Goal: Task Accomplishment & Management: Use online tool/utility

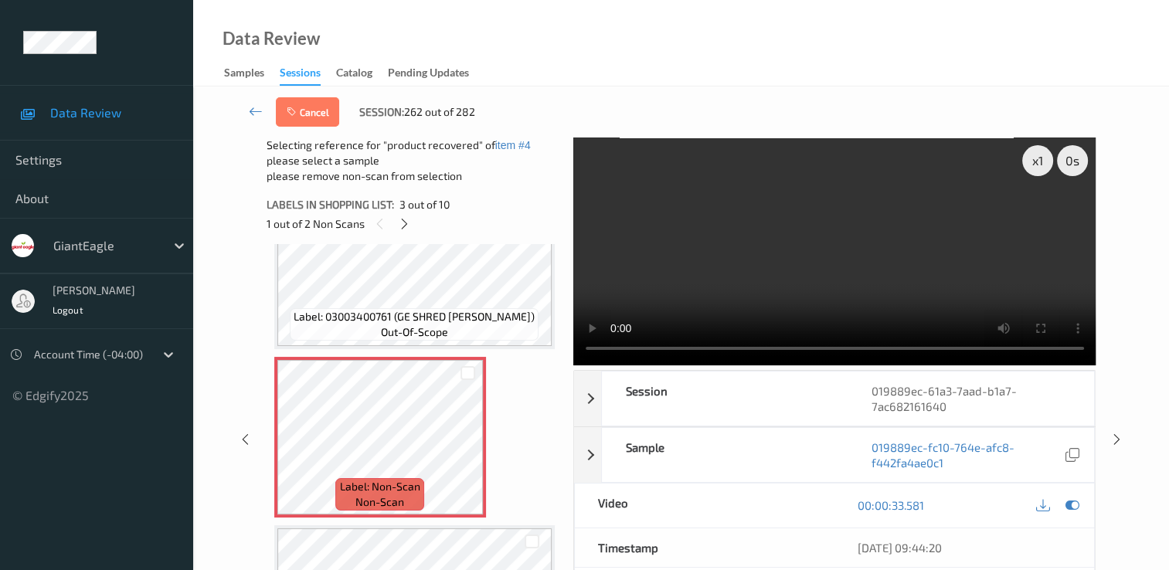
scroll to position [309, 0]
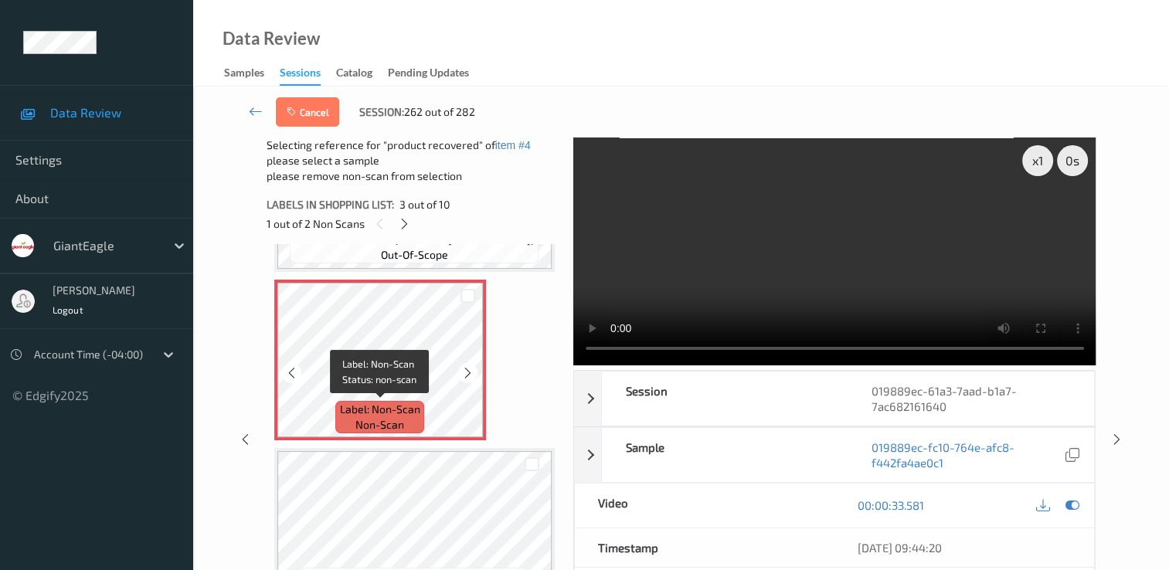
click at [410, 422] on div "Label: Non-Scan non-scan" at bounding box center [379, 417] width 88 height 32
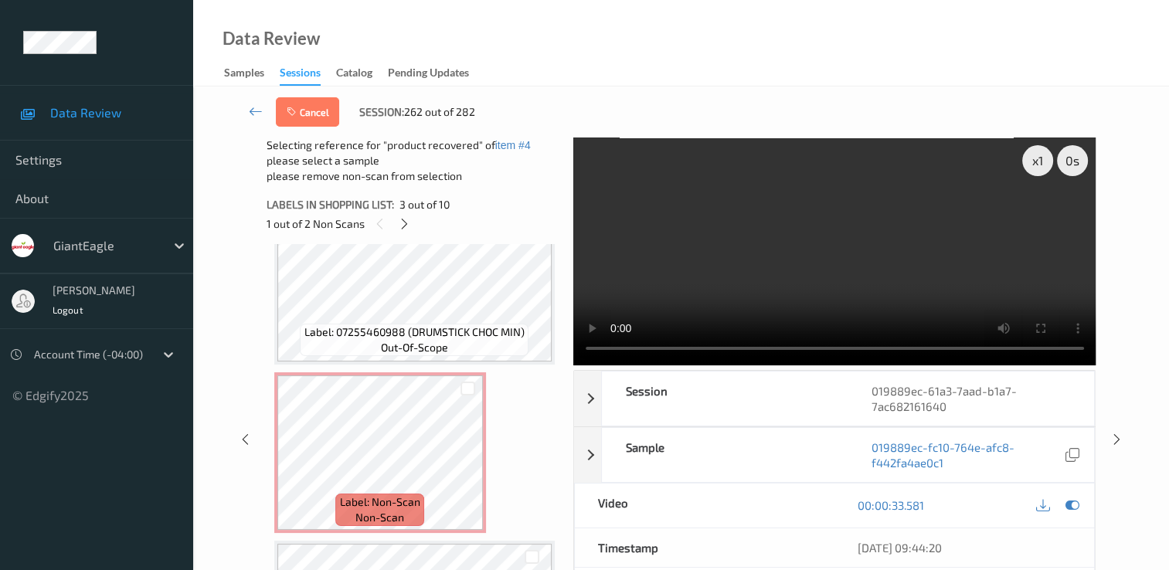
scroll to position [618, 0]
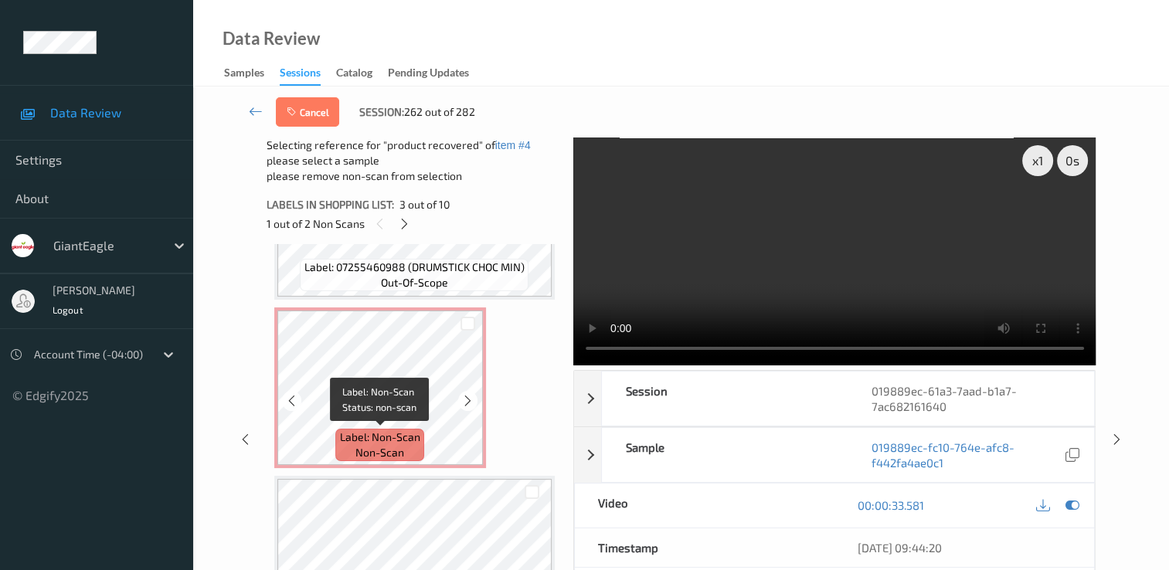
click at [419, 448] on div "Label: Non-Scan non-scan" at bounding box center [379, 445] width 88 height 32
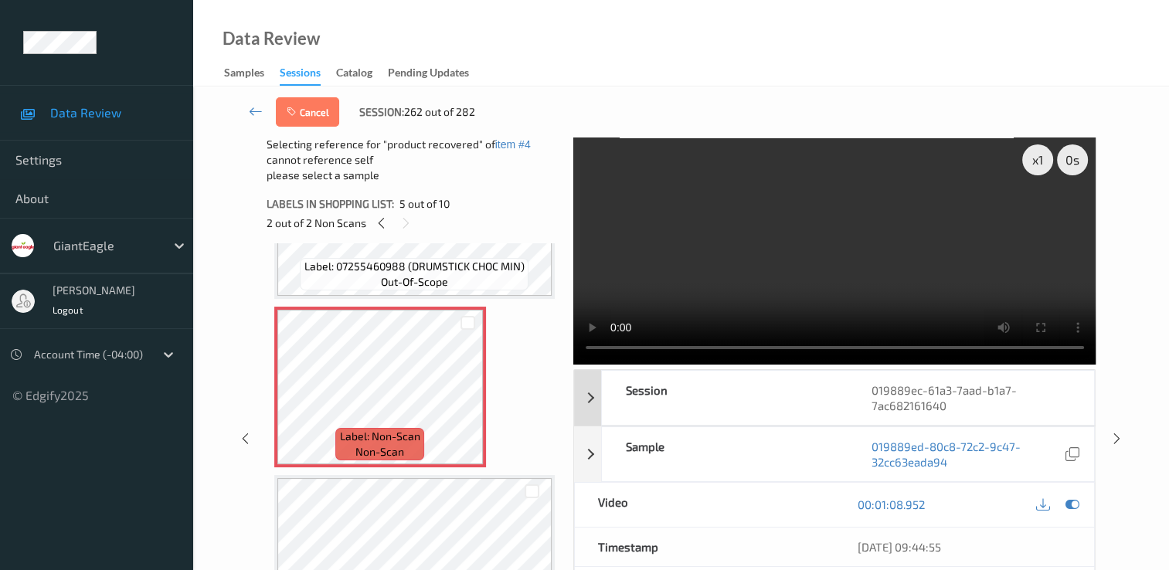
scroll to position [0, 0]
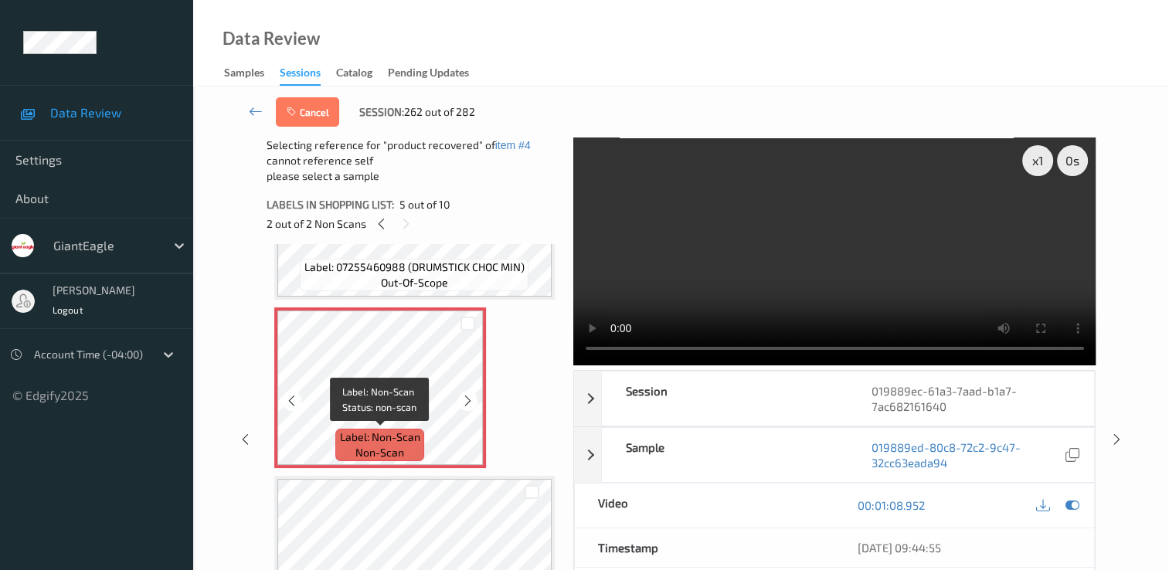
click at [400, 446] on span "non-scan" at bounding box center [379, 452] width 49 height 15
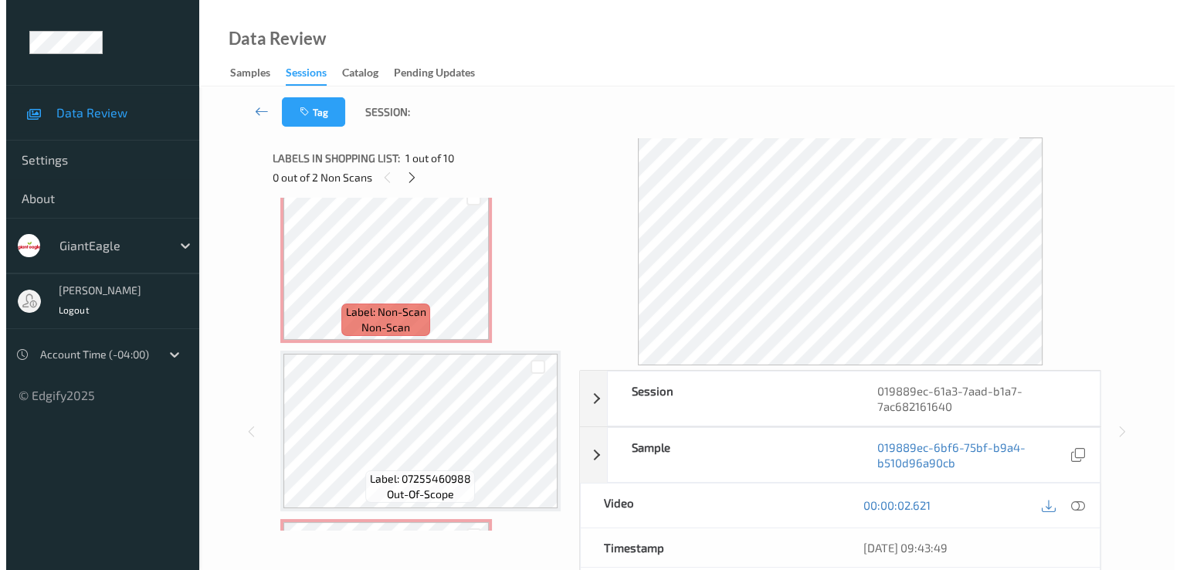
scroll to position [386, 0]
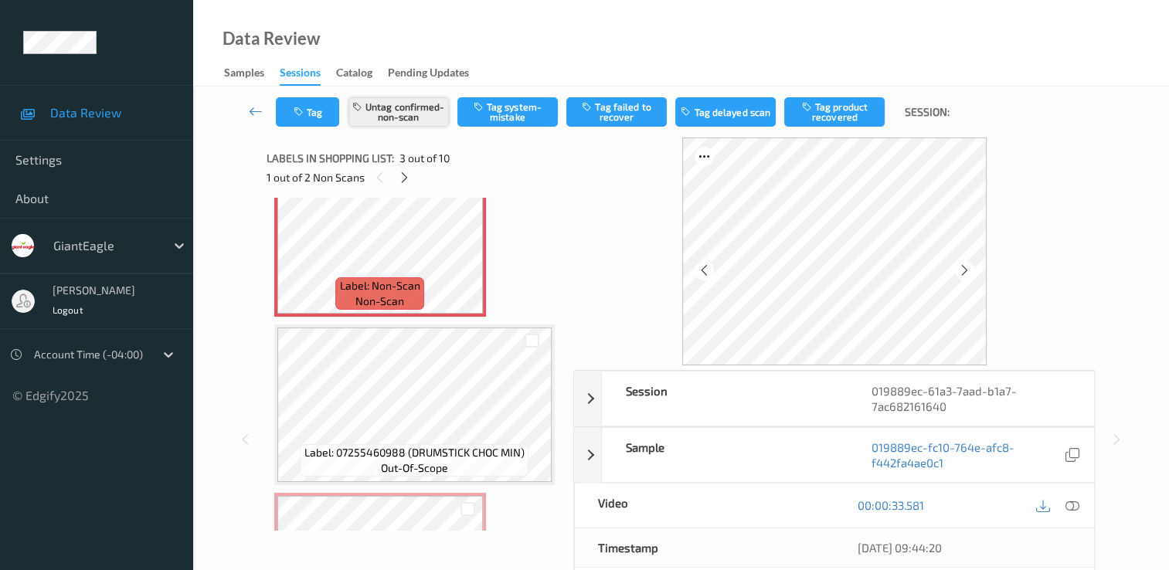
click at [430, 119] on button "Untag confirmed-non-scan" at bounding box center [398, 111] width 100 height 29
click at [530, 114] on button "Tag system-mistake" at bounding box center [507, 111] width 100 height 29
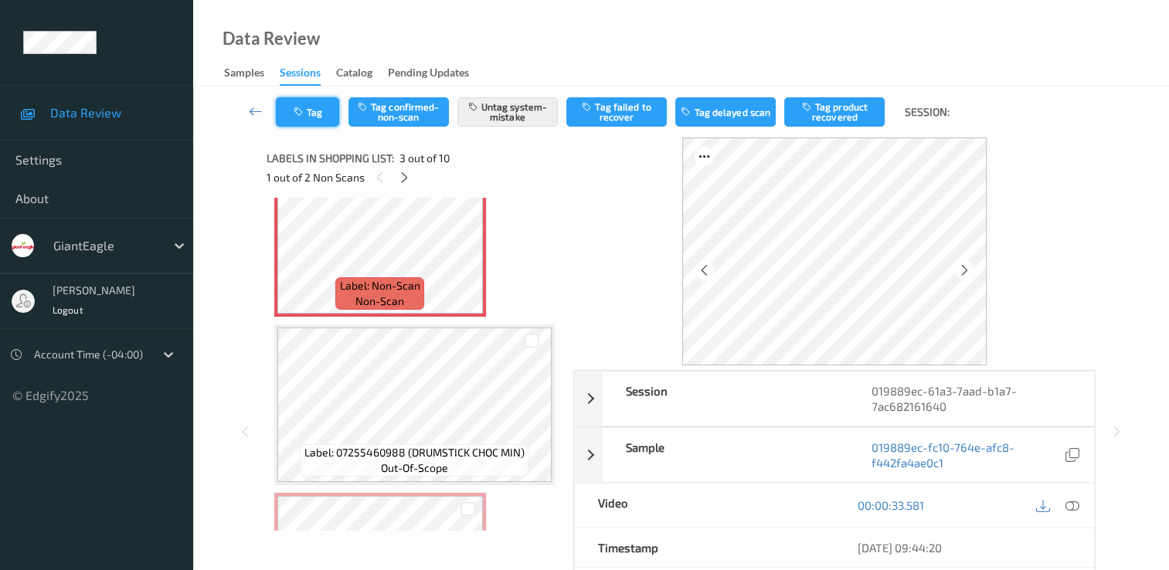
click at [297, 111] on icon "button" at bounding box center [300, 112] width 13 height 11
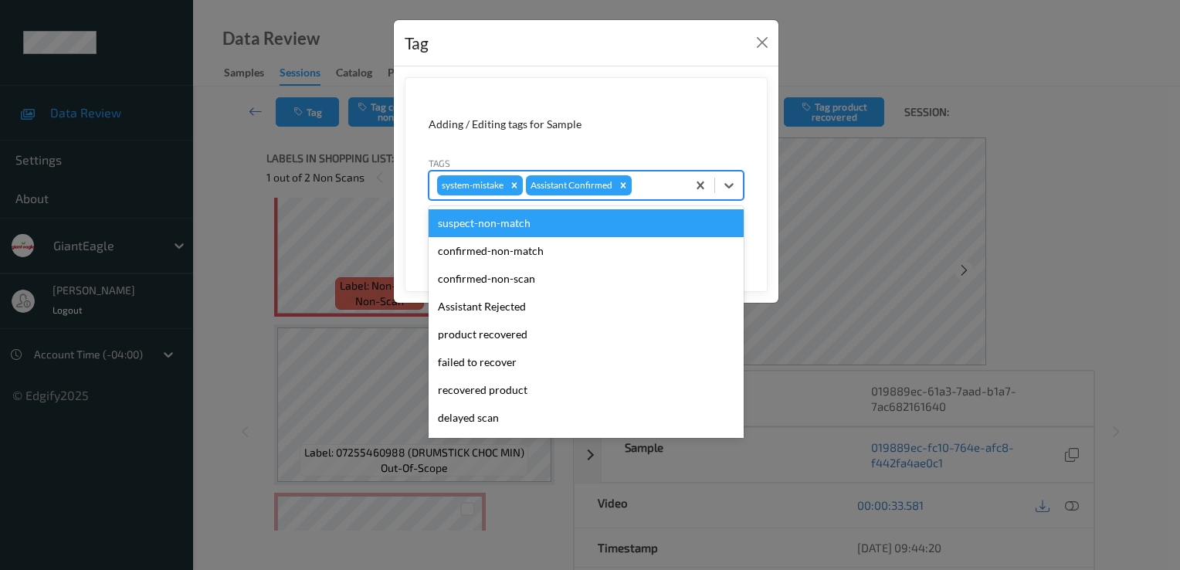
click at [660, 185] on div at bounding box center [657, 185] width 44 height 19
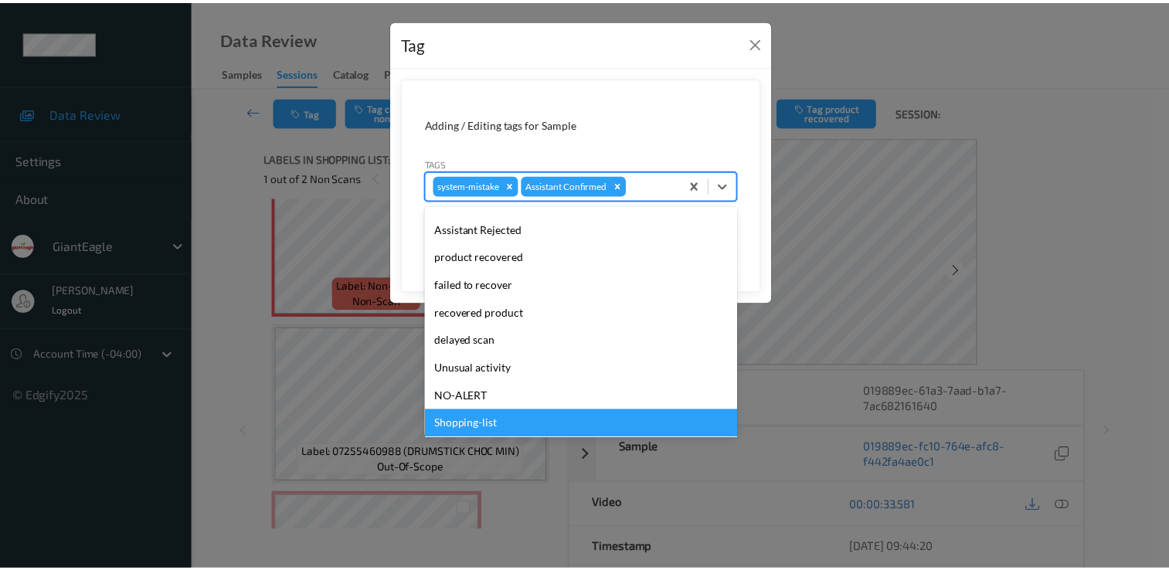
scroll to position [108, 0]
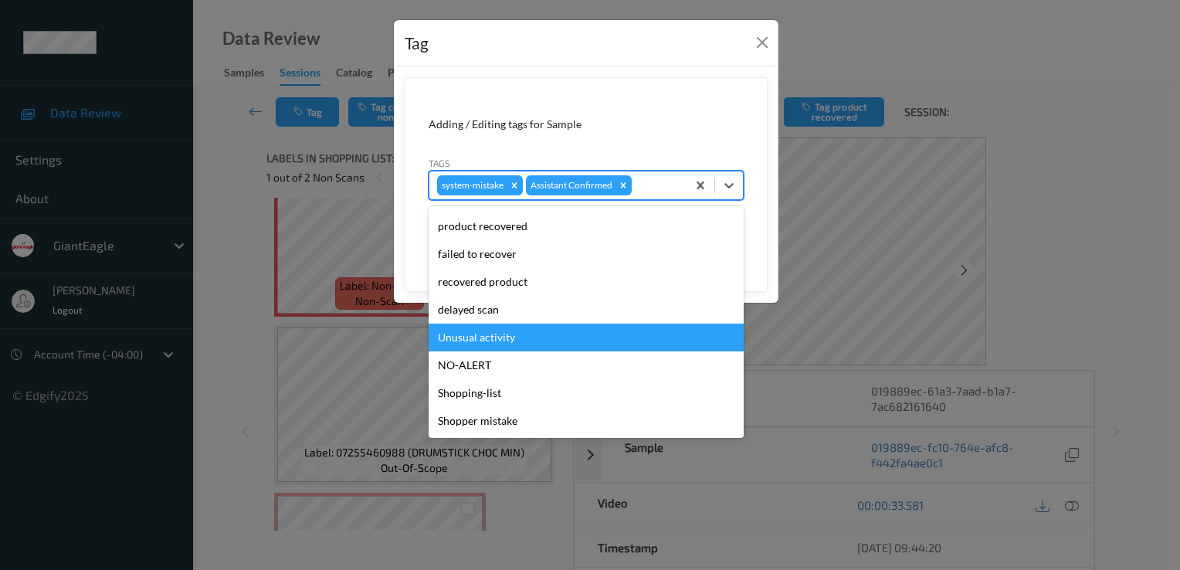
click at [509, 339] on div "Unusual activity" at bounding box center [586, 338] width 315 height 28
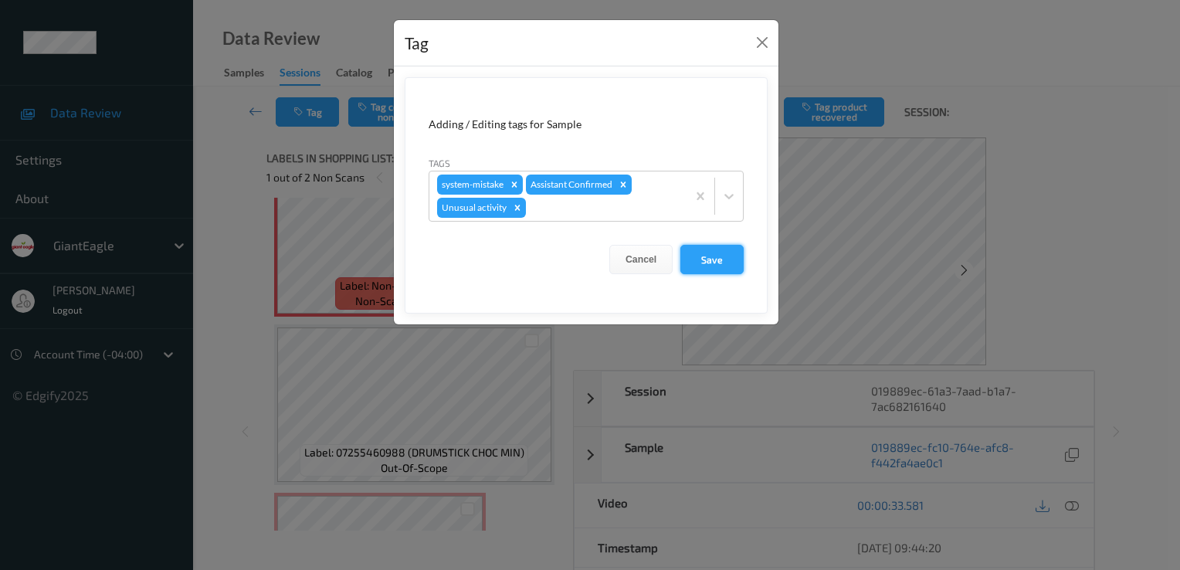
click at [726, 262] on button "Save" at bounding box center [712, 259] width 63 height 29
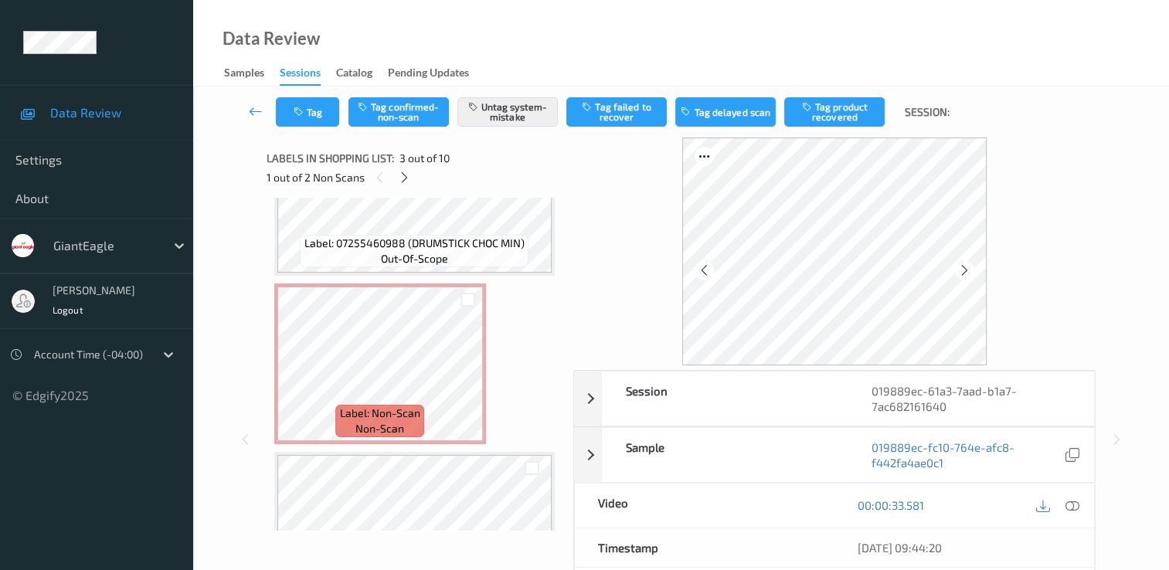
scroll to position [618, 0]
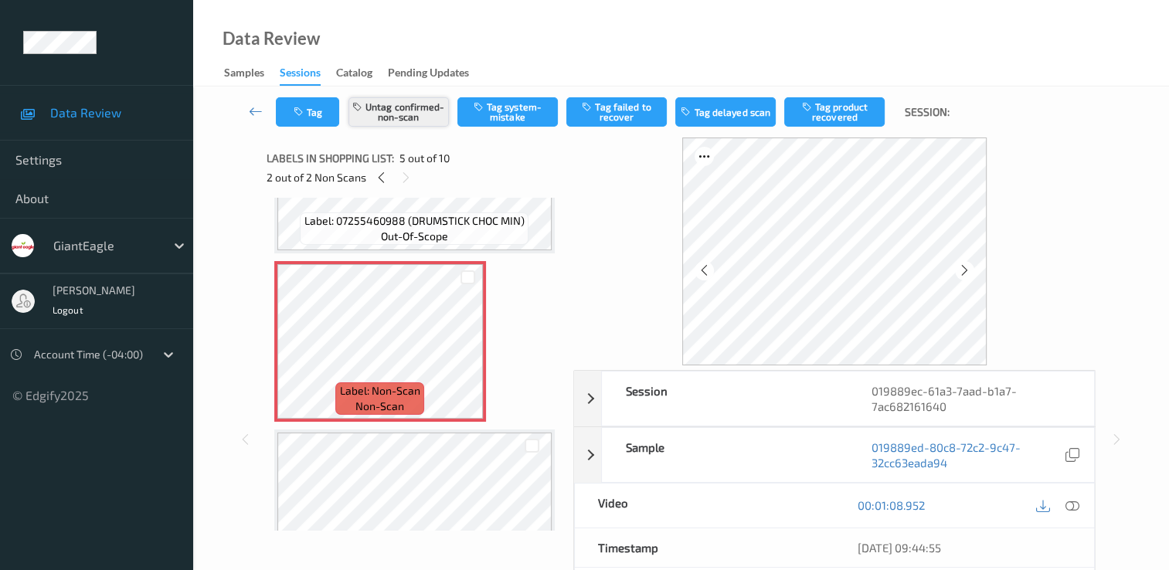
click at [417, 107] on button "Untag confirmed-non-scan" at bounding box center [398, 111] width 100 height 29
click at [849, 111] on button "Tag product recovered" at bounding box center [834, 111] width 100 height 29
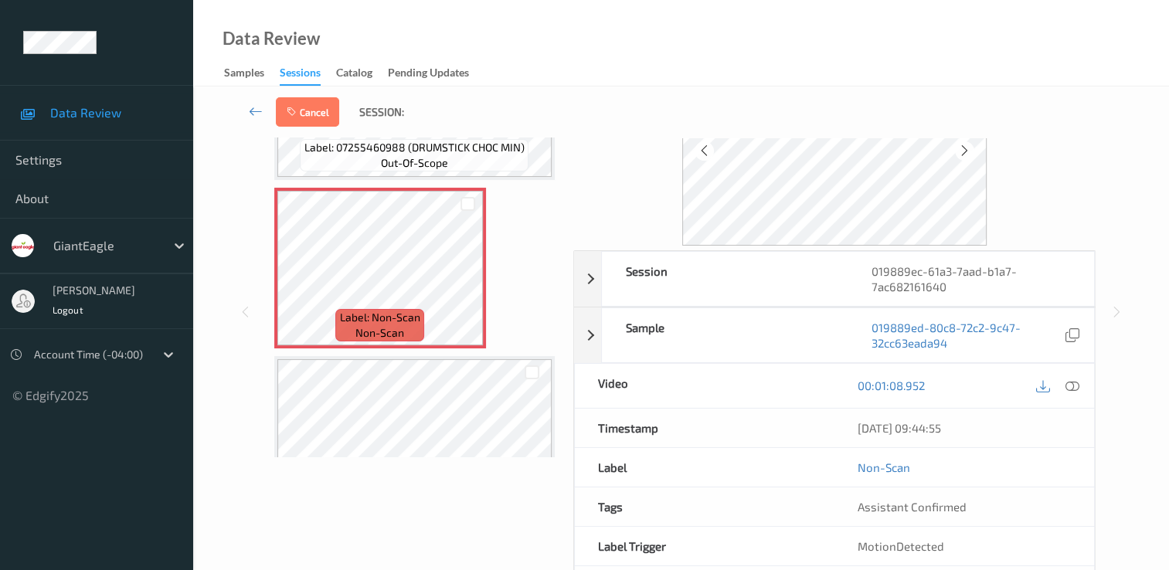
scroll to position [155, 0]
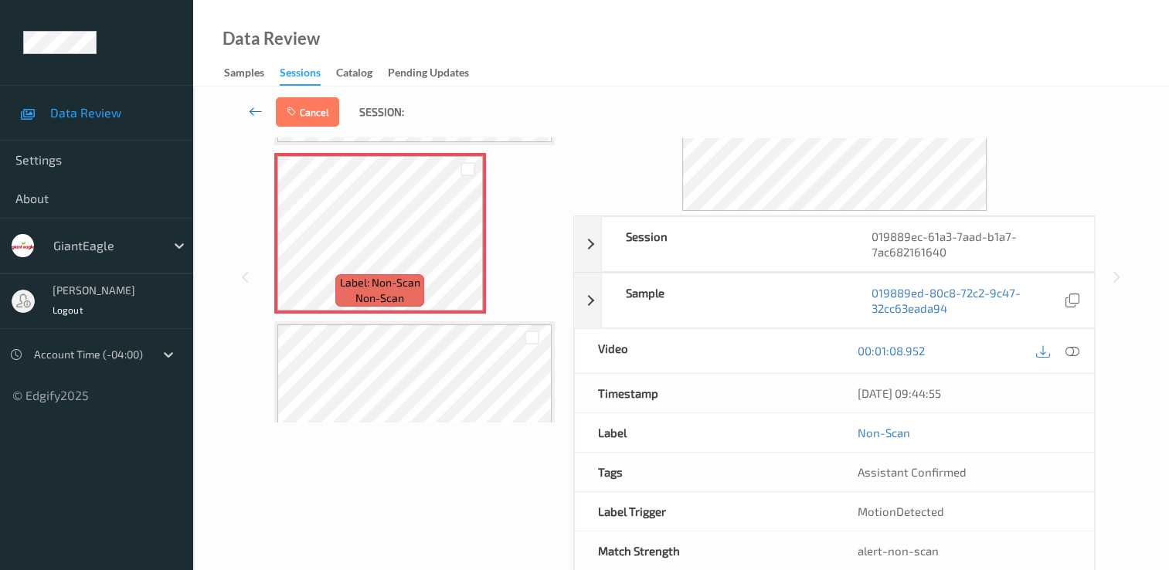
click at [257, 116] on icon at bounding box center [256, 111] width 14 height 15
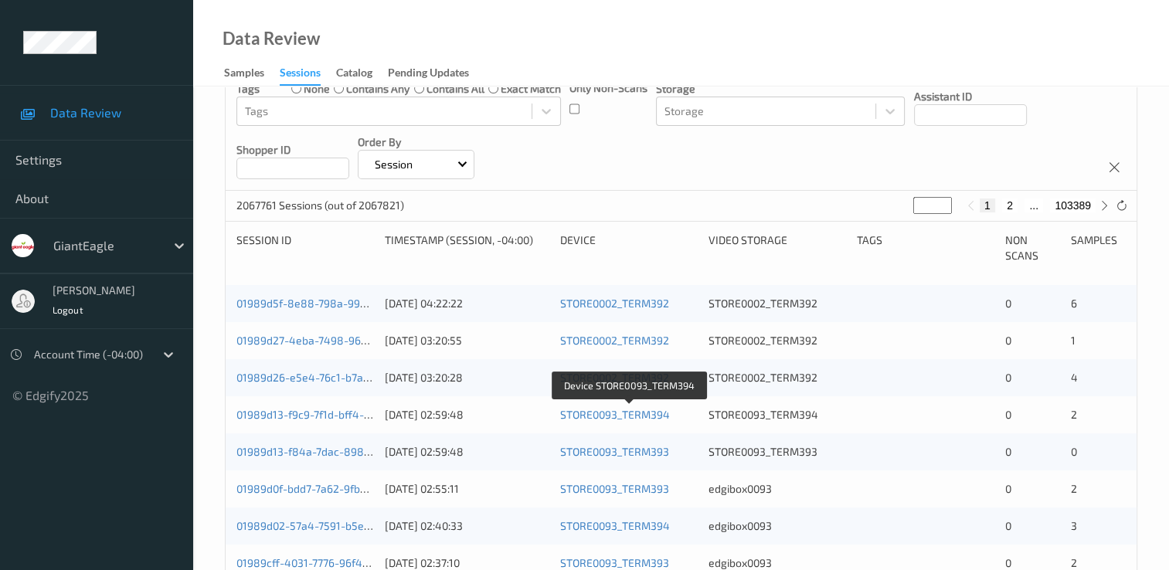
scroll to position [232, 0]
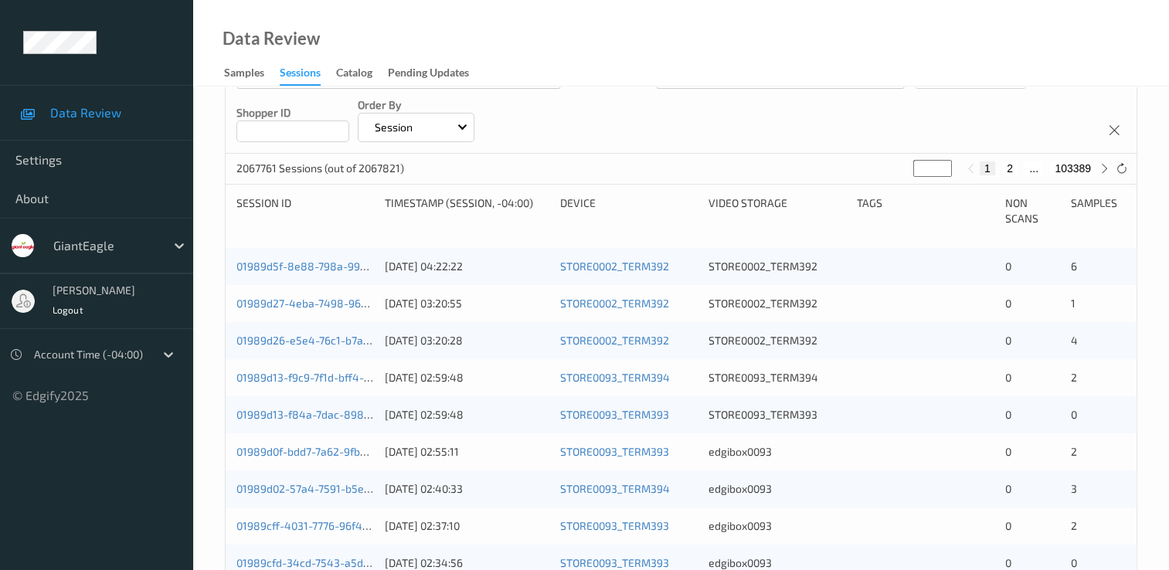
click at [1015, 168] on button "2" at bounding box center [1009, 168] width 15 height 14
type input "*"
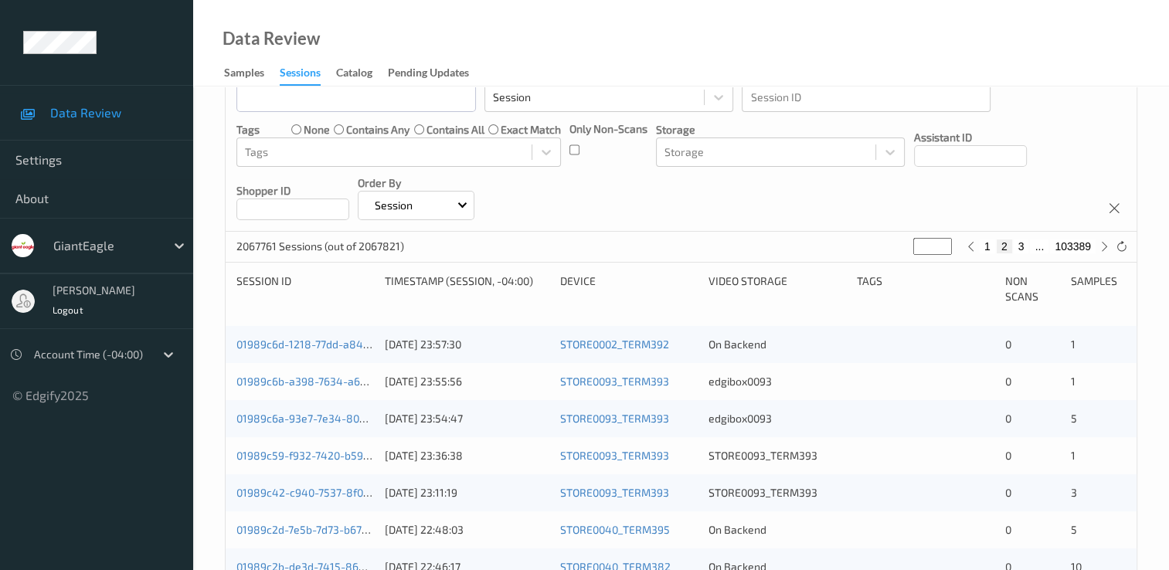
scroll to position [155, 0]
click at [1102, 243] on icon at bounding box center [1105, 246] width 12 height 12
type input "*"
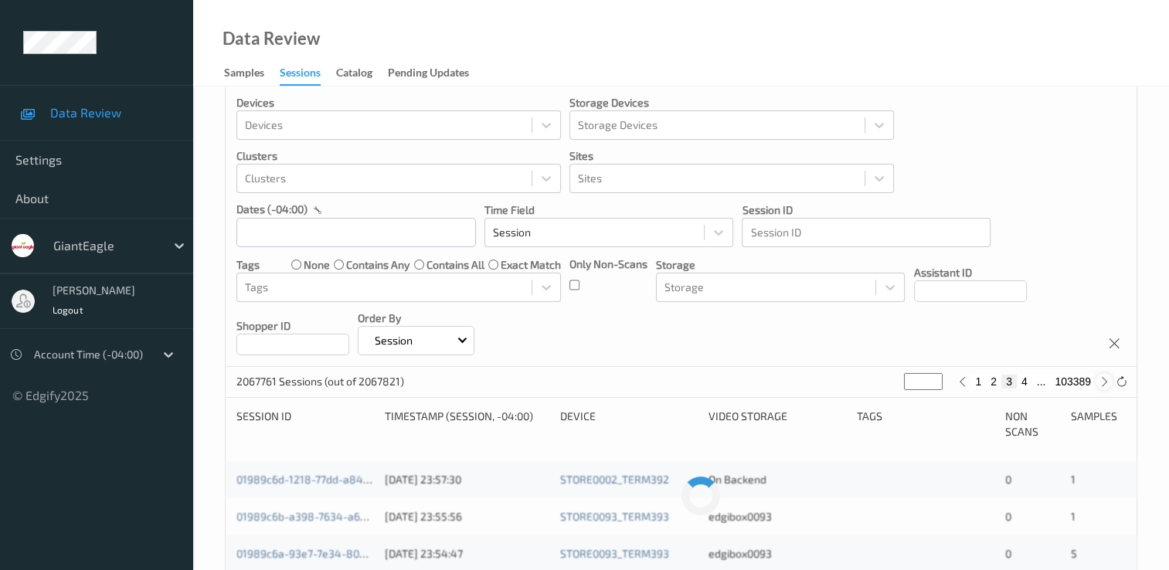
scroll to position [0, 0]
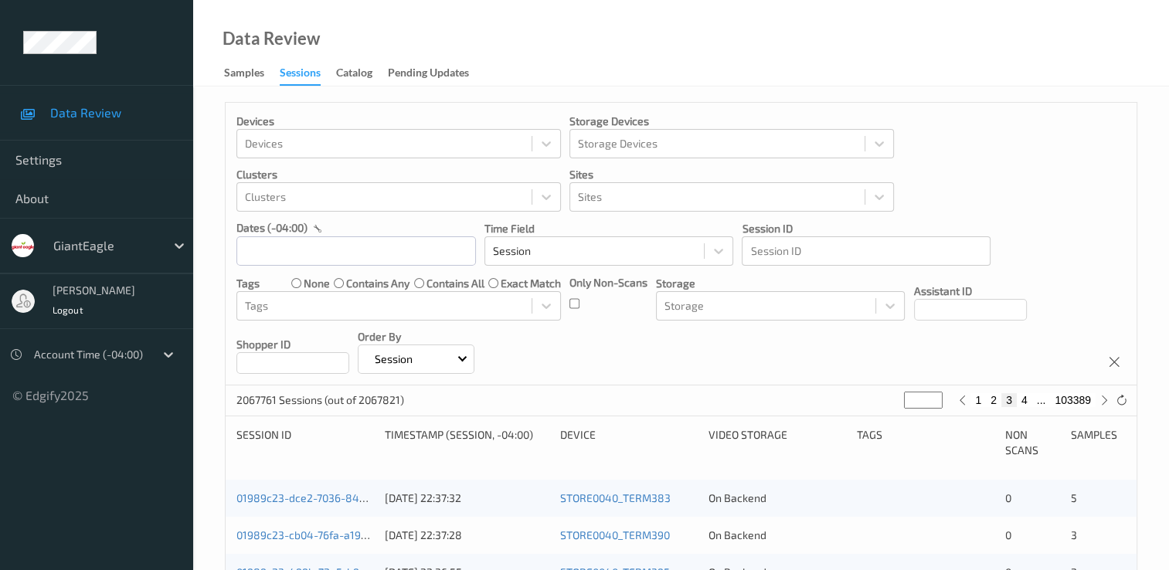
click at [1028, 402] on button "4" at bounding box center [1024, 400] width 15 height 14
type input "*"
click at [1024, 402] on button "5" at bounding box center [1024, 400] width 15 height 14
type input "*"
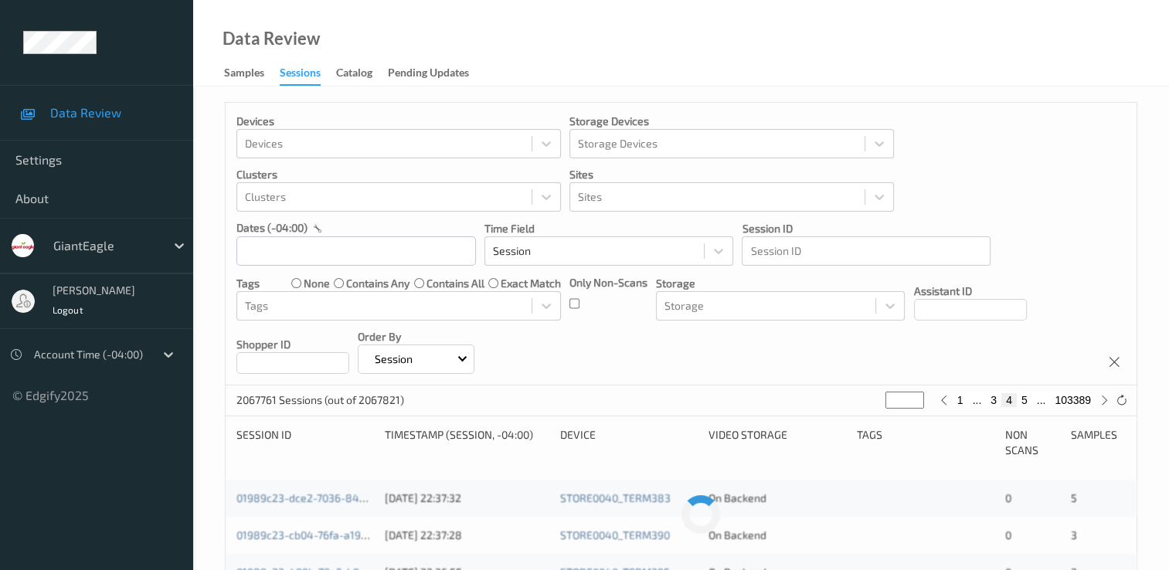
type input "*"
click at [1024, 402] on button "6" at bounding box center [1024, 400] width 15 height 14
type input "*"
click at [1024, 402] on button "7" at bounding box center [1024, 400] width 15 height 14
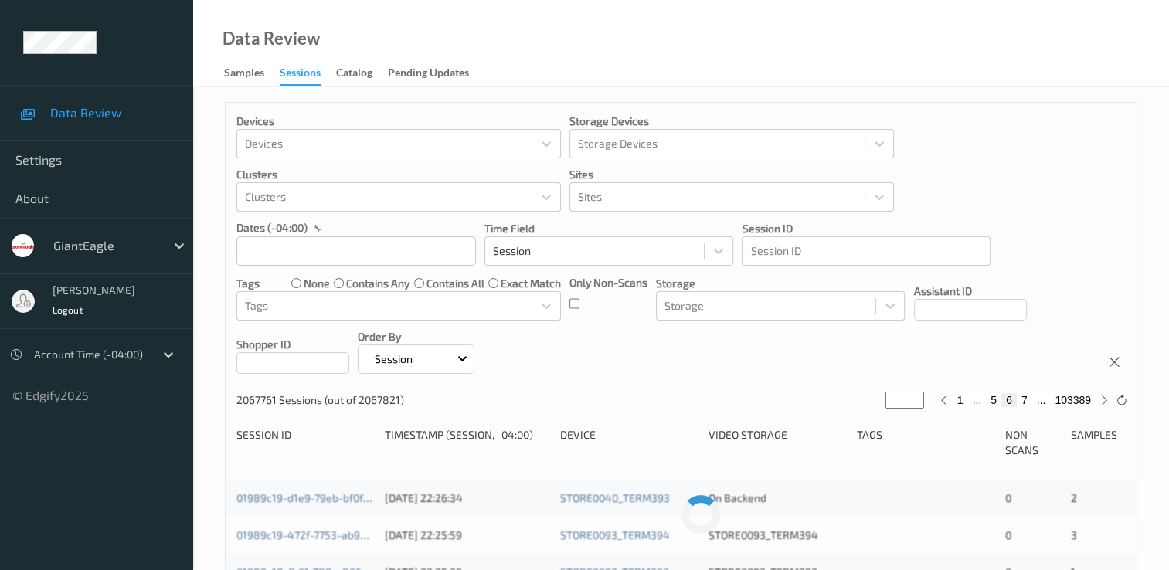
type input "*"
click at [1024, 402] on button "8" at bounding box center [1024, 400] width 15 height 14
type input "*"
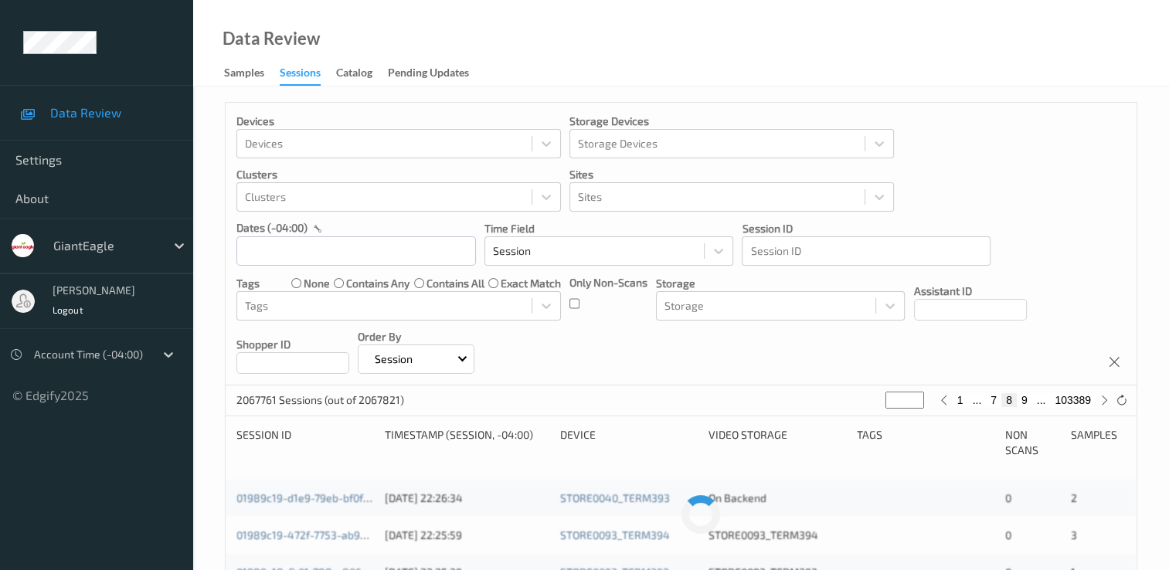
click at [1024, 402] on button "9" at bounding box center [1024, 400] width 15 height 14
type input "*"
click at [1024, 402] on button "10" at bounding box center [1021, 400] width 22 height 14
type input "**"
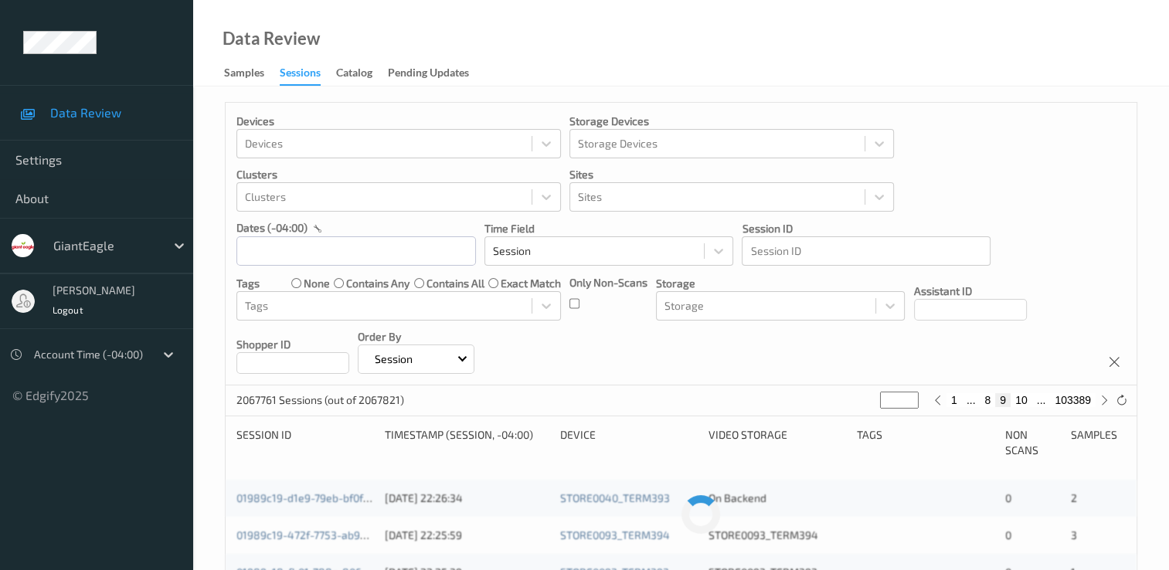
type input "**"
click at [1024, 402] on button "12" at bounding box center [1021, 400] width 22 height 14
type input "**"
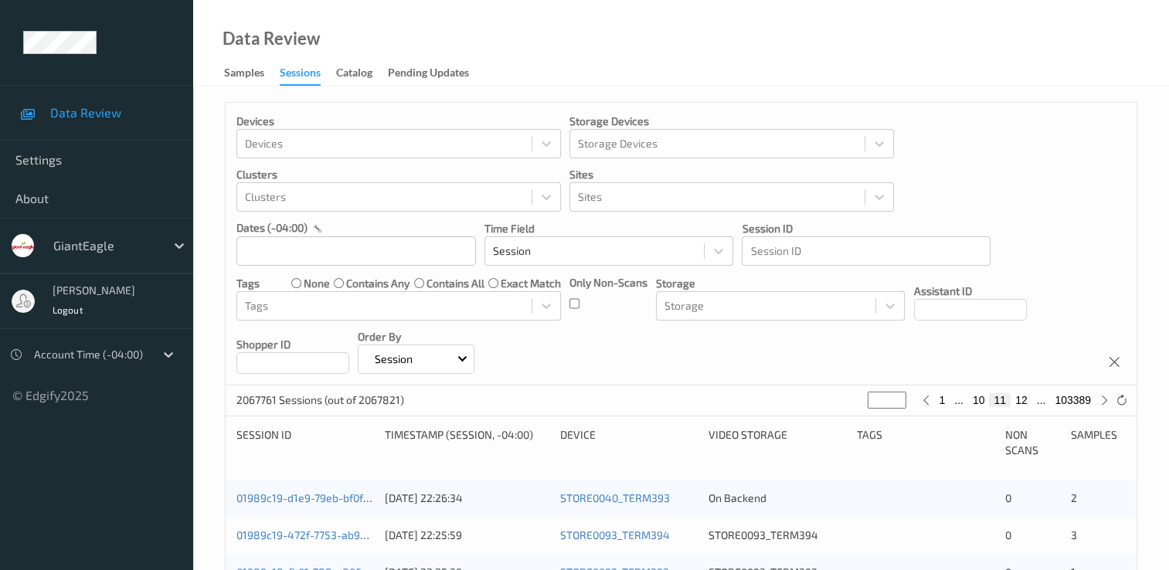
type input "**"
click at [1024, 402] on button "13" at bounding box center [1021, 400] width 22 height 14
type input "**"
click at [1024, 402] on button "14" at bounding box center [1021, 400] width 22 height 14
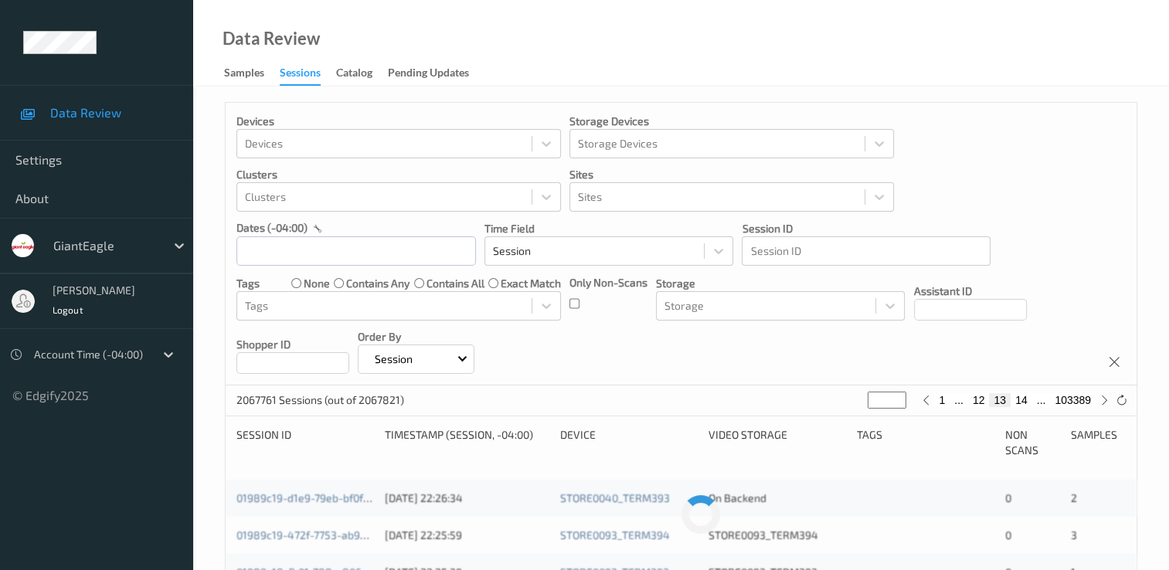
type input "**"
click at [999, 402] on button "14" at bounding box center [1000, 400] width 22 height 14
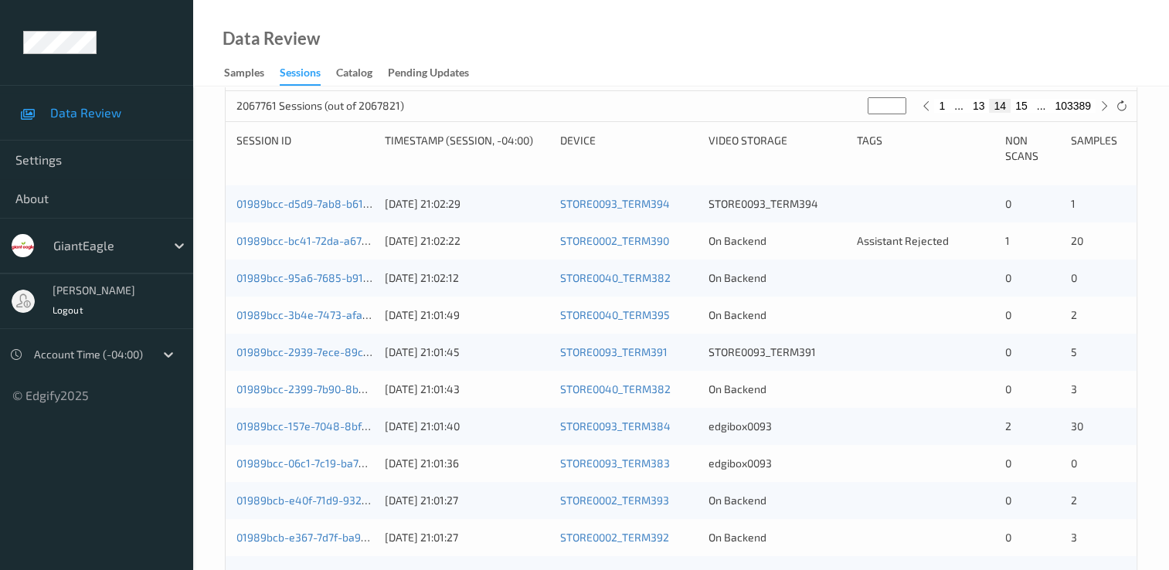
scroll to position [309, 0]
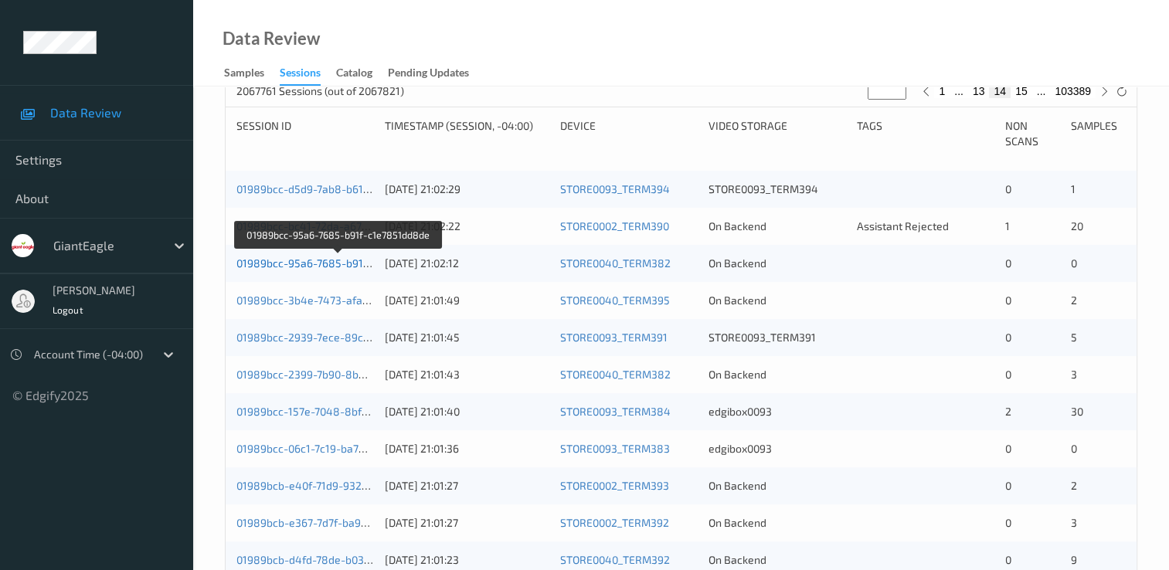
click at [351, 266] on link "01989bcc-95a6-7685-b91f-c1e7851dd8de" at bounding box center [339, 262] width 206 height 13
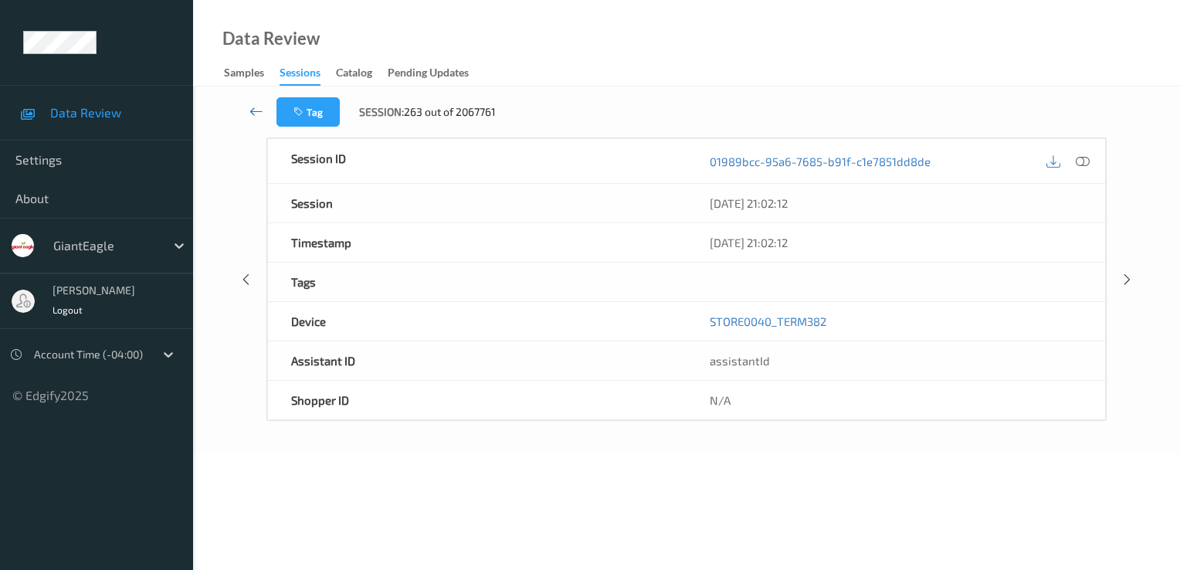
click at [262, 115] on icon at bounding box center [257, 111] width 14 height 15
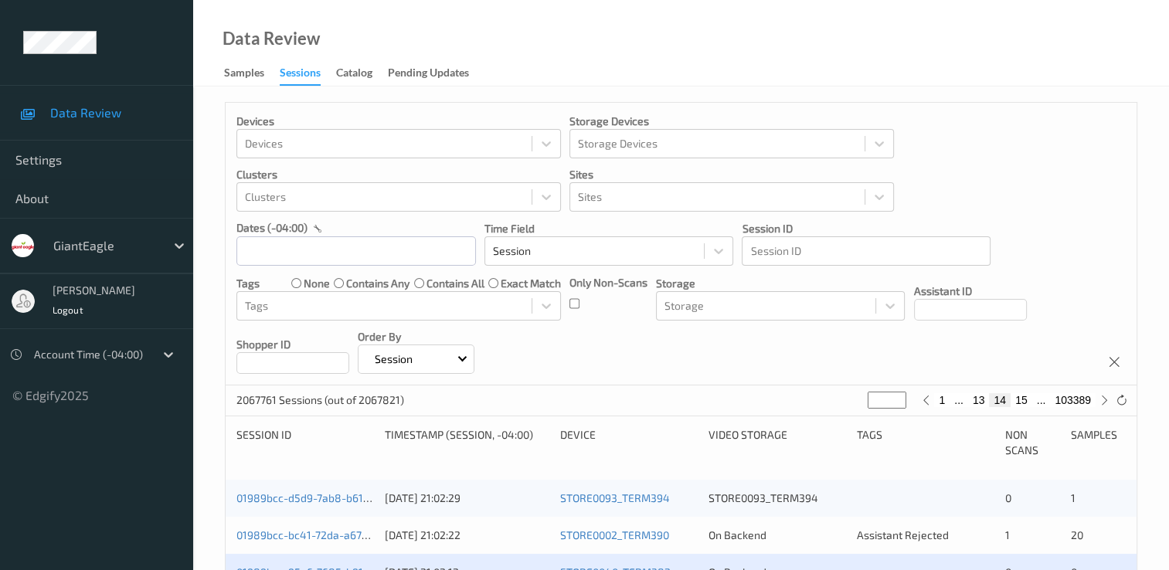
click at [995, 402] on button "14" at bounding box center [1000, 400] width 22 height 14
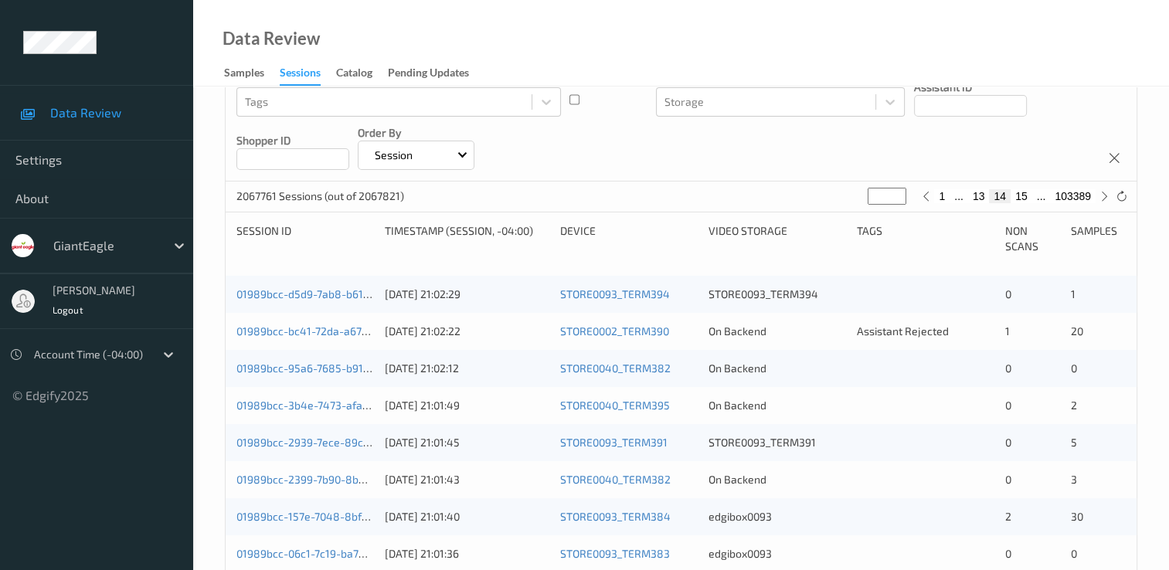
scroll to position [232, 0]
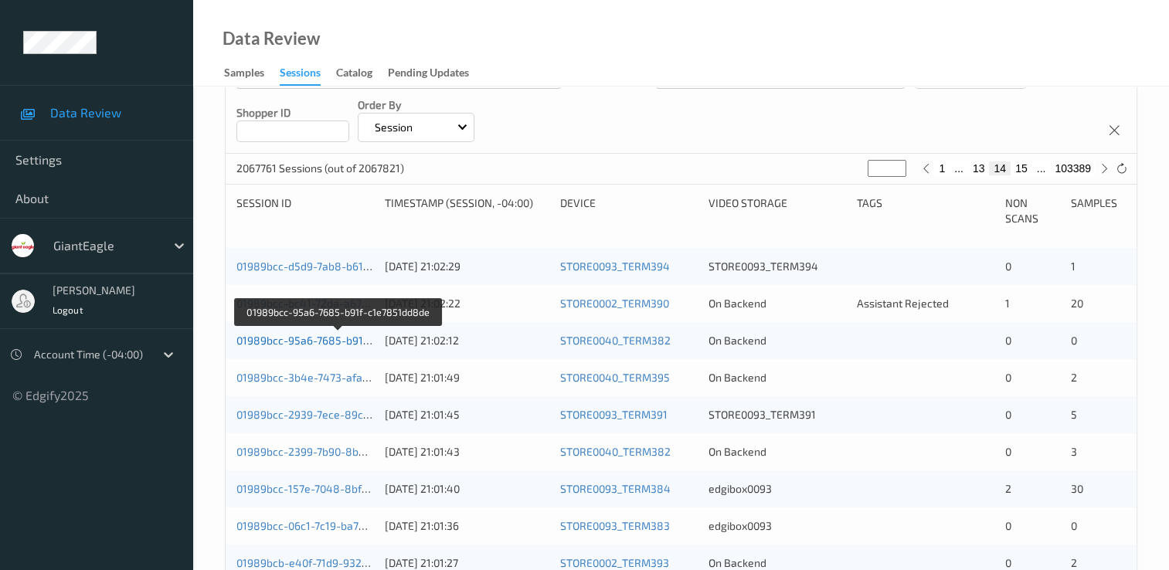
click at [345, 340] on link "01989bcc-95a6-7685-b91f-c1e7851dd8de" at bounding box center [339, 340] width 206 height 13
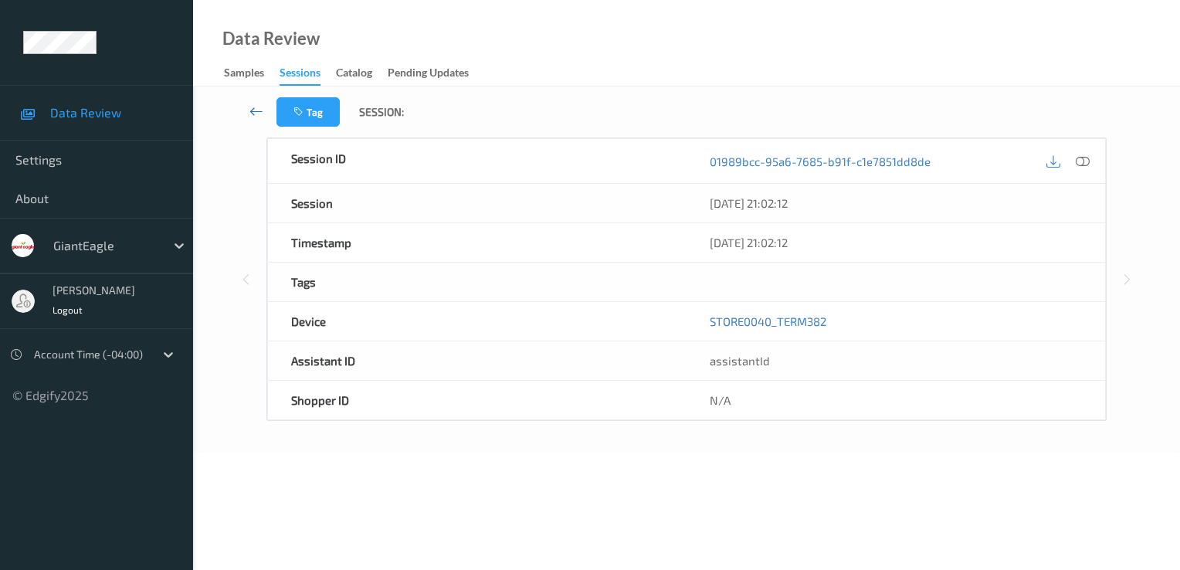
click at [248, 110] on link at bounding box center [256, 111] width 41 height 29
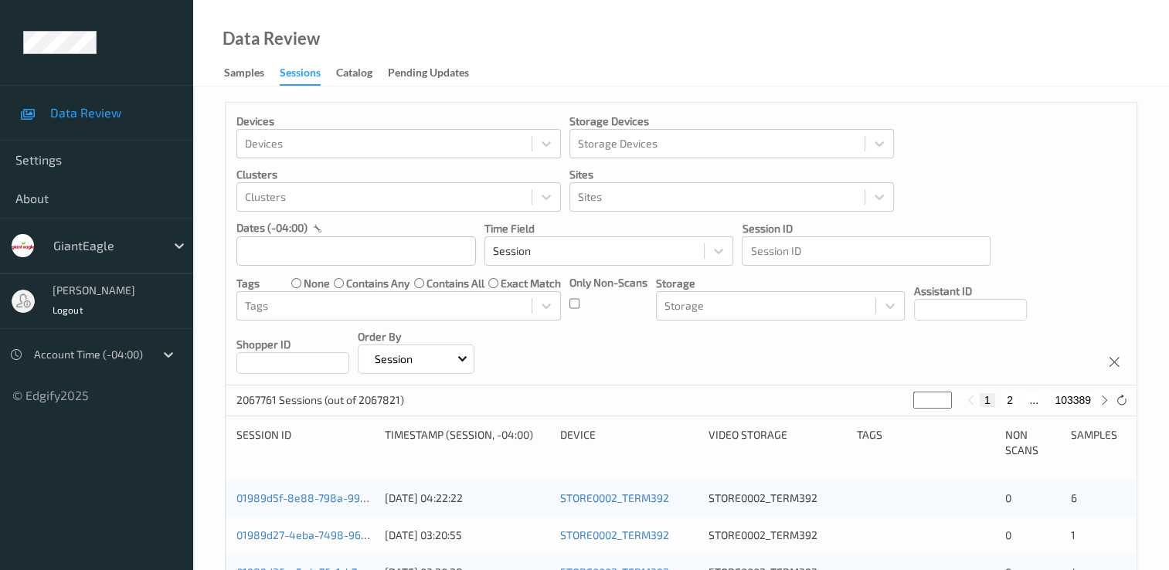
click at [1012, 401] on button "2" at bounding box center [1009, 400] width 15 height 14
type input "*"
click at [1012, 401] on div "1 2 3 ... 103389" at bounding box center [1038, 400] width 116 height 14
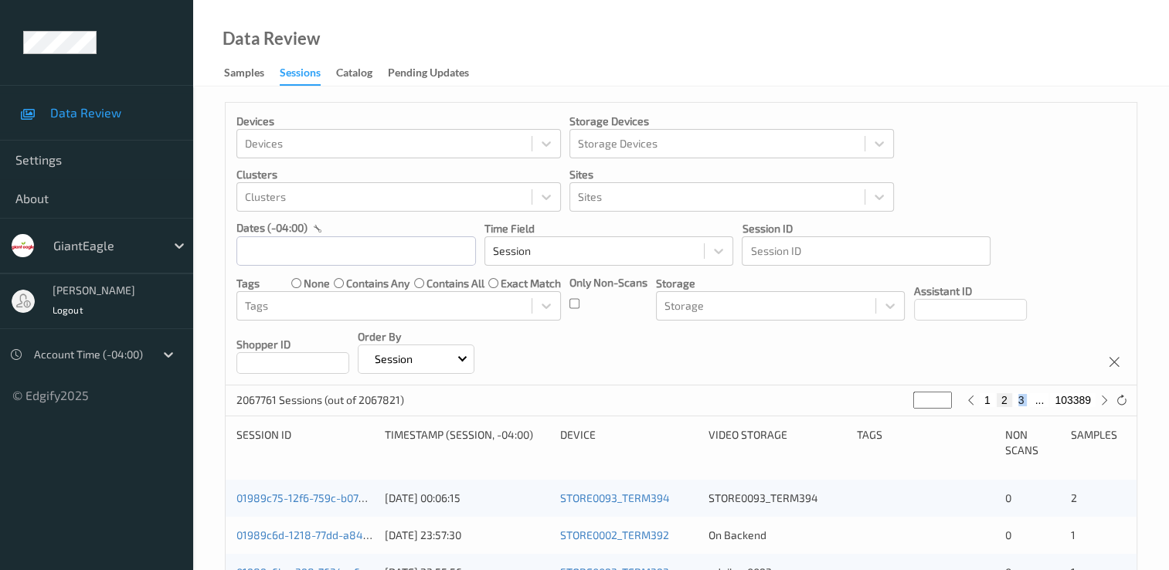
drag, startPoint x: 1012, startPoint y: 401, endPoint x: 1021, endPoint y: 401, distance: 9.3
click at [1021, 401] on button "3" at bounding box center [1021, 400] width 15 height 14
type input "*"
click at [1021, 401] on button "4" at bounding box center [1024, 400] width 15 height 14
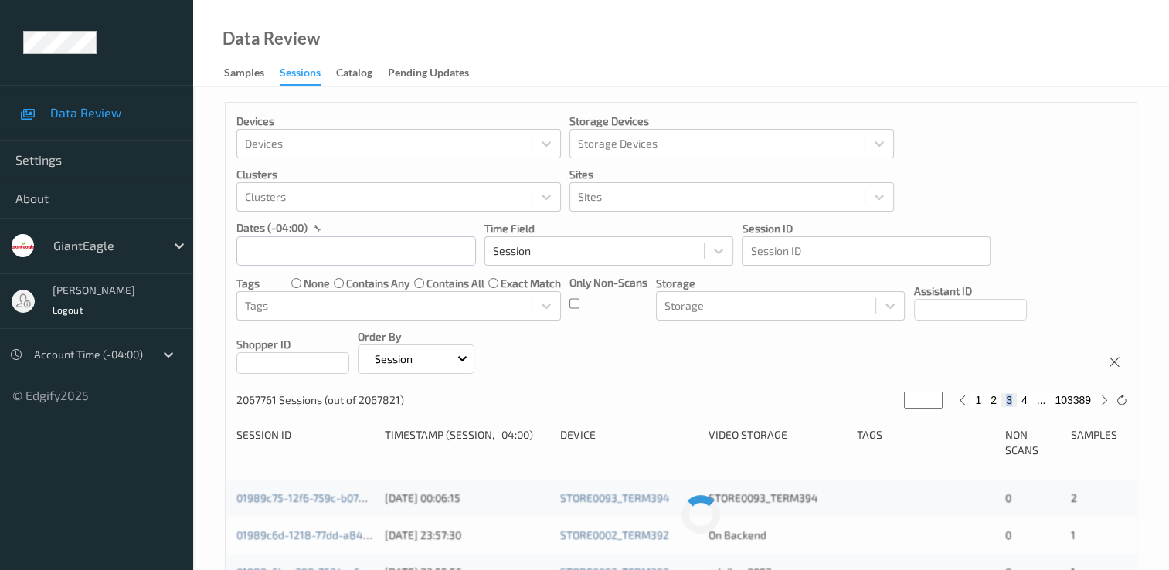
type input "*"
click at [1021, 401] on button "5" at bounding box center [1024, 400] width 15 height 14
type input "*"
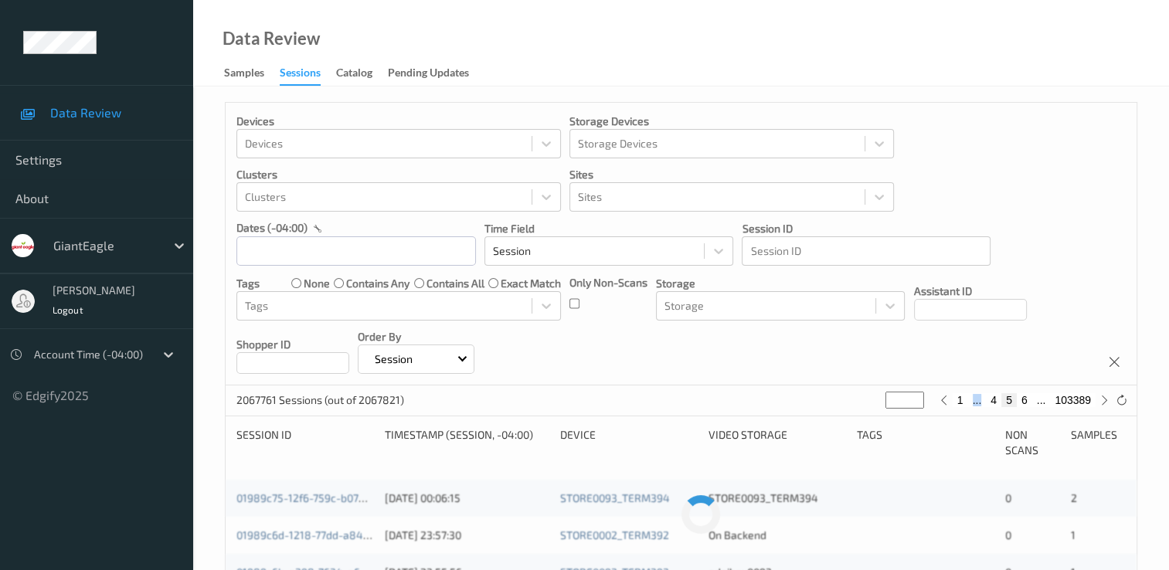
click at [1021, 401] on button "6" at bounding box center [1024, 400] width 15 height 14
type input "*"
click at [1021, 401] on button "7" at bounding box center [1024, 400] width 15 height 14
type input "*"
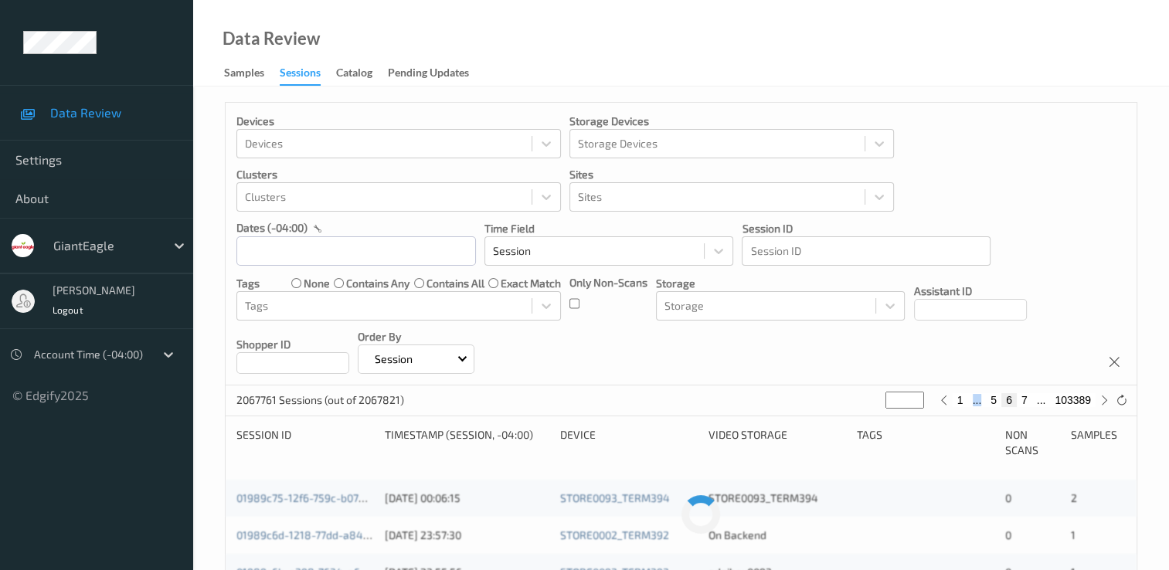
type input "*"
click at [1022, 401] on button "8" at bounding box center [1024, 400] width 15 height 14
type input "*"
click at [1023, 401] on button "9" at bounding box center [1024, 400] width 15 height 14
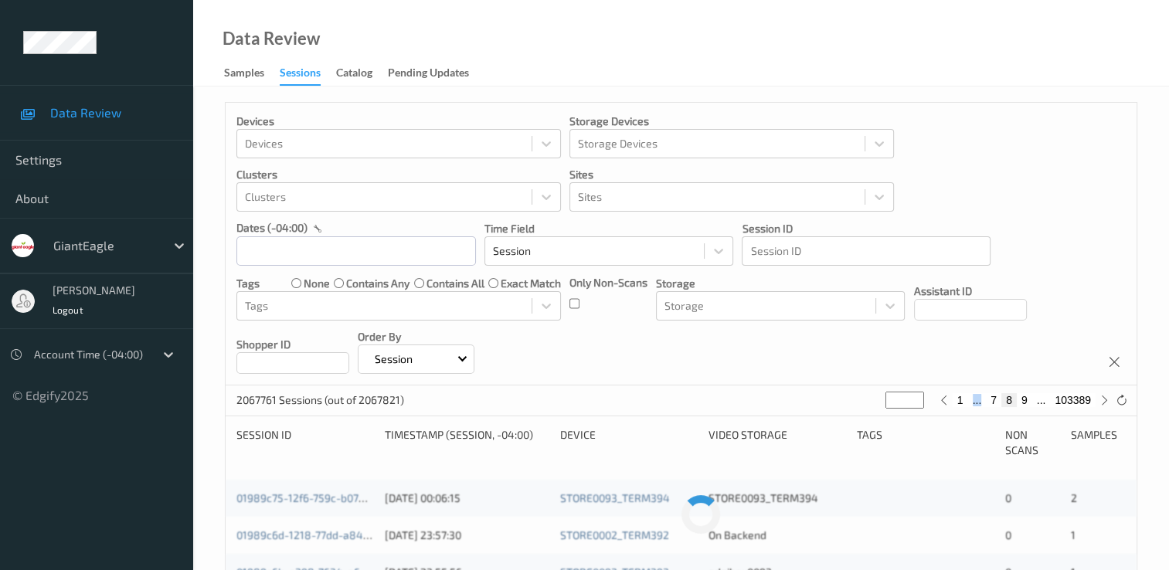
type input "*"
click at [1023, 402] on button "10" at bounding box center [1021, 400] width 22 height 14
type input "**"
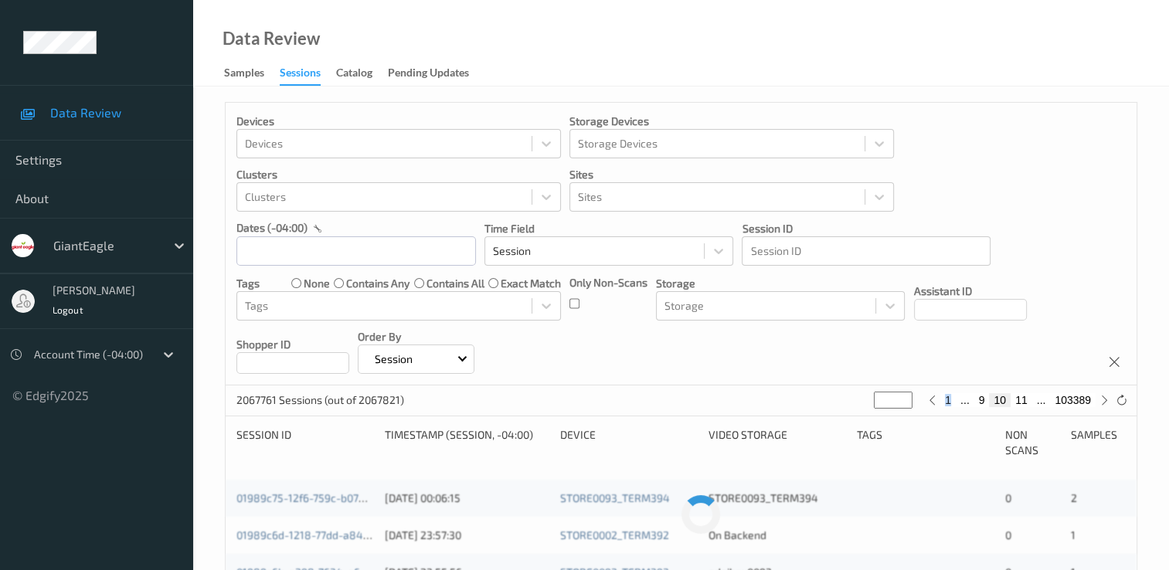
click at [1023, 402] on button "11" at bounding box center [1021, 400] width 22 height 14
type input "**"
click at [1023, 402] on button "12" at bounding box center [1021, 400] width 22 height 14
type input "**"
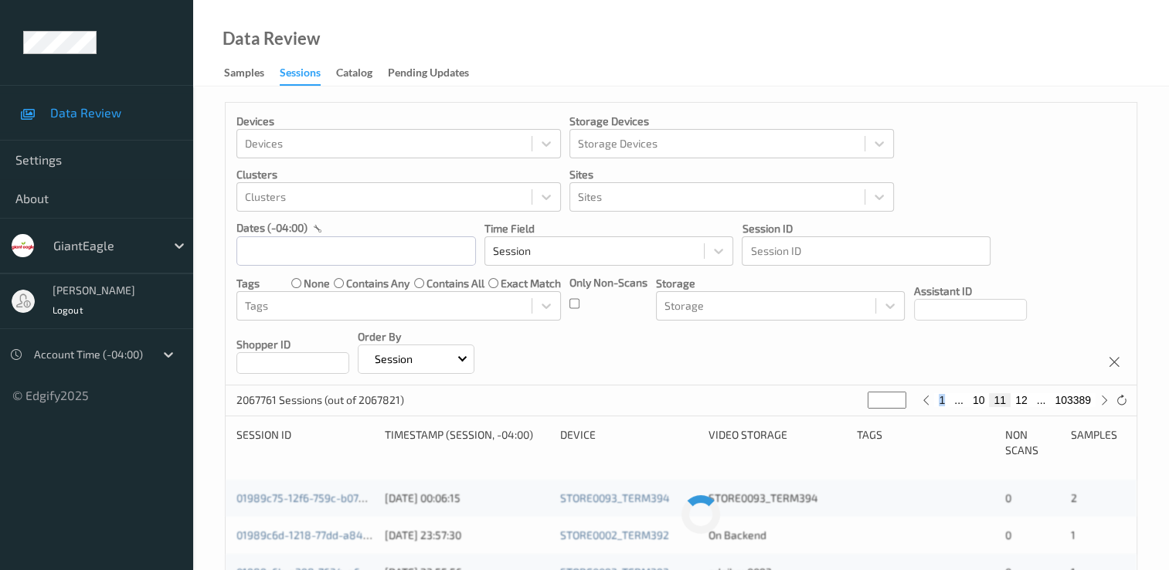
type input "**"
click at [1023, 402] on button "13" at bounding box center [1021, 400] width 22 height 14
type input "**"
click at [1023, 400] on button "14" at bounding box center [1021, 400] width 22 height 14
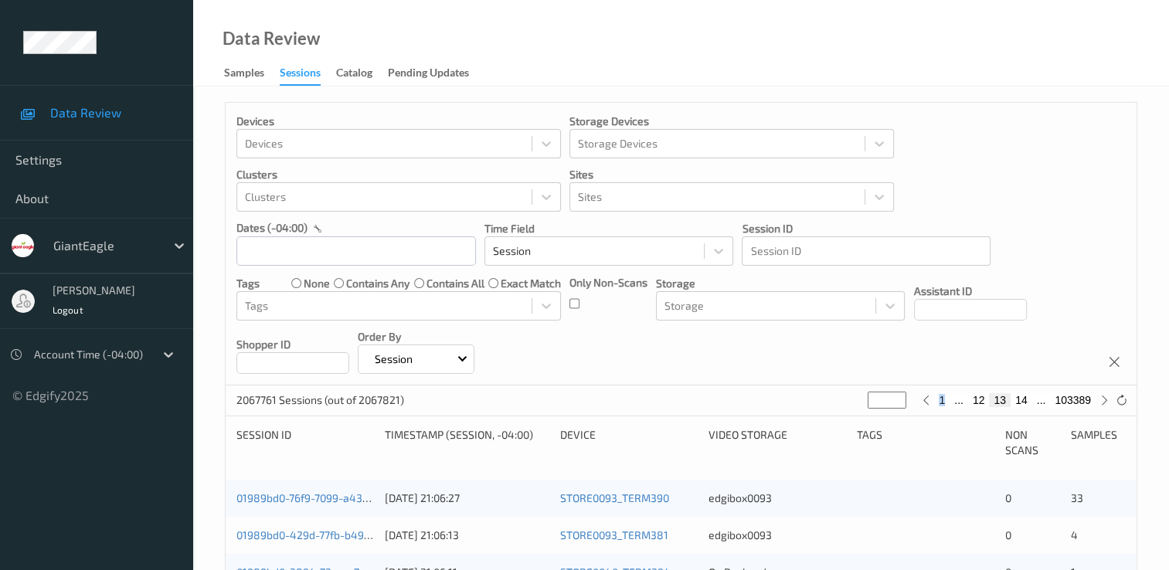
type input "**"
click at [1003, 403] on button "14" at bounding box center [1000, 400] width 22 height 14
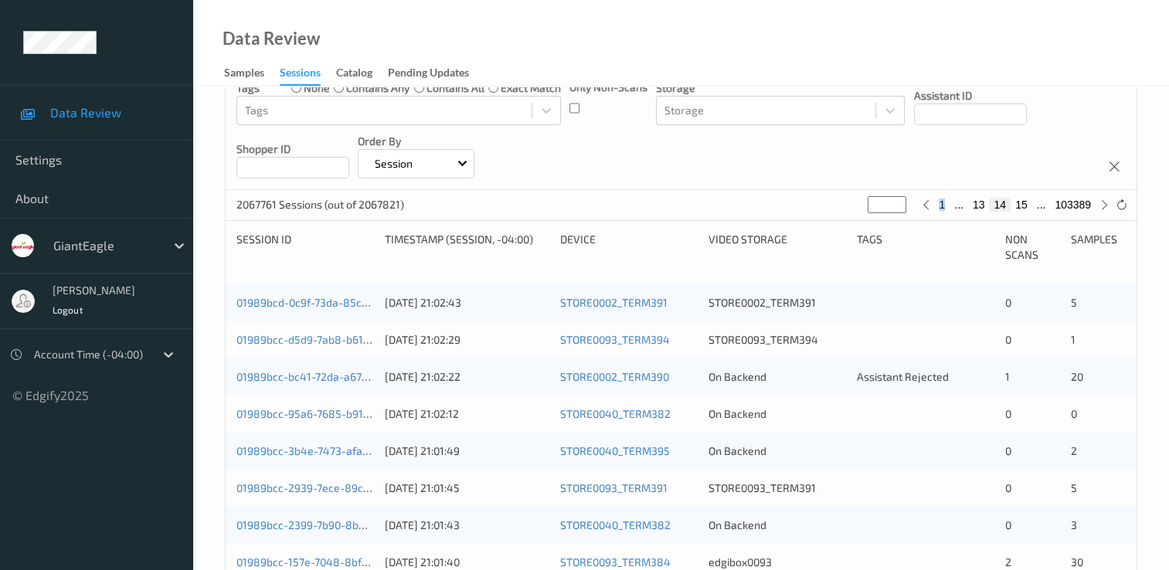
scroll to position [232, 0]
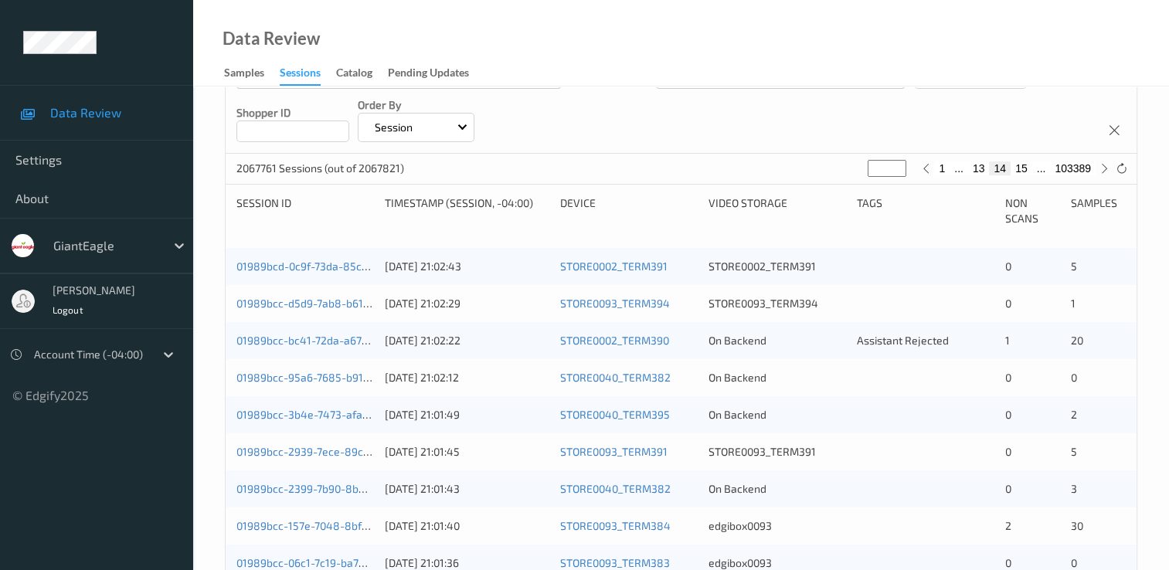
click at [108, 293] on div "[PERSON_NAME]" at bounding box center [94, 291] width 83 height 10
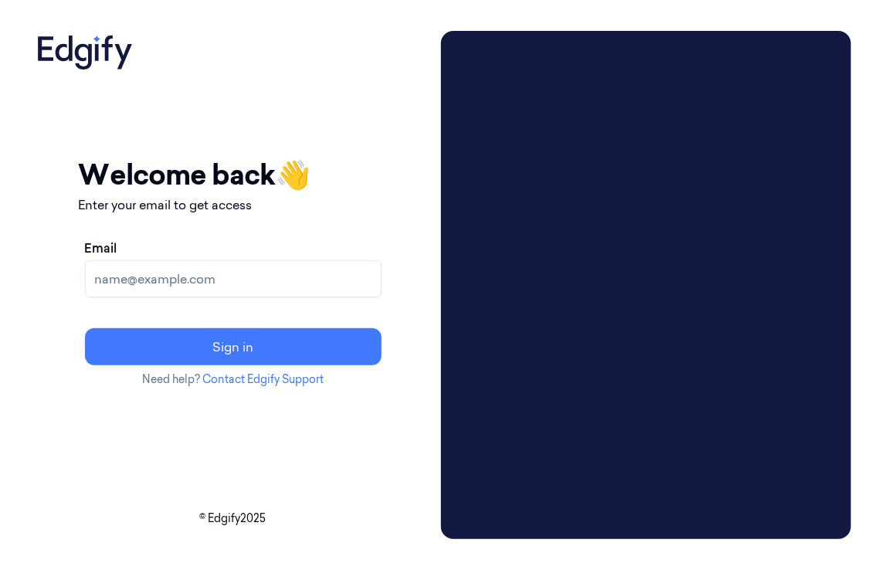
click at [208, 280] on input "Email" at bounding box center [233, 278] width 297 height 37
type input "mohan.kune@indivillage.co"
click at [214, 332] on button "Sign in" at bounding box center [233, 346] width 297 height 37
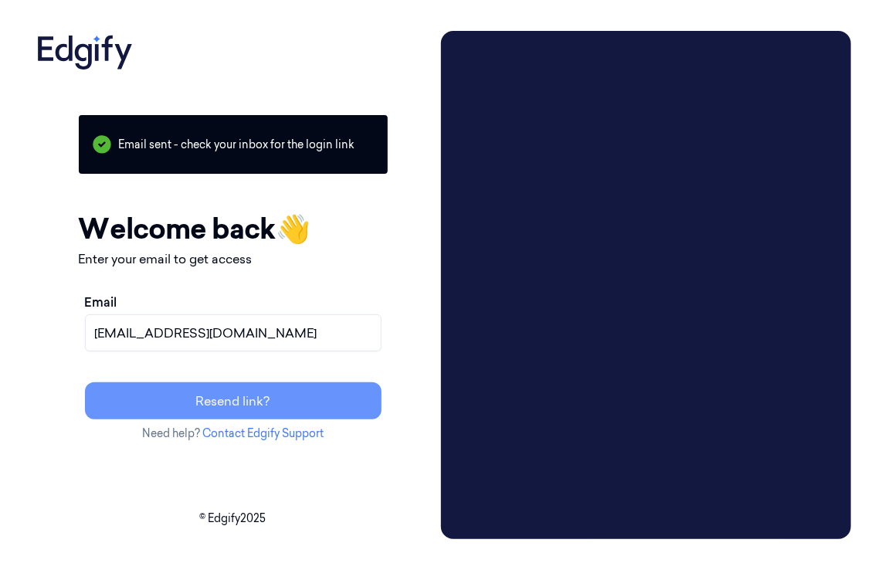
click at [249, 395] on button "Resend link?" at bounding box center [233, 400] width 297 height 37
click at [250, 395] on button "Resend link?" at bounding box center [233, 400] width 297 height 37
click at [250, 398] on button "Resend link?" at bounding box center [233, 400] width 297 height 37
click at [239, 398] on button "Resend link?" at bounding box center [233, 400] width 297 height 37
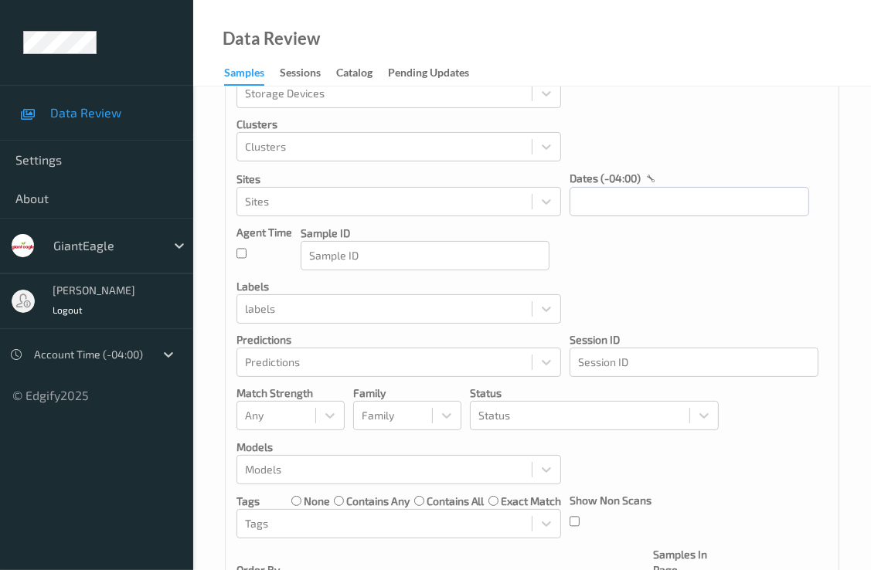
scroll to position [77, 0]
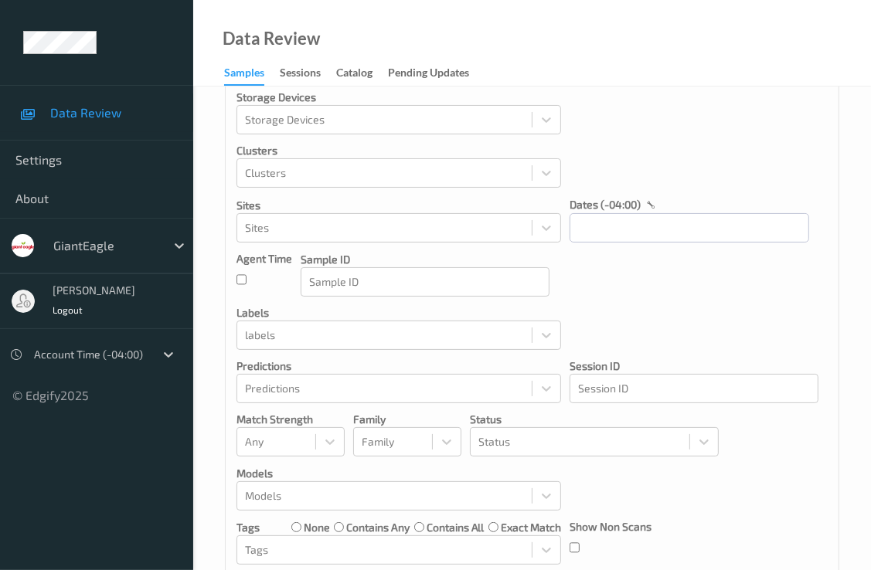
click at [311, 64] on link "Sessions" at bounding box center [308, 74] width 56 height 22
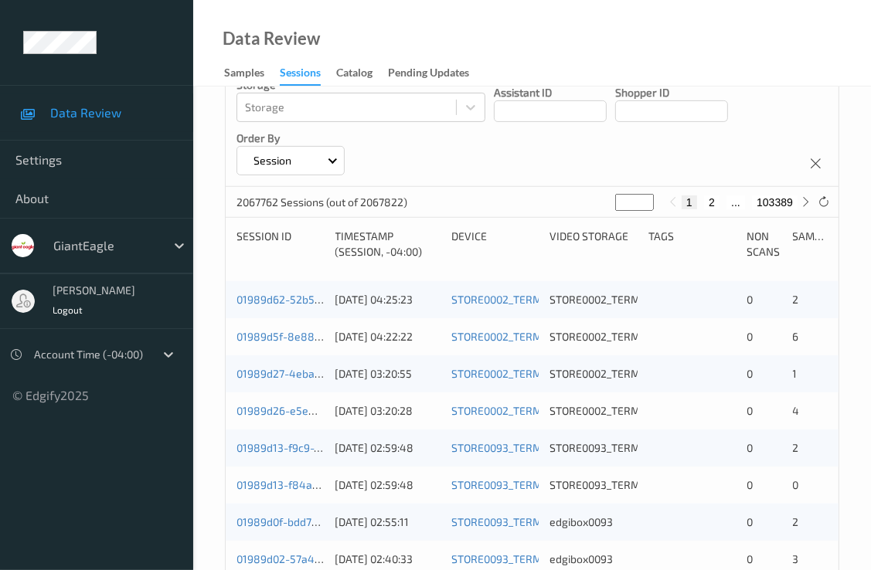
scroll to position [386, 0]
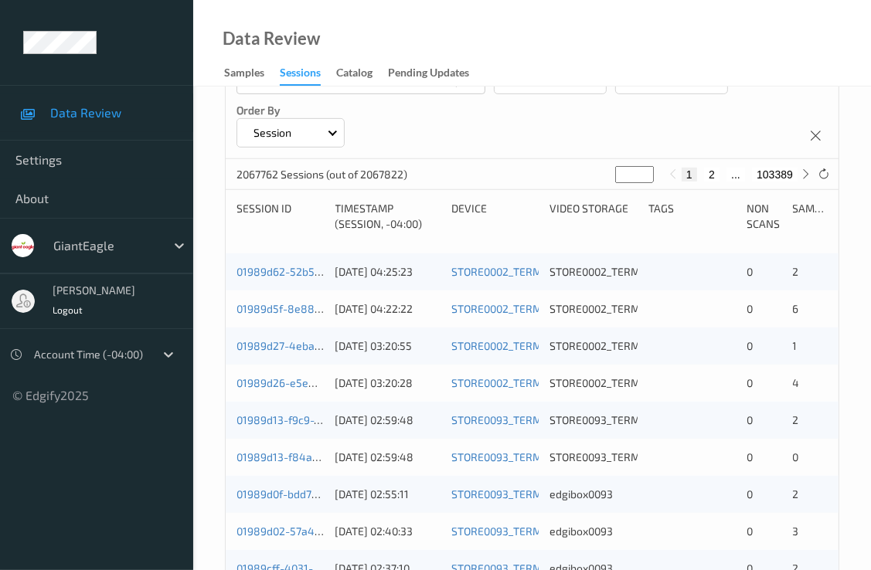
click at [712, 177] on button "2" at bounding box center [711, 175] width 15 height 14
type input "*"
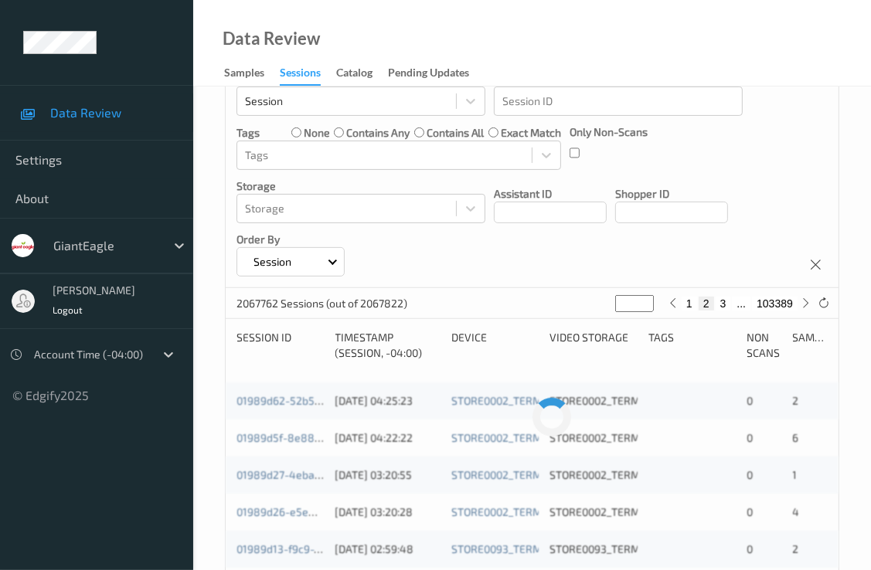
click at [712, 177] on div "Devices Devices Storage Devices Storage Devices Clusters Clusters Sites Sites d…" at bounding box center [532, 66] width 613 height 443
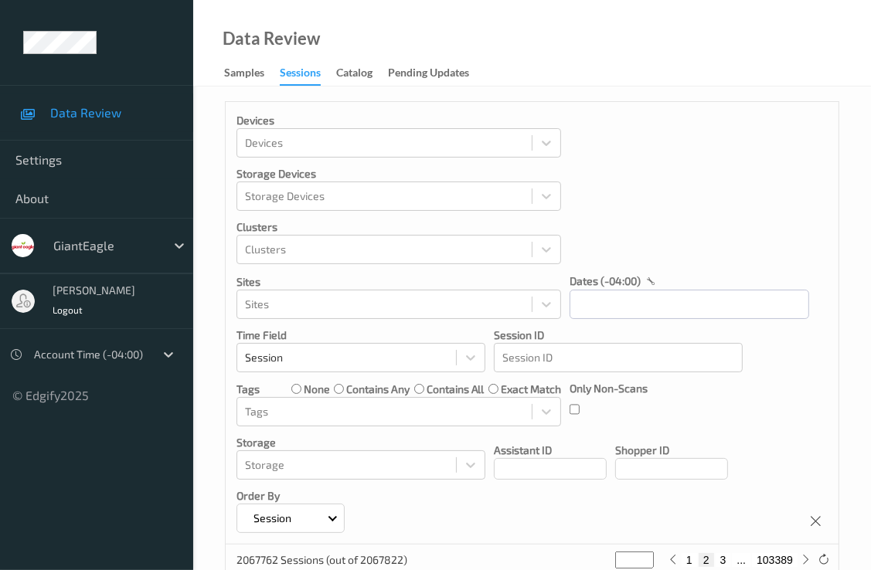
scroll to position [0, 0]
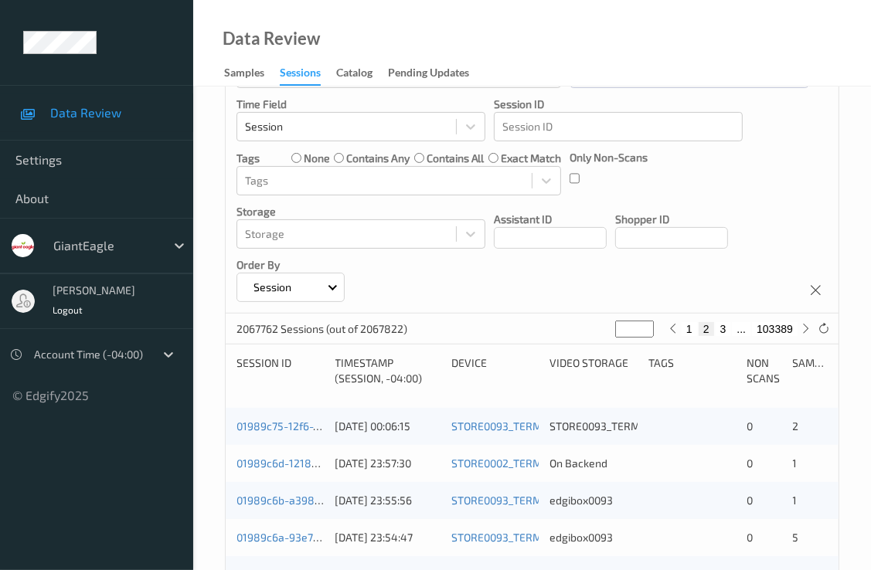
click at [722, 326] on button "3" at bounding box center [722, 329] width 15 height 14
type input "*"
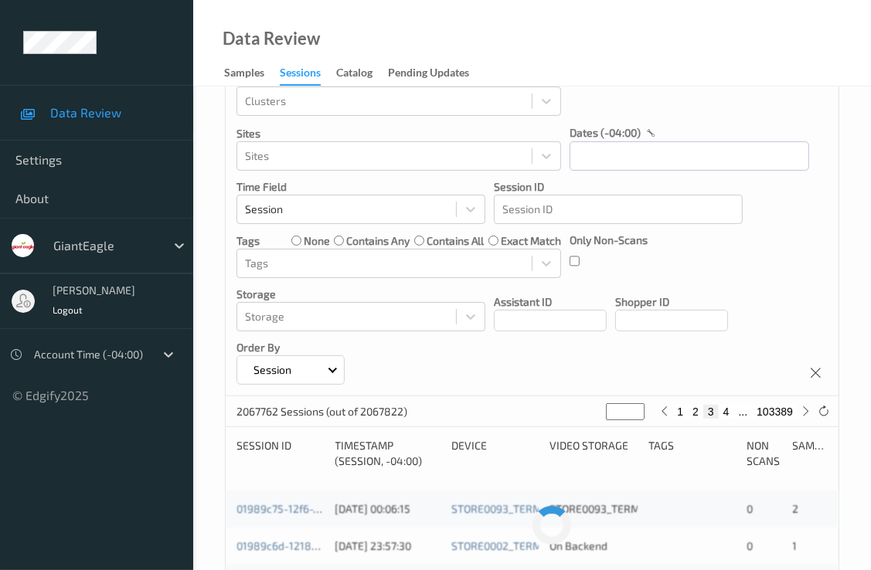
scroll to position [53, 0]
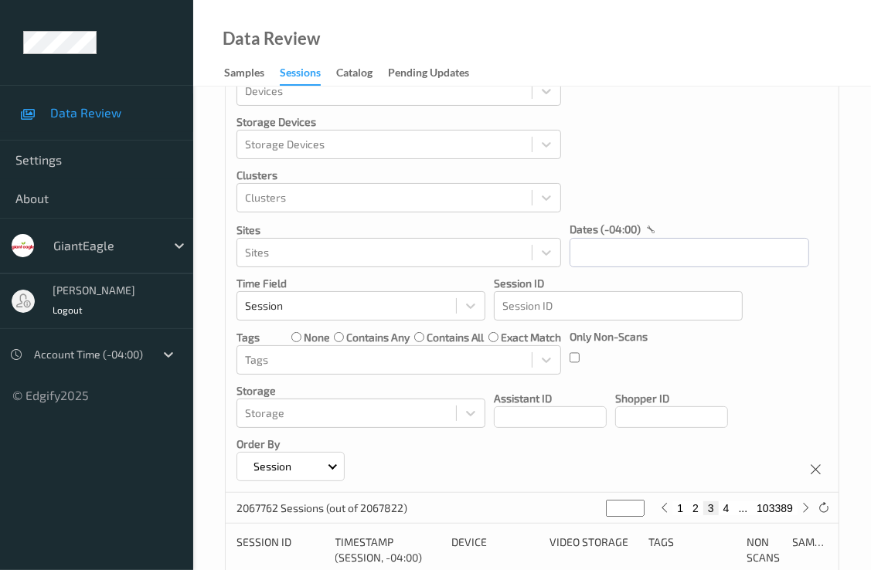
click at [723, 327] on div "Devices Devices Storage Devices Storage Devices Clusters Clusters Sites Sites d…" at bounding box center [532, 271] width 613 height 443
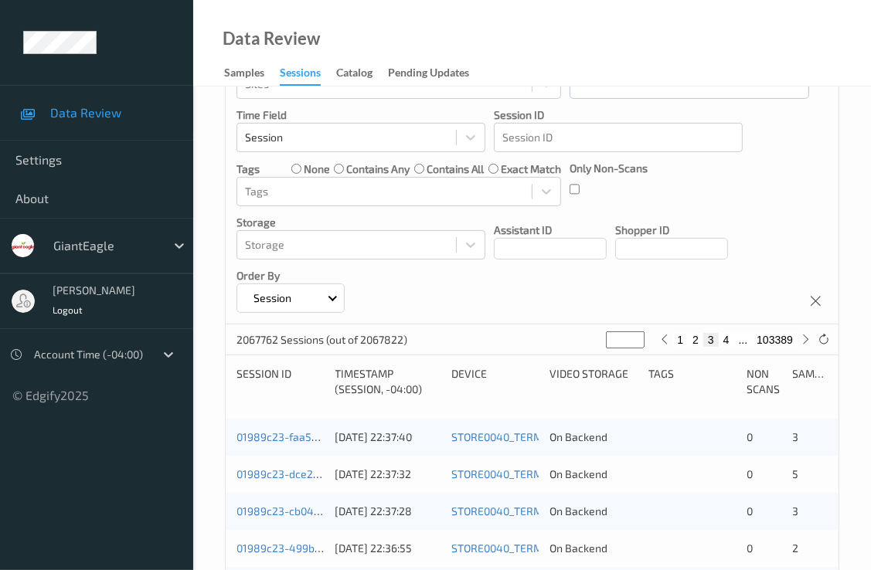
scroll to position [232, 0]
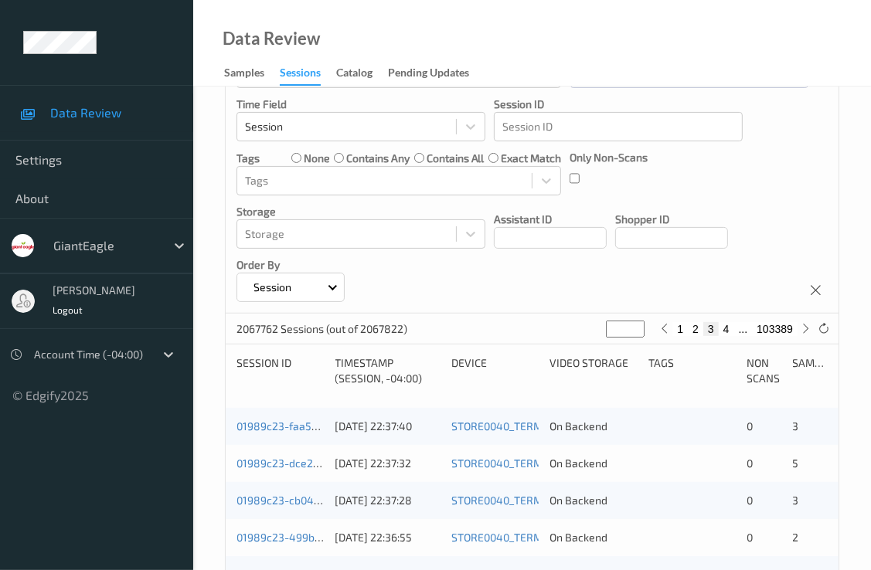
click at [726, 333] on button "4" at bounding box center [725, 329] width 15 height 14
type input "*"
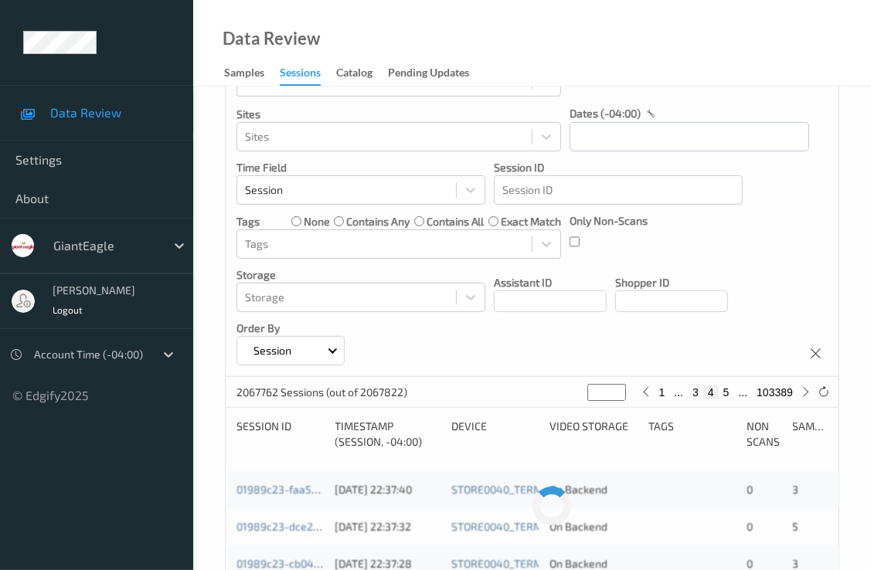
scroll to position [52, 0]
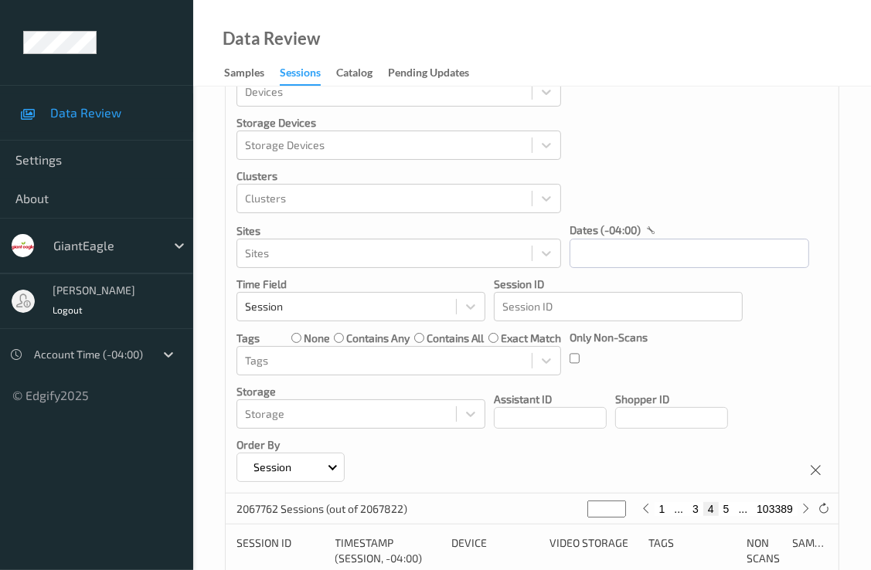
click at [726, 333] on div "Devices Devices Storage Devices Storage Devices Clusters Clusters Sites Sites d…" at bounding box center [532, 272] width 613 height 443
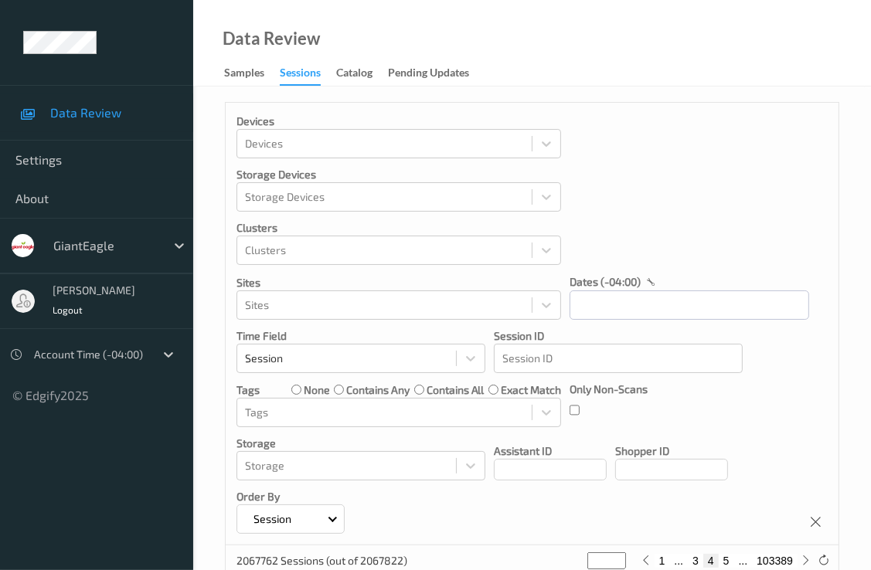
click at [724, 561] on button "5" at bounding box center [725, 561] width 15 height 14
type input "*"
click at [725, 561] on button "6" at bounding box center [725, 561] width 15 height 14
type input "*"
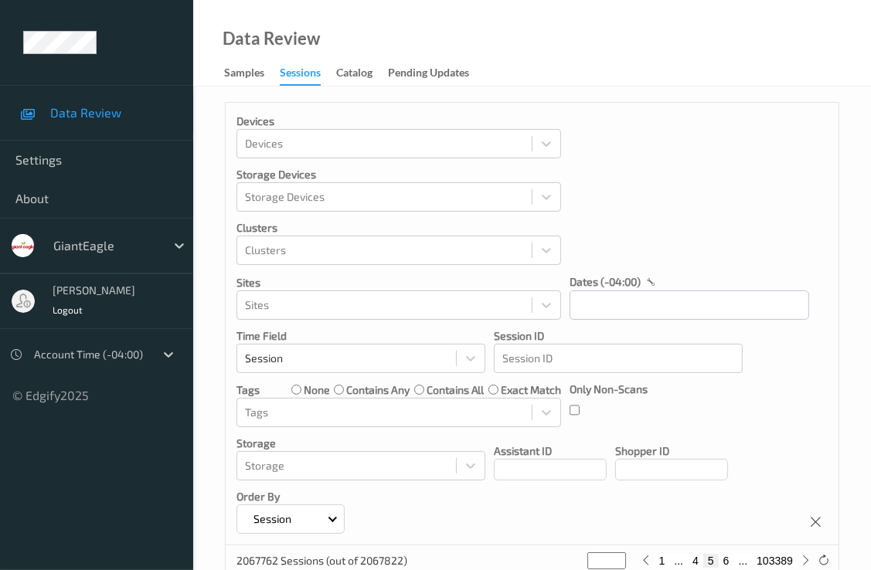
type input "*"
click at [725, 561] on button "7" at bounding box center [725, 561] width 15 height 14
type input "*"
click at [725, 561] on button "8" at bounding box center [725, 561] width 15 height 14
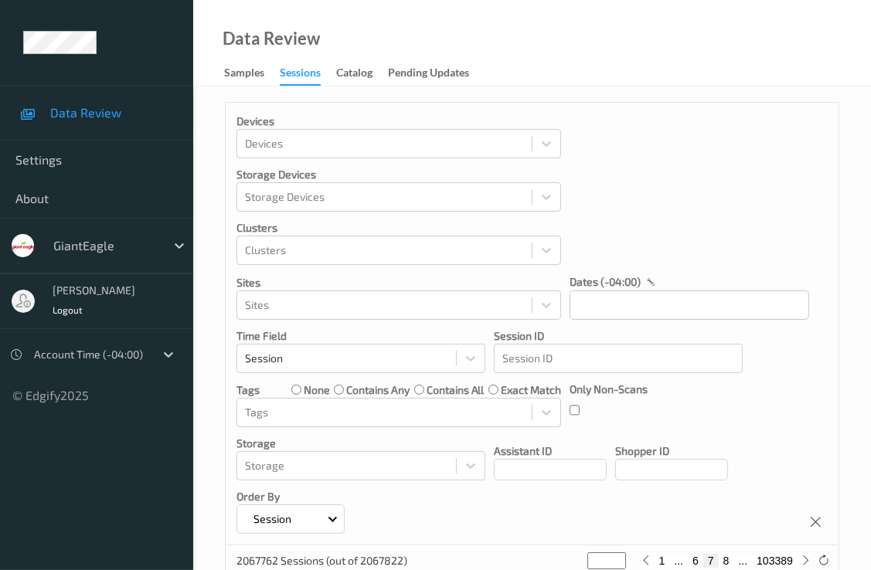
type input "*"
click at [725, 561] on button "9" at bounding box center [725, 561] width 15 height 14
type input "*"
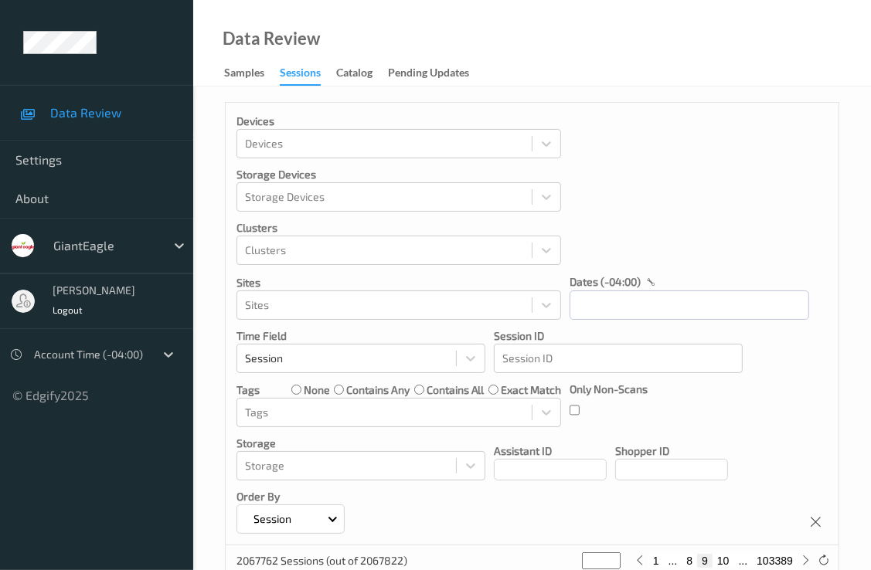
click at [726, 561] on button "10" at bounding box center [723, 561] width 22 height 14
type input "**"
click at [726, 561] on button "11" at bounding box center [723, 561] width 22 height 14
type input "**"
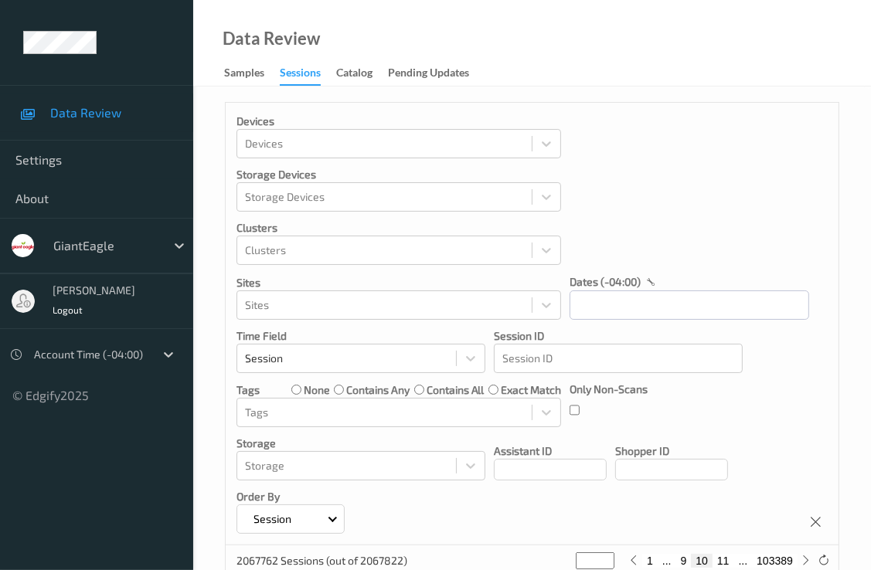
type input "**"
click at [726, 561] on button "12" at bounding box center [723, 561] width 22 height 14
type input "**"
click at [726, 561] on button "13" at bounding box center [723, 561] width 22 height 14
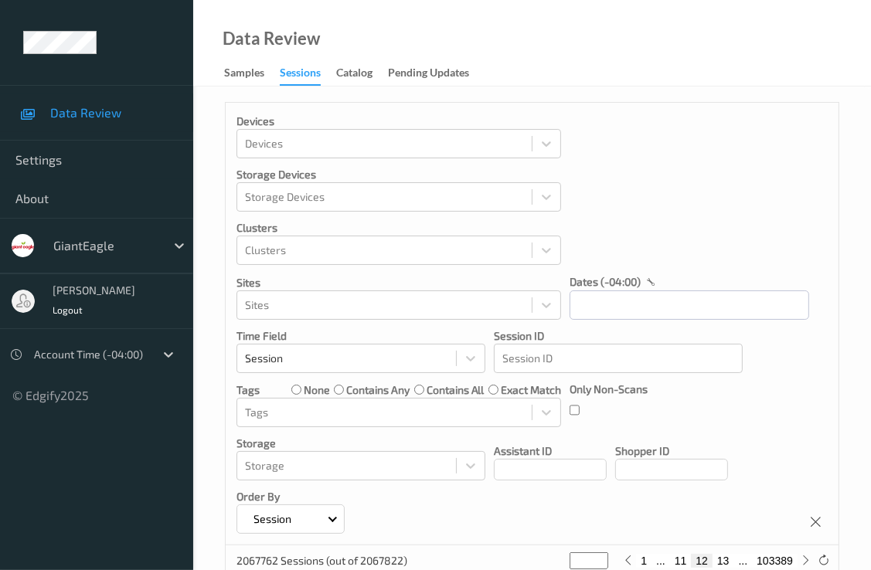
type input "**"
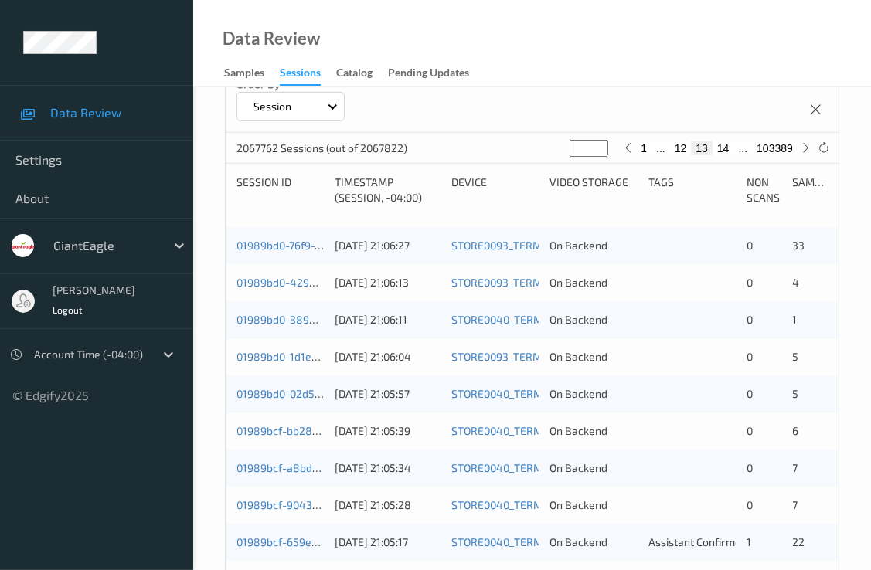
scroll to position [386, 0]
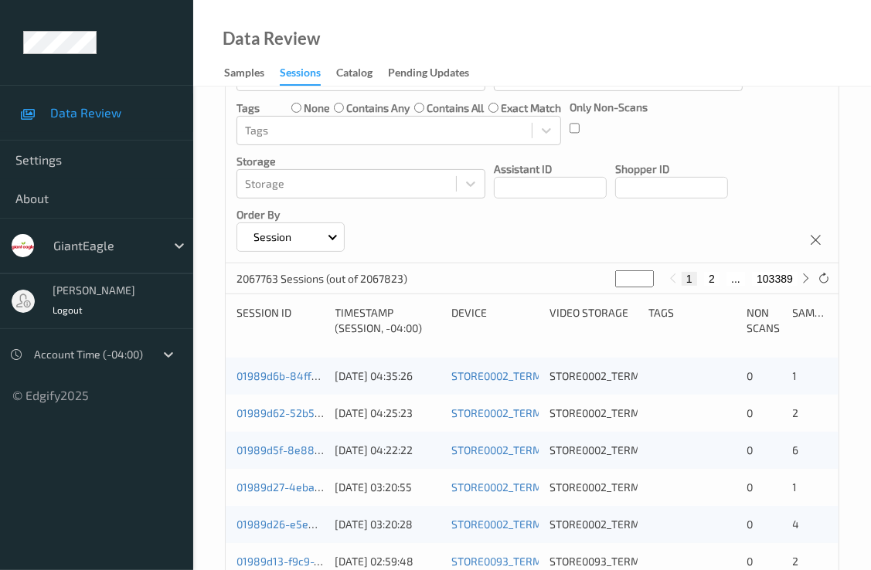
scroll to position [309, 0]
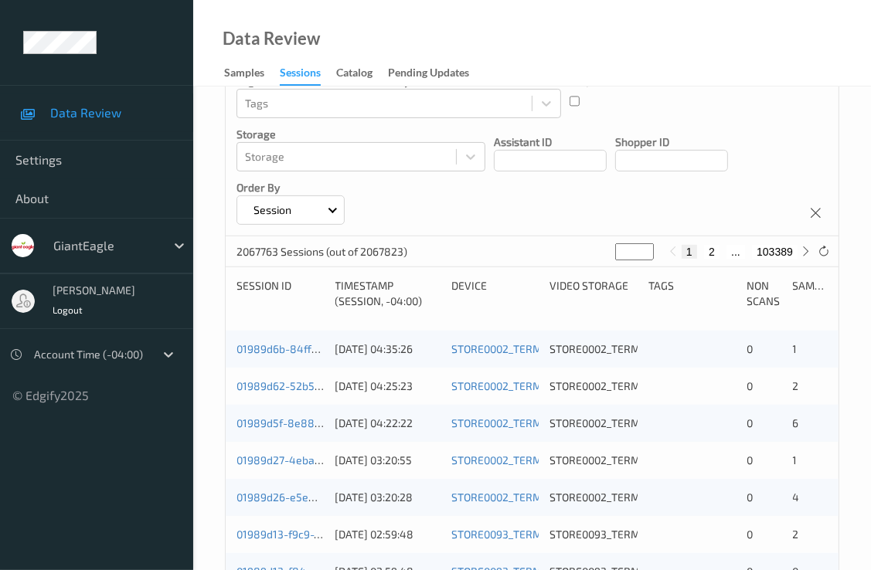
click at [712, 250] on button "2" at bounding box center [711, 252] width 15 height 14
type input "*"
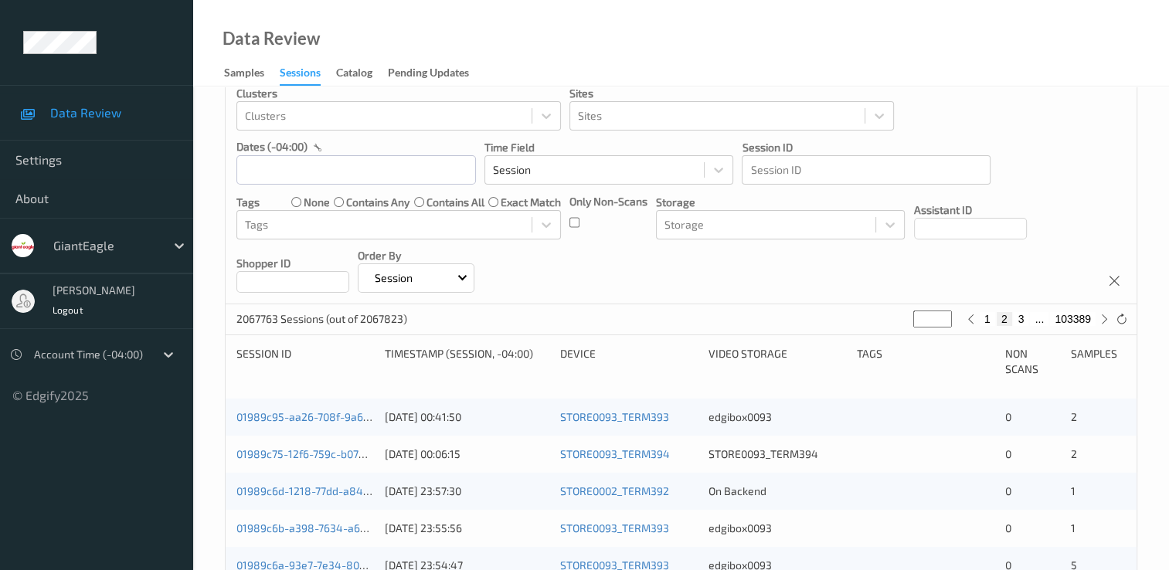
scroll to position [0, 0]
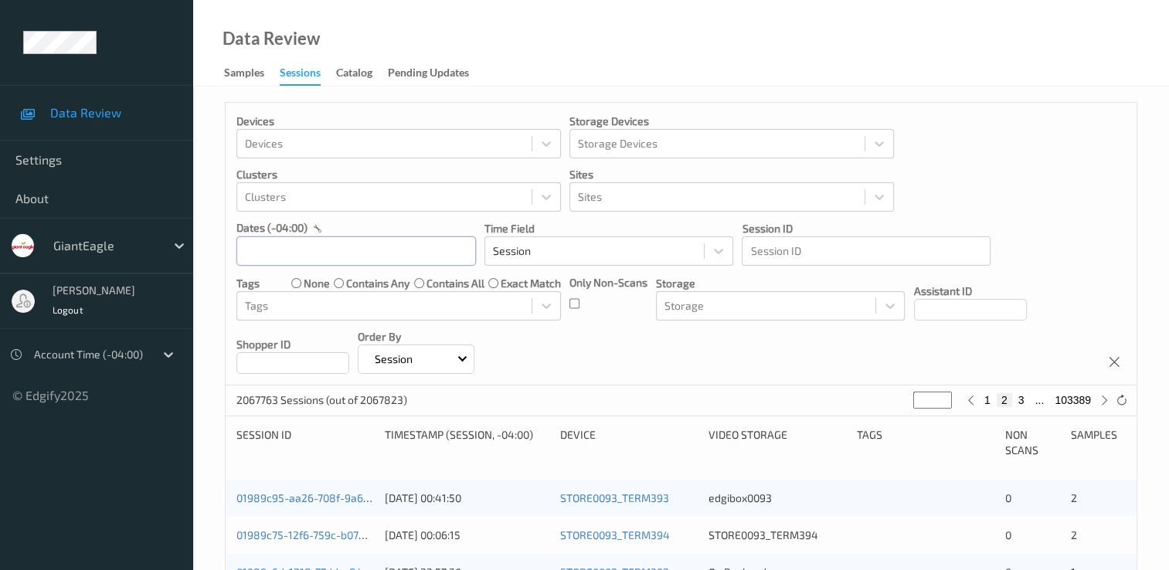
click at [369, 247] on input "text" at bounding box center [355, 250] width 239 height 29
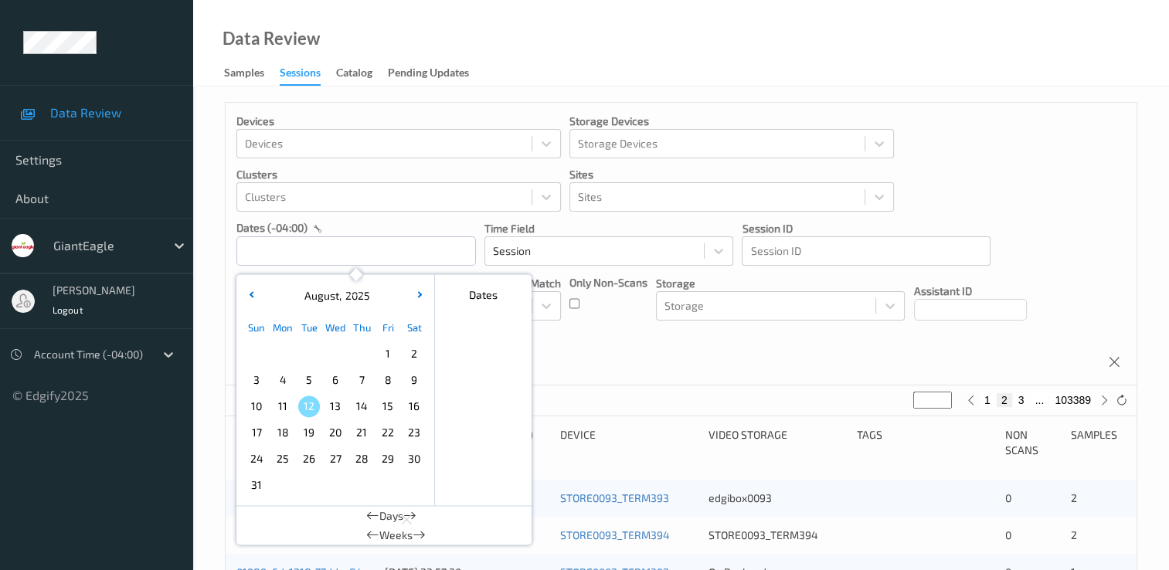
click at [391, 379] on span "8" at bounding box center [388, 380] width 22 height 22
type input "[DATE] 00:00"
type input "*"
click at [386, 379] on span "8" at bounding box center [388, 380] width 22 height 22
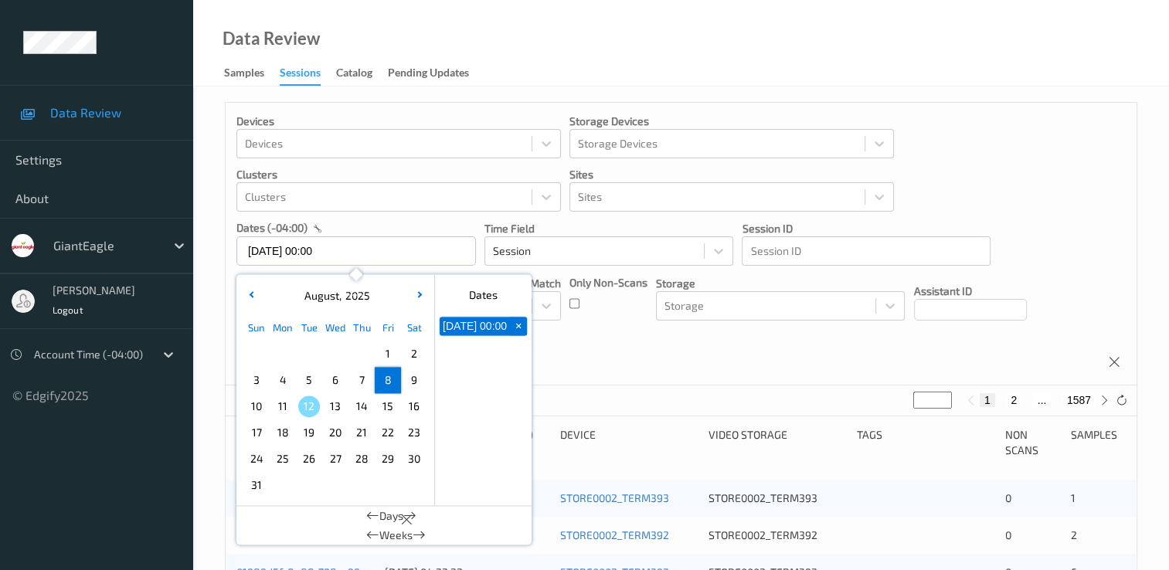
type input "[DATE] 00:00 -> [DATE] 23:59"
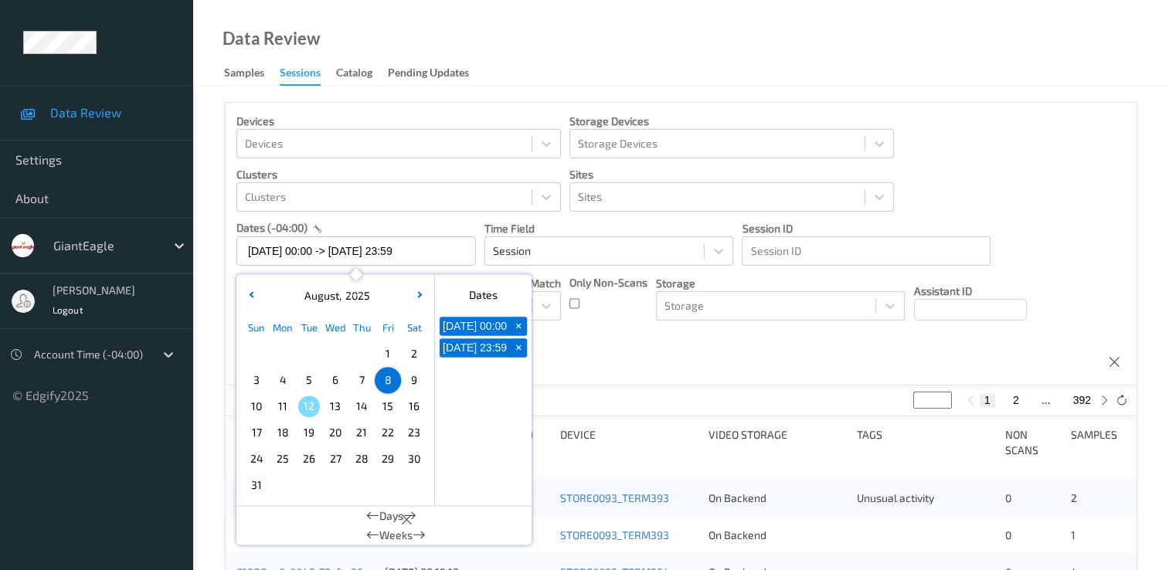
click at [720, 370] on div "Devices Devices Storage Devices Storage Devices Clusters Clusters Sites Sites d…" at bounding box center [681, 244] width 911 height 283
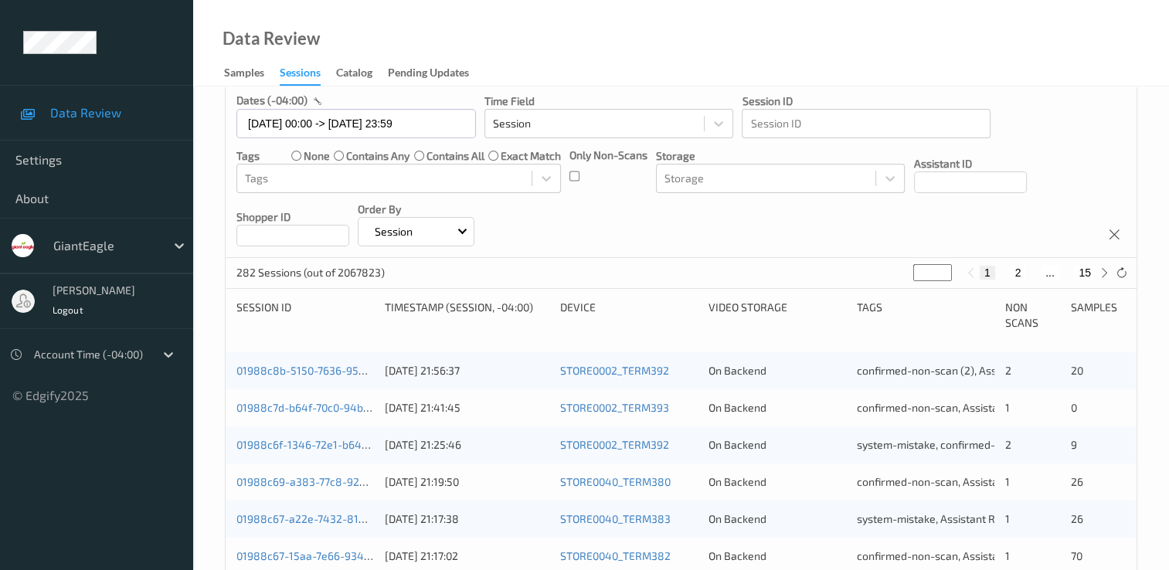
scroll to position [155, 0]
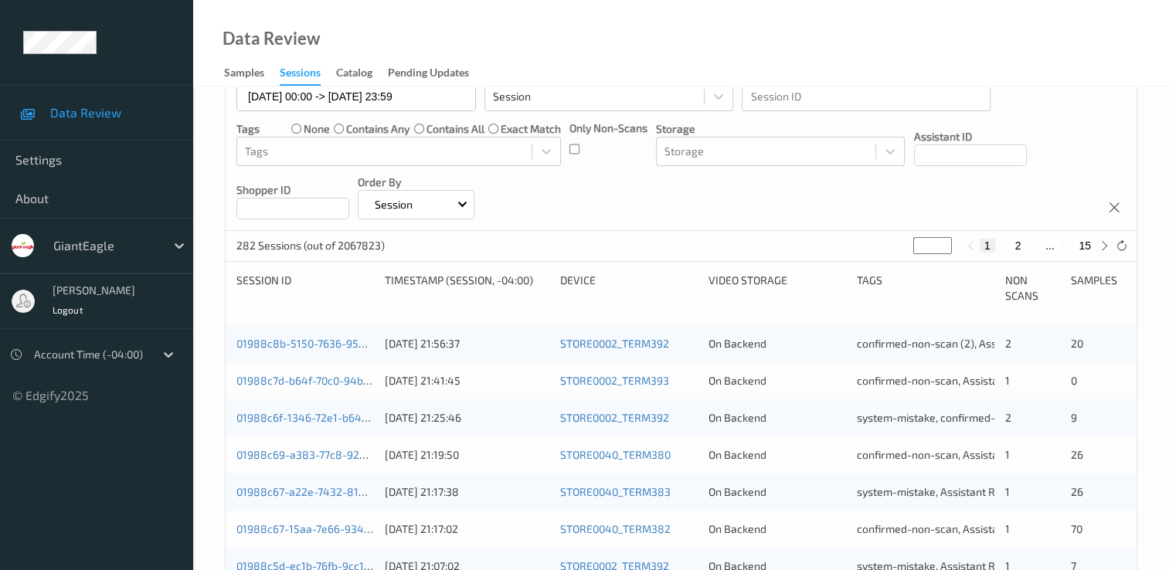
click at [881, 250] on button "2" at bounding box center [1017, 246] width 15 height 14
type input "*"
click at [881, 246] on button "3" at bounding box center [1032, 246] width 15 height 14
type input "*"
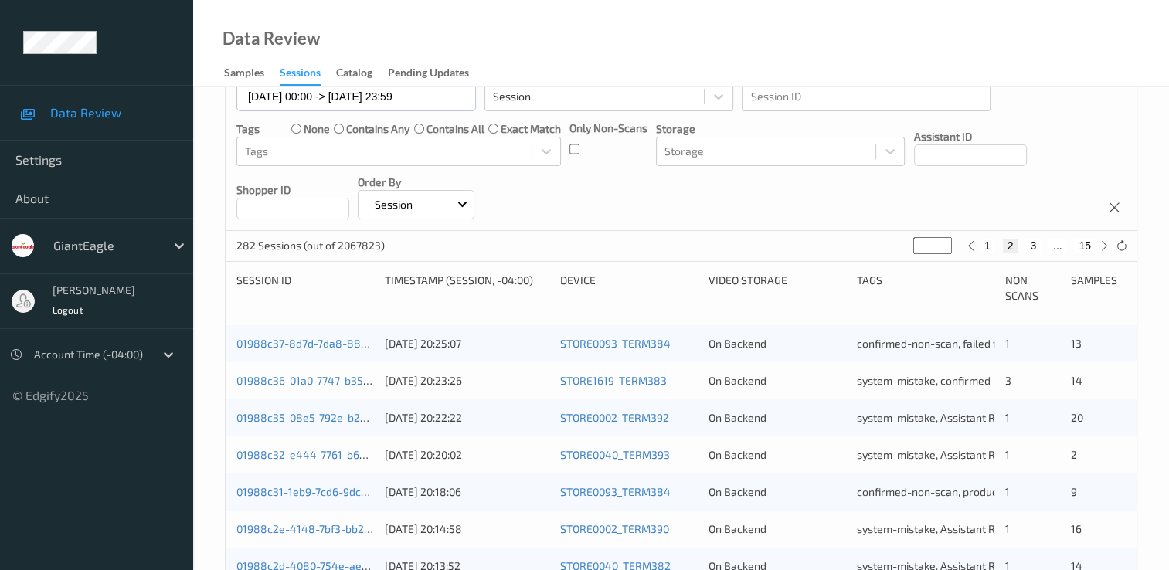
type input "*"
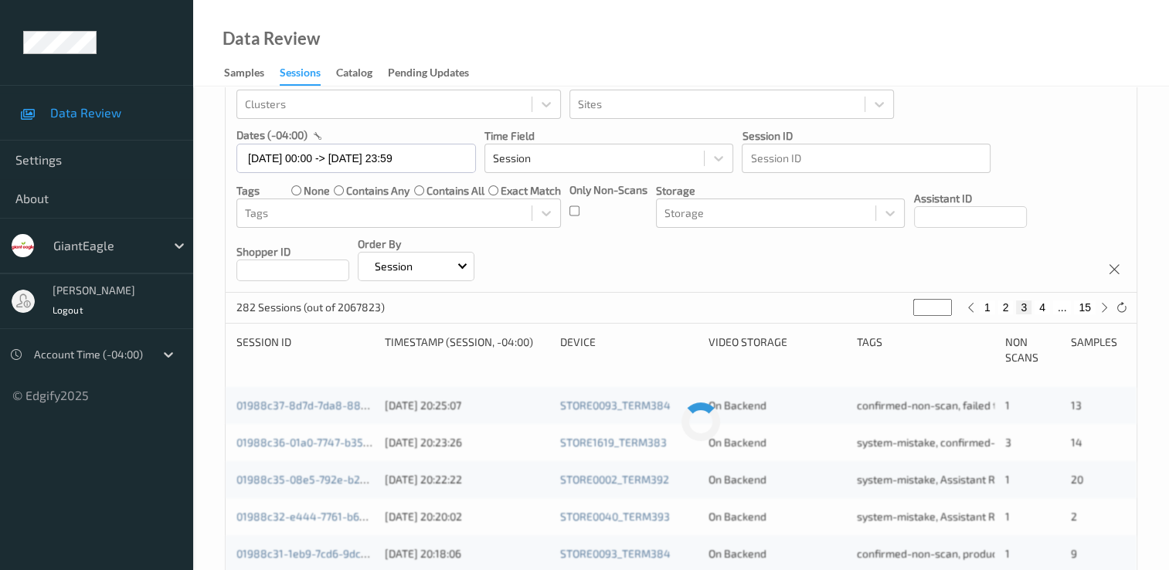
scroll to position [4, 0]
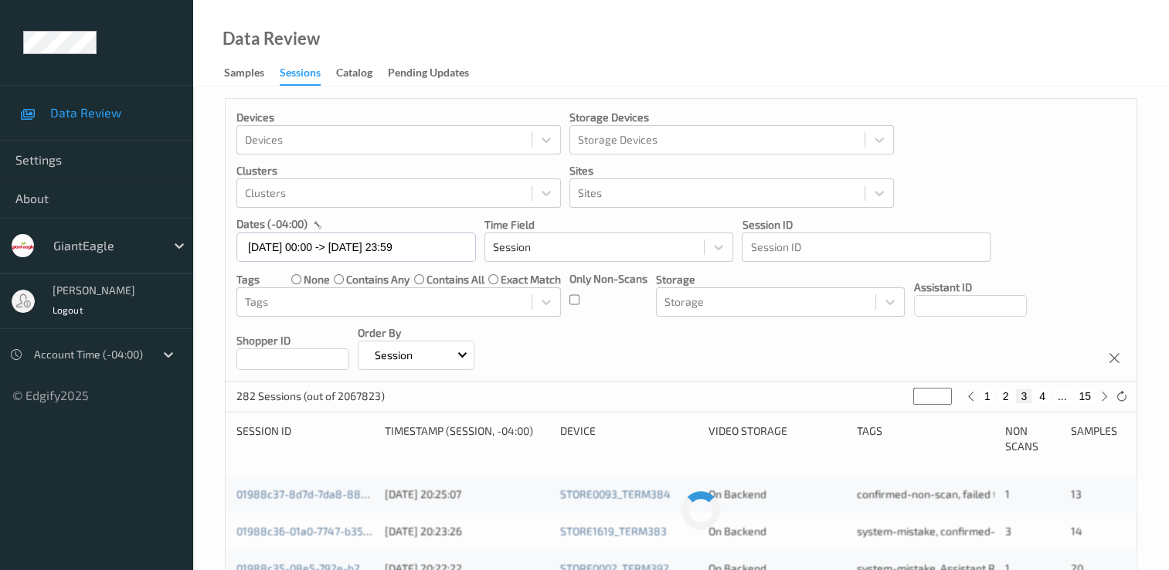
click at [881, 246] on div "Devices Devices Storage Devices Storage Devices Clusters Clusters Sites Sites d…" at bounding box center [681, 240] width 911 height 283
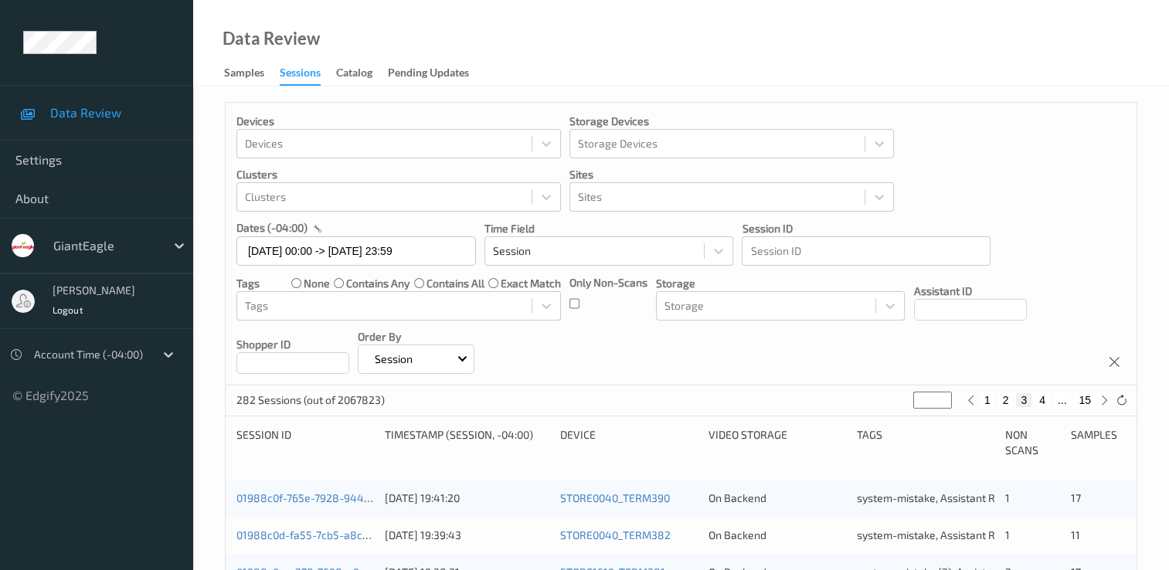
click at [881, 396] on button "4" at bounding box center [1041, 400] width 15 height 14
type input "*"
click at [881, 396] on button "5" at bounding box center [1048, 400] width 15 height 14
type input "*"
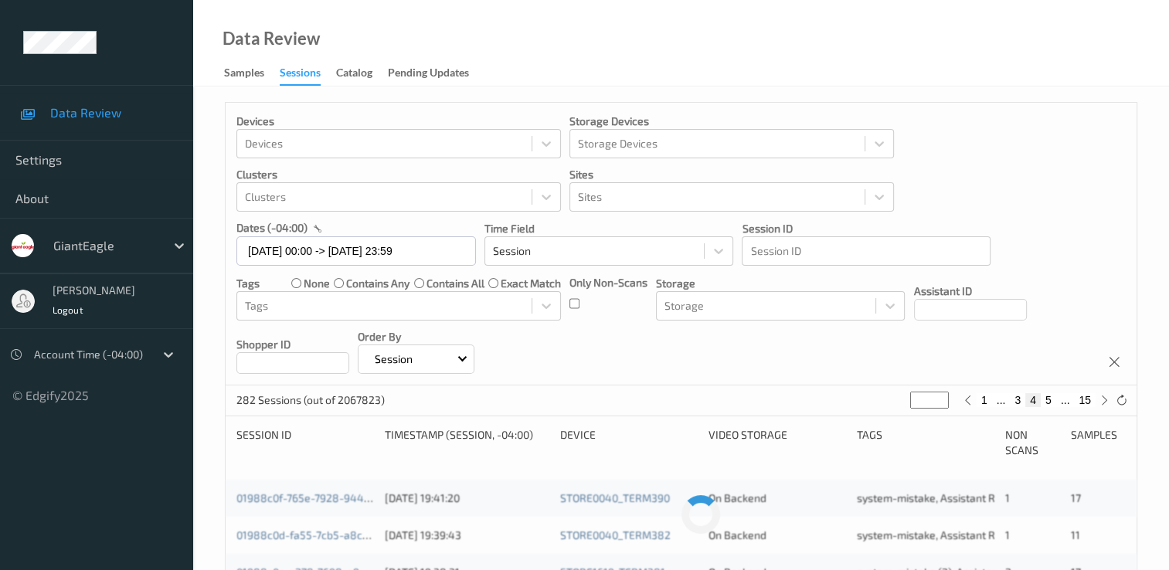
type input "*"
drag, startPoint x: 1041, startPoint y: 396, endPoint x: 1082, endPoint y: 400, distance: 40.4
click at [881, 400] on button "15" at bounding box center [1085, 400] width 22 height 14
type input "**"
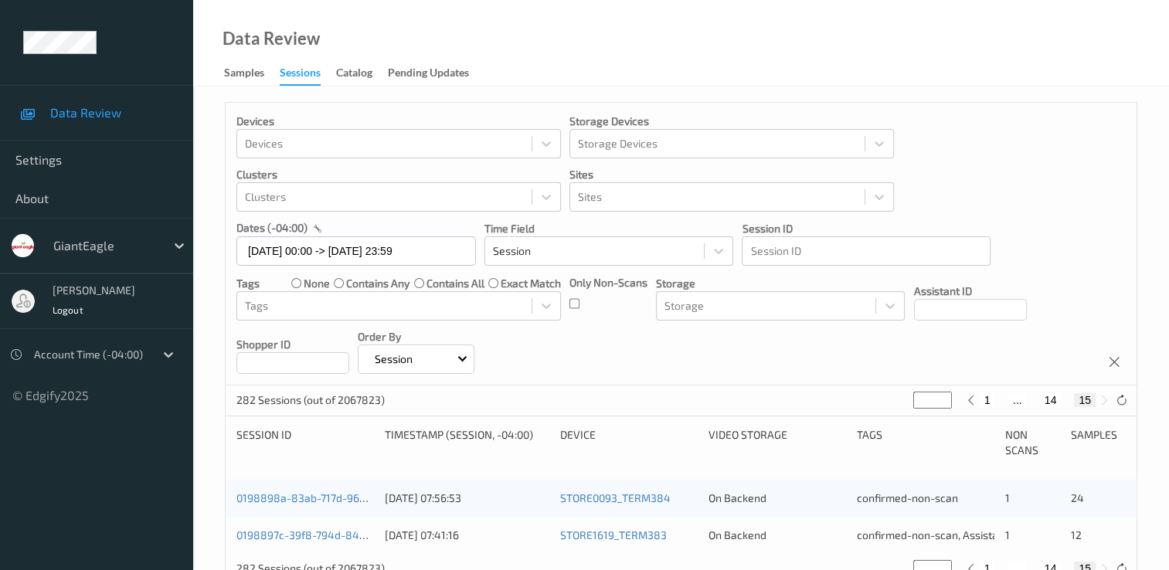
click at [881, 398] on button "14" at bounding box center [1051, 400] width 22 height 14
type input "**"
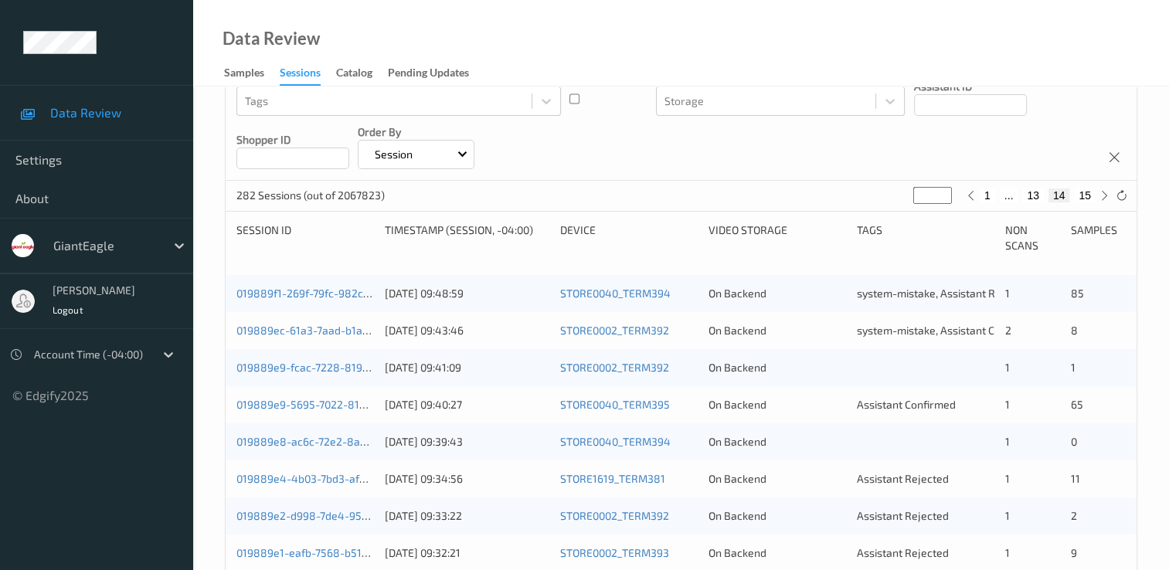
scroll to position [232, 0]
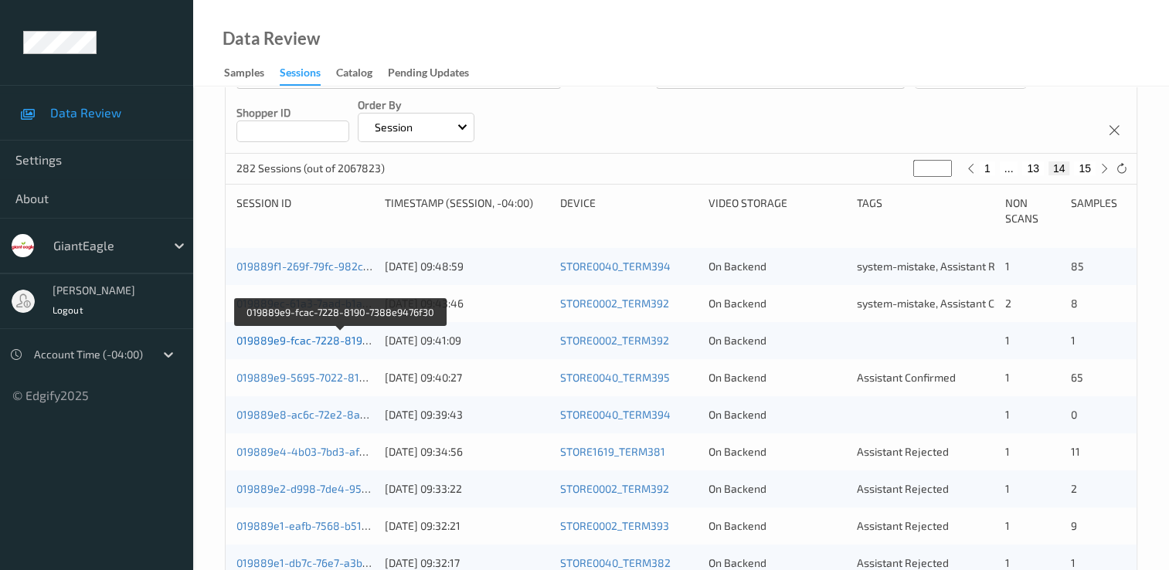
click at [302, 345] on link "019889e9-fcac-7228-8190-7388e9476f30" at bounding box center [340, 340] width 209 height 13
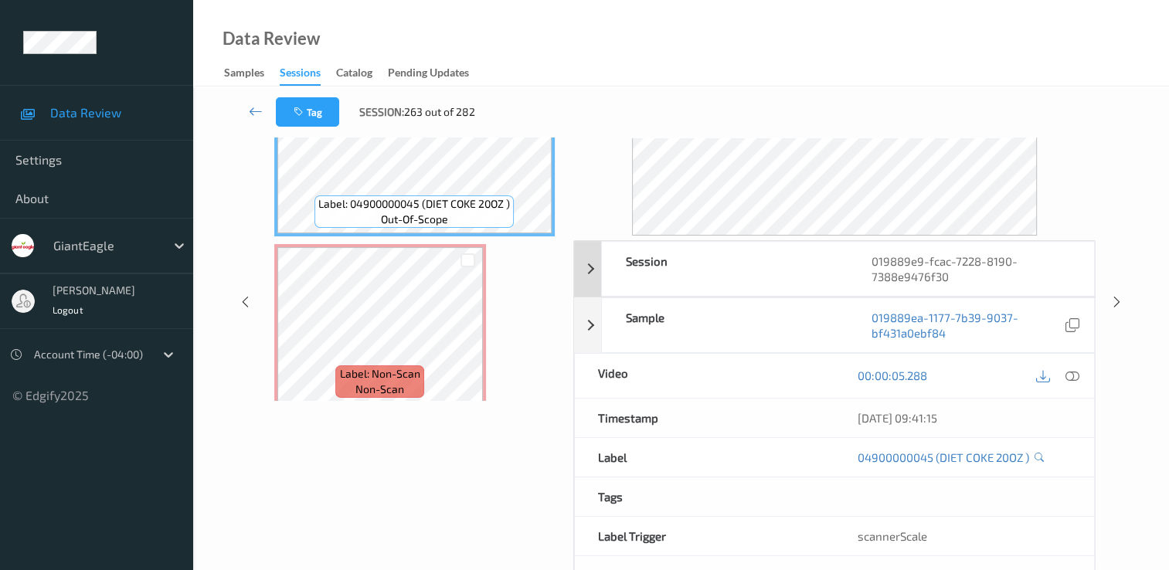
scroll to position [155, 0]
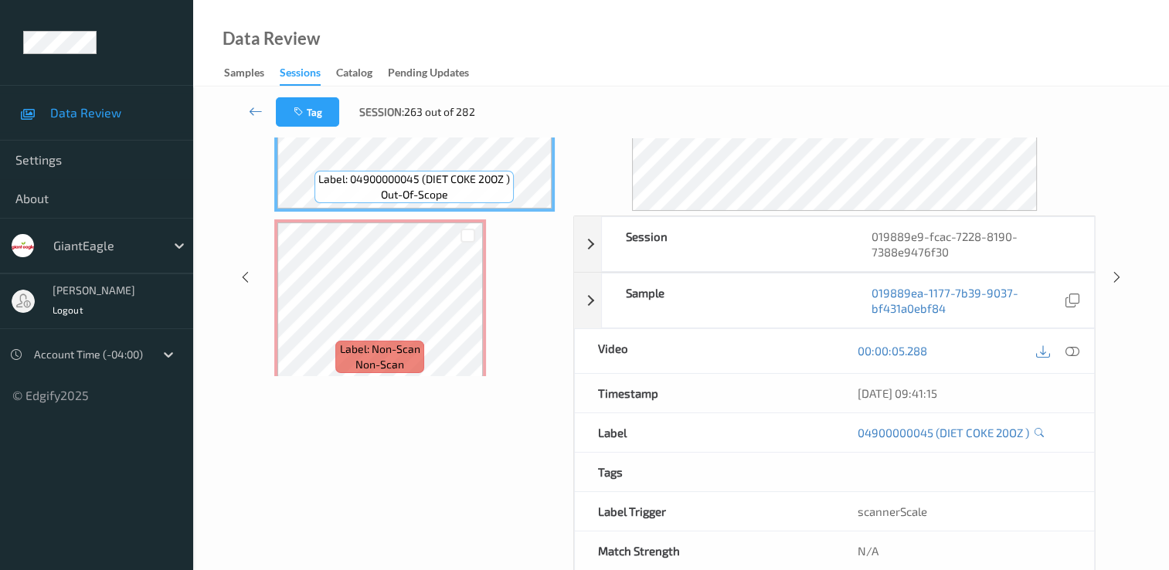
drag, startPoint x: 518, startPoint y: 465, endPoint x: 401, endPoint y: 362, distance: 156.0
click at [517, 463] on div "Labels in shopping list: 1 out of 2 0 out of 1 Non Scans Label: 04900000045 (DI…" at bounding box center [415, 277] width 296 height 589
click at [410, 348] on span "Label: Non-Scan" at bounding box center [380, 348] width 80 height 15
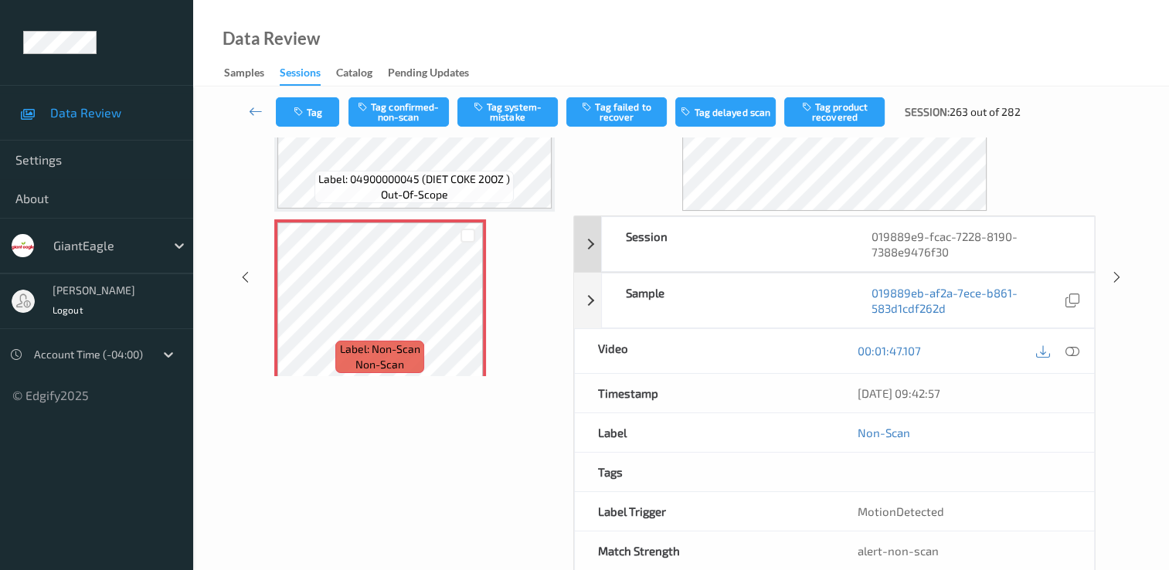
scroll to position [0, 0]
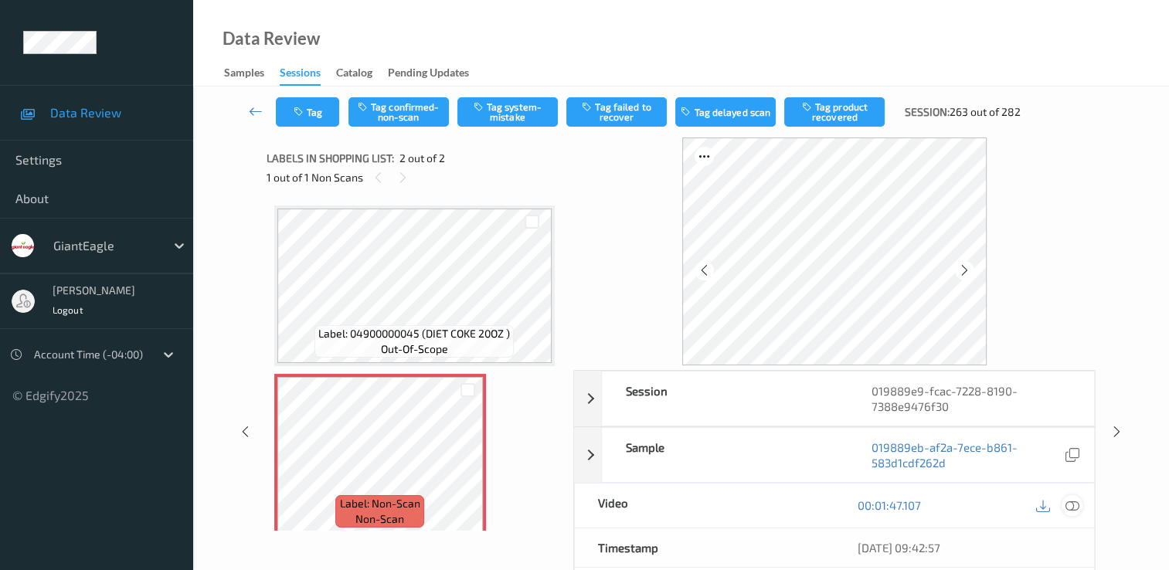
click at [881, 507] on icon at bounding box center [1072, 505] width 14 height 14
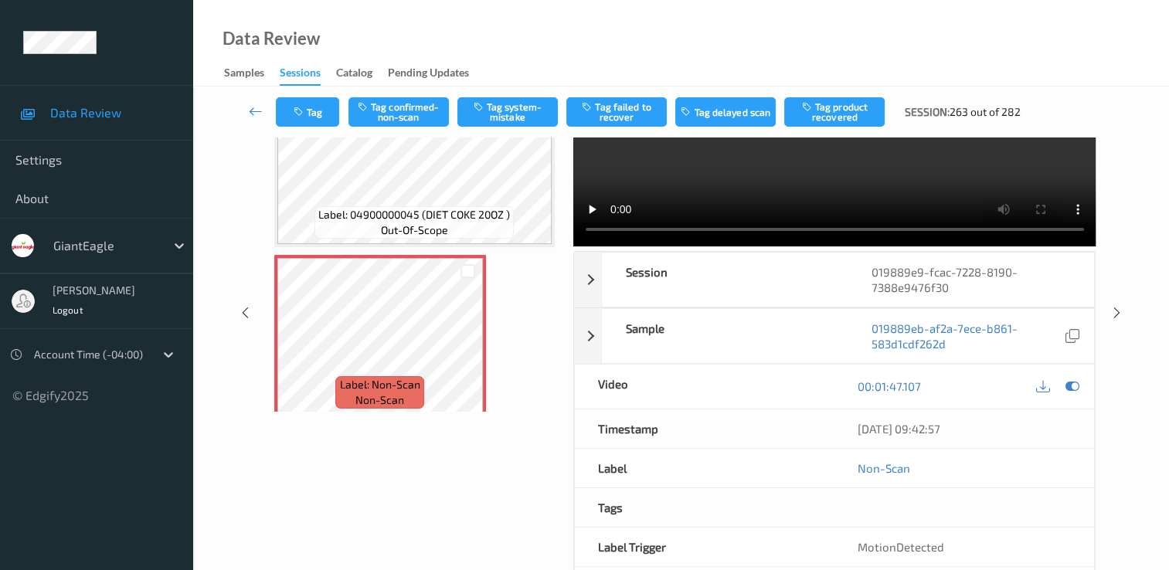
scroll to position [155, 0]
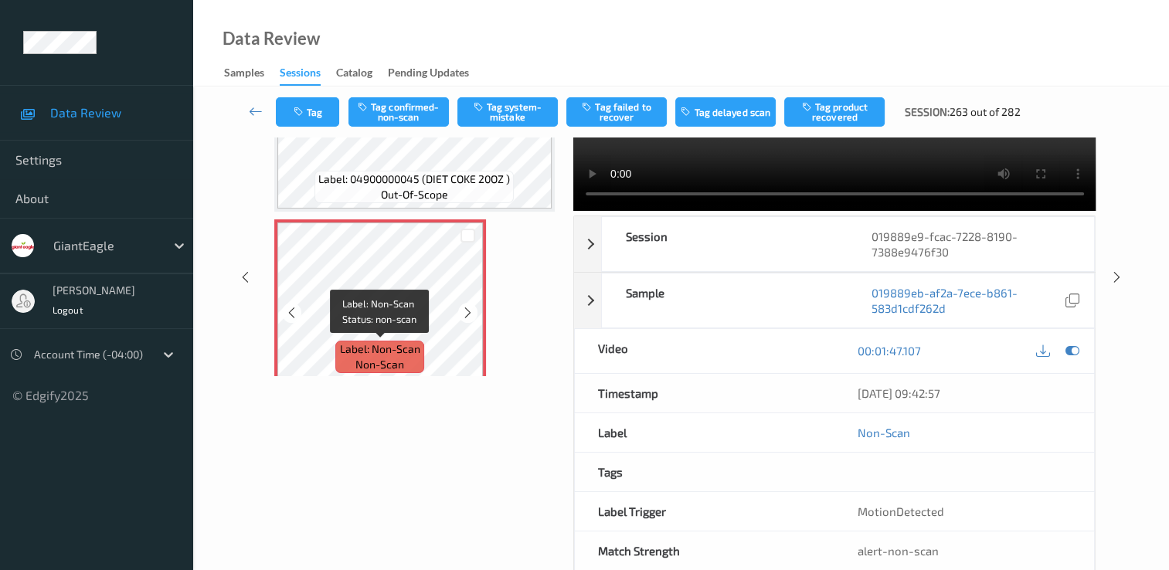
click at [409, 363] on div "Label: Non-Scan non-scan" at bounding box center [379, 357] width 88 height 32
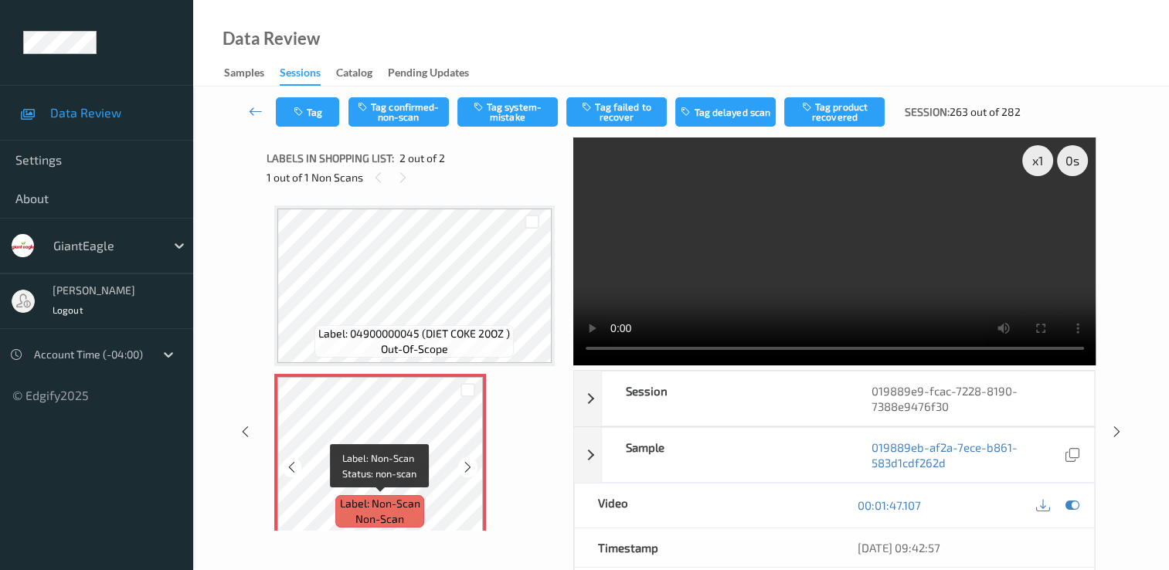
click at [408, 516] on div "Label: Non-Scan non-scan" at bounding box center [379, 511] width 88 height 32
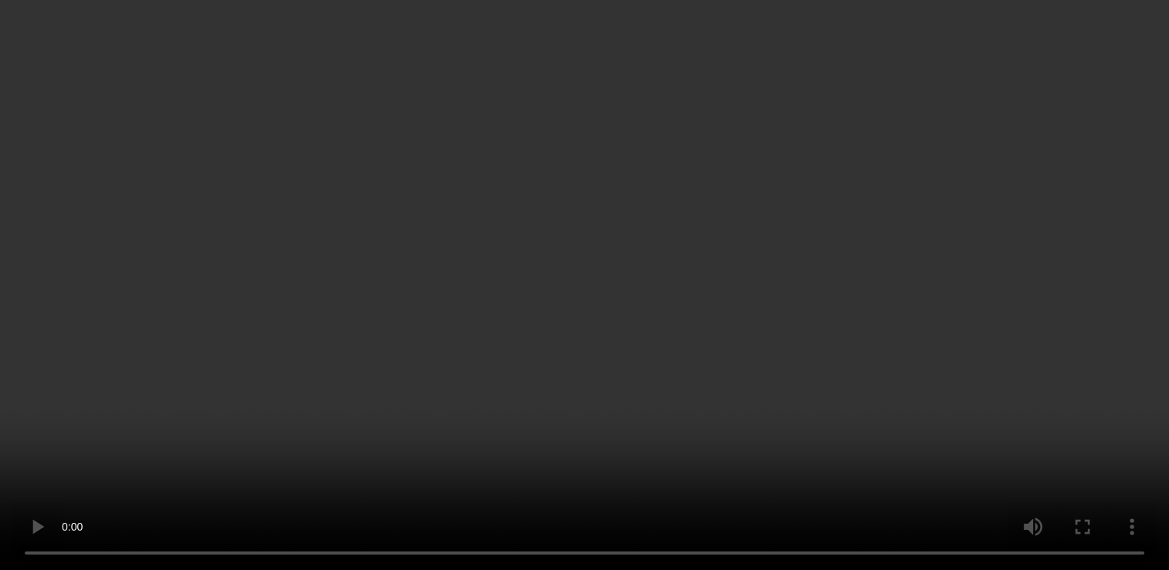
scroll to position [155, 0]
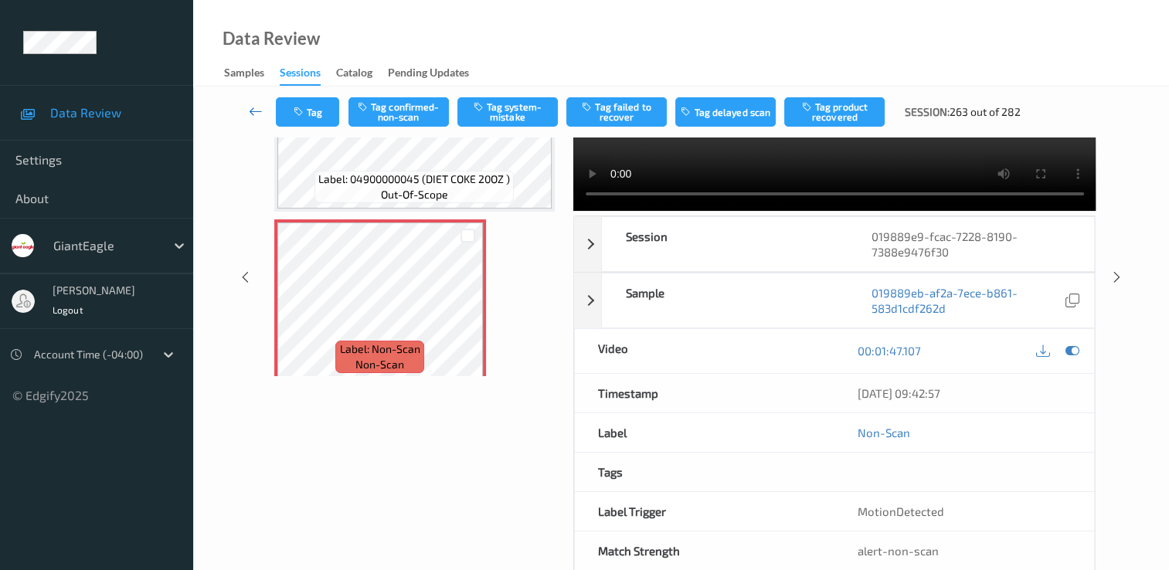
click at [256, 110] on icon at bounding box center [256, 111] width 14 height 15
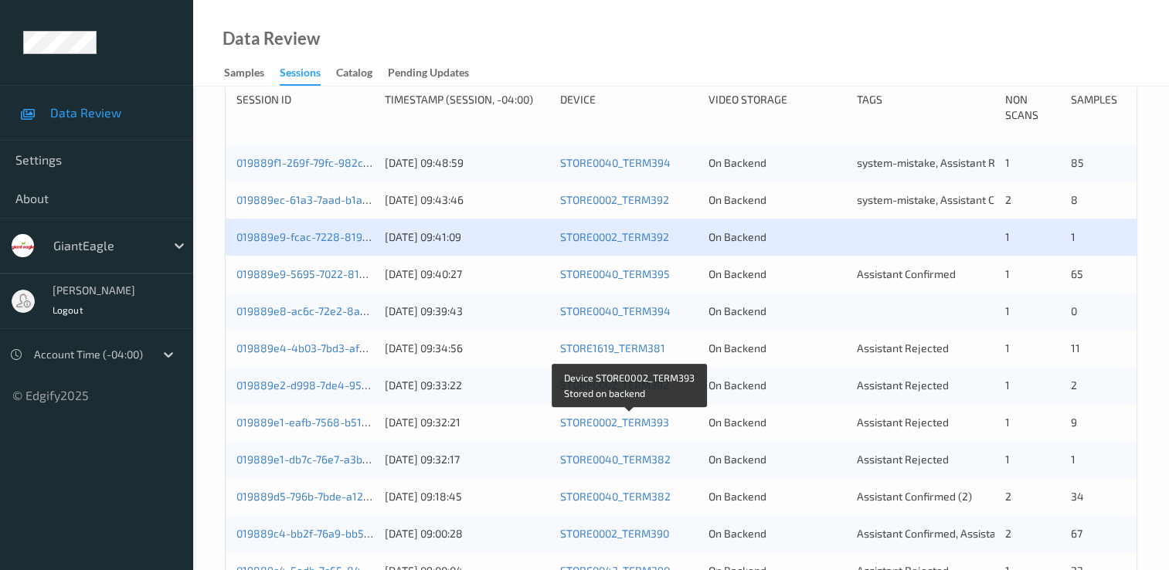
scroll to position [309, 0]
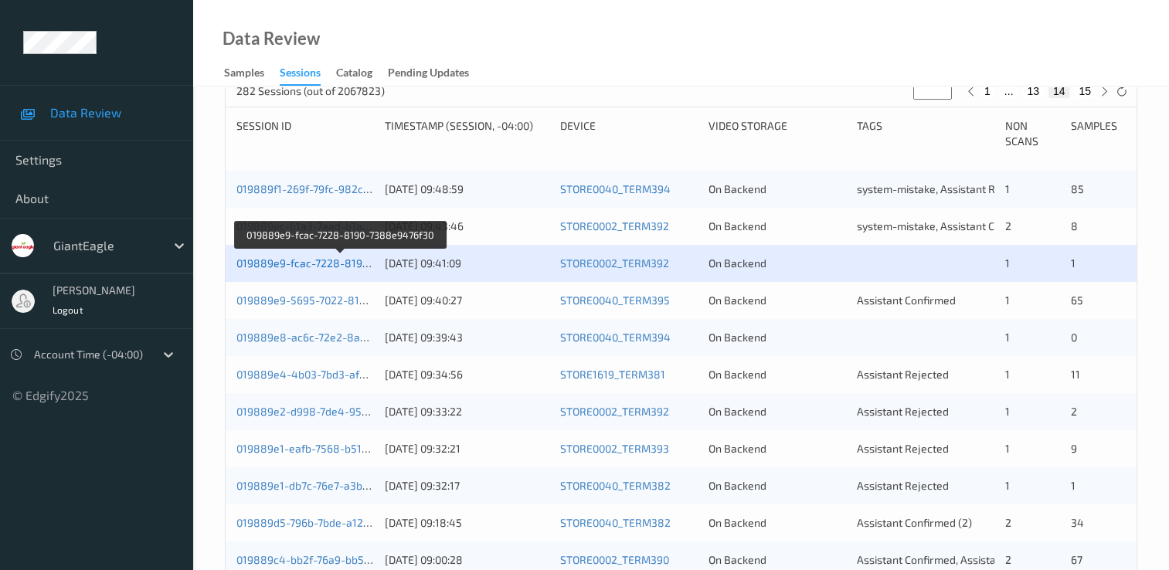
click at [345, 267] on link "019889e9-fcac-7228-8190-7388e9476f30" at bounding box center [340, 262] width 209 height 13
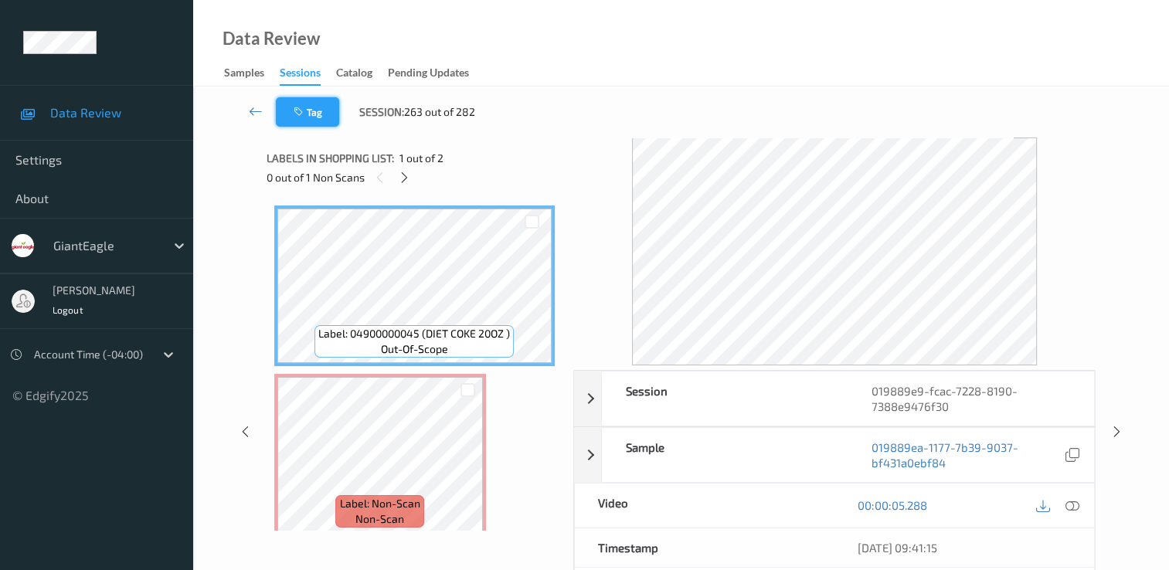
click at [313, 107] on button "Tag" at bounding box center [307, 111] width 63 height 29
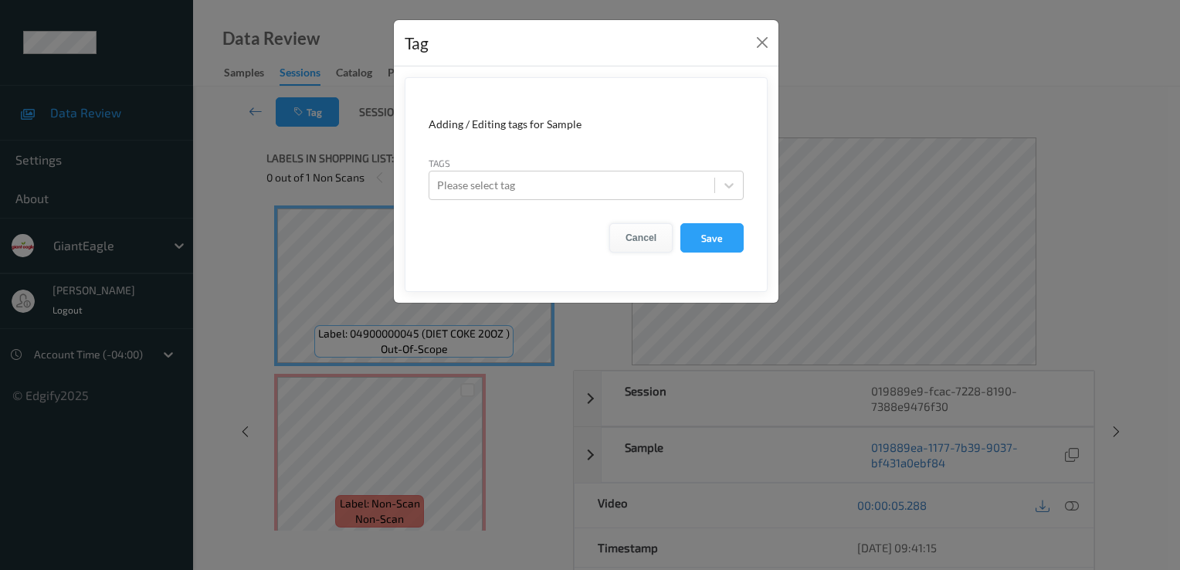
click at [645, 241] on button "Cancel" at bounding box center [641, 237] width 63 height 29
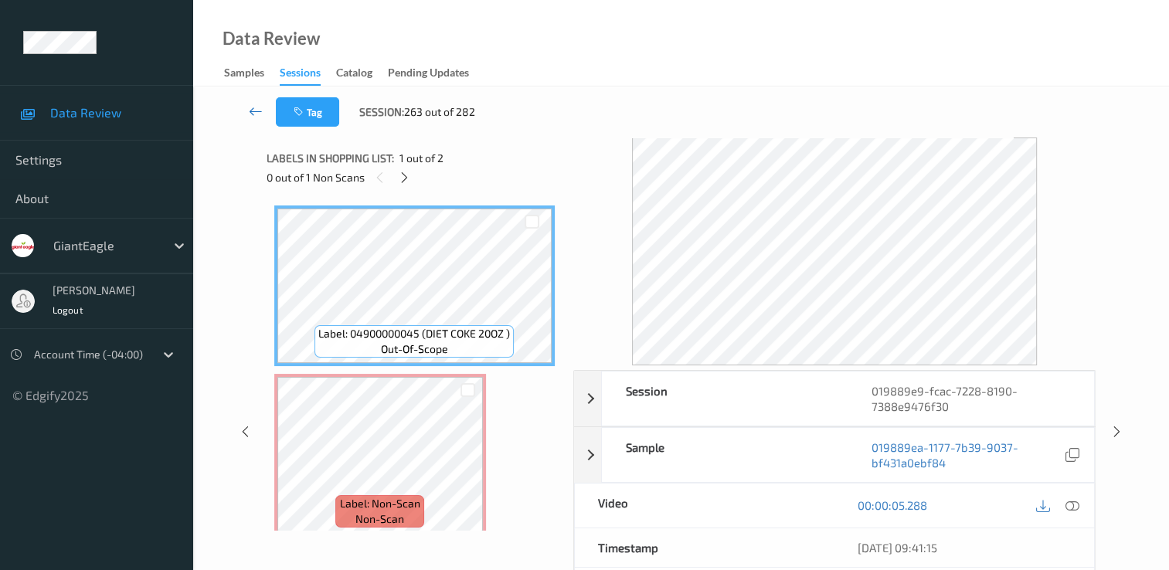
click at [256, 113] on icon at bounding box center [256, 111] width 14 height 15
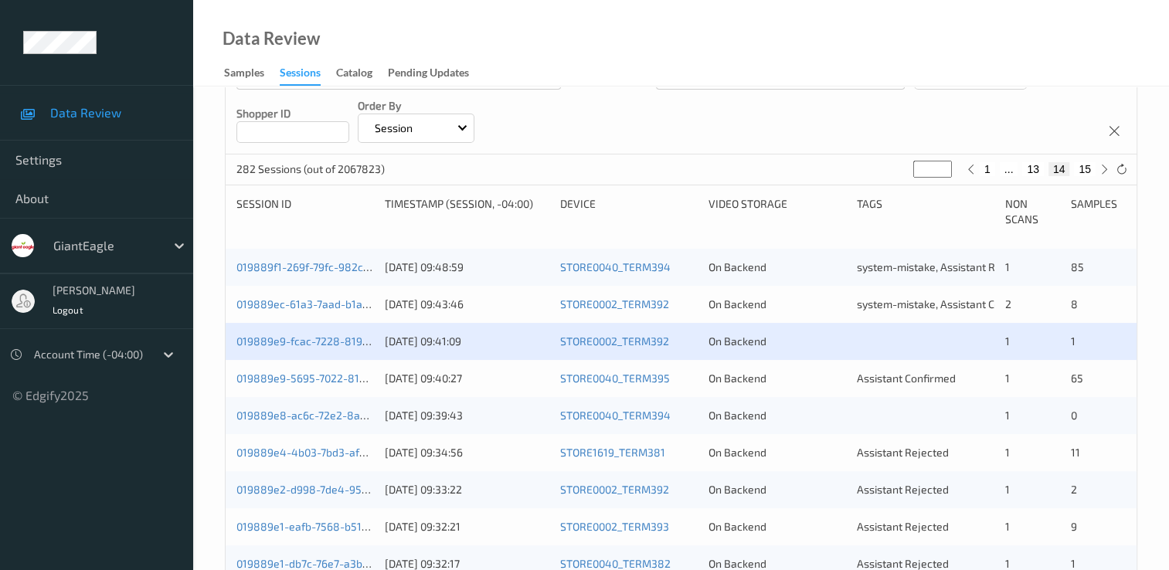
scroll to position [232, 0]
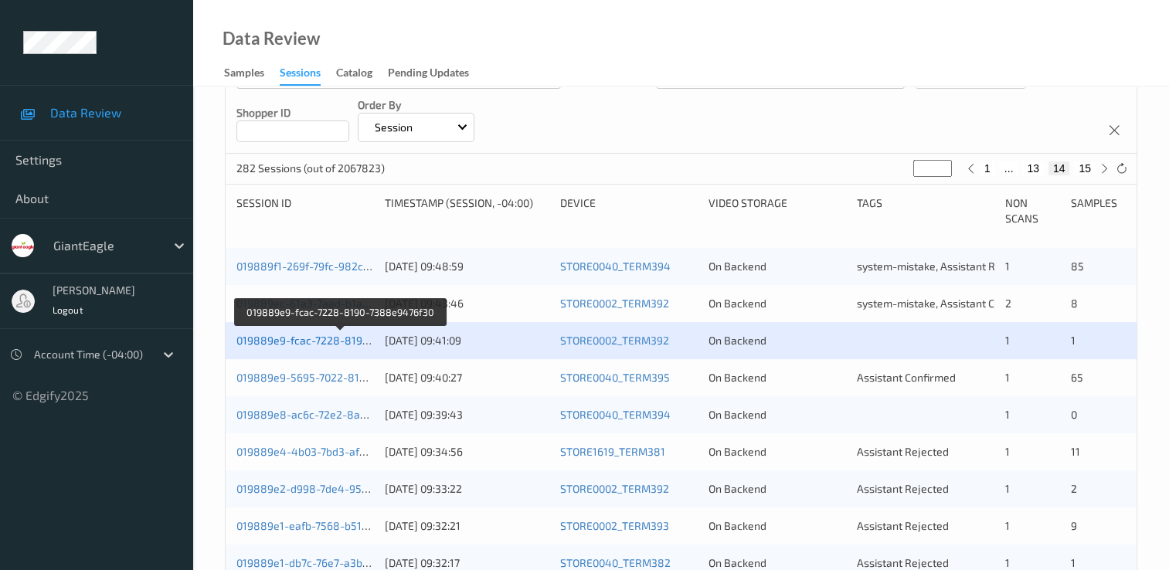
click at [355, 344] on link "019889e9-fcac-7228-8190-7388e9476f30" at bounding box center [340, 340] width 209 height 13
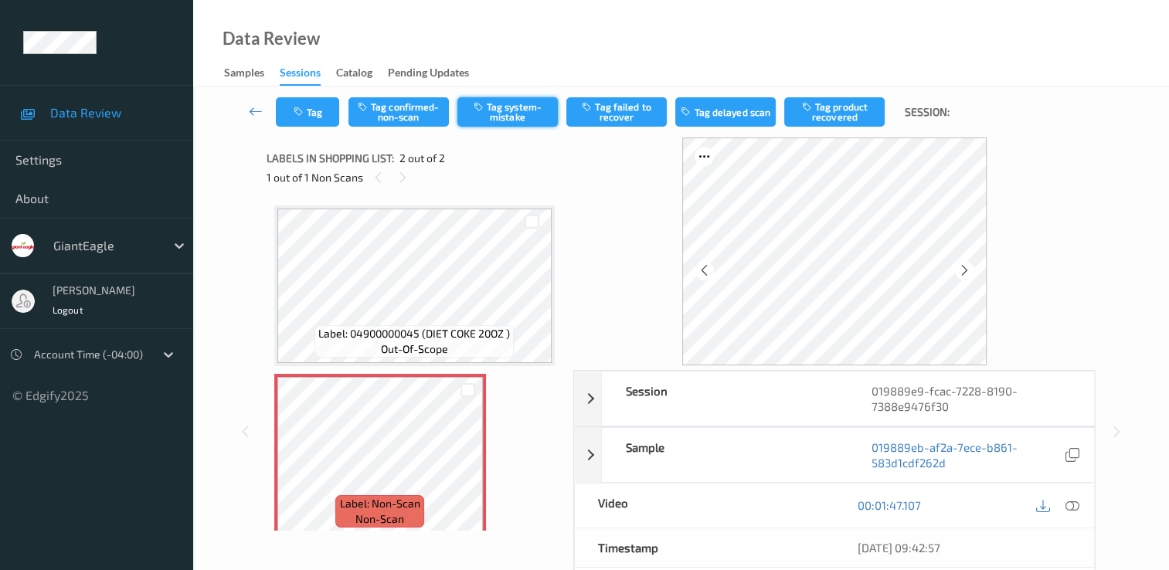
click at [515, 105] on button "Tag system-mistake" at bounding box center [507, 111] width 100 height 29
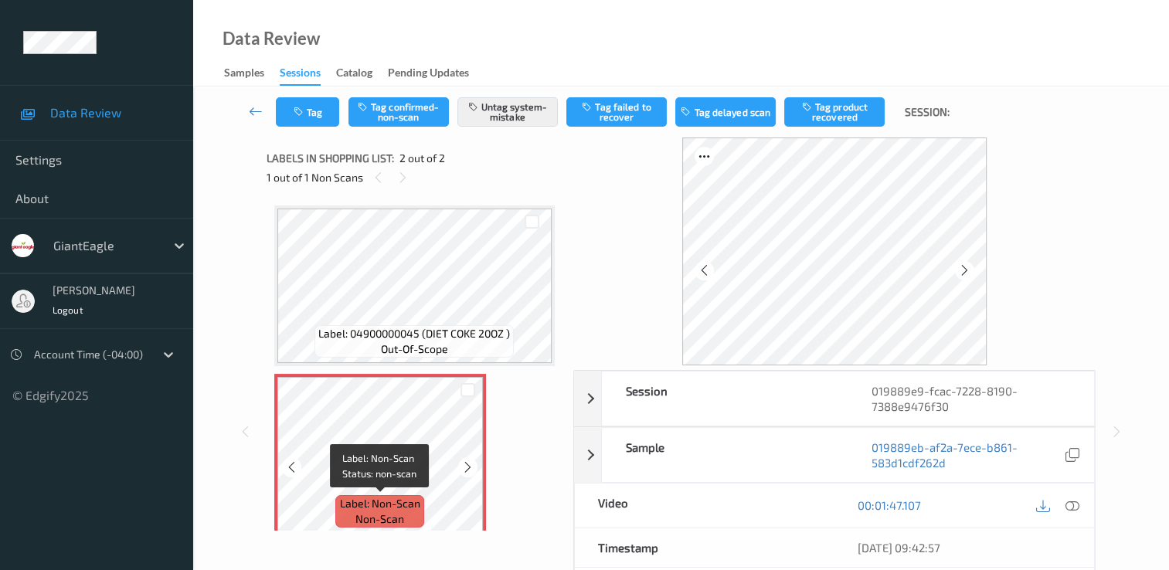
click at [393, 515] on span "non-scan" at bounding box center [379, 518] width 49 height 15
click at [403, 498] on span "Label: Non-Scan" at bounding box center [380, 503] width 80 height 15
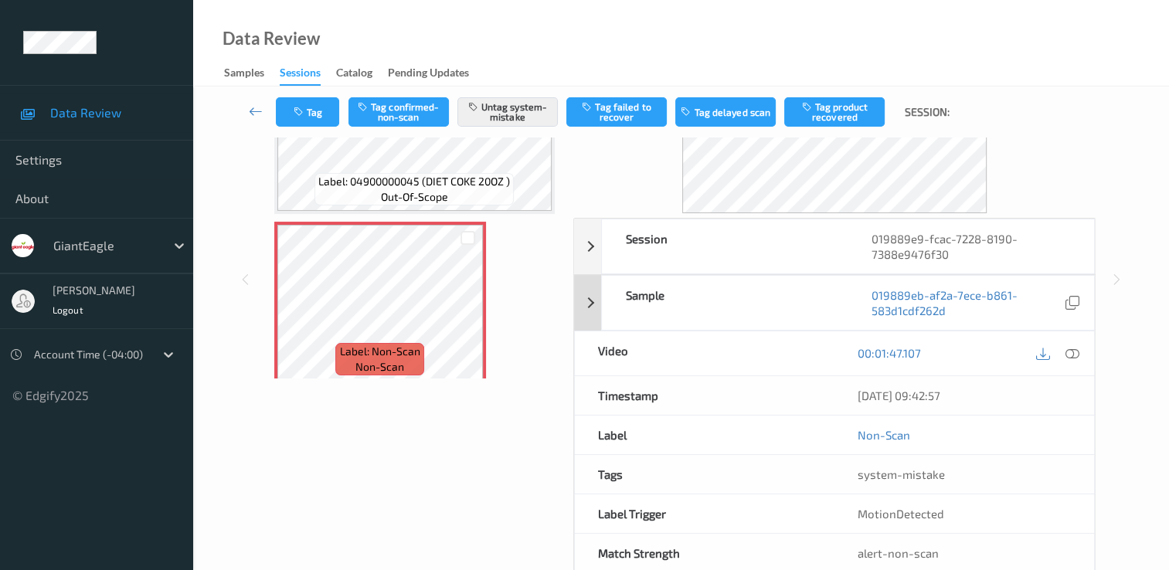
scroll to position [185, 0]
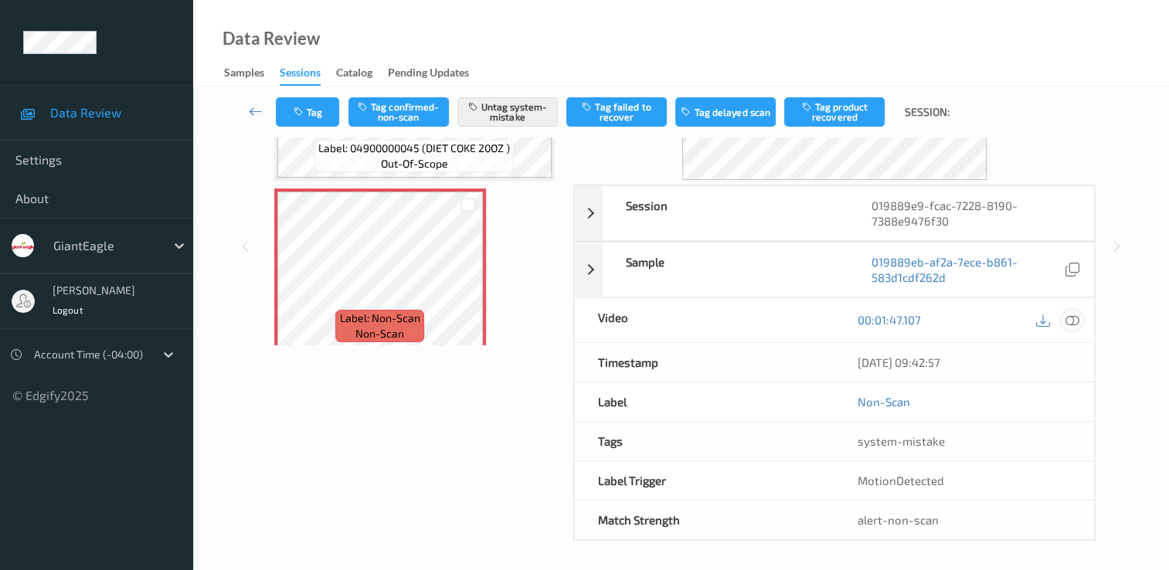
click at [1073, 318] on icon at bounding box center [1072, 320] width 14 height 14
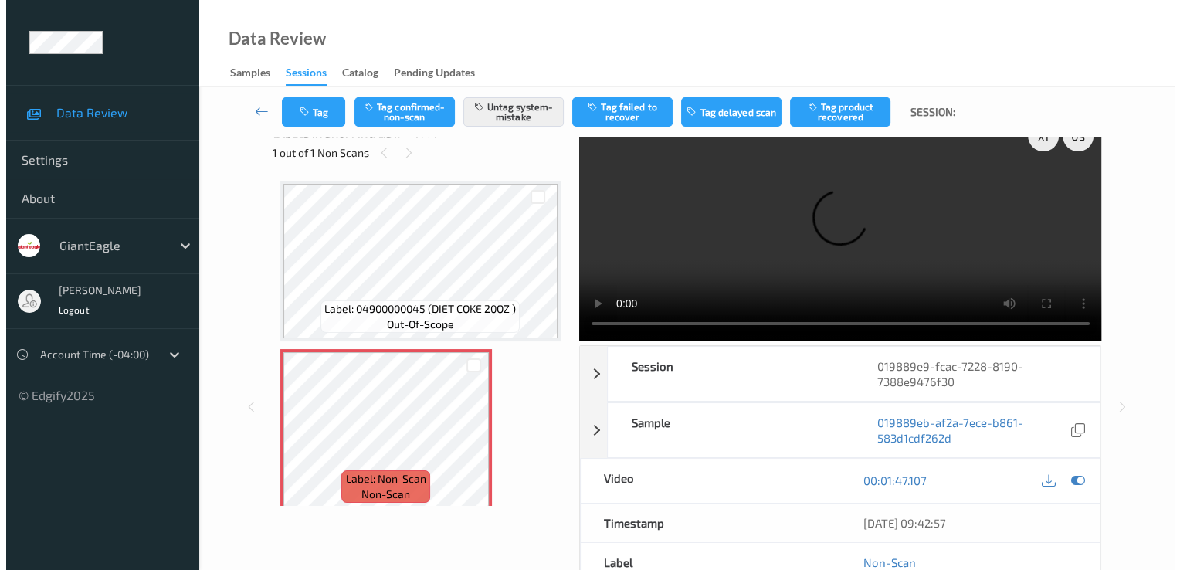
scroll to position [0, 0]
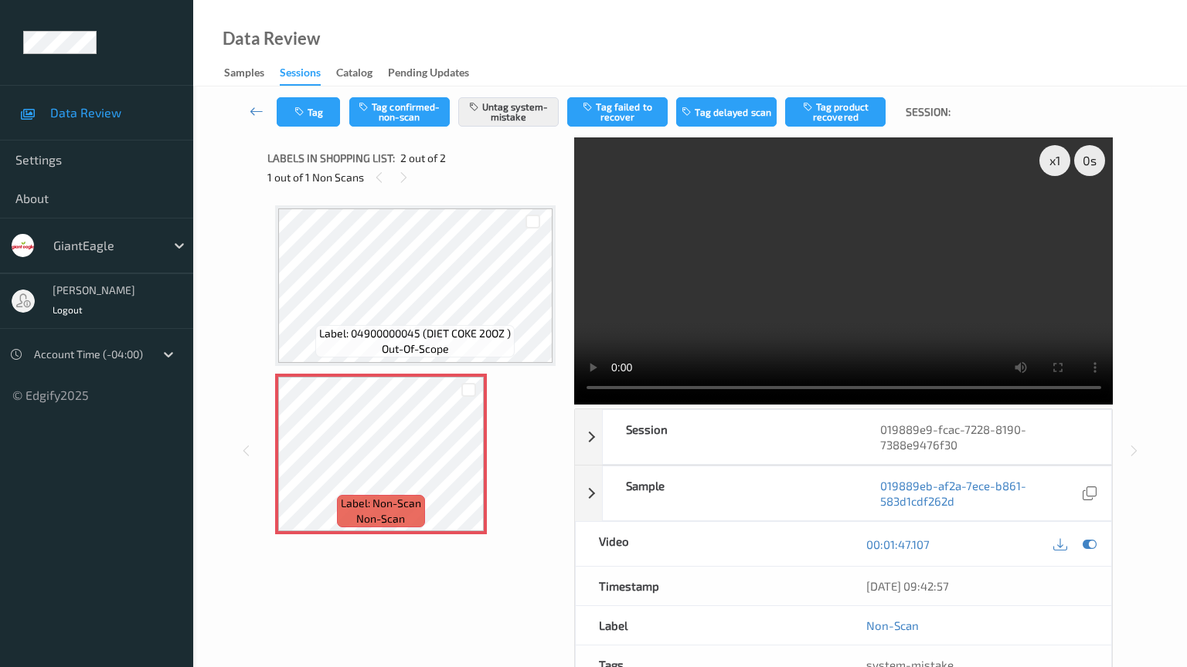
click at [803, 405] on video at bounding box center [843, 271] width 539 height 267
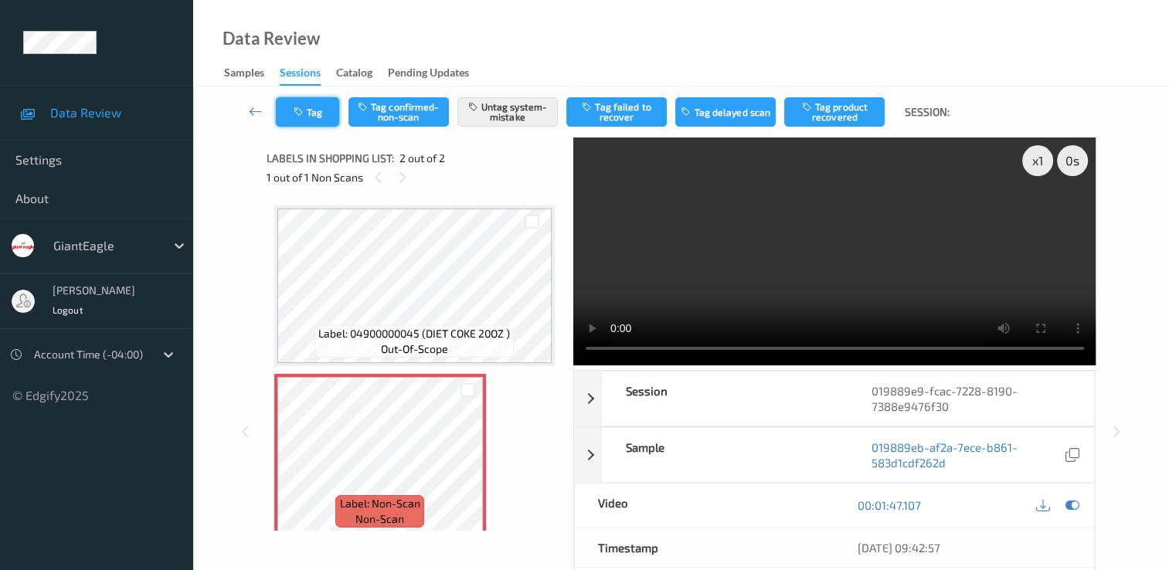
click at [297, 112] on icon "button" at bounding box center [300, 112] width 13 height 11
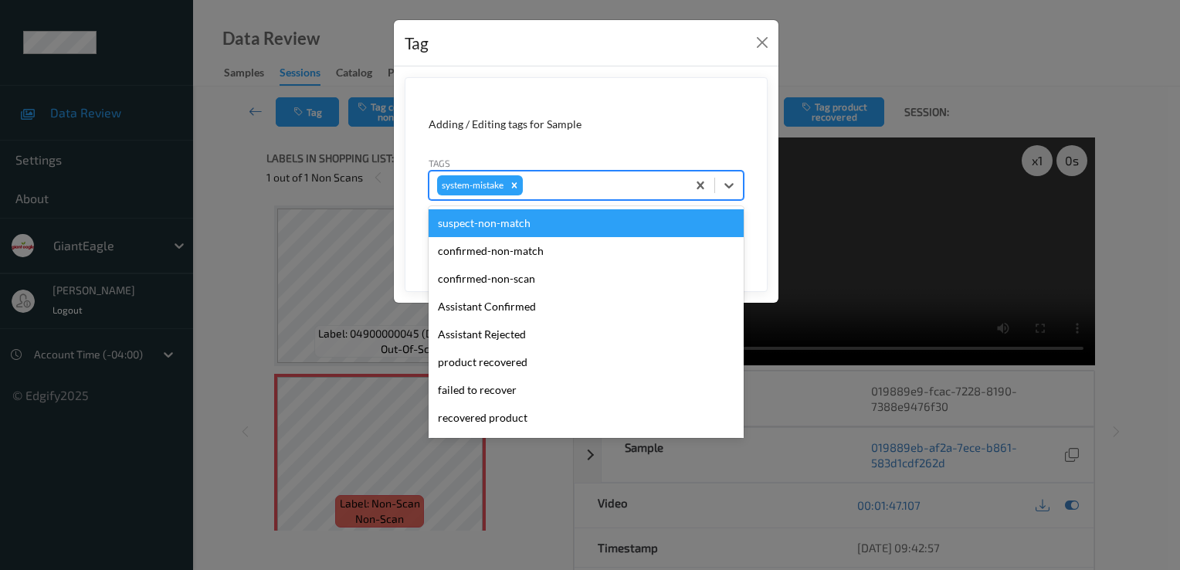
click at [619, 183] on div at bounding box center [602, 185] width 153 height 19
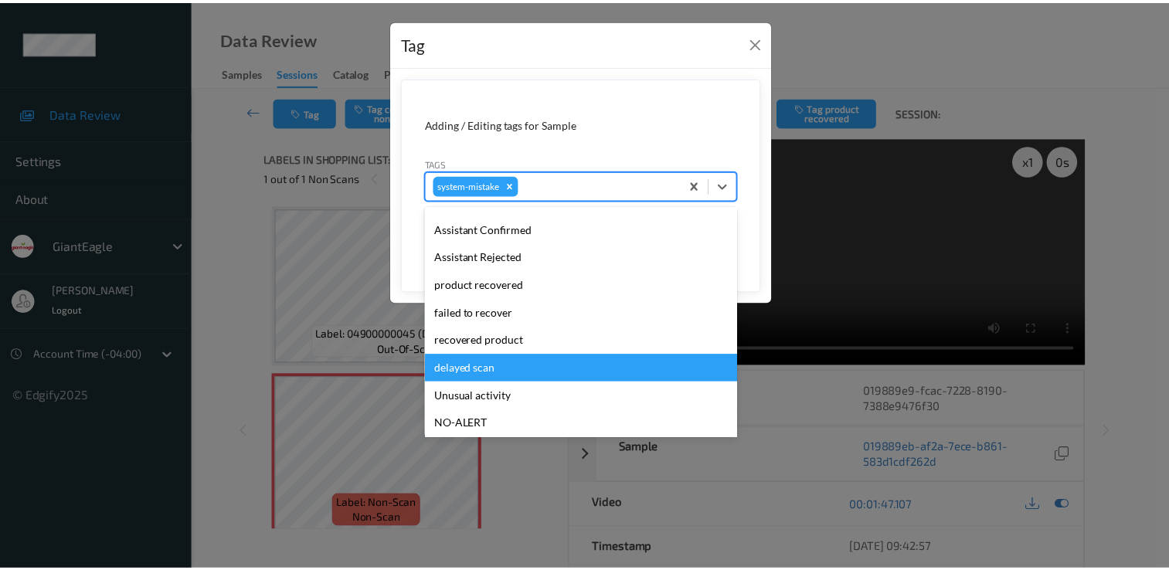
scroll to position [136, 0]
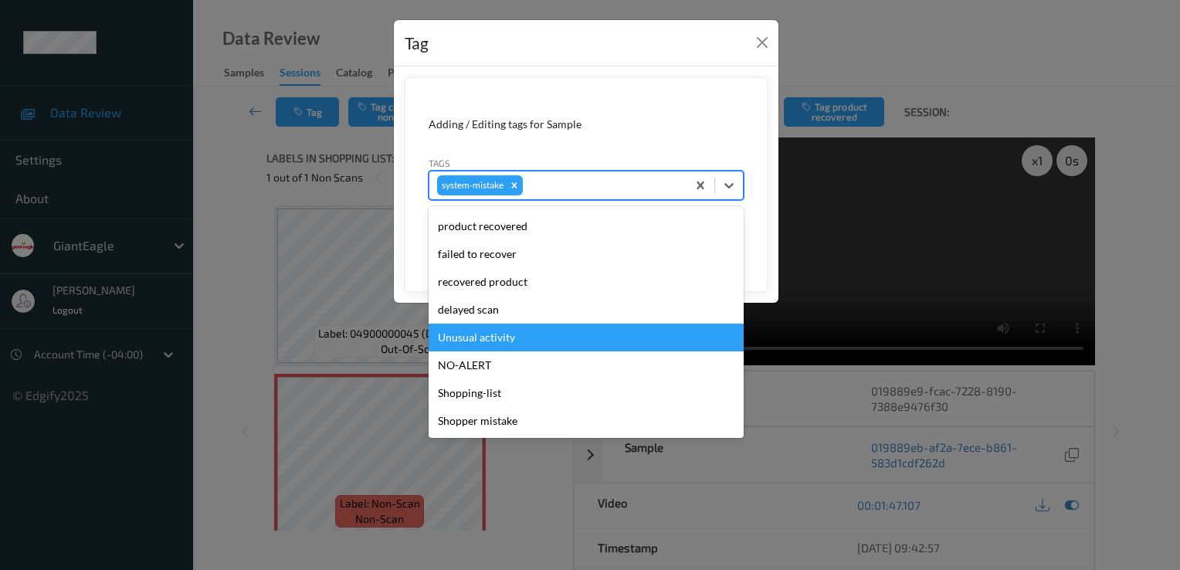
click at [501, 338] on div "Unusual activity" at bounding box center [586, 338] width 315 height 28
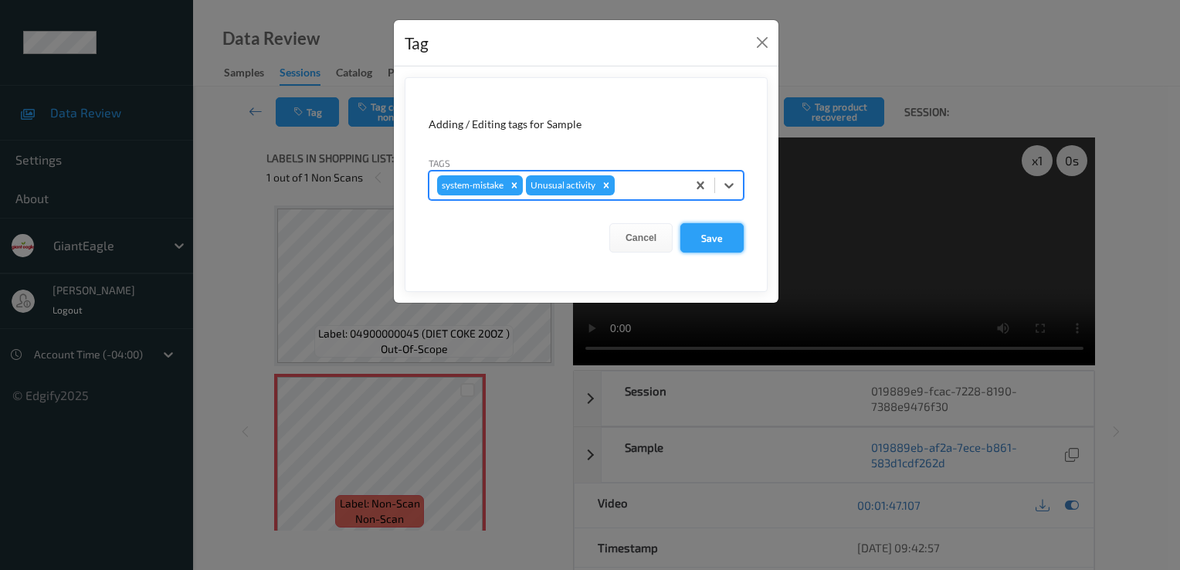
click at [729, 238] on button "Save" at bounding box center [712, 237] width 63 height 29
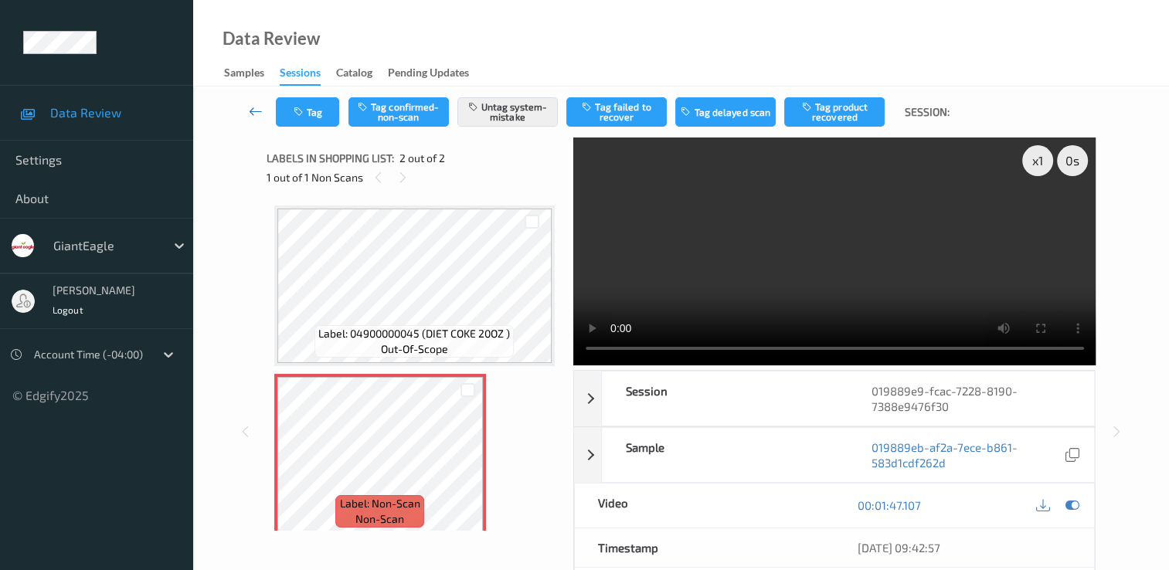
click at [259, 110] on icon at bounding box center [256, 111] width 14 height 15
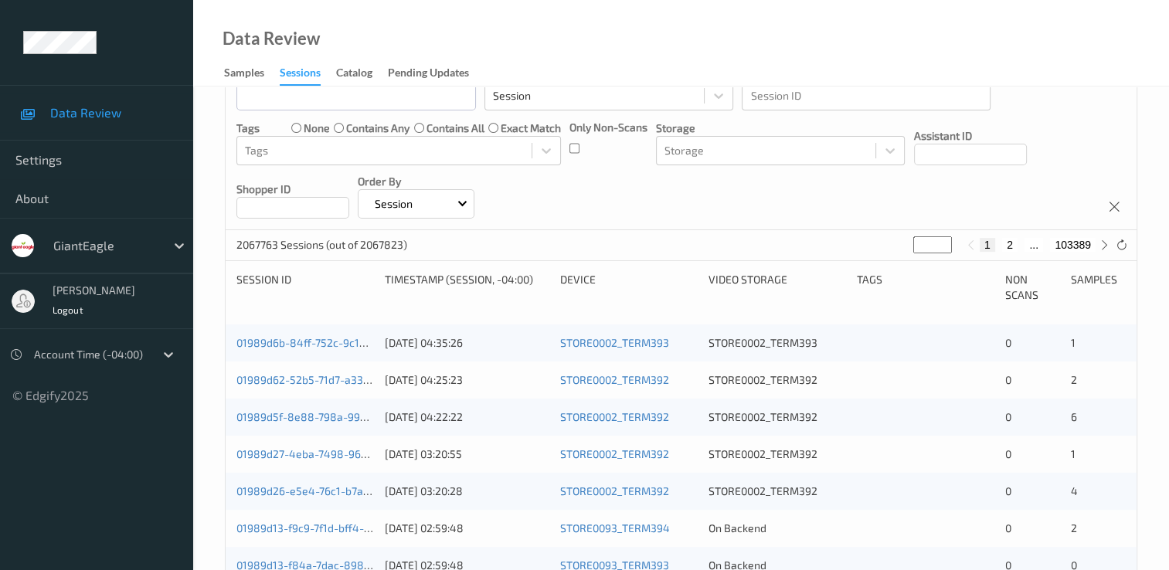
scroll to position [232, 0]
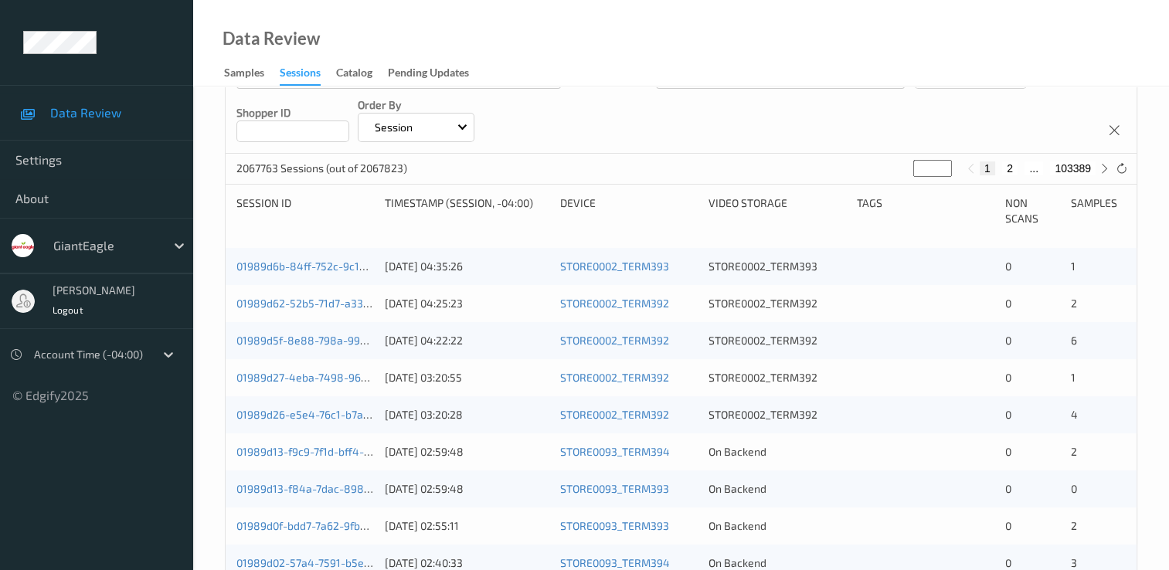
click at [1014, 172] on button "2" at bounding box center [1009, 168] width 15 height 14
type input "*"
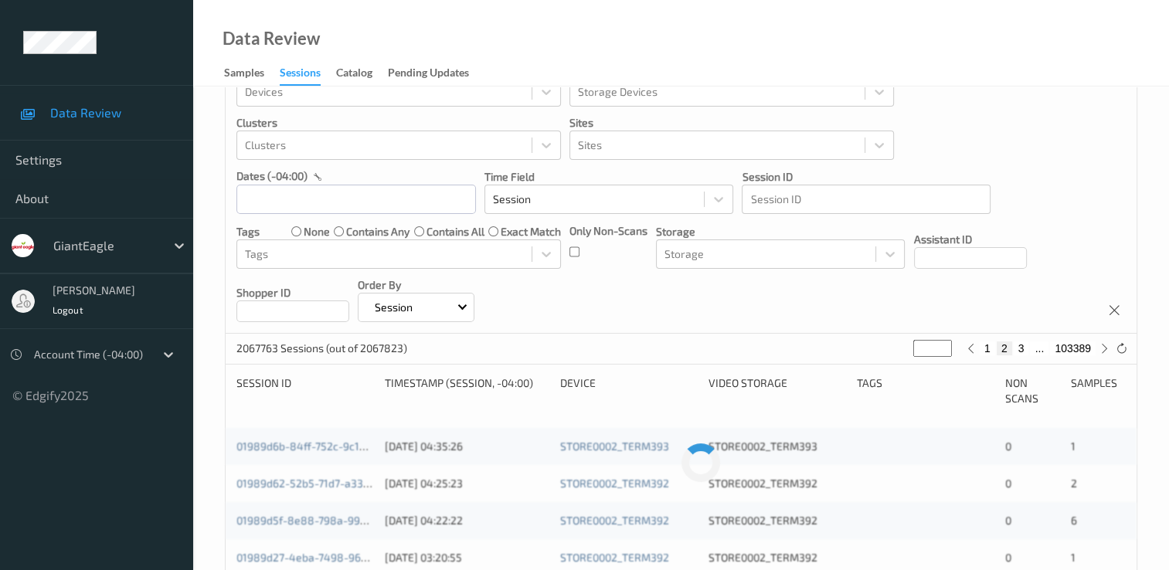
scroll to position [0, 0]
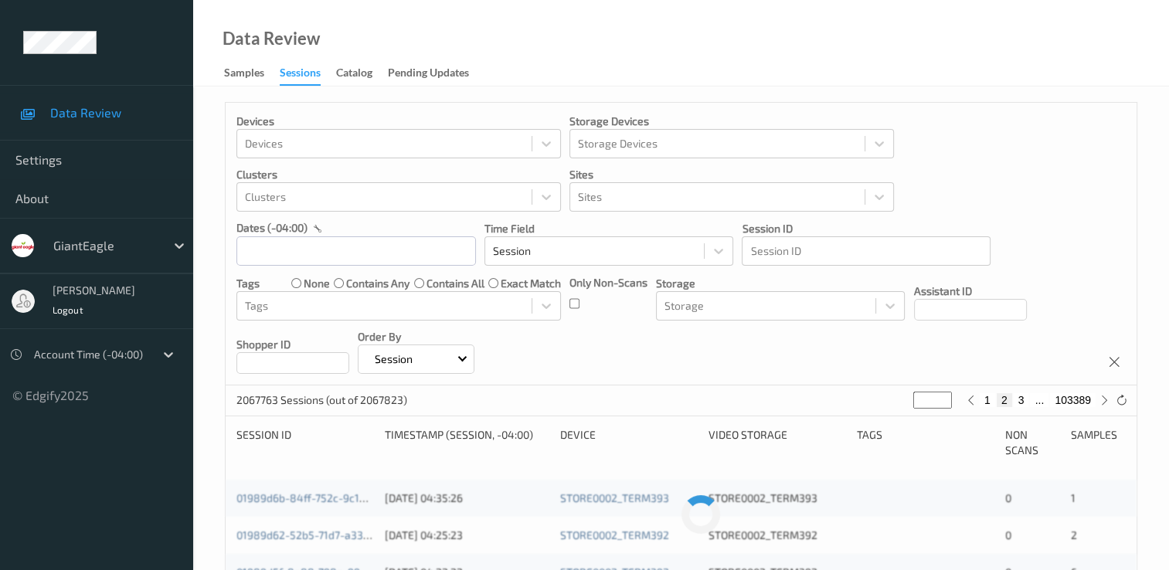
click at [1019, 400] on button "3" at bounding box center [1021, 400] width 15 height 14
type input "*"
click at [1019, 400] on button "4" at bounding box center [1024, 400] width 15 height 14
type input "*"
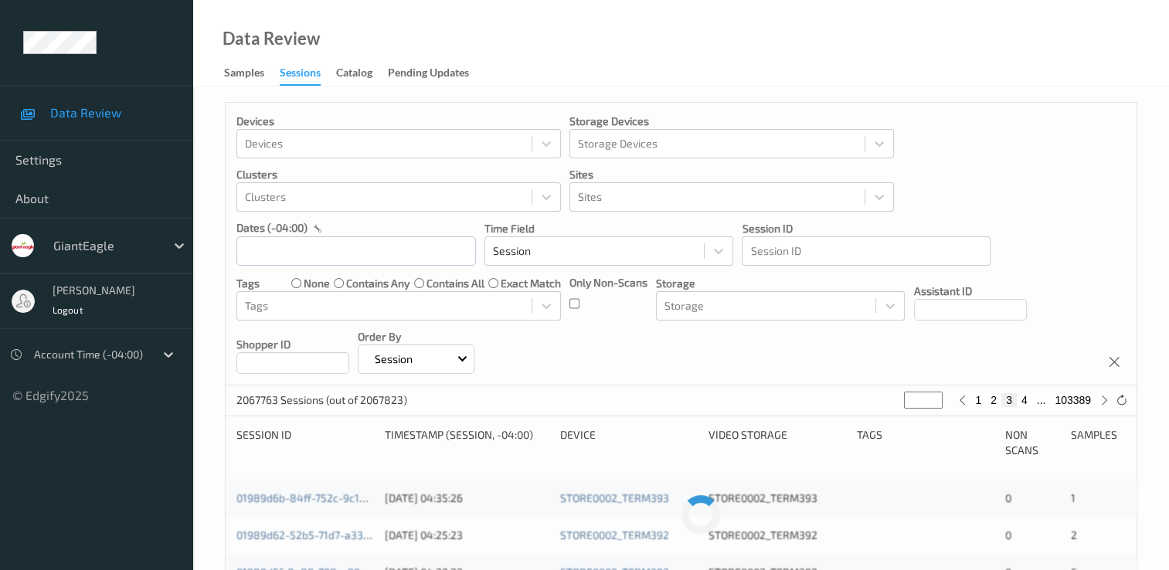
type input "*"
click at [1023, 401] on button "5" at bounding box center [1024, 400] width 15 height 14
type input "*"
click at [1023, 402] on button "6" at bounding box center [1024, 400] width 15 height 14
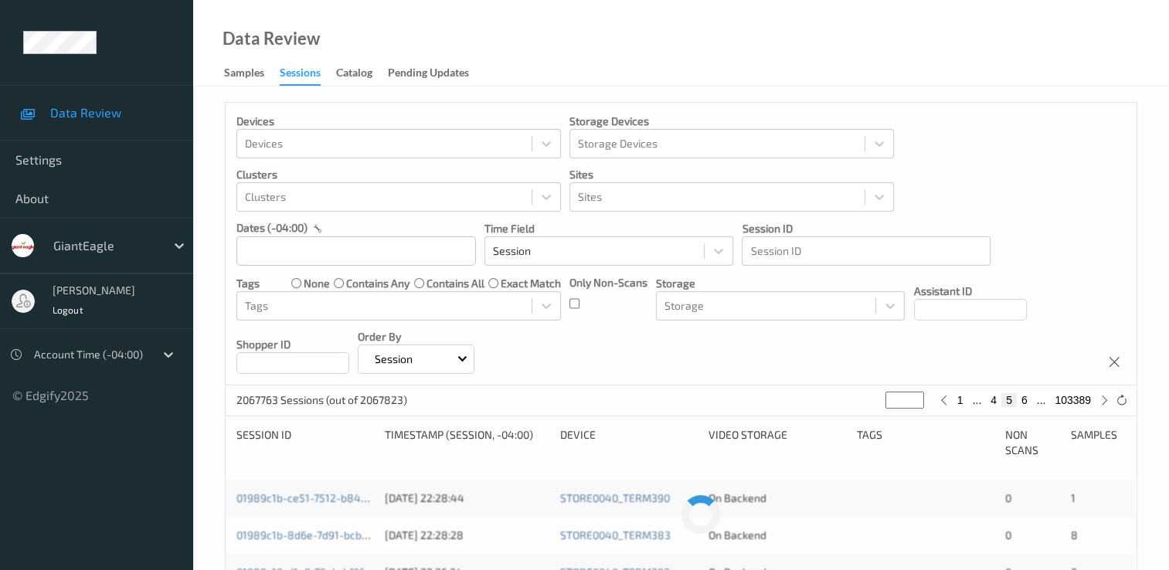
type input "*"
click at [1023, 402] on button "7" at bounding box center [1024, 400] width 15 height 14
type input "*"
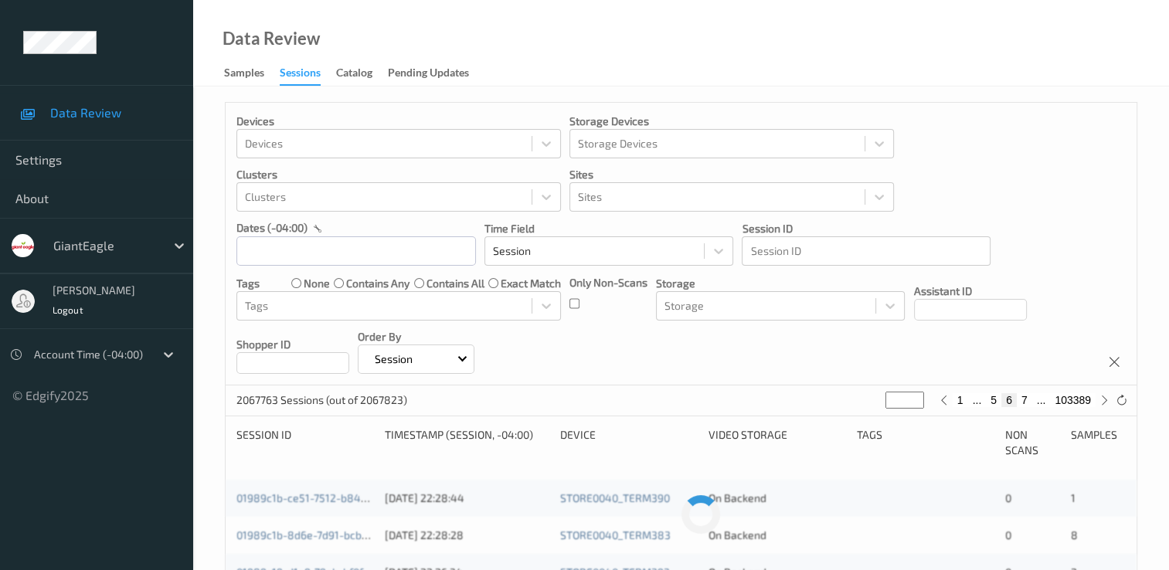
type input "*"
click at [1023, 402] on button "9" at bounding box center [1024, 400] width 15 height 14
type input "*"
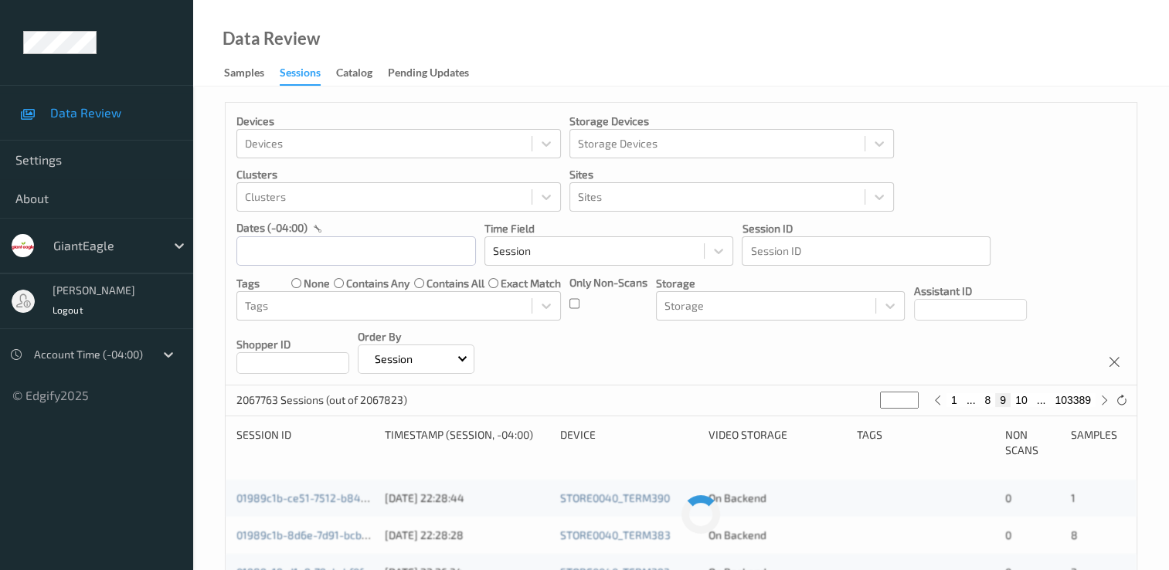
click at [1023, 402] on button "10" at bounding box center [1021, 400] width 22 height 14
type input "**"
click at [1023, 402] on button "11" at bounding box center [1021, 400] width 22 height 14
type input "**"
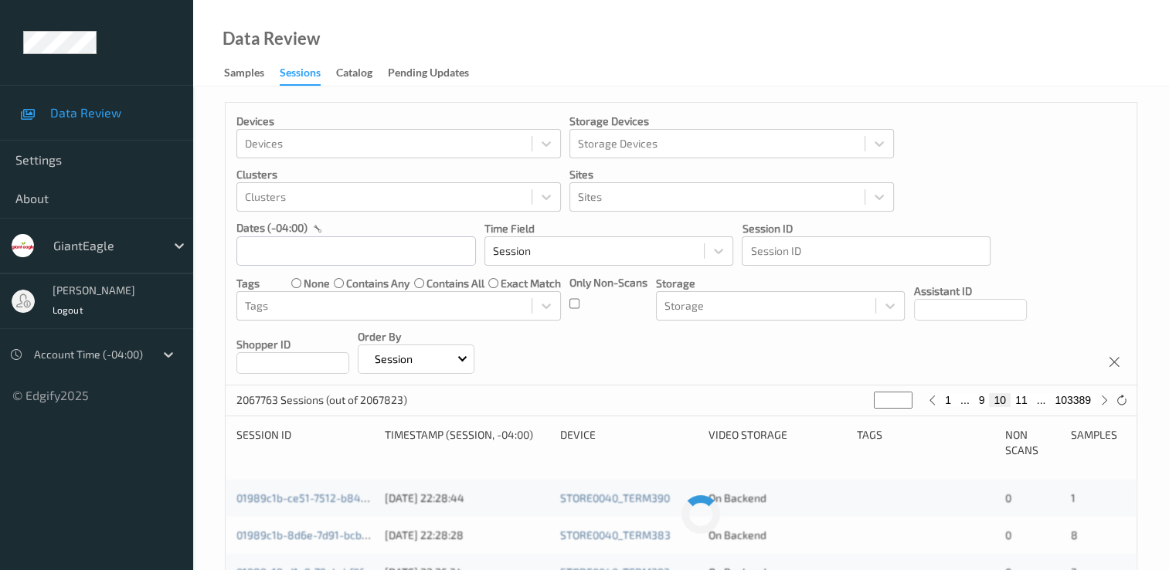
type input "**"
click at [1024, 403] on button "12" at bounding box center [1021, 400] width 22 height 14
type input "**"
click at [1024, 403] on button "13" at bounding box center [1021, 400] width 22 height 14
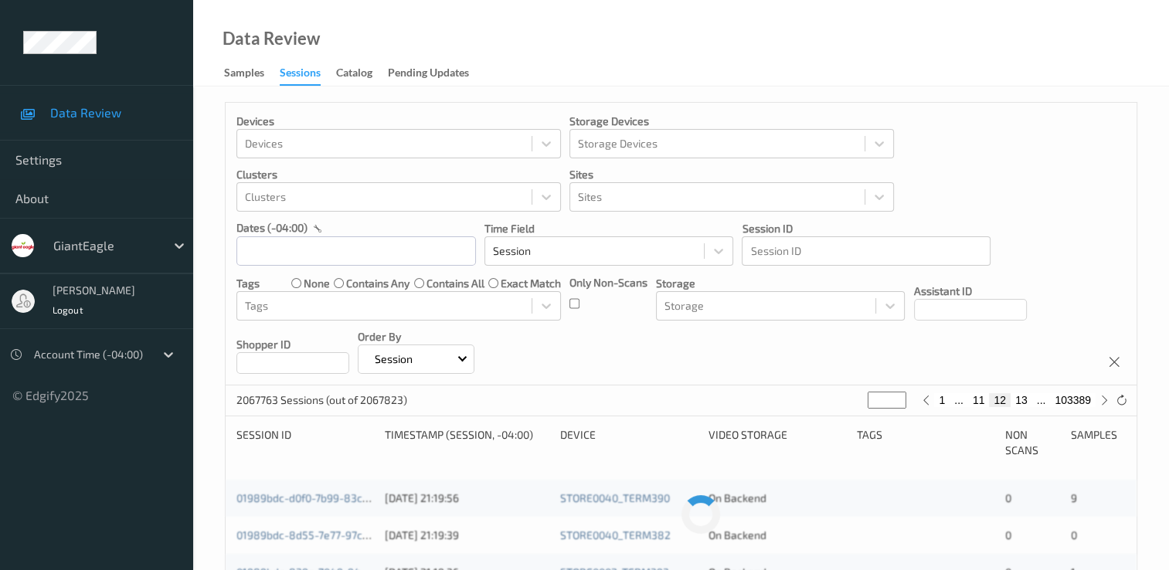
type input "**"
click at [1024, 401] on button "14" at bounding box center [1021, 400] width 22 height 14
type input "**"
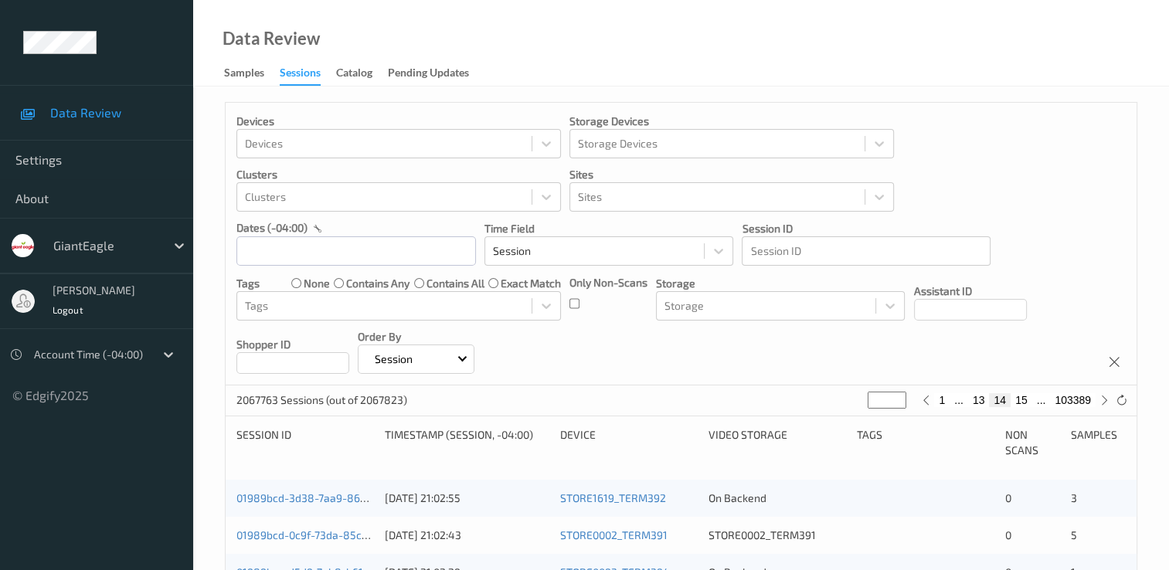
click at [1000, 404] on button "14" at bounding box center [1000, 400] width 22 height 14
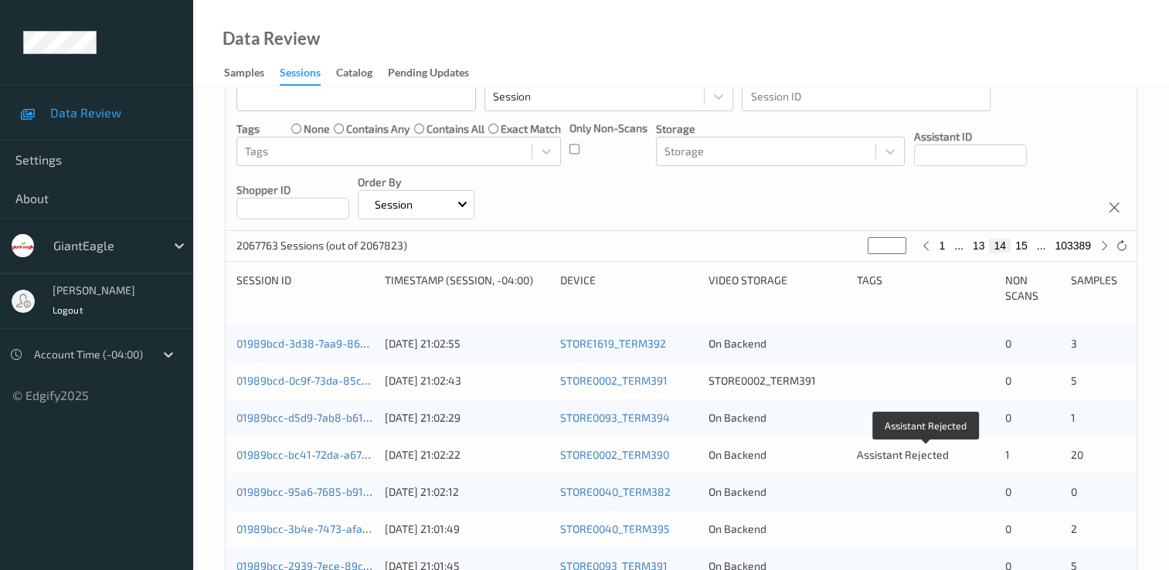
scroll to position [232, 0]
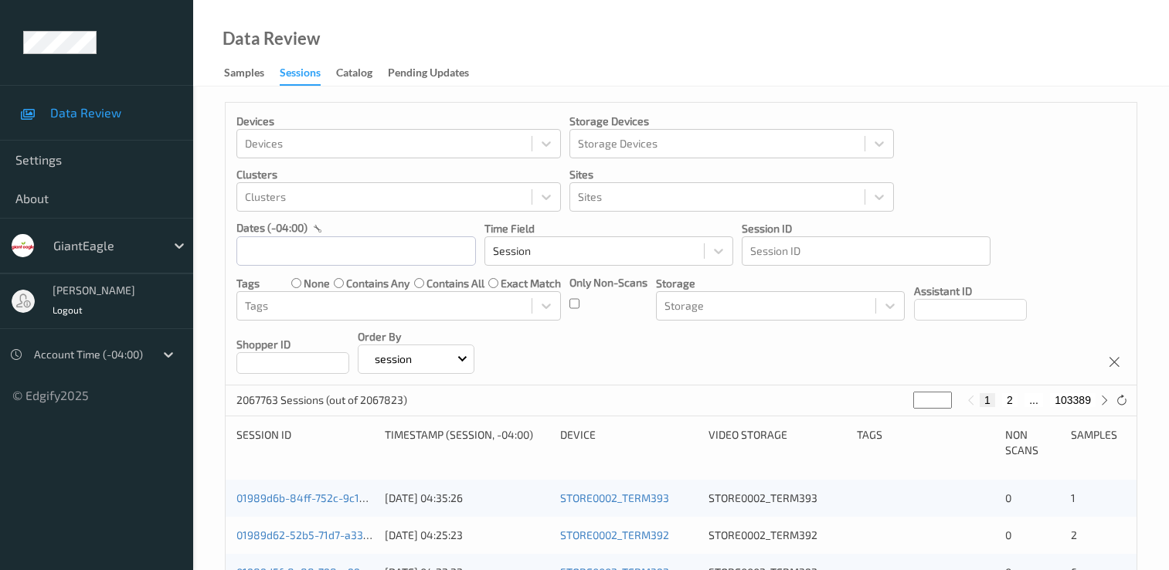
scroll to position [232, 0]
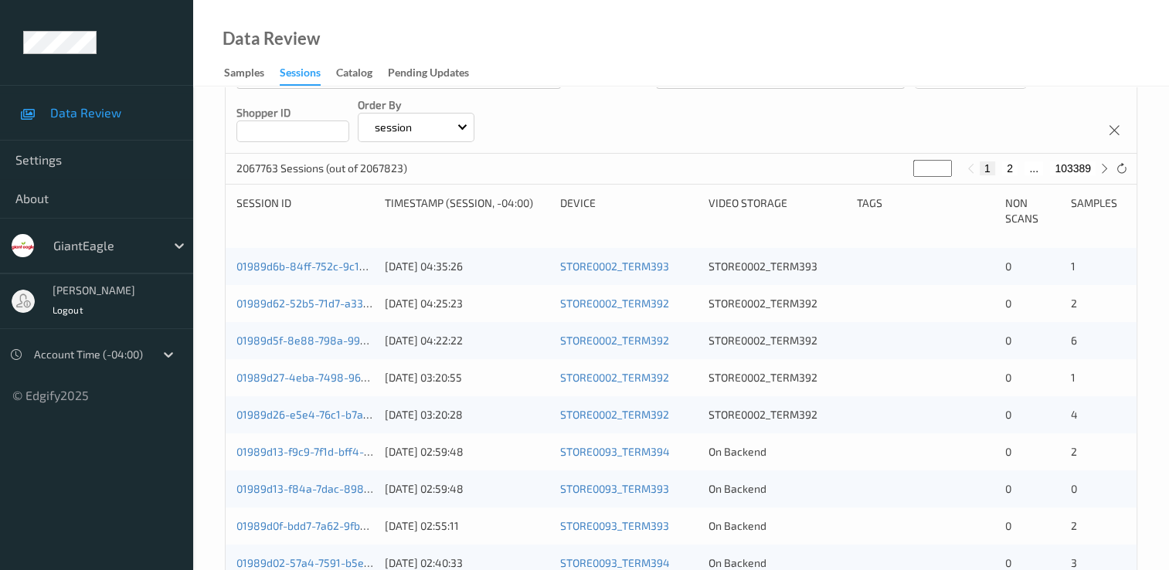
click at [1010, 170] on button "2" at bounding box center [1009, 168] width 15 height 14
type input "*"
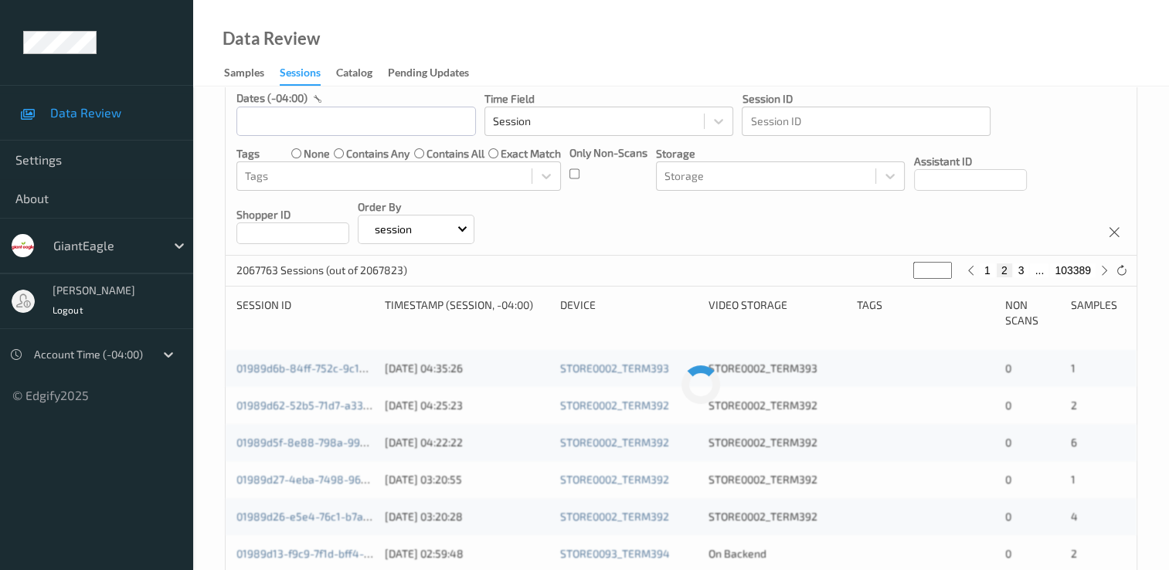
click at [1010, 170] on div "Devices Devices Storage Devices Storage Devices Clusters Clusters Sites Sites d…" at bounding box center [681, 114] width 911 height 283
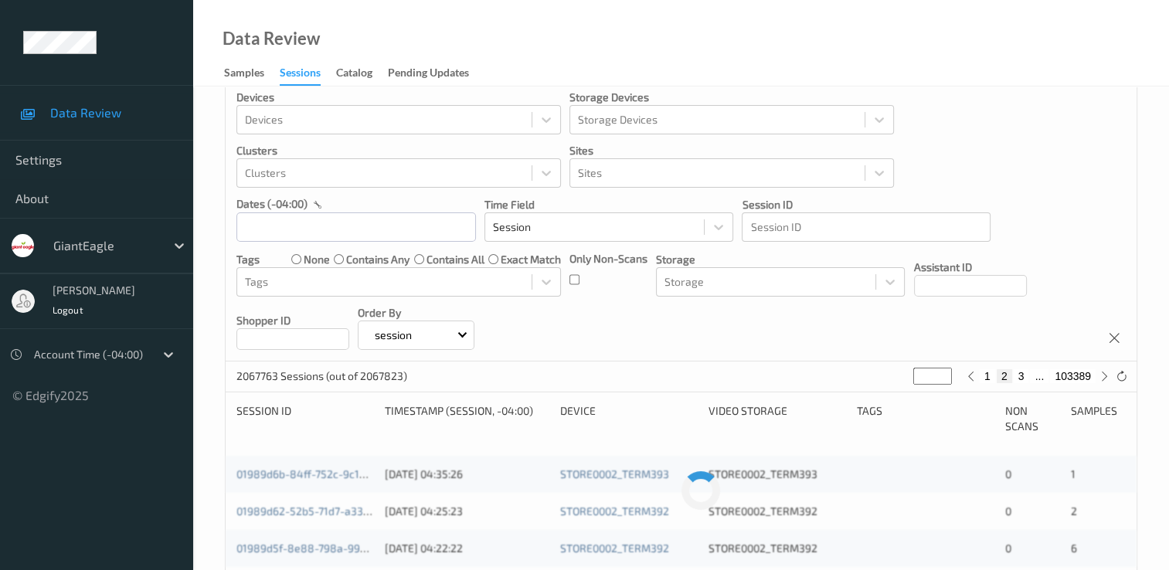
scroll to position [0, 0]
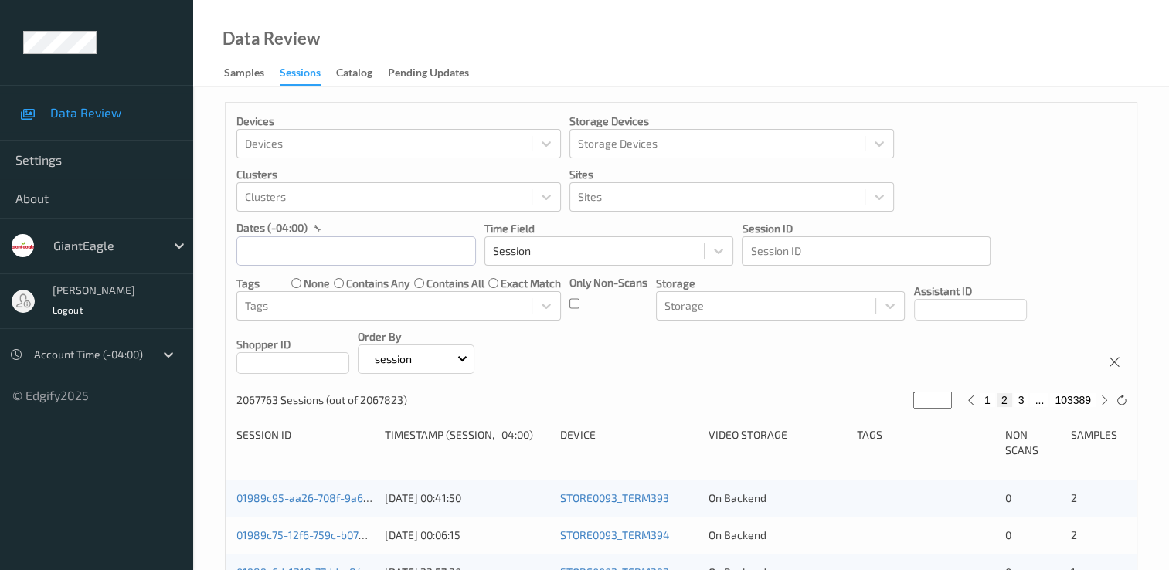
click at [1022, 399] on button "3" at bounding box center [1021, 400] width 15 height 14
type input "*"
click at [1022, 399] on button "4" at bounding box center [1024, 400] width 15 height 14
type input "*"
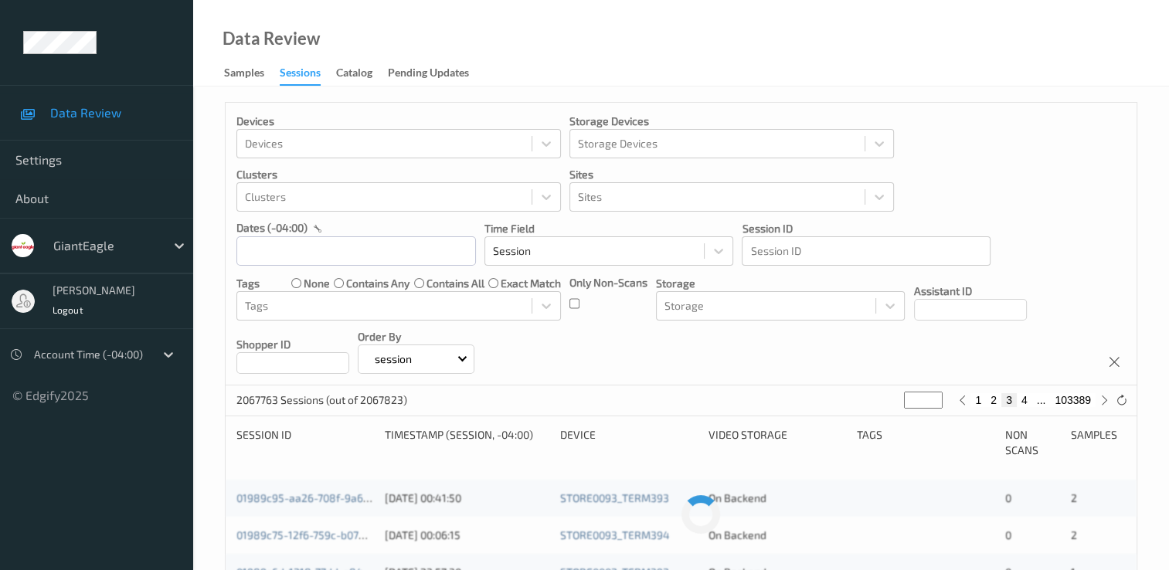
type input "*"
click at [1022, 399] on button "6" at bounding box center [1024, 400] width 15 height 14
type input "*"
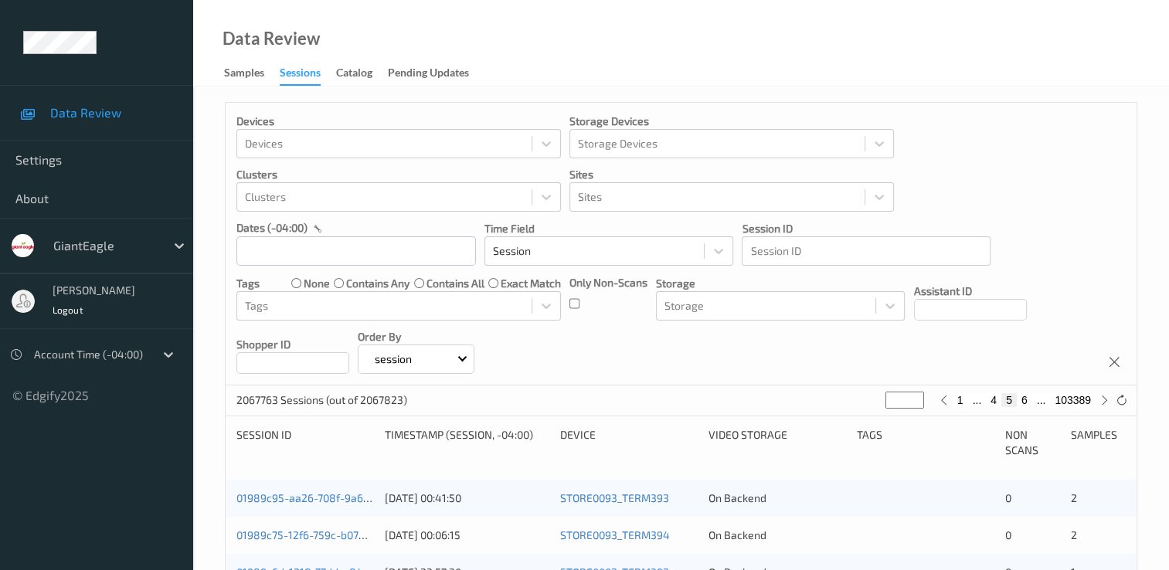
type input "*"
click at [1022, 399] on button "7" at bounding box center [1024, 400] width 15 height 14
type input "*"
click at [1022, 399] on button "8" at bounding box center [1024, 400] width 15 height 14
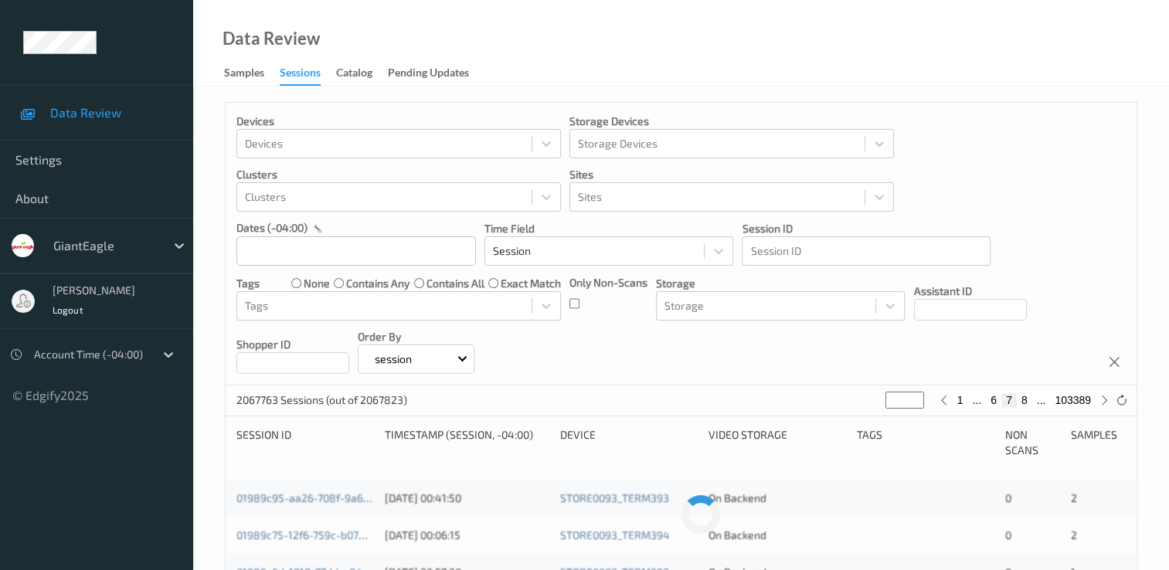
type input "*"
click at [1022, 399] on button "9" at bounding box center [1024, 400] width 15 height 14
type input "*"
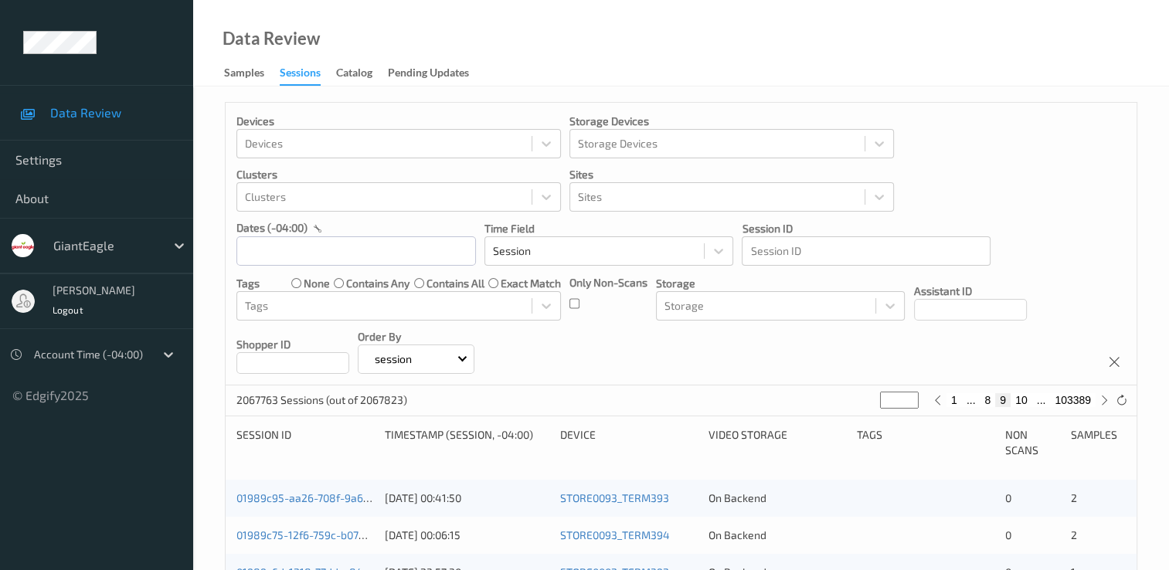
click at [1022, 399] on button "10" at bounding box center [1021, 400] width 22 height 14
type input "**"
click at [1022, 399] on button "11" at bounding box center [1021, 400] width 22 height 14
type input "**"
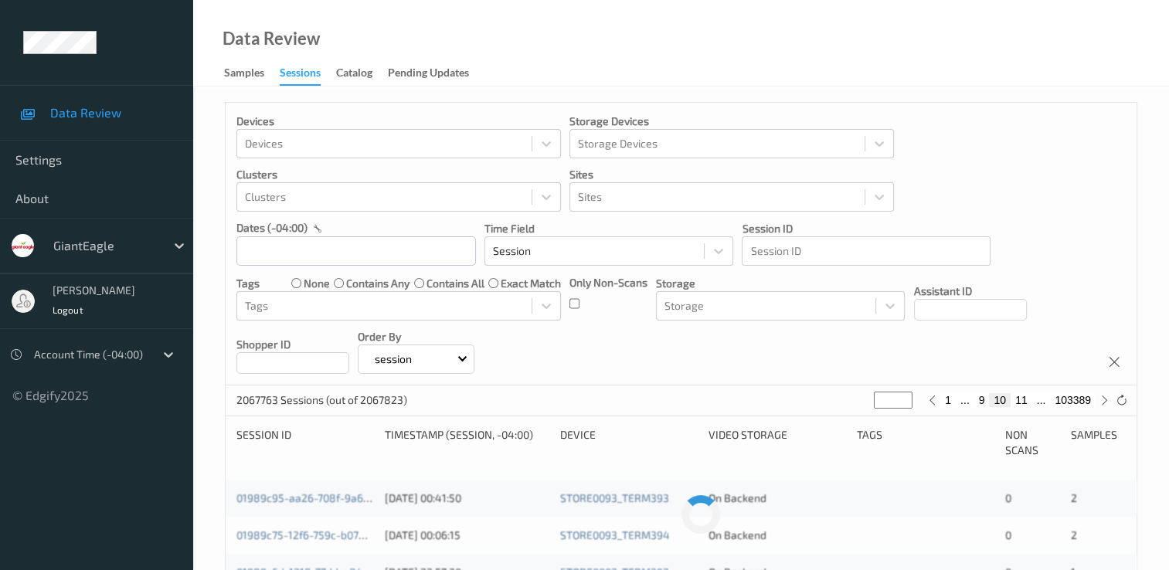
type input "**"
click at [1022, 399] on button "12" at bounding box center [1021, 400] width 22 height 14
type input "**"
click at [1022, 399] on button "13" at bounding box center [1021, 400] width 22 height 14
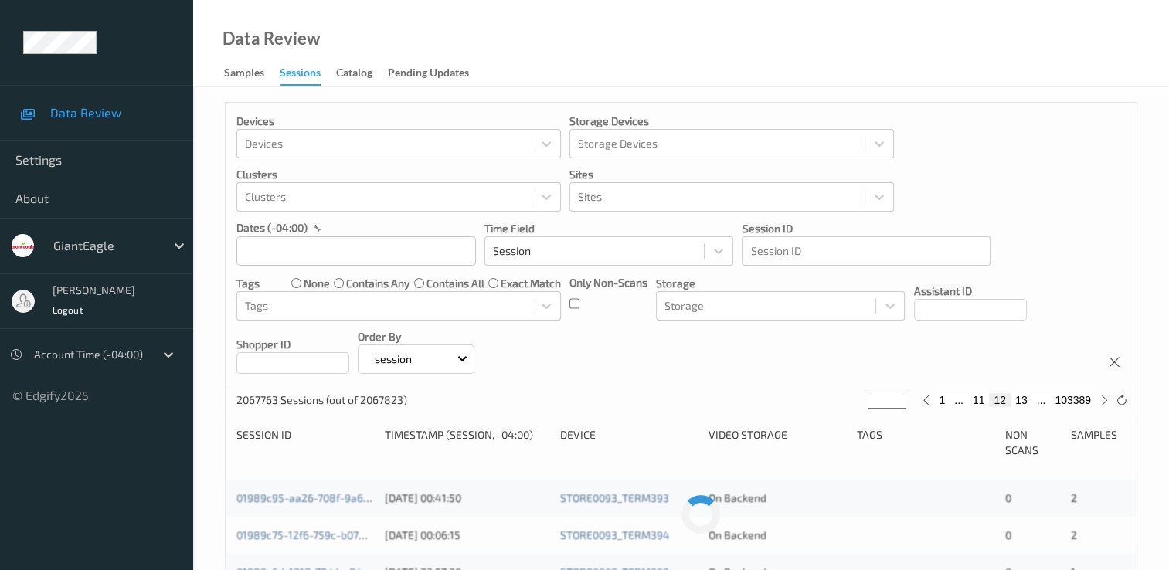
type input "**"
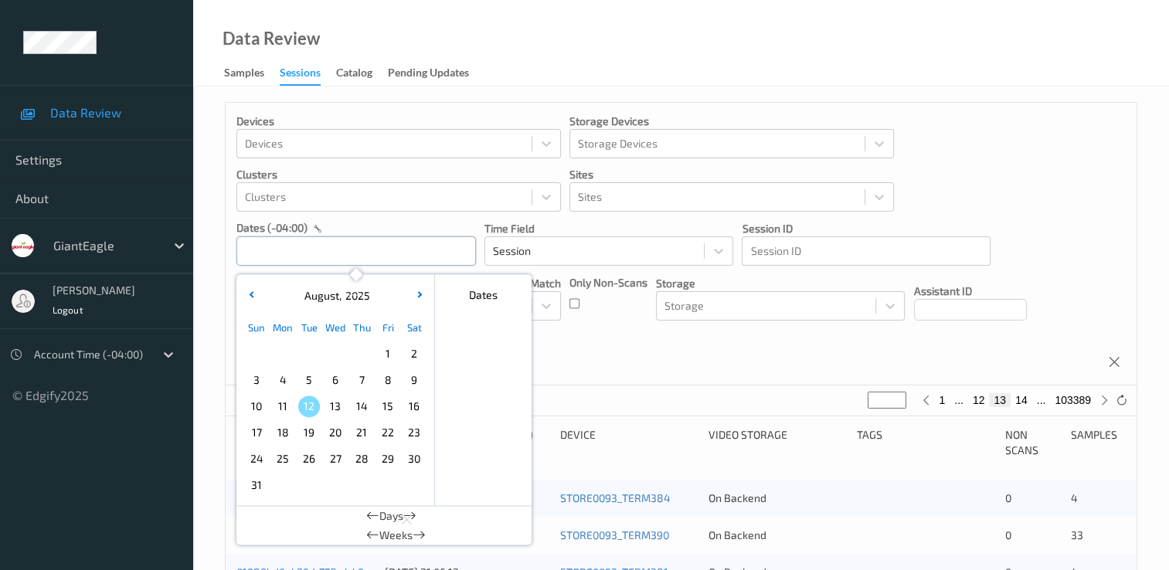
click at [327, 257] on input "text" at bounding box center [355, 250] width 239 height 29
click at [386, 375] on span "8" at bounding box center [388, 380] width 22 height 22
type input "[DATE] 00:00"
type input "*"
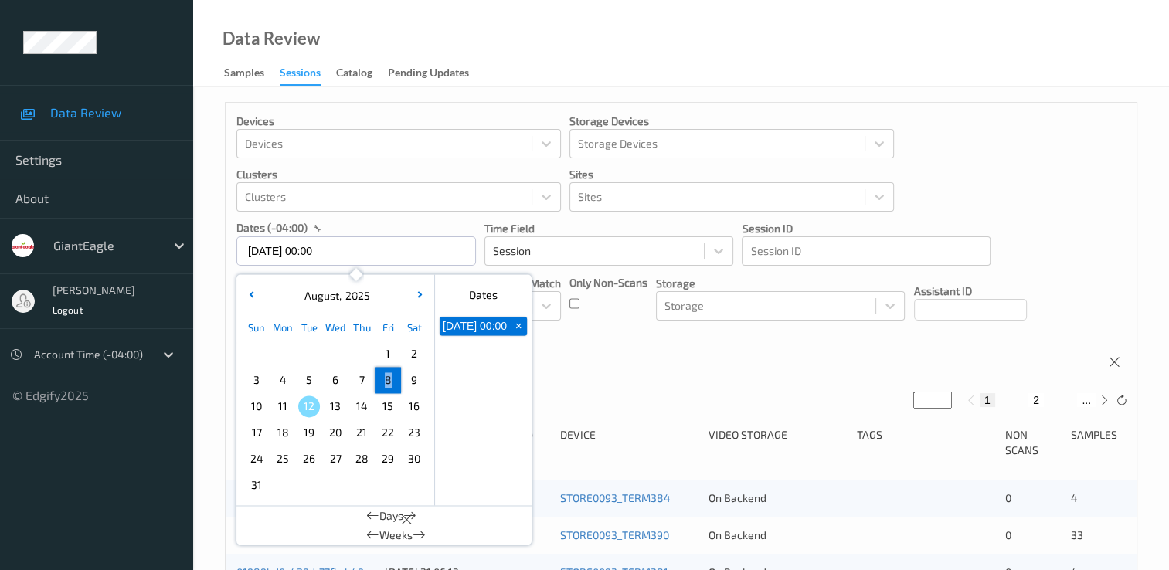
click at [386, 375] on span "8" at bounding box center [388, 380] width 22 height 22
type input "[DATE] 00:00 -> [DATE] 23:59"
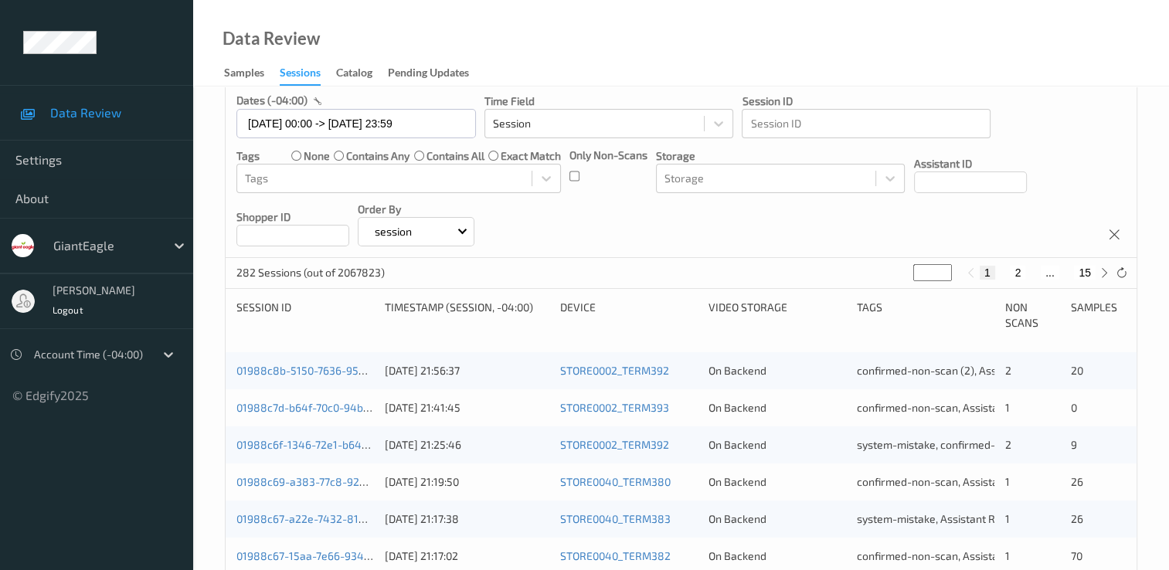
scroll to position [155, 0]
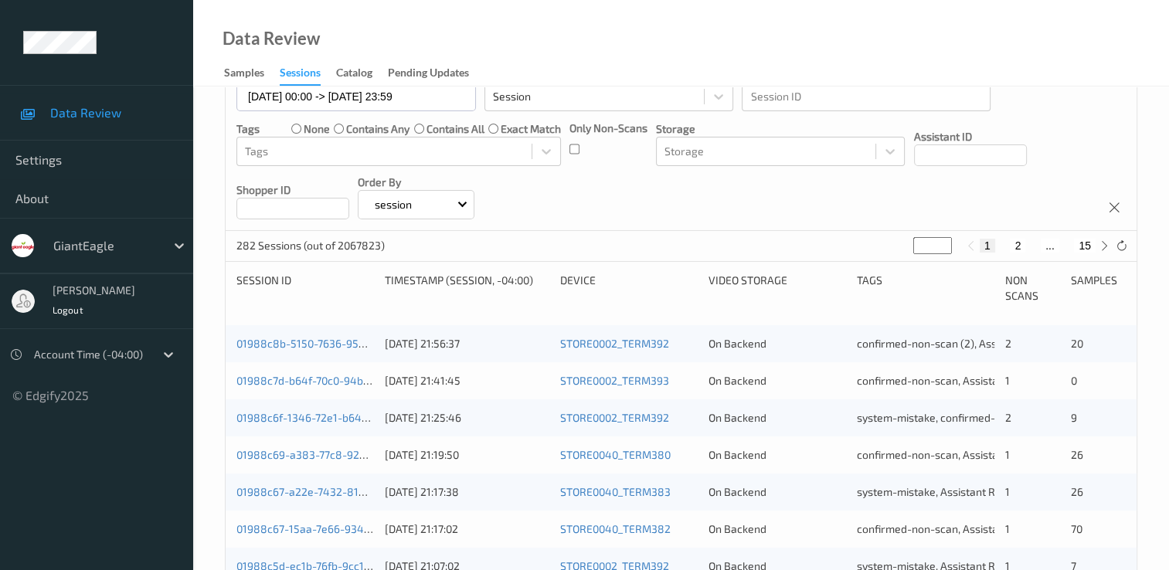
click at [1085, 248] on button "15" at bounding box center [1085, 246] width 22 height 14
type input "**"
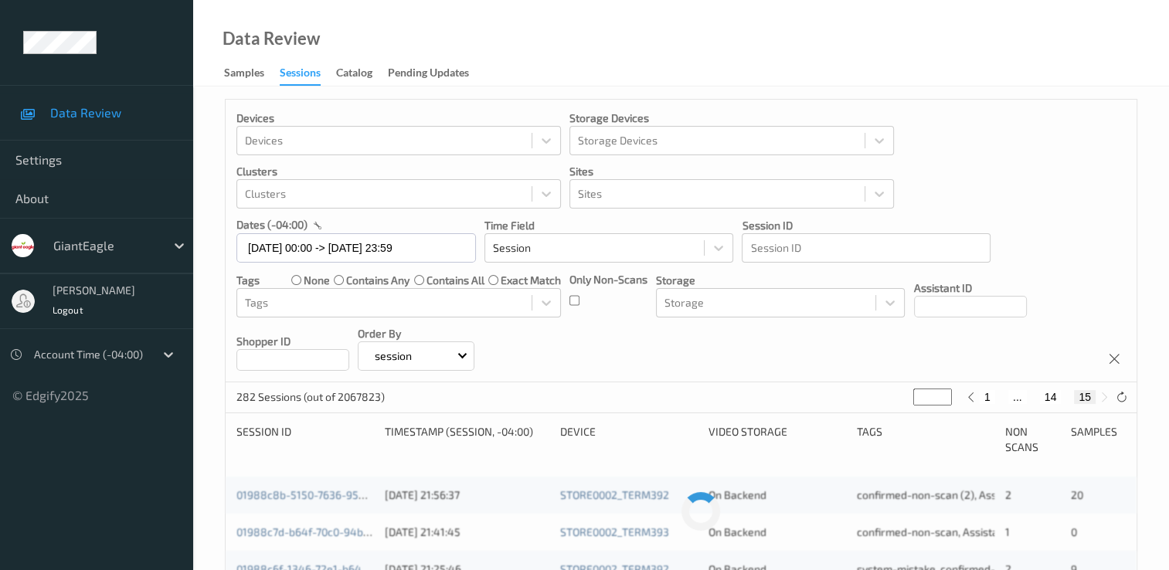
scroll to position [0, 0]
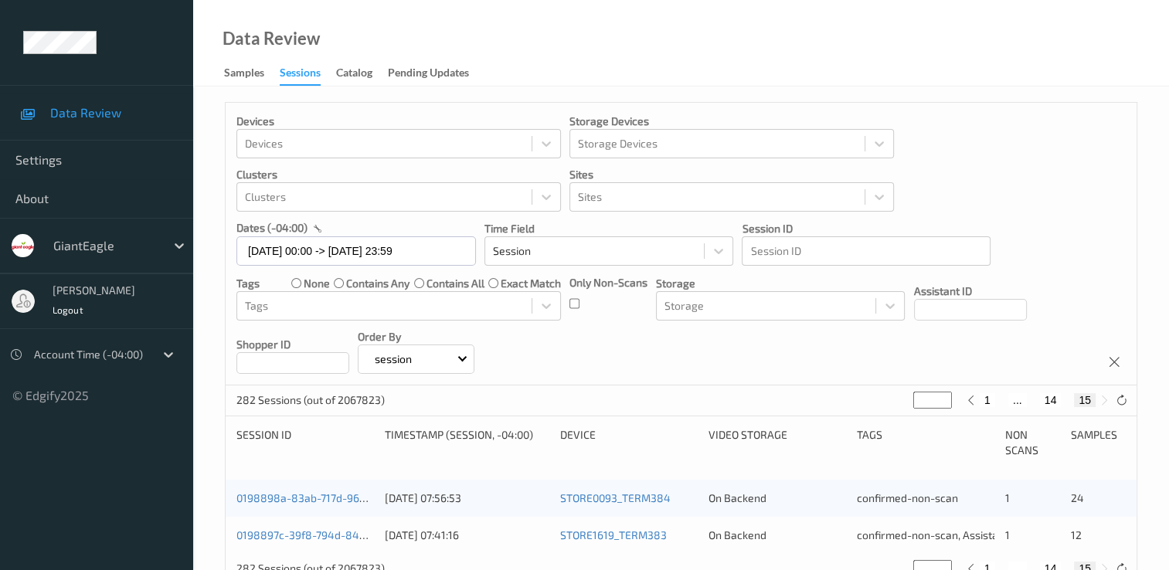
click at [1051, 405] on button "14" at bounding box center [1051, 400] width 22 height 14
type input "**"
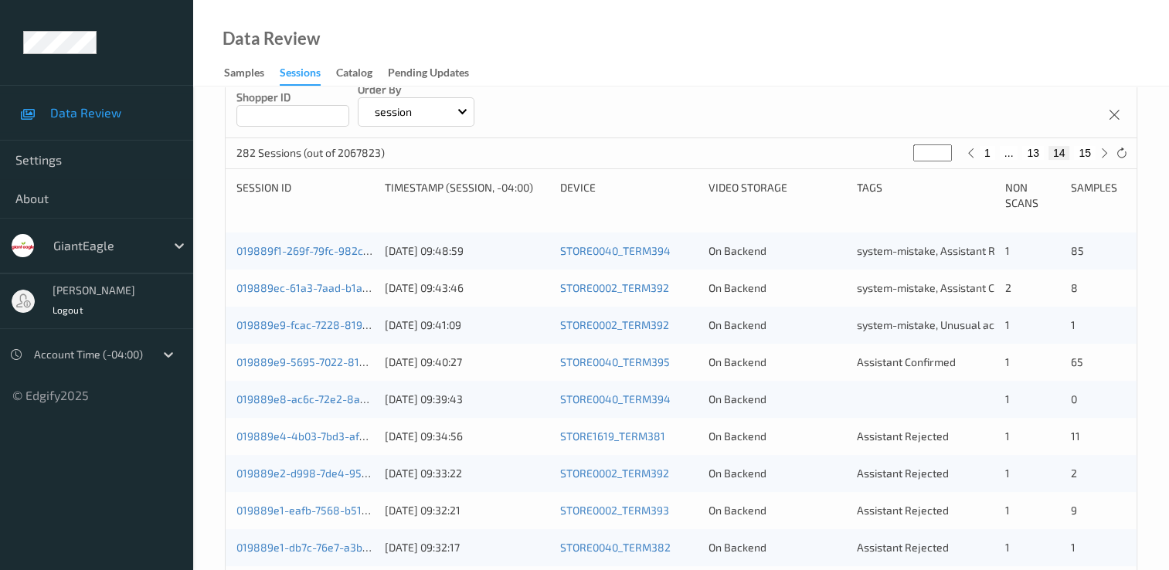
scroll to position [232, 0]
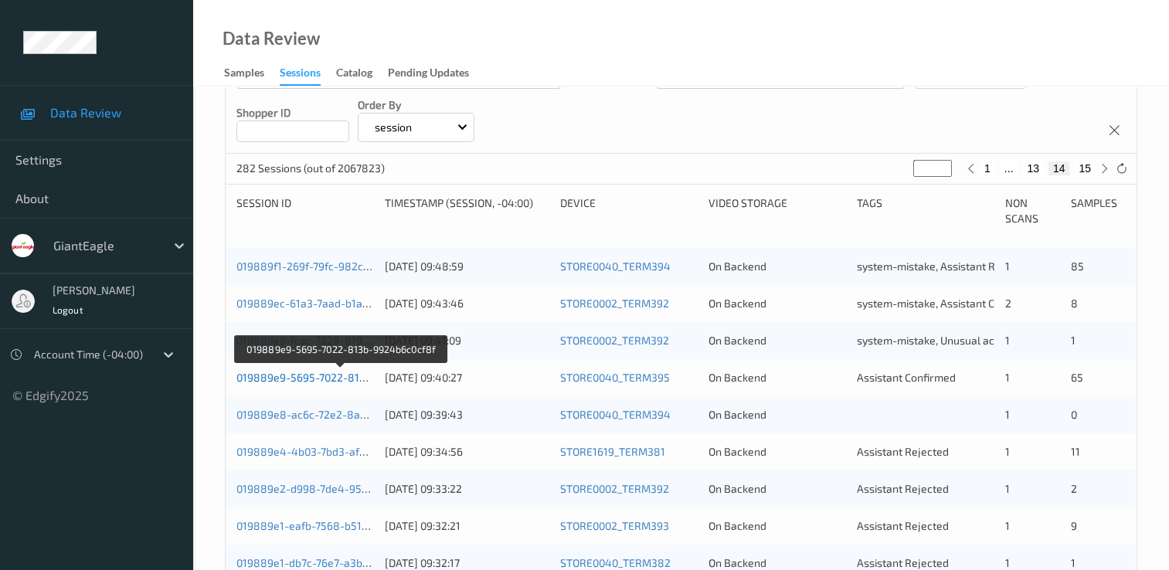
click at [343, 383] on link "019889e9-5695-7022-813b-9924b6c0cf8f" at bounding box center [340, 377] width 209 height 13
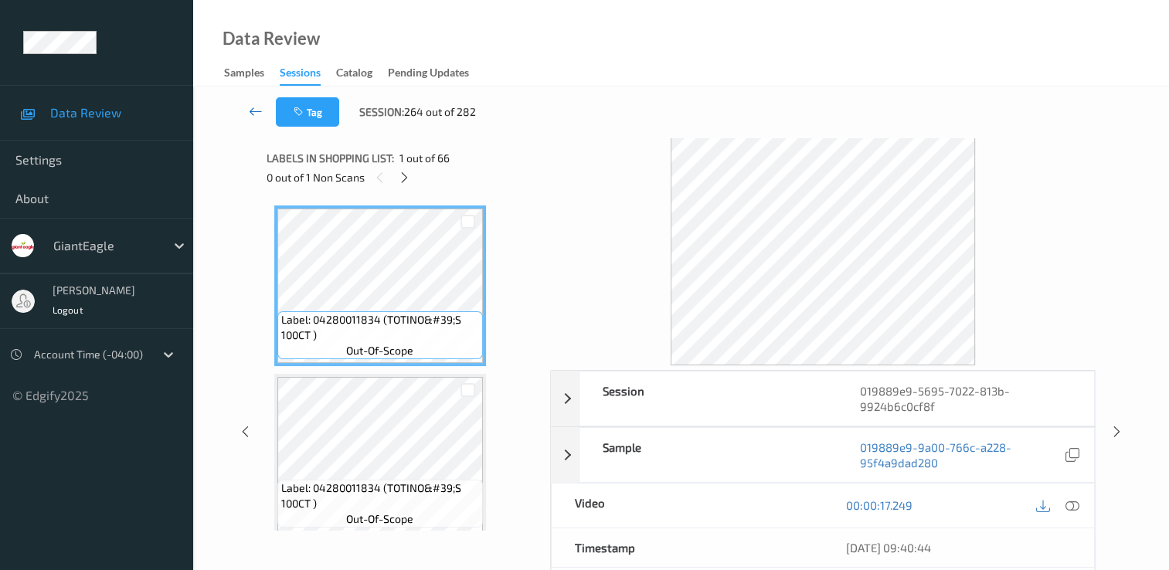
click at [253, 110] on icon at bounding box center [256, 111] width 14 height 15
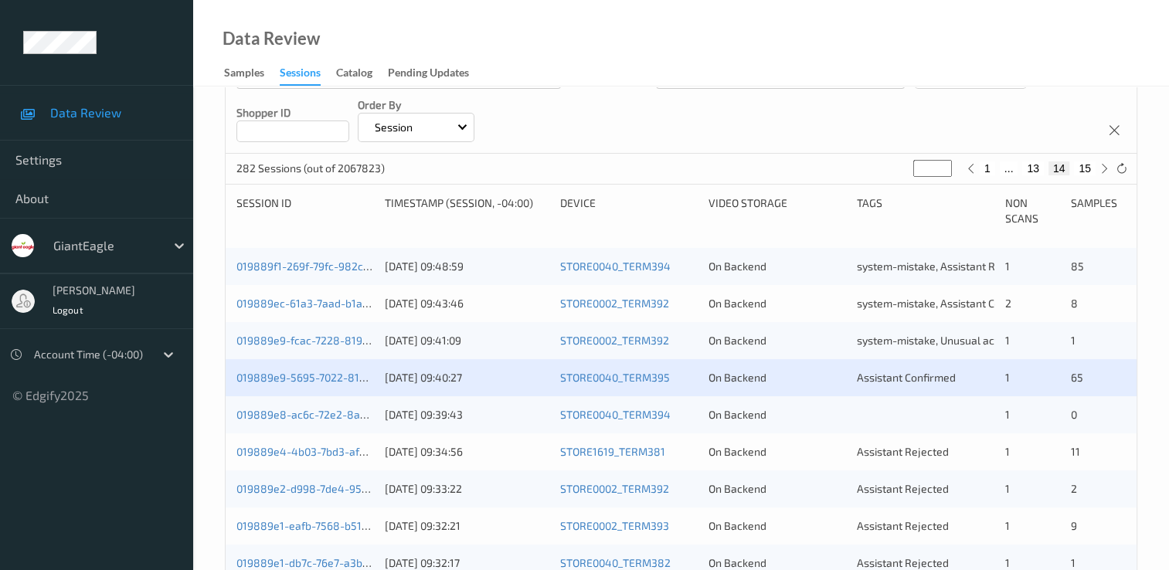
scroll to position [309, 0]
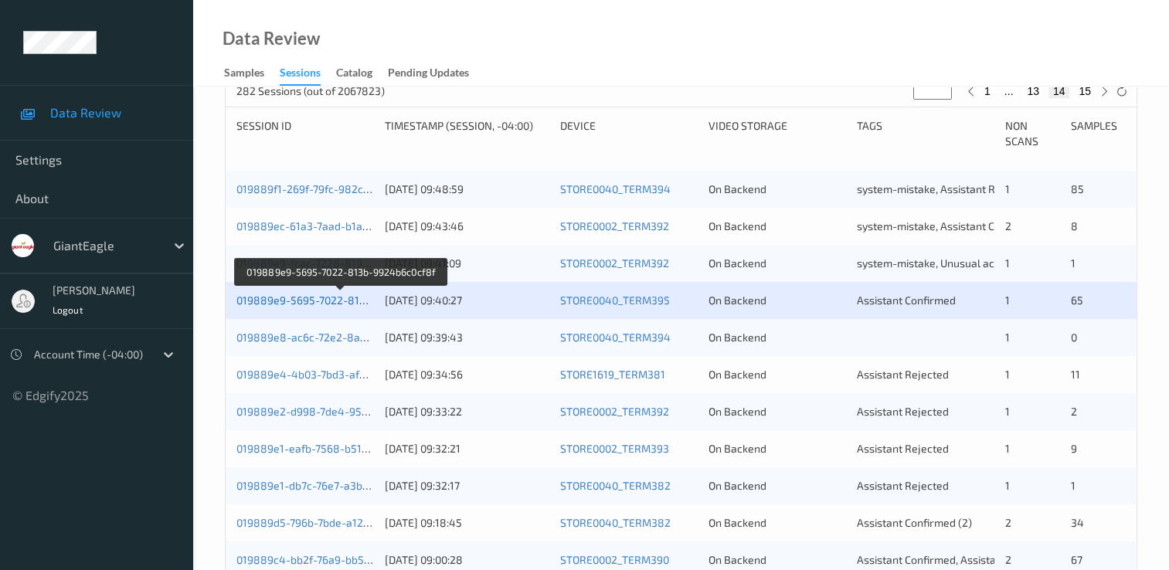
click at [326, 305] on link "019889e9-5695-7022-813b-9924b6c0cf8f" at bounding box center [340, 300] width 209 height 13
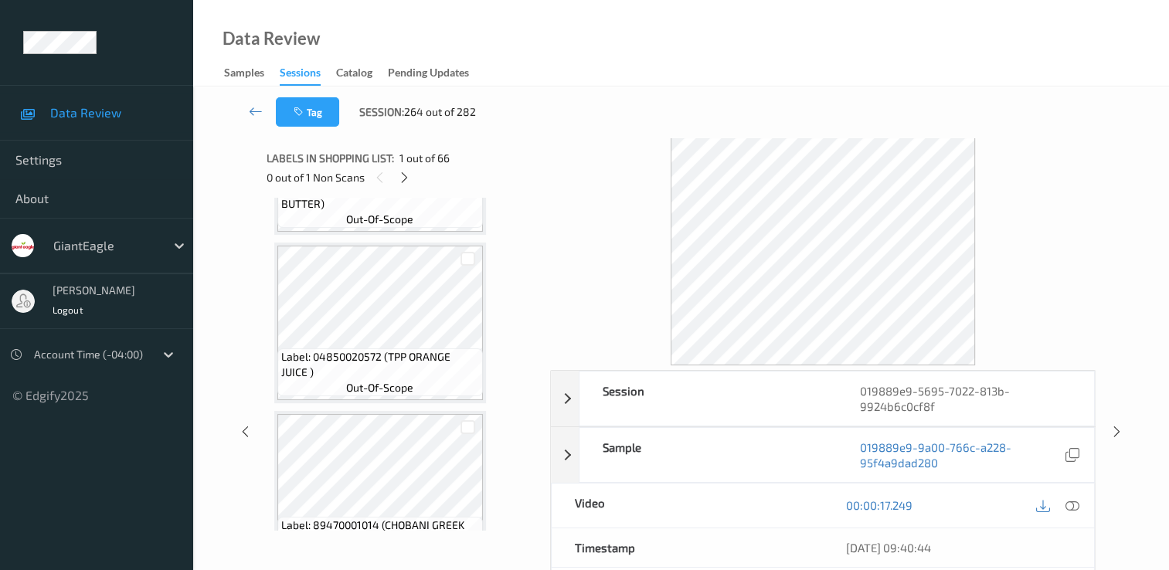
scroll to position [695, 0]
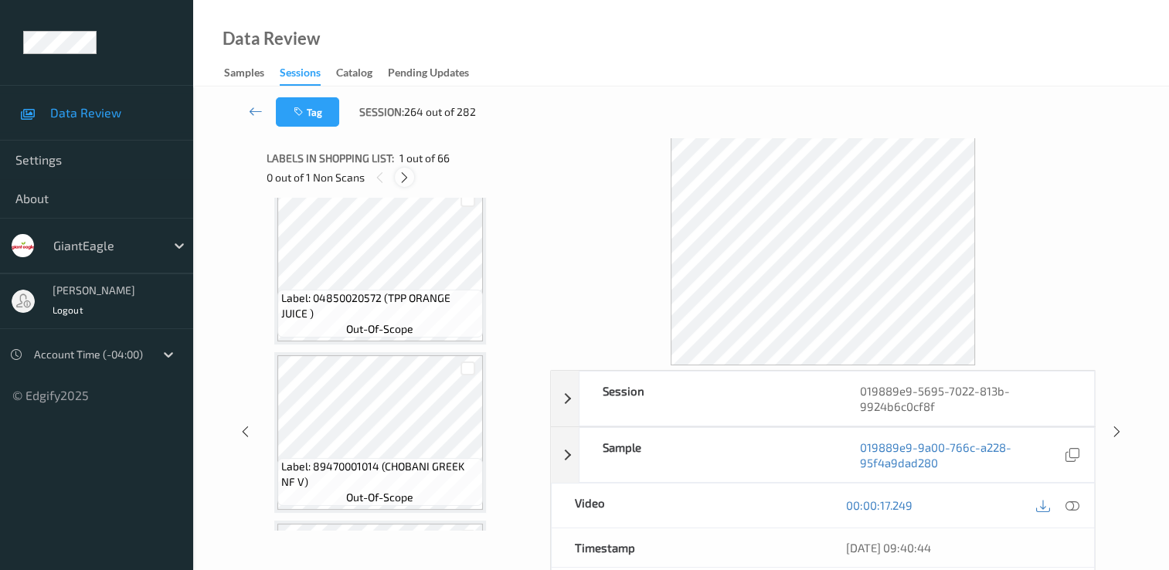
click at [406, 178] on icon at bounding box center [404, 178] width 13 height 14
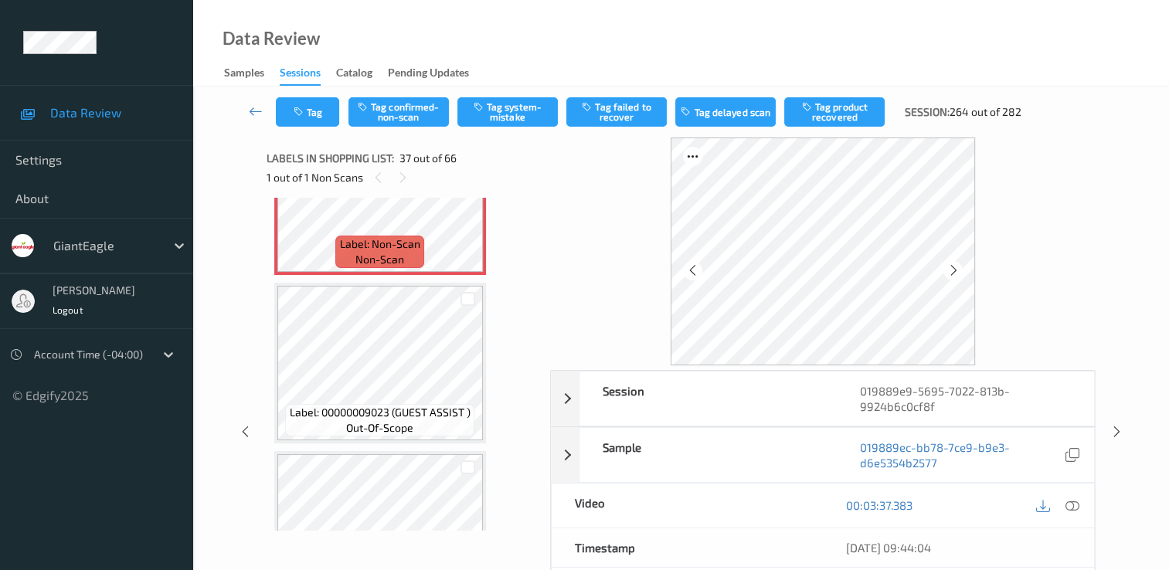
scroll to position [6000, 0]
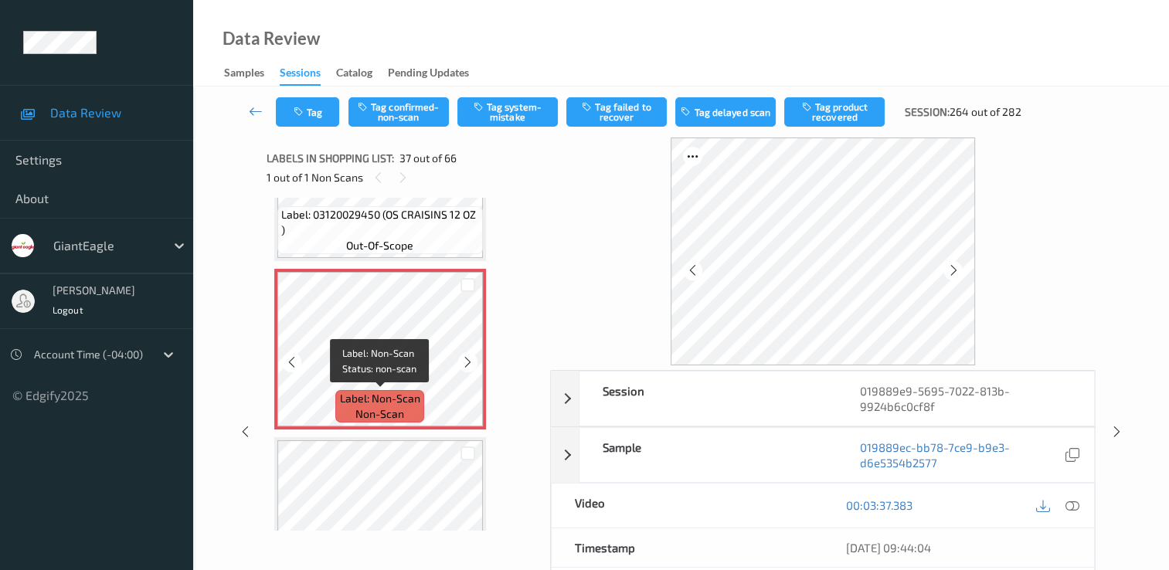
click at [406, 402] on span "Label: Non-Scan" at bounding box center [380, 398] width 80 height 15
click at [1076, 508] on icon at bounding box center [1072, 505] width 14 height 14
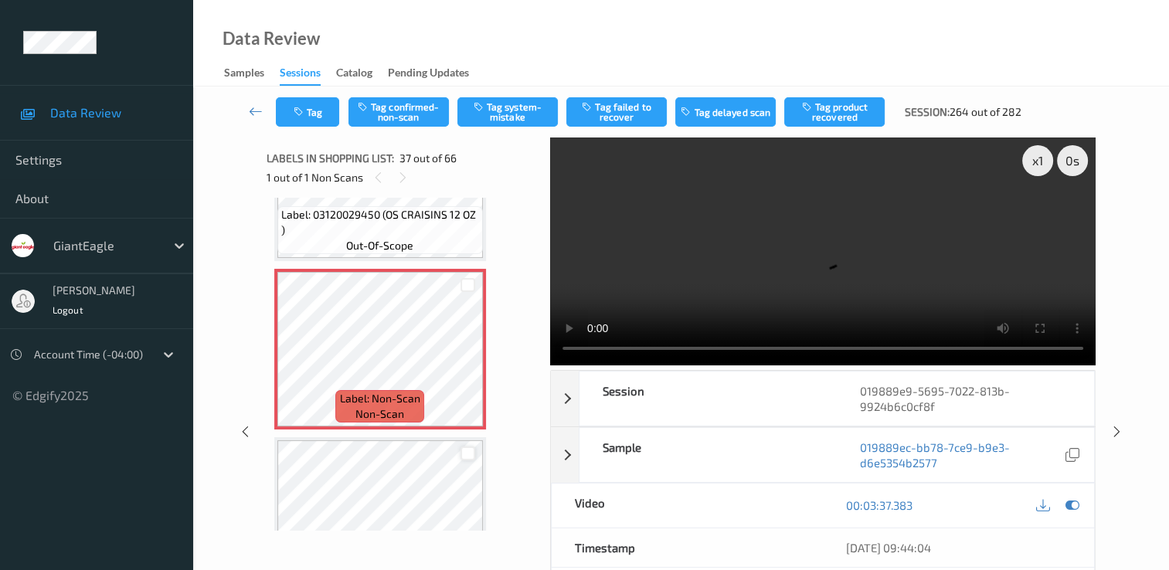
scroll to position [6077, 0]
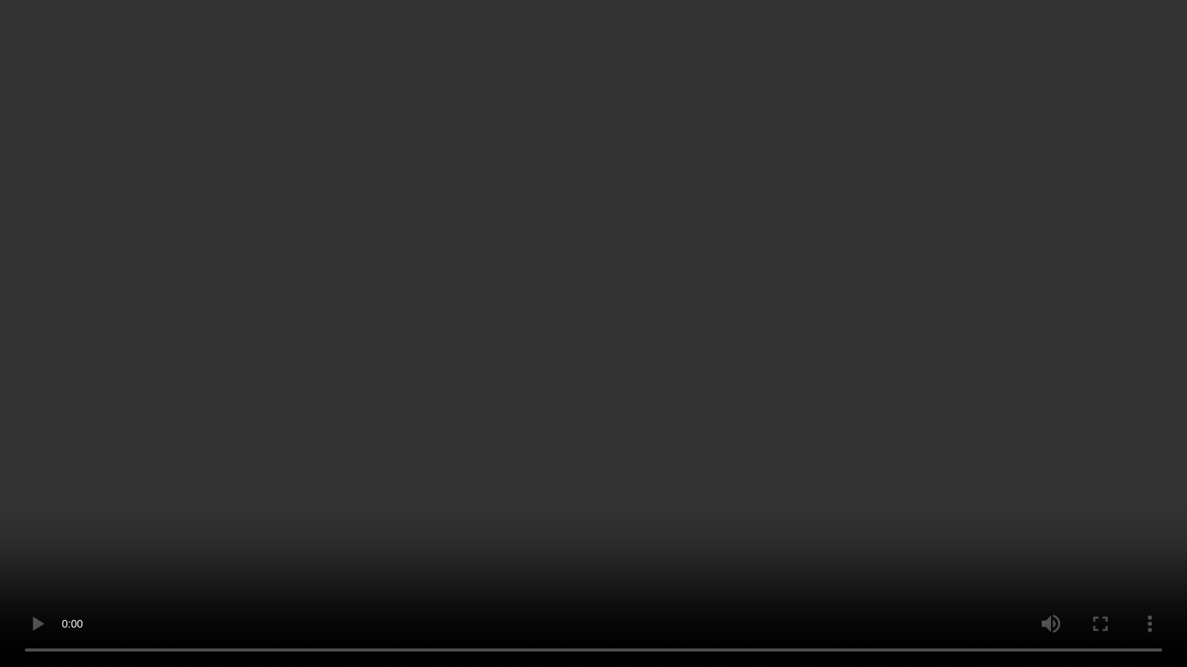
click at [1078, 531] on video at bounding box center [593, 333] width 1187 height 667
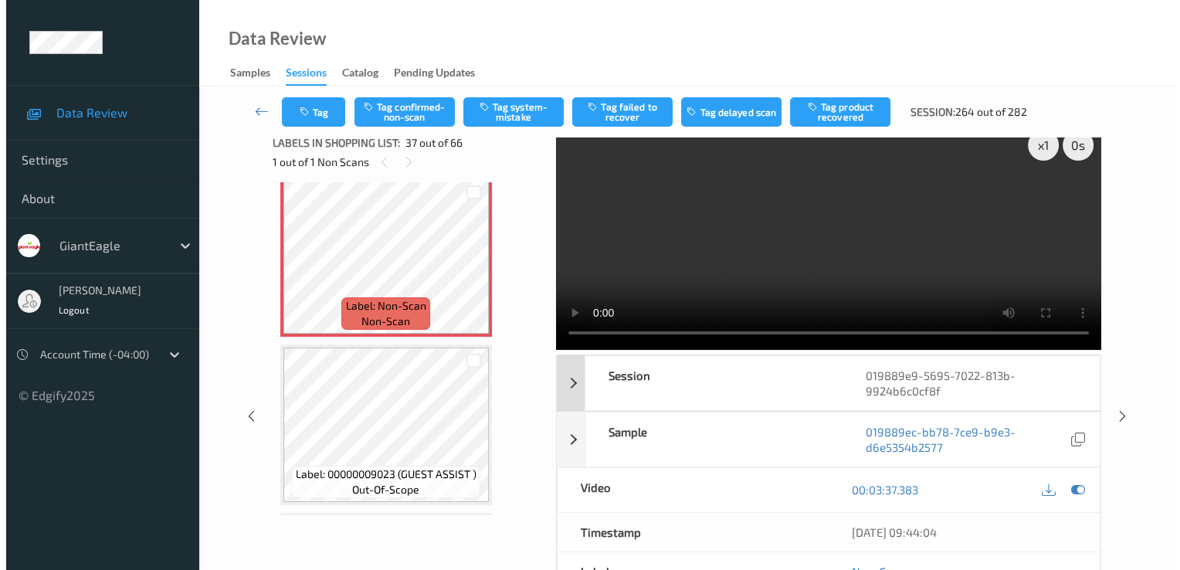
scroll to position [0, 0]
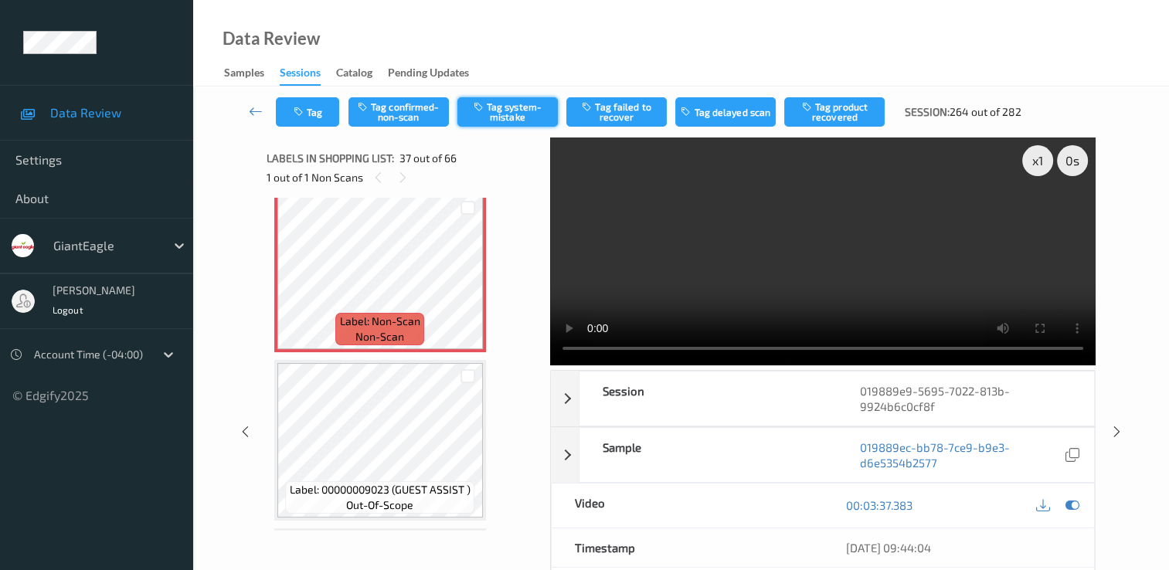
click at [520, 107] on button "Tag system-mistake" at bounding box center [507, 111] width 100 height 29
click at [297, 113] on icon "button" at bounding box center [300, 112] width 13 height 11
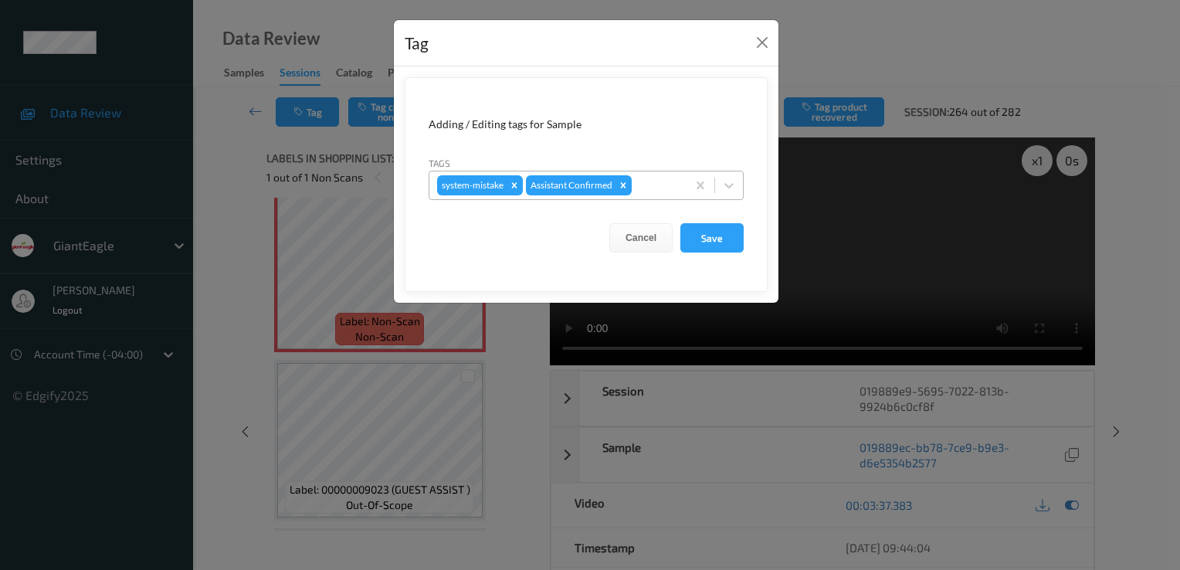
click at [677, 190] on div at bounding box center [657, 185] width 44 height 19
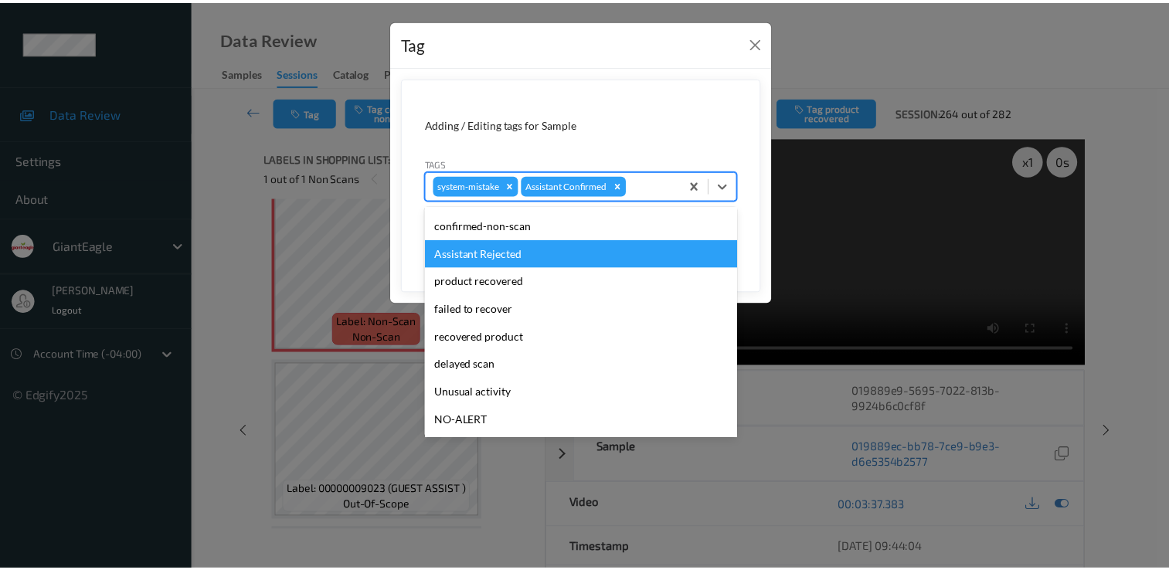
scroll to position [77, 0]
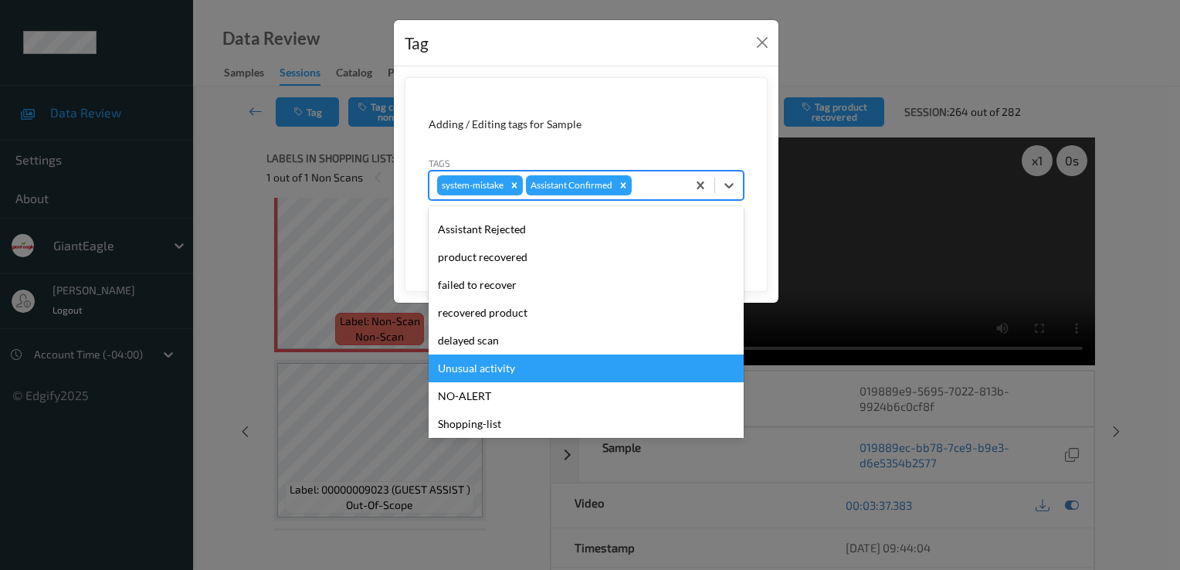
click at [504, 371] on div "Unusual activity" at bounding box center [586, 369] width 315 height 28
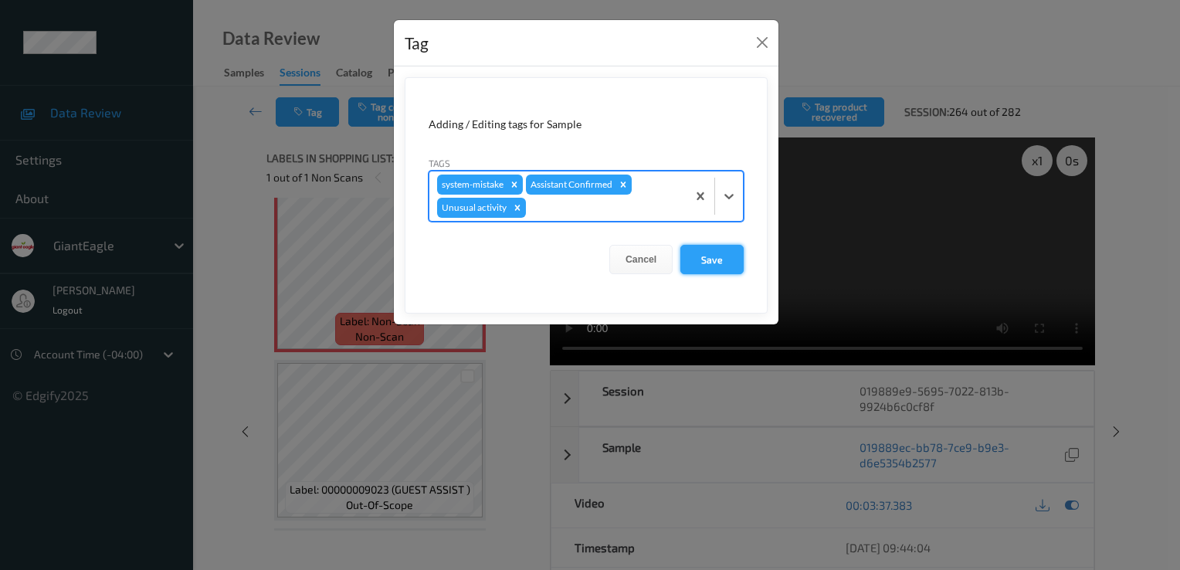
click at [694, 261] on button "Save" at bounding box center [712, 259] width 63 height 29
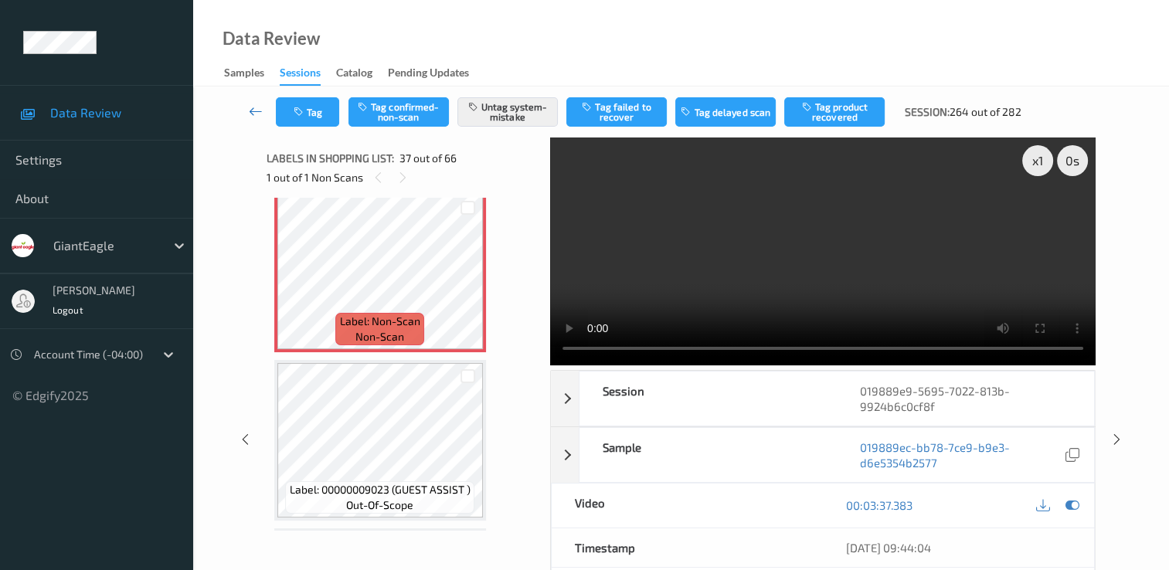
click at [256, 116] on icon at bounding box center [256, 111] width 14 height 15
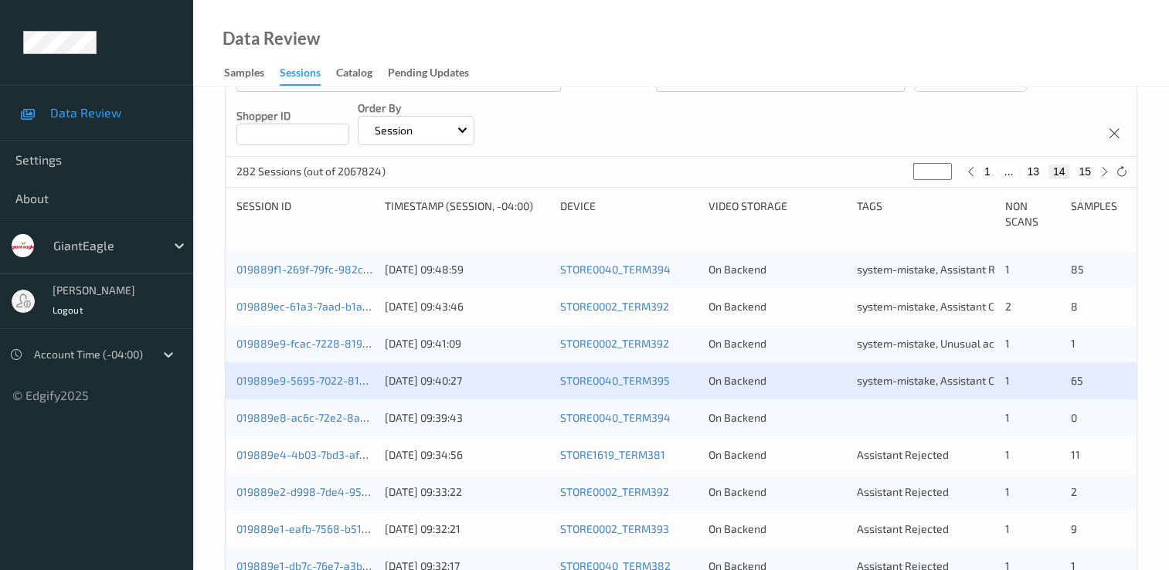
scroll to position [232, 0]
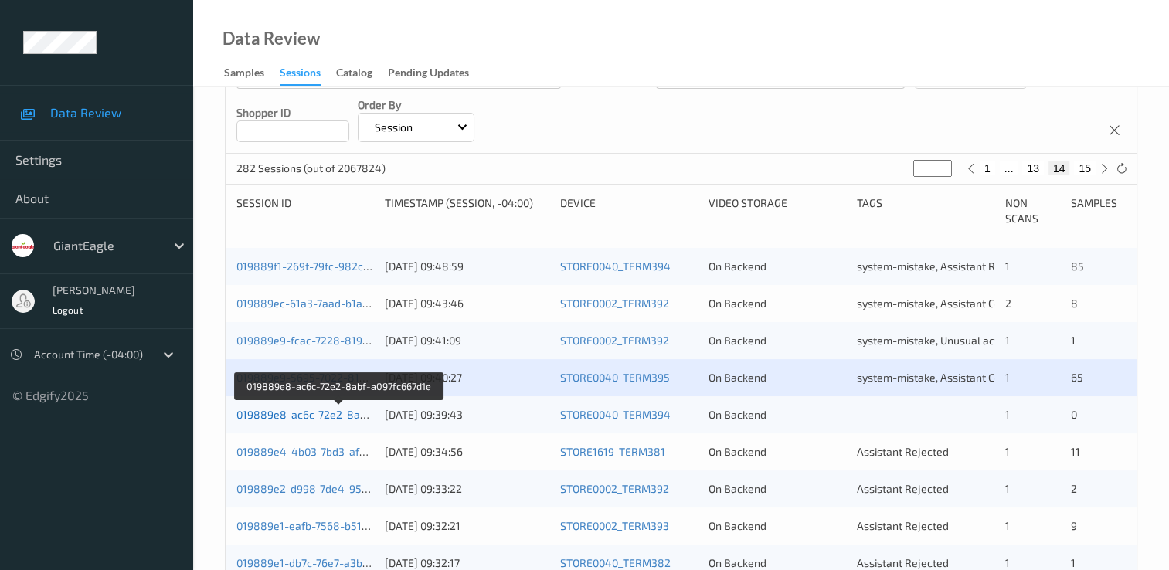
click at [327, 416] on link "019889e8-ac6c-72e2-8abf-a097fc667d1e" at bounding box center [339, 414] width 206 height 13
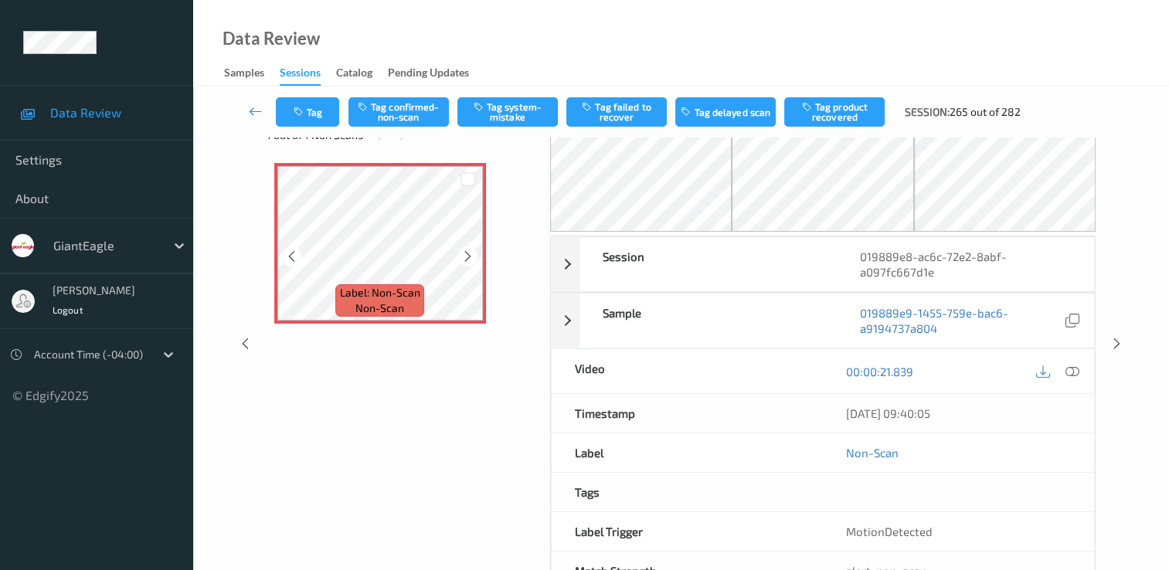
scroll to position [15, 0]
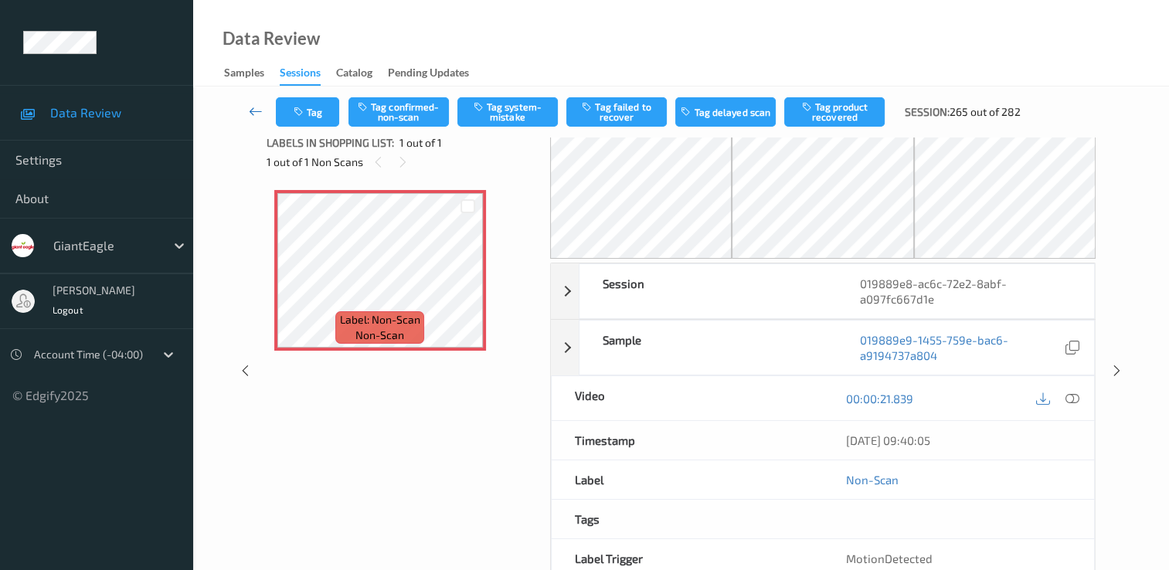
click at [257, 114] on icon at bounding box center [256, 111] width 14 height 15
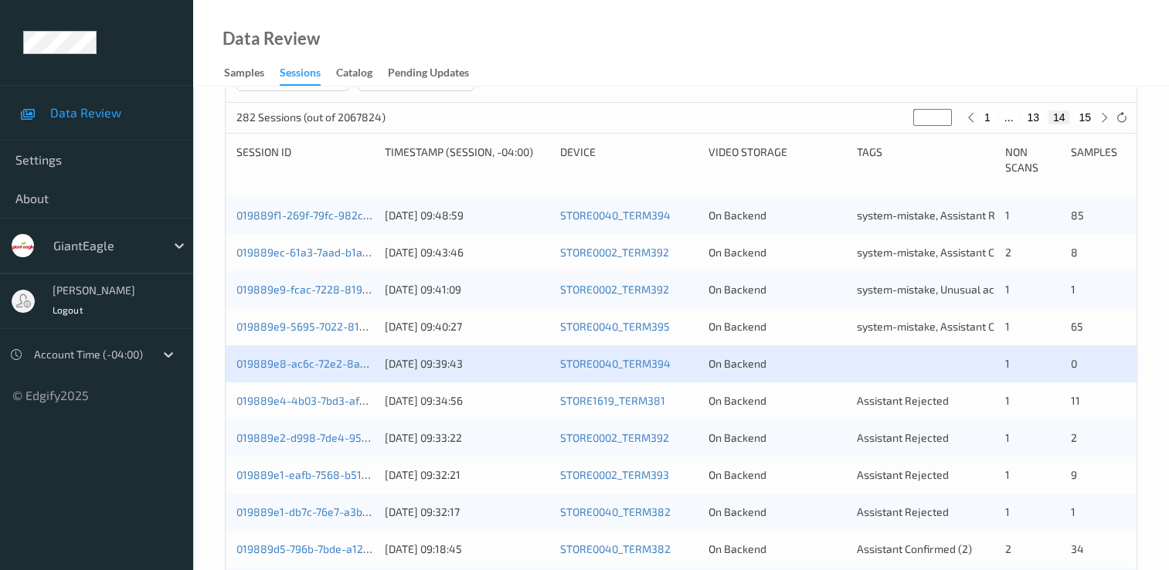
scroll to position [309, 0]
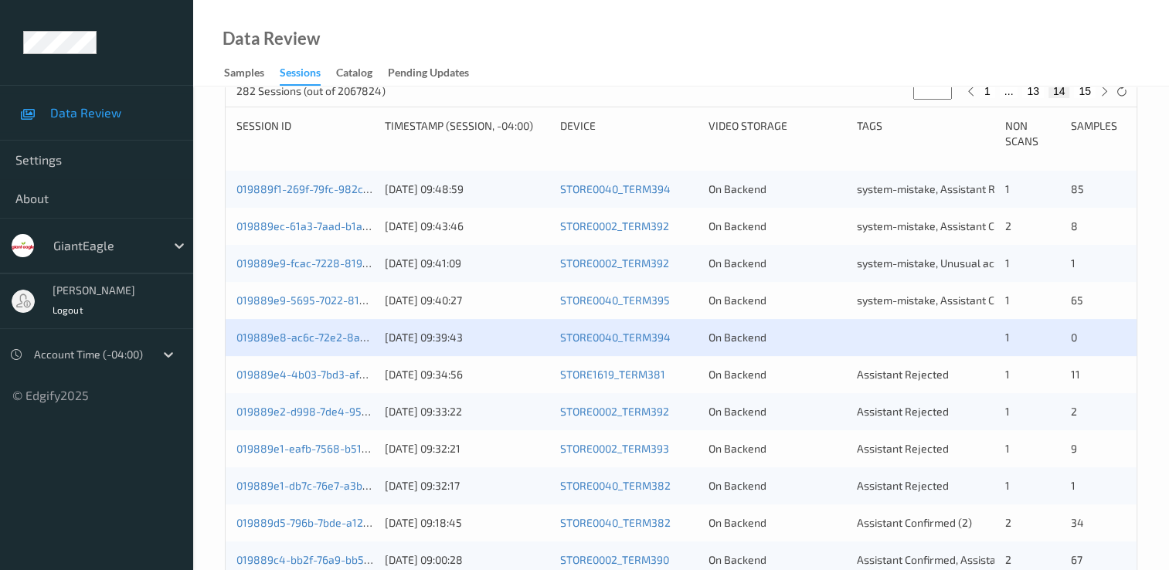
click at [319, 326] on div "019889e8-ac6c-72e2-8abf-a097fc667d1e [DATE] 09:39:43 STORE0040_TERM394 On Backe…" at bounding box center [681, 337] width 911 height 37
click at [324, 340] on link "019889e8-ac6c-72e2-8abf-a097fc667d1e" at bounding box center [339, 337] width 206 height 13
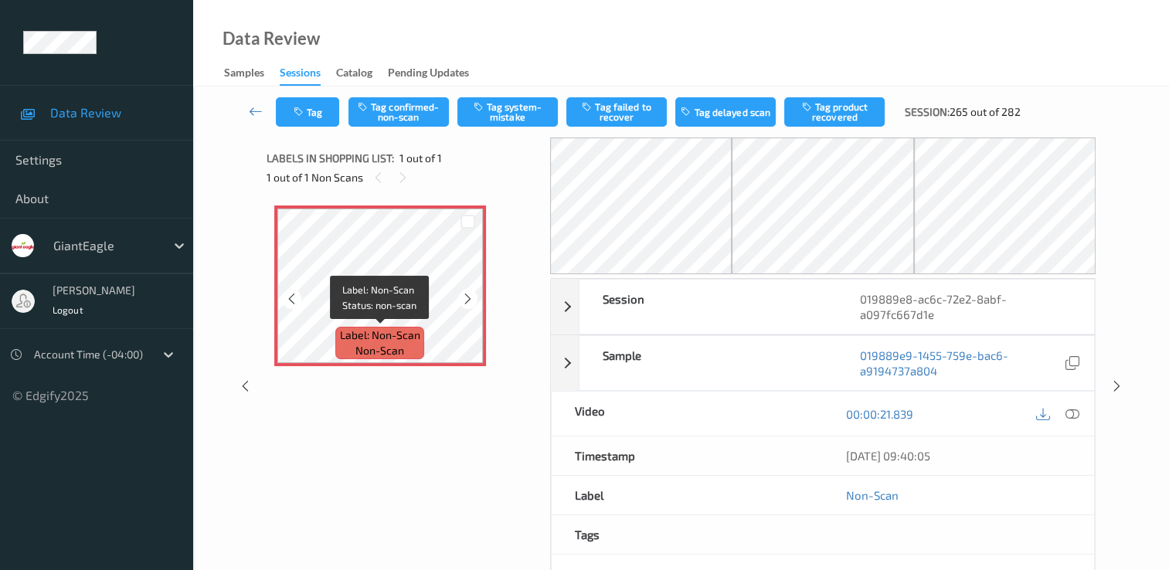
click at [386, 335] on span "Label: Non-Scan" at bounding box center [380, 335] width 80 height 15
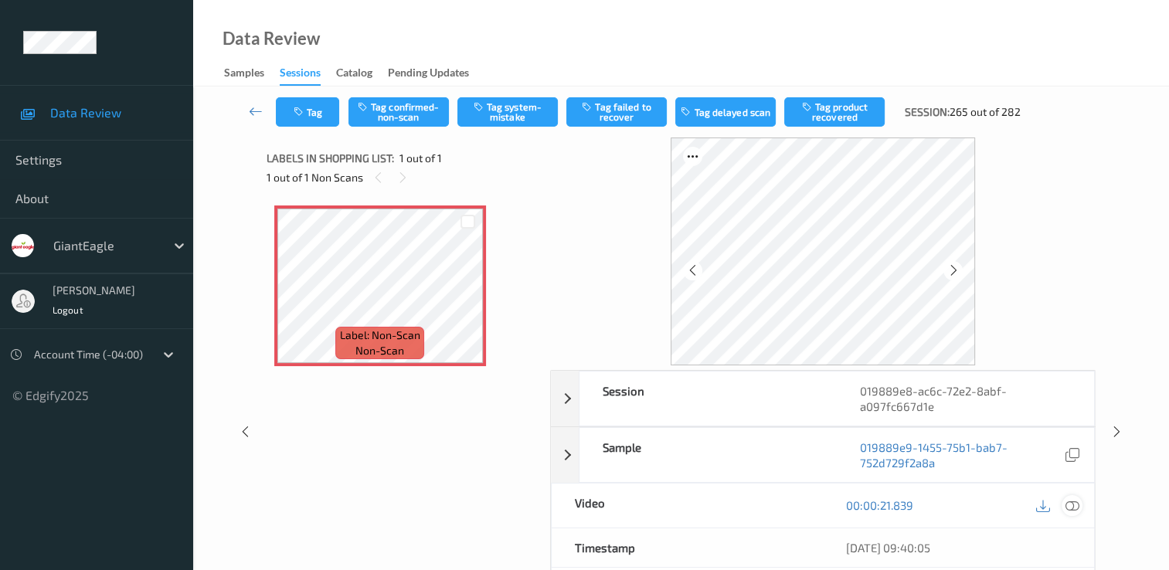
click at [1070, 504] on icon at bounding box center [1072, 505] width 14 height 14
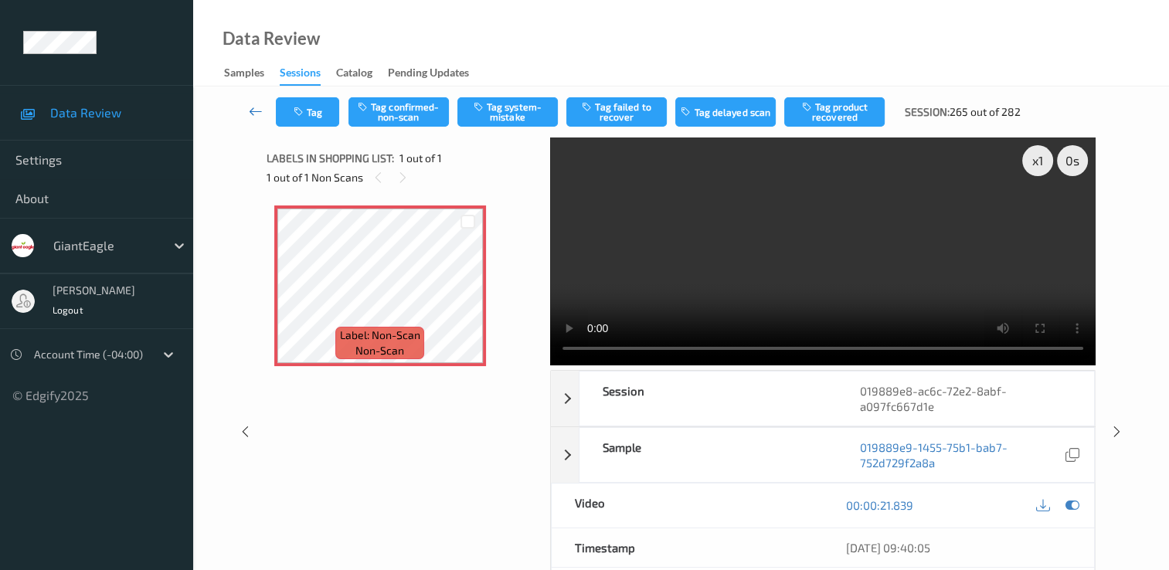
click at [247, 110] on link at bounding box center [256, 111] width 40 height 29
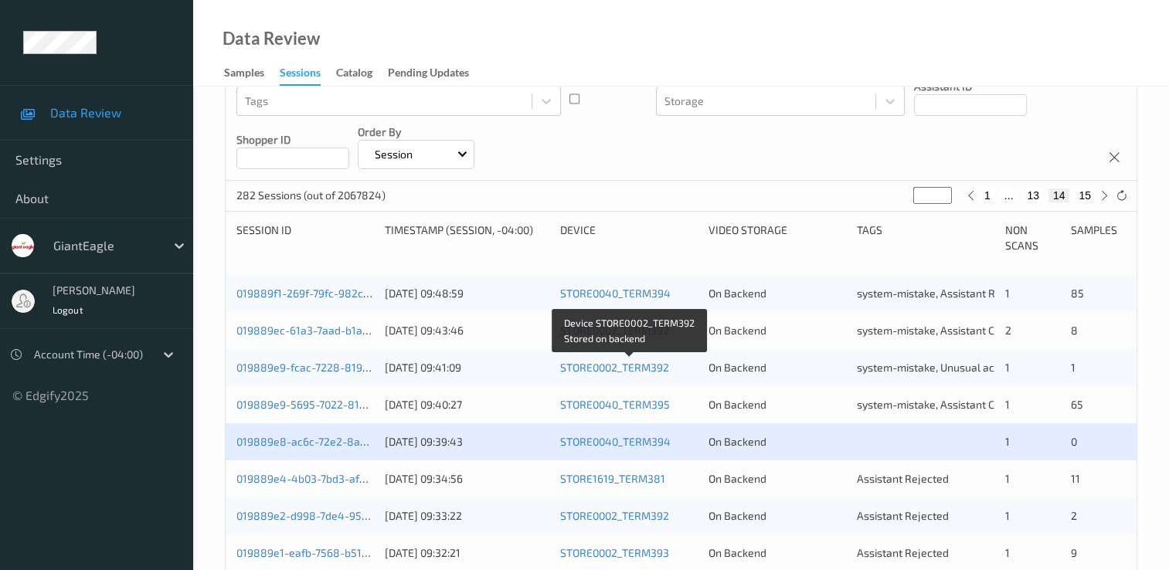
scroll to position [232, 0]
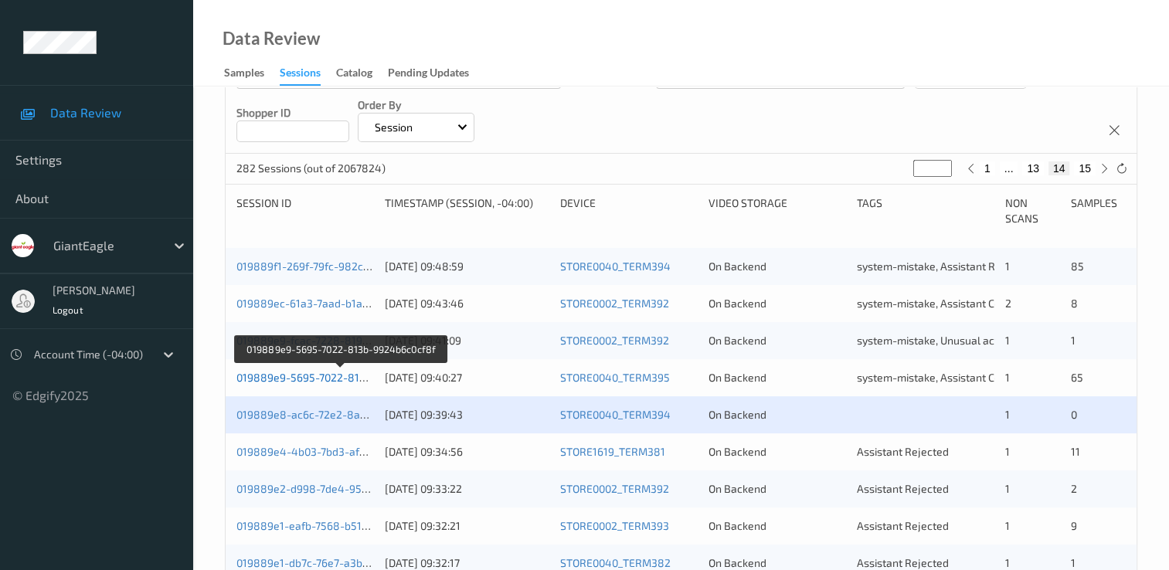
click at [339, 372] on link "019889e9-5695-7022-813b-9924b6c0cf8f" at bounding box center [340, 377] width 209 height 13
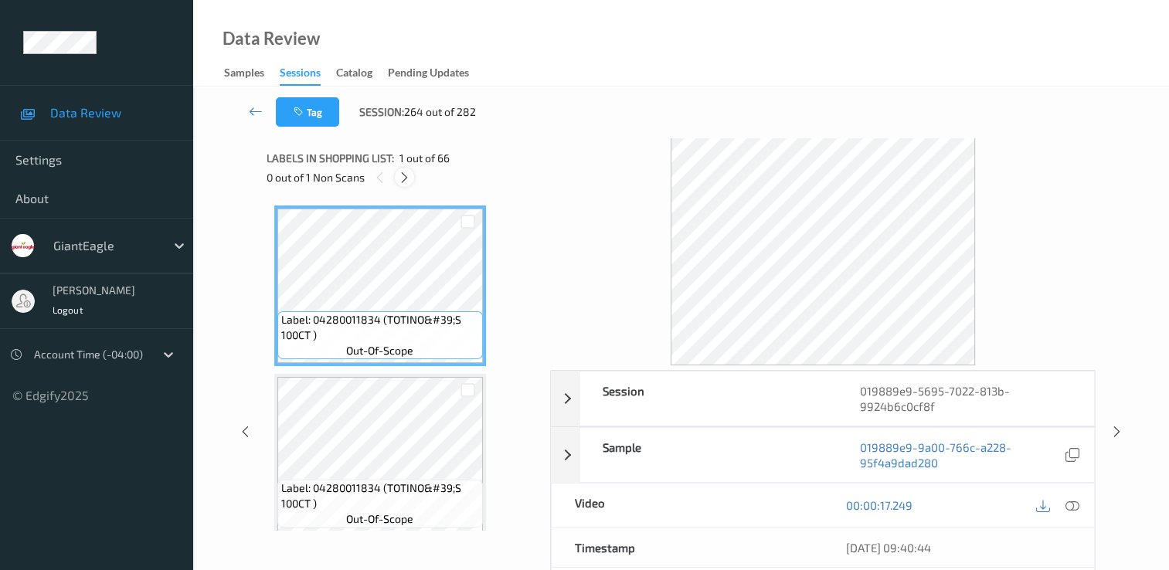
click at [402, 181] on icon at bounding box center [404, 178] width 13 height 14
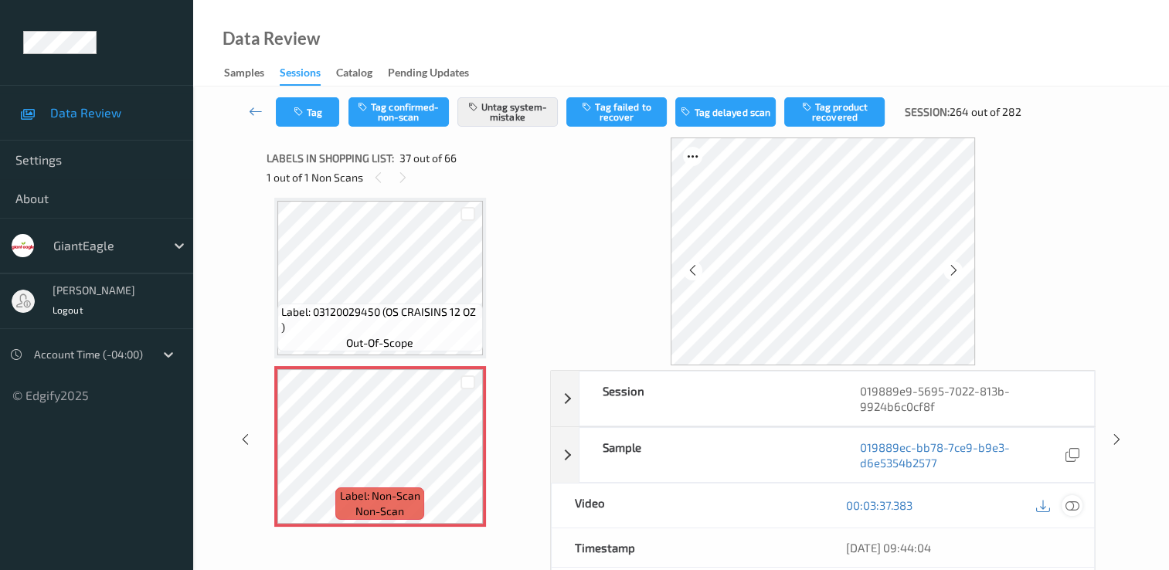
click at [1070, 499] on icon at bounding box center [1072, 505] width 14 height 14
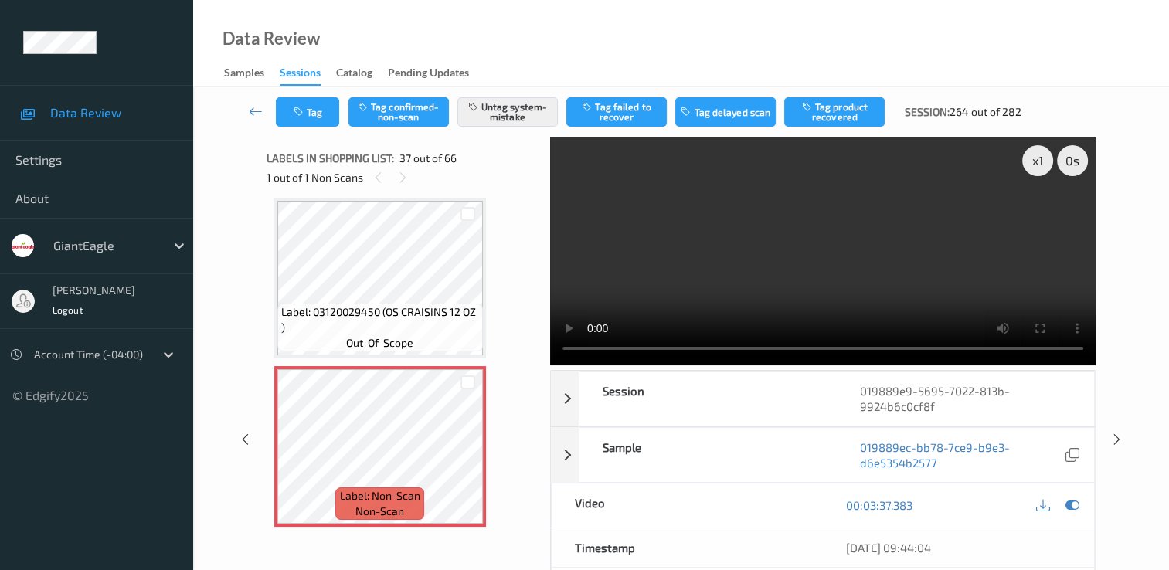
drag, startPoint x: 567, startPoint y: 212, endPoint x: 678, endPoint y: 249, distance: 116.3
click at [678, 249] on video at bounding box center [822, 252] width 545 height 228
click at [399, 108] on button "Tag confirmed-non-scan" at bounding box center [398, 111] width 100 height 29
click at [507, 118] on button "Untag system-mistake" at bounding box center [507, 111] width 100 height 29
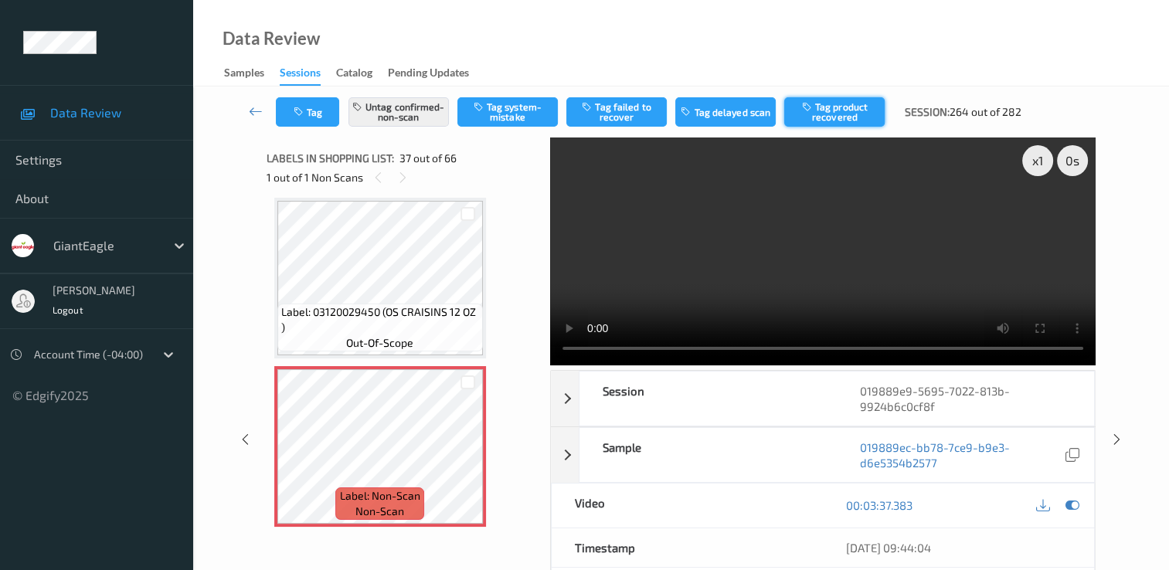
click at [845, 113] on button "Tag product recovered" at bounding box center [834, 111] width 100 height 29
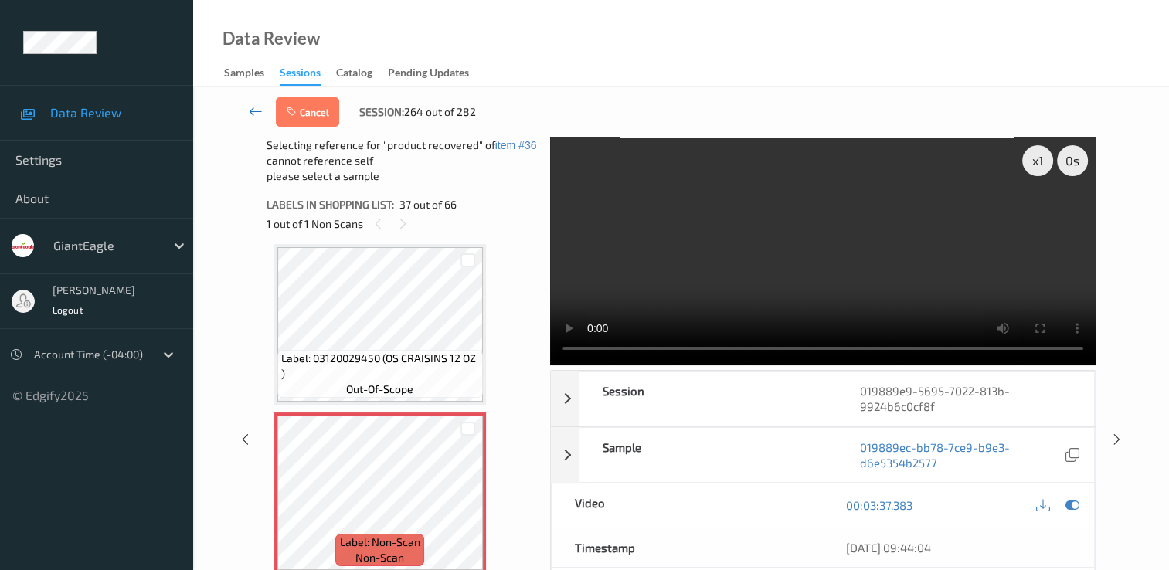
click at [260, 112] on icon at bounding box center [256, 111] width 14 height 15
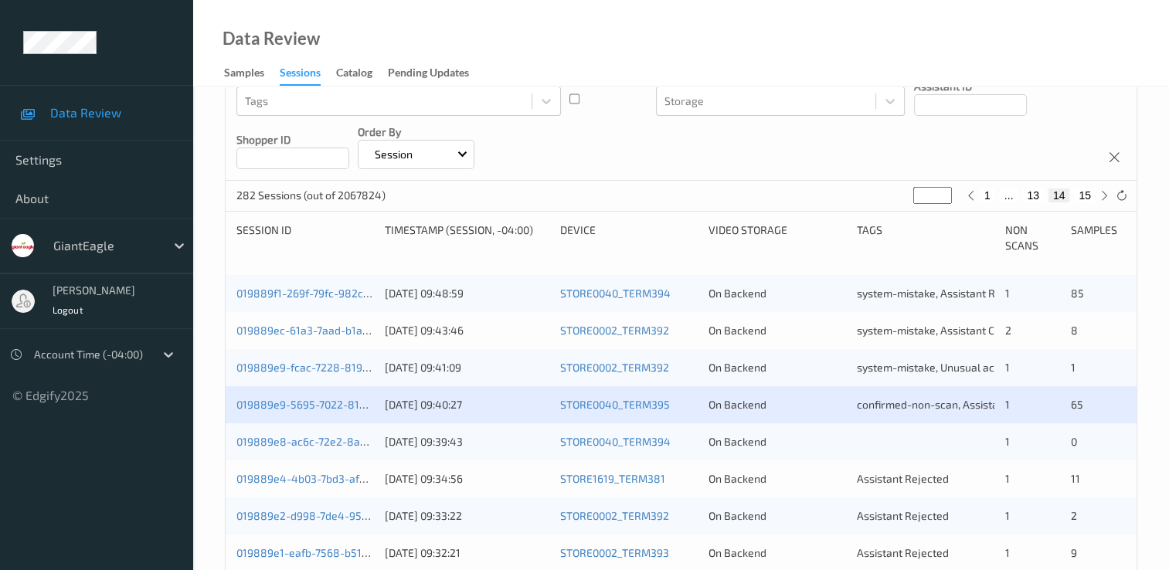
scroll to position [232, 0]
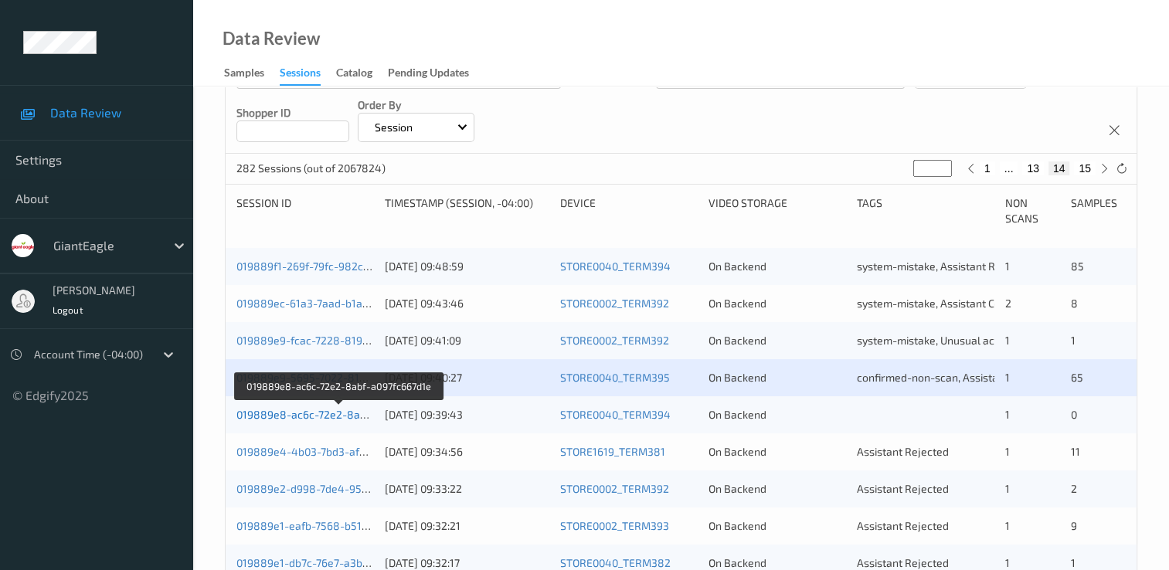
click at [310, 409] on link "019889e8-ac6c-72e2-8abf-a097fc667d1e" at bounding box center [339, 414] width 206 height 13
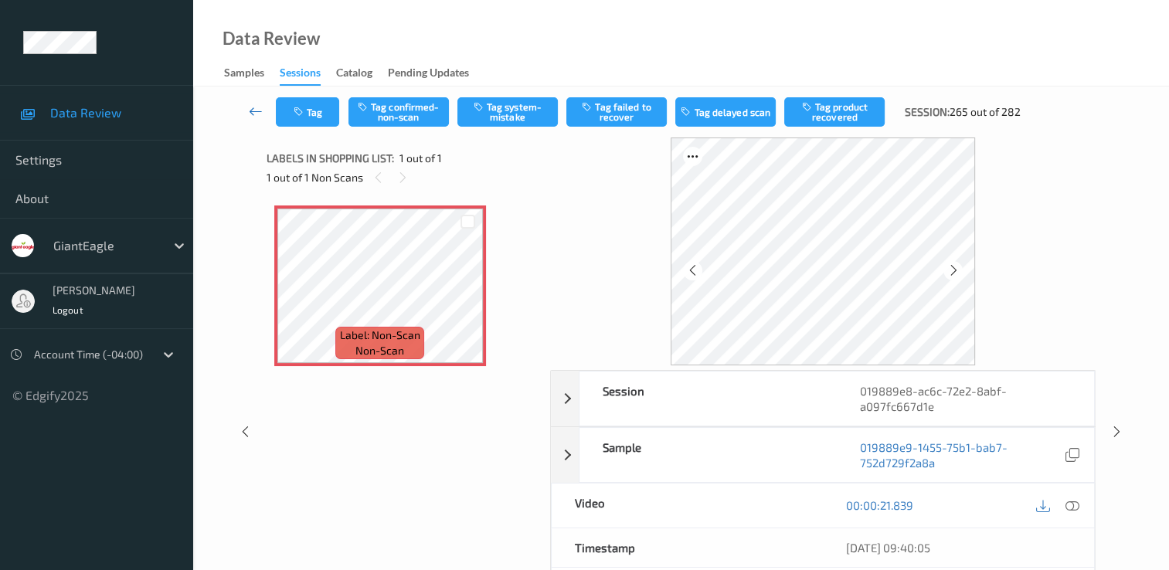
click at [254, 107] on icon at bounding box center [256, 111] width 14 height 15
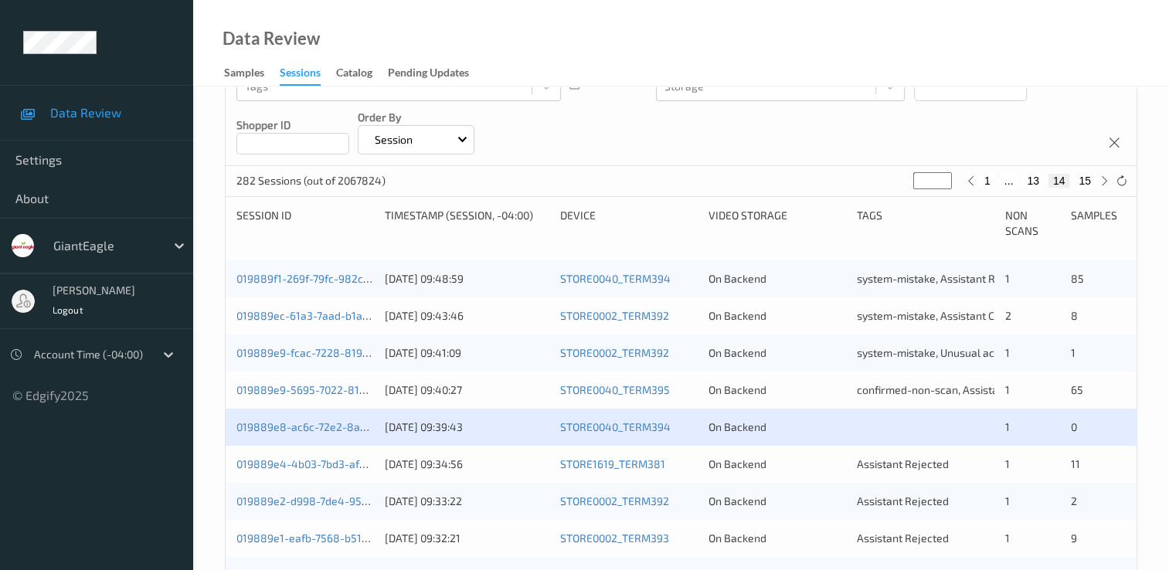
scroll to position [232, 0]
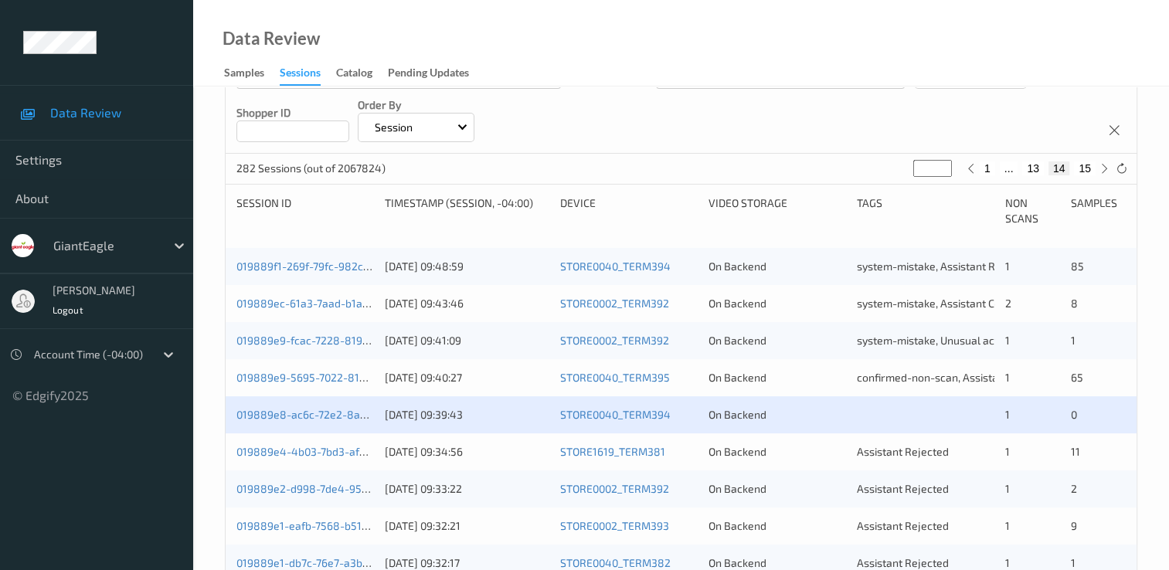
click at [331, 384] on div "019889e9-5695-7022-813b-9924b6c0cf8f" at bounding box center [305, 377] width 138 height 15
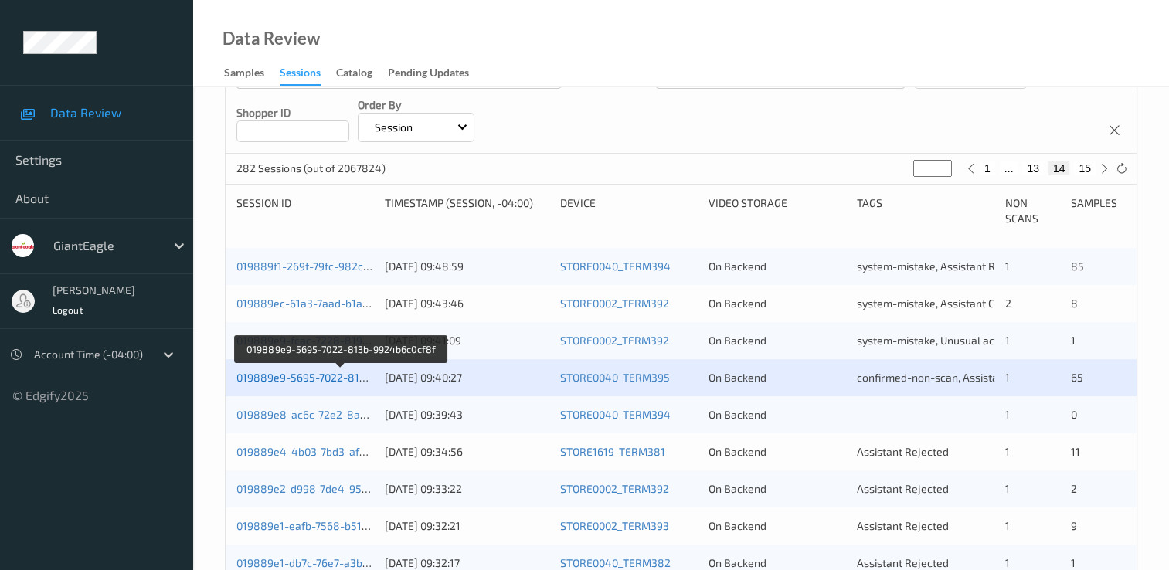
click at [345, 381] on link "019889e9-5695-7022-813b-9924b6c0cf8f" at bounding box center [340, 377] width 209 height 13
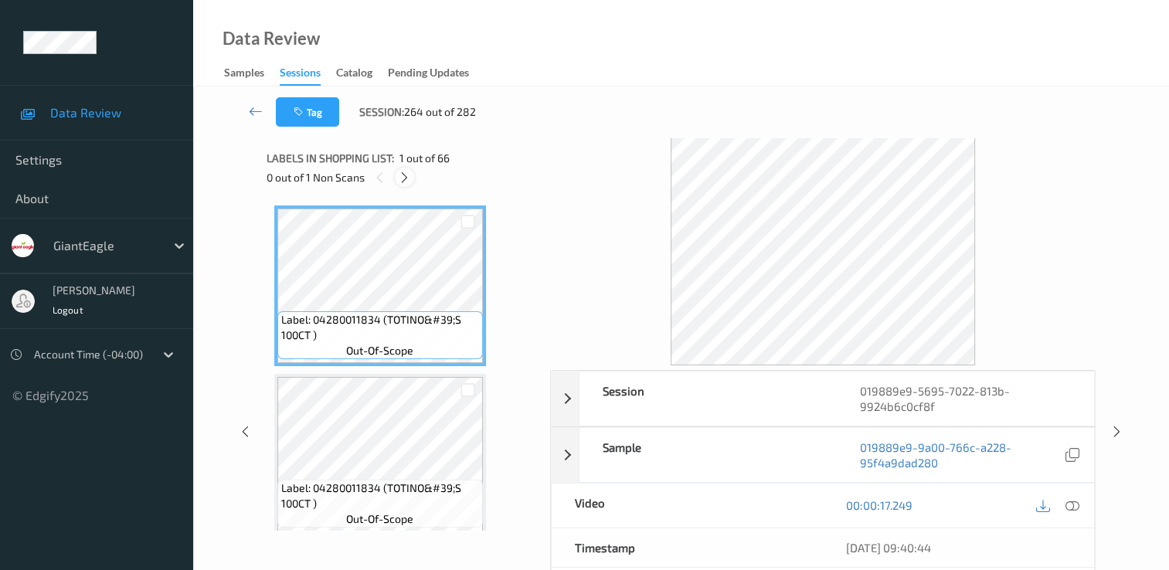
click at [405, 181] on icon at bounding box center [404, 178] width 13 height 14
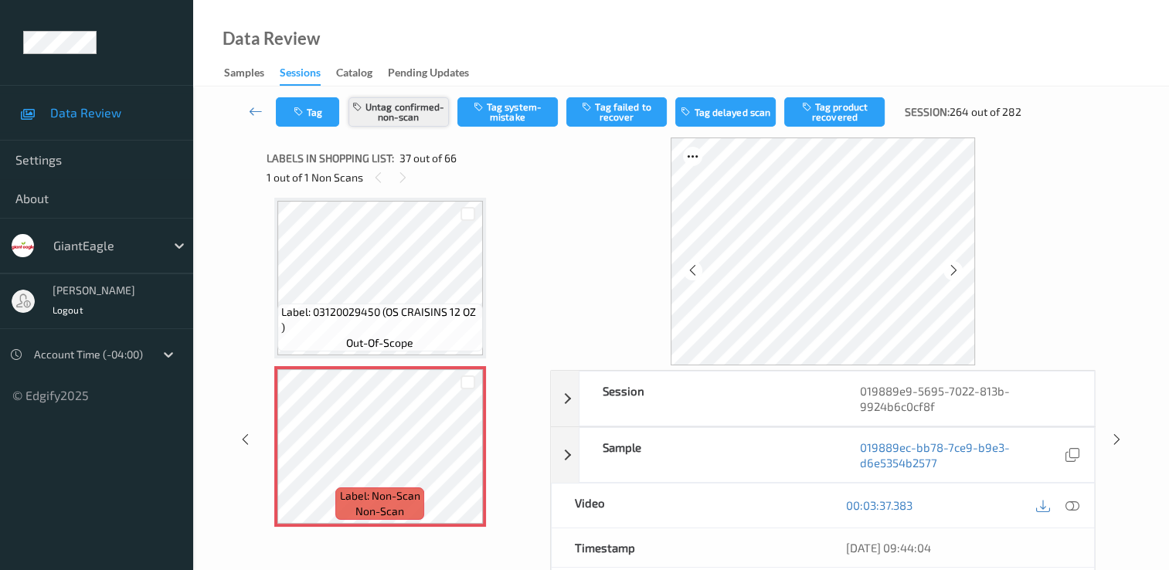
click at [400, 106] on button "Untag confirmed-non-scan" at bounding box center [398, 111] width 100 height 29
click at [524, 110] on button "Tag system-mistake" at bounding box center [507, 111] width 100 height 29
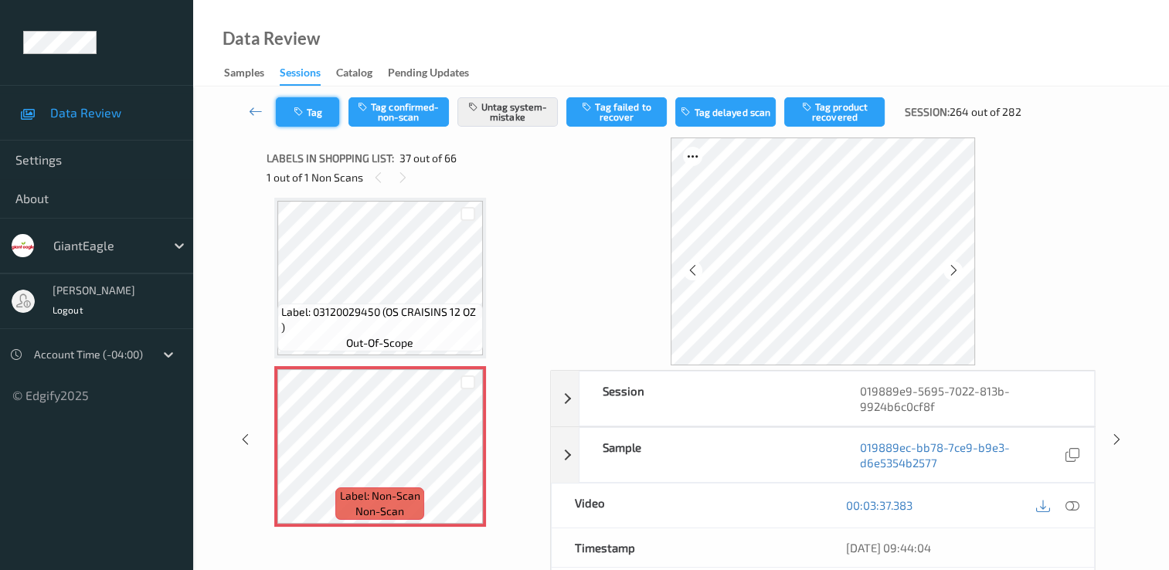
click at [297, 112] on icon "button" at bounding box center [300, 112] width 13 height 11
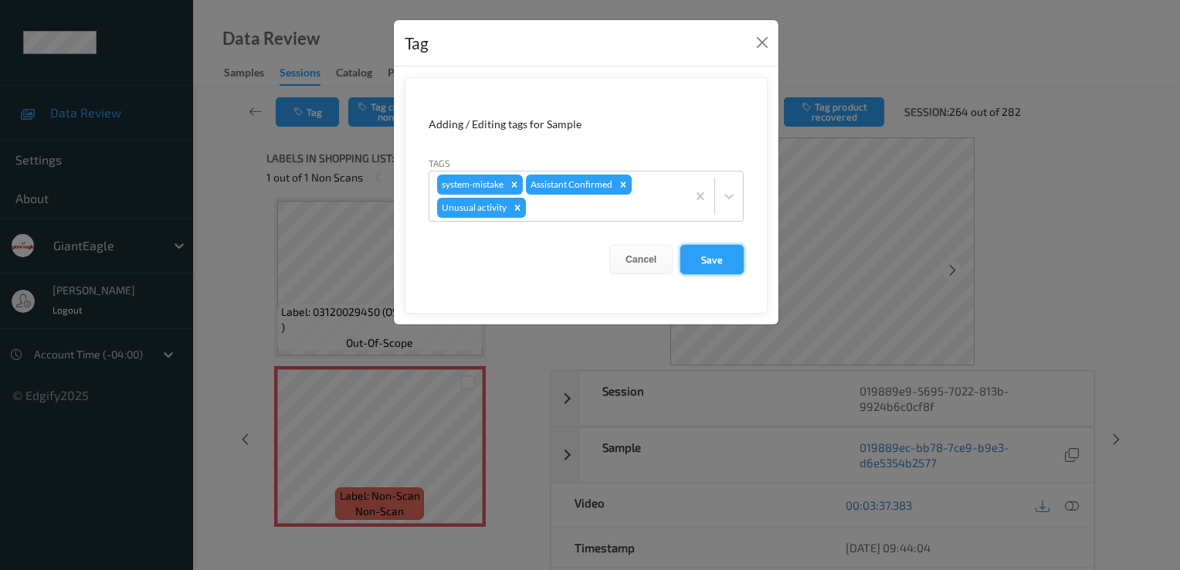
click at [715, 266] on button "Save" at bounding box center [712, 259] width 63 height 29
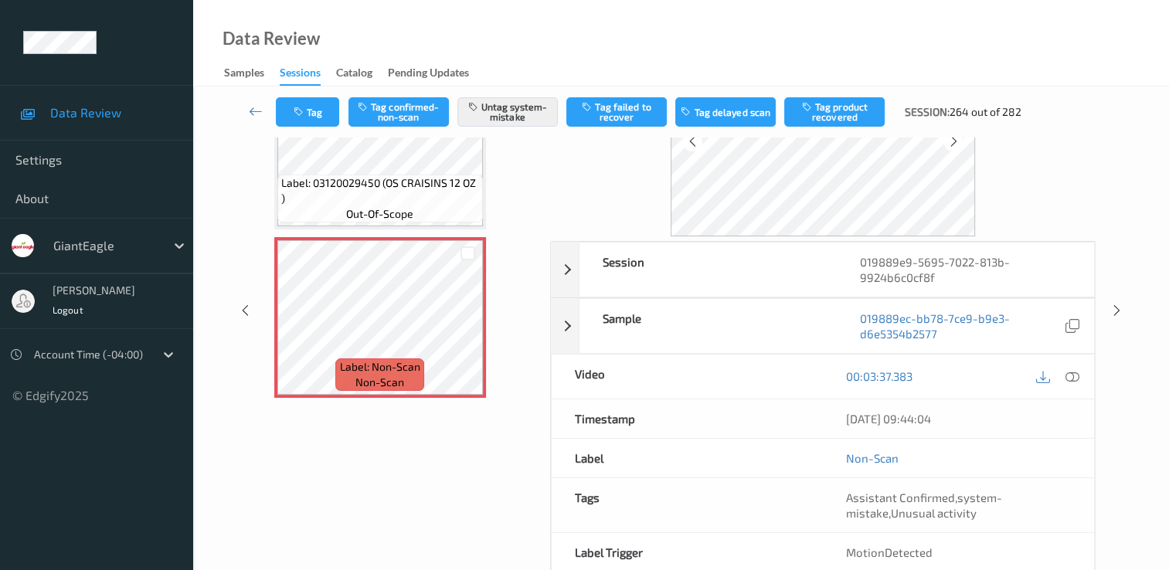
scroll to position [0, 0]
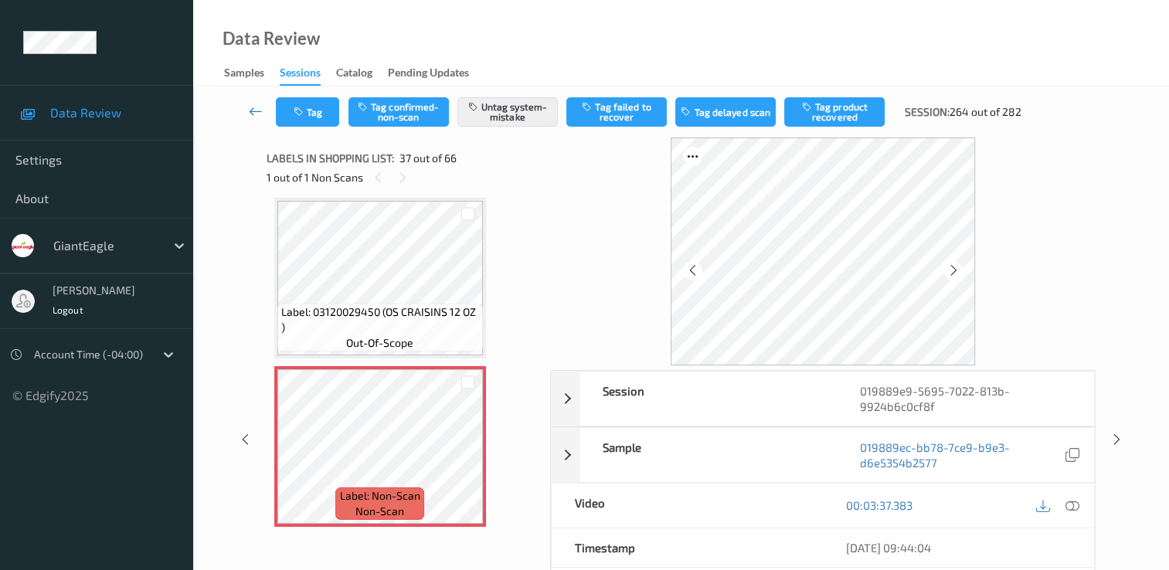
click at [256, 113] on icon at bounding box center [256, 111] width 14 height 15
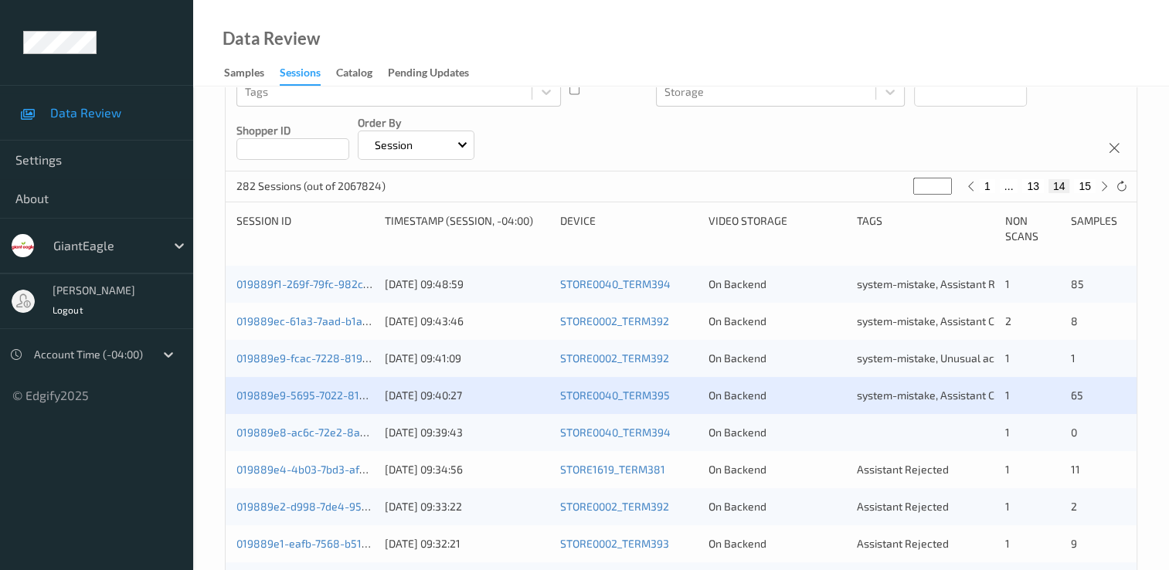
scroll to position [232, 0]
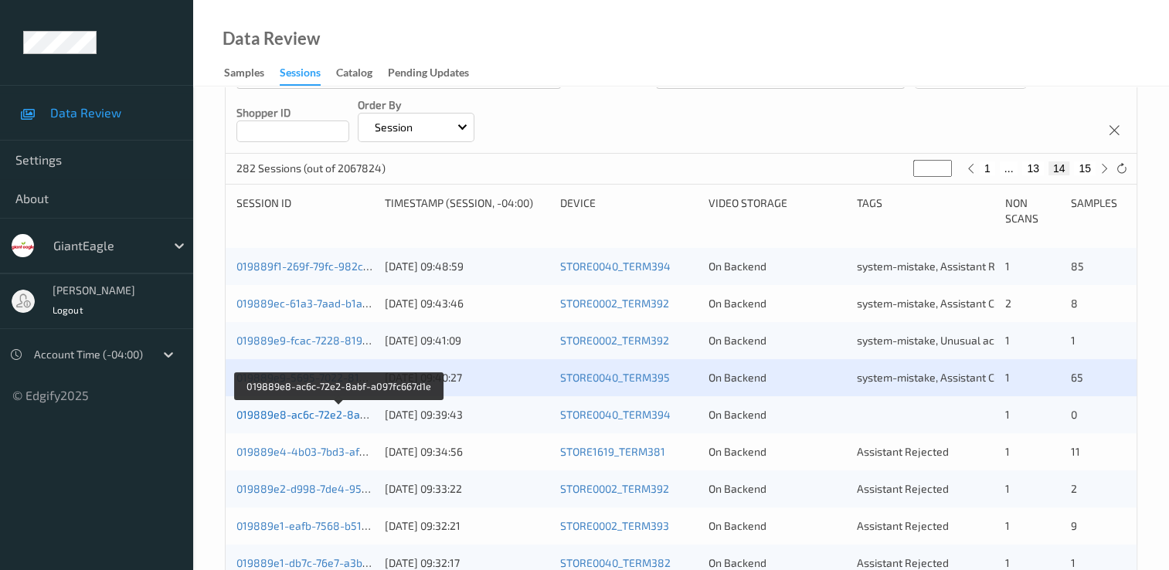
click at [340, 416] on link "019889e8-ac6c-72e2-8abf-a097fc667d1e" at bounding box center [339, 414] width 206 height 13
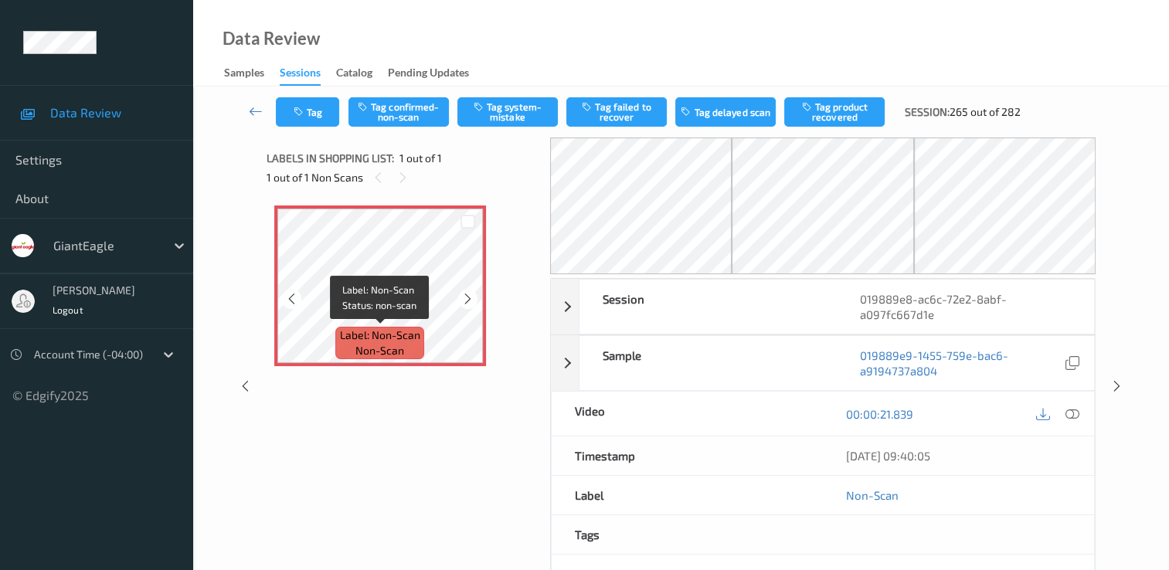
click at [401, 348] on span "non-scan" at bounding box center [379, 350] width 49 height 15
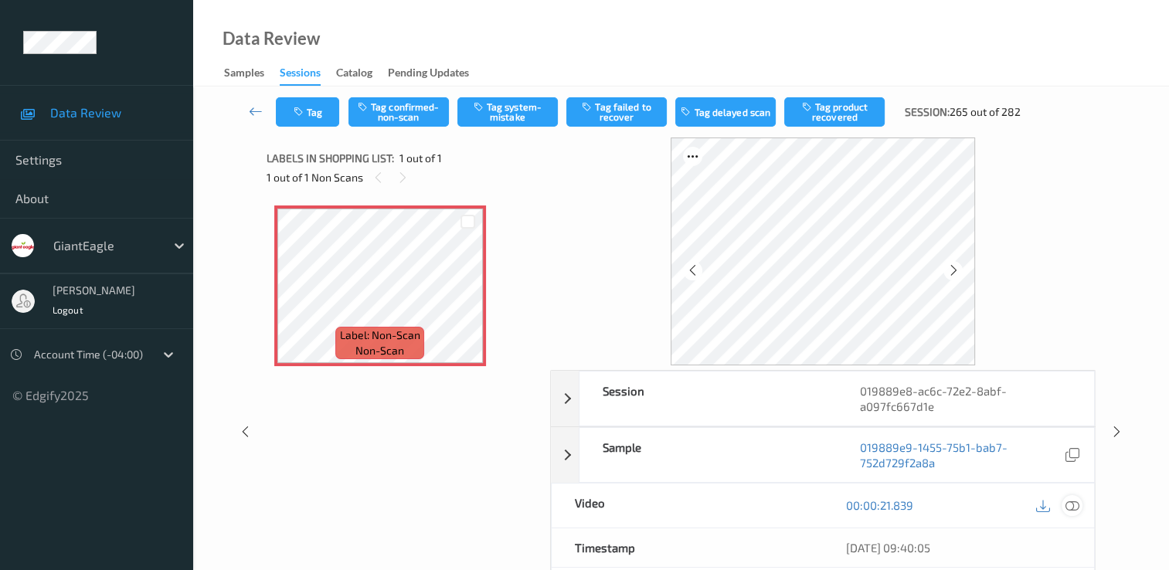
click at [1072, 504] on icon at bounding box center [1072, 505] width 14 height 14
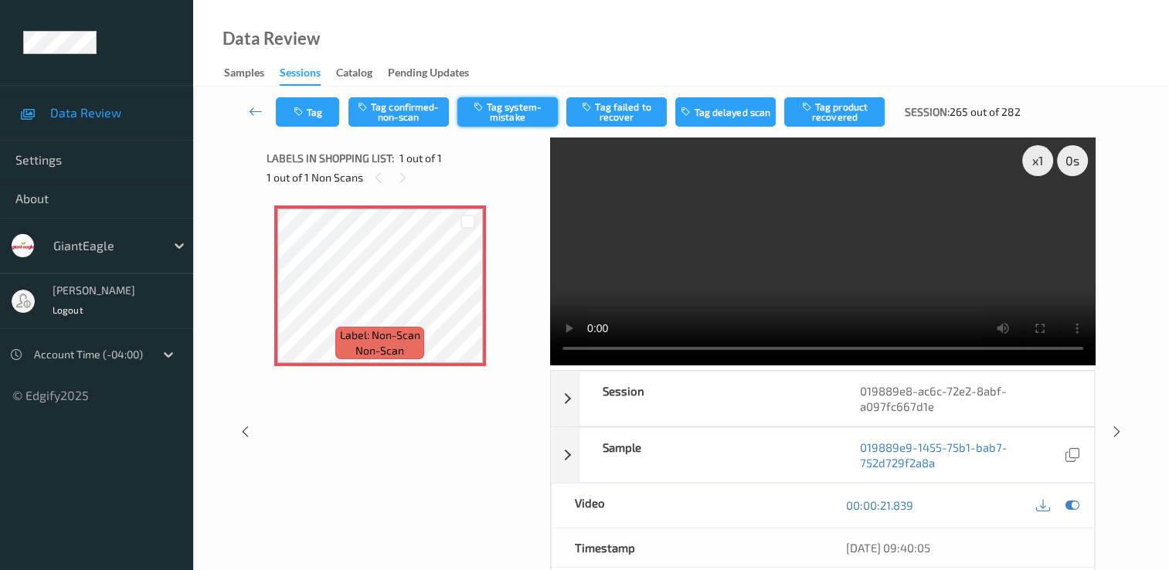
click at [521, 113] on button "Tag system-mistake" at bounding box center [507, 111] width 100 height 29
click at [252, 110] on icon at bounding box center [256, 111] width 14 height 15
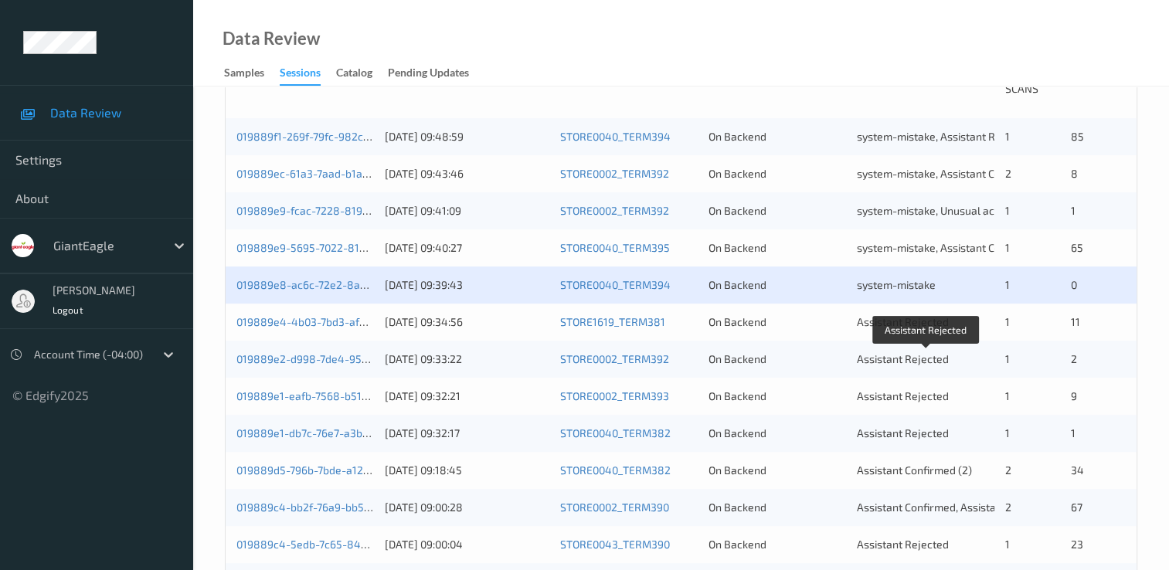
scroll to position [386, 0]
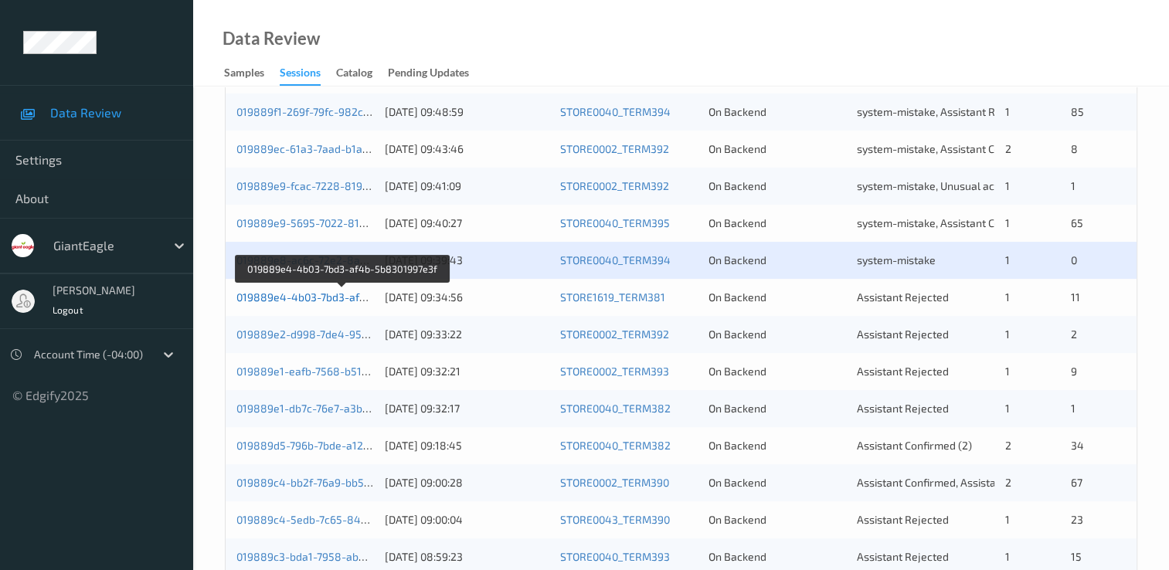
click at [349, 302] on link "019889e4-4b03-7bd3-af4b-5b8301997e3f" at bounding box center [341, 296] width 211 height 13
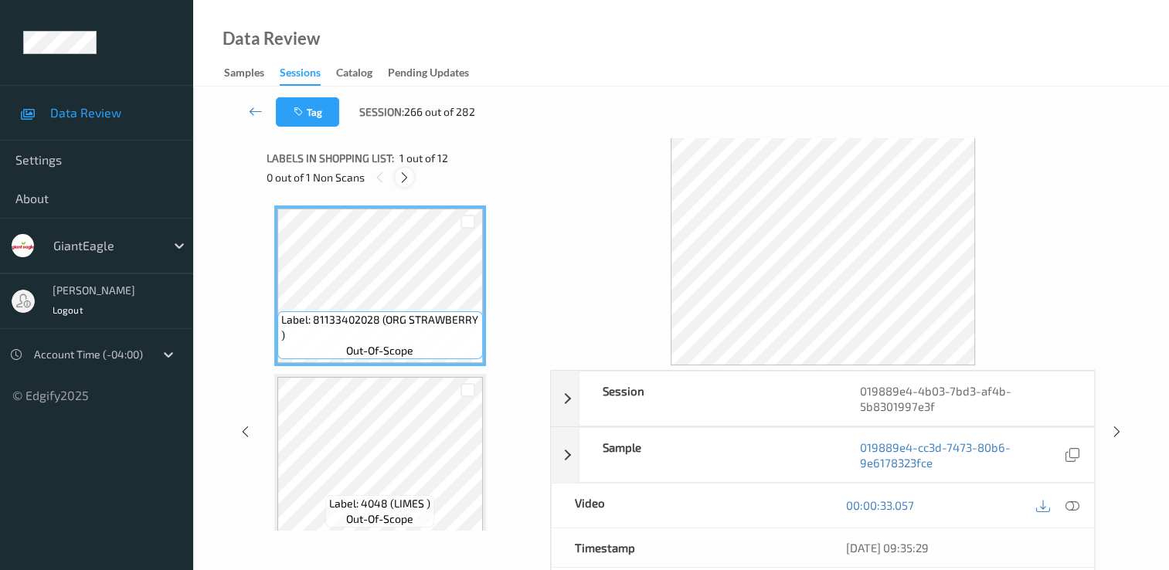
click at [399, 176] on icon at bounding box center [404, 178] width 13 height 14
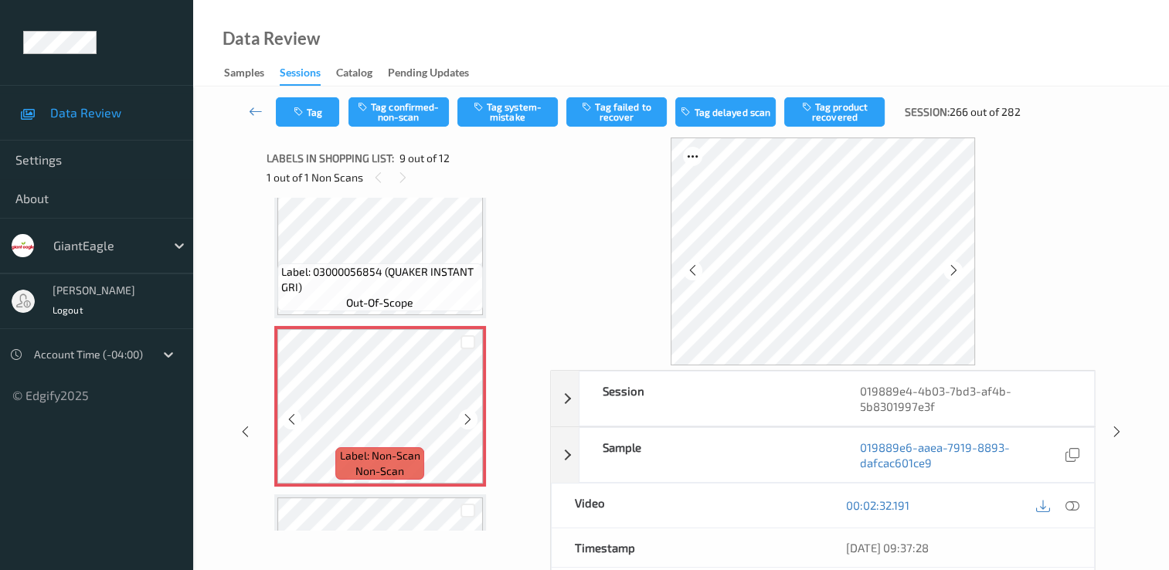
scroll to position [1341, 0]
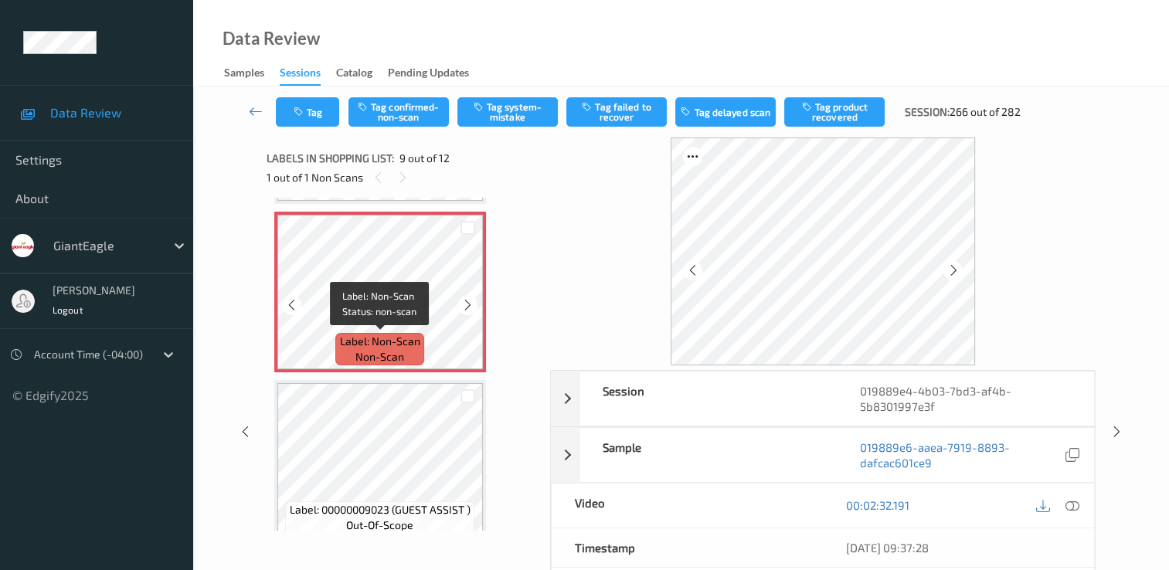
click at [387, 352] on span "non-scan" at bounding box center [379, 356] width 49 height 15
click at [1072, 502] on icon at bounding box center [1072, 505] width 14 height 14
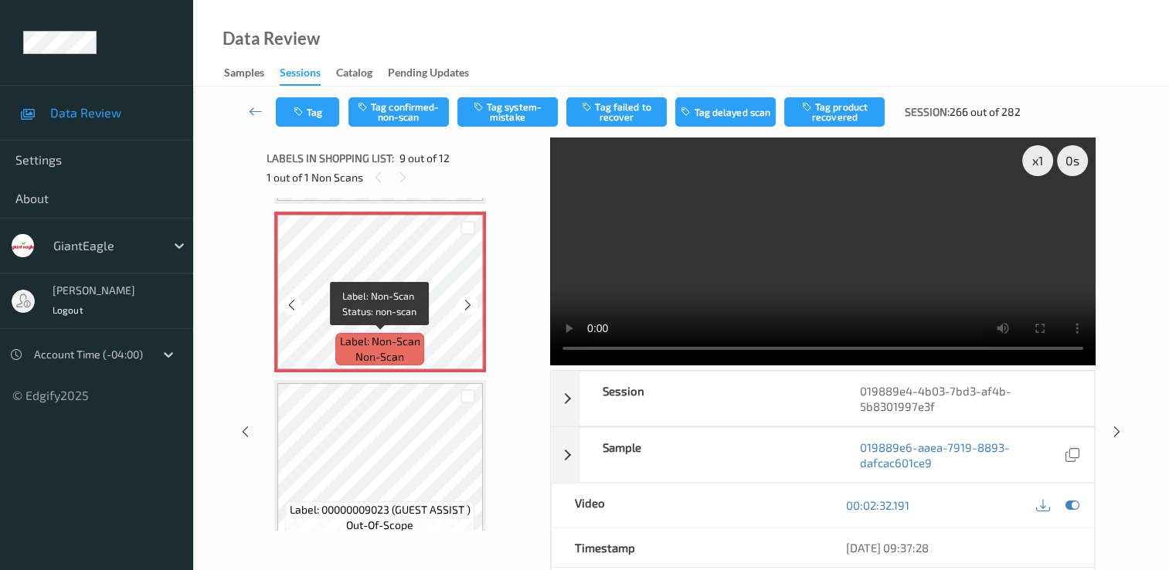
click at [402, 339] on span "Label: Non-Scan" at bounding box center [380, 341] width 80 height 15
click at [412, 357] on div "Label: Non-Scan non-scan" at bounding box center [379, 349] width 88 height 32
click at [414, 358] on div "Label: Non-Scan non-scan" at bounding box center [379, 349] width 88 height 32
click at [395, 348] on span "Label: Non-Scan" at bounding box center [380, 341] width 80 height 15
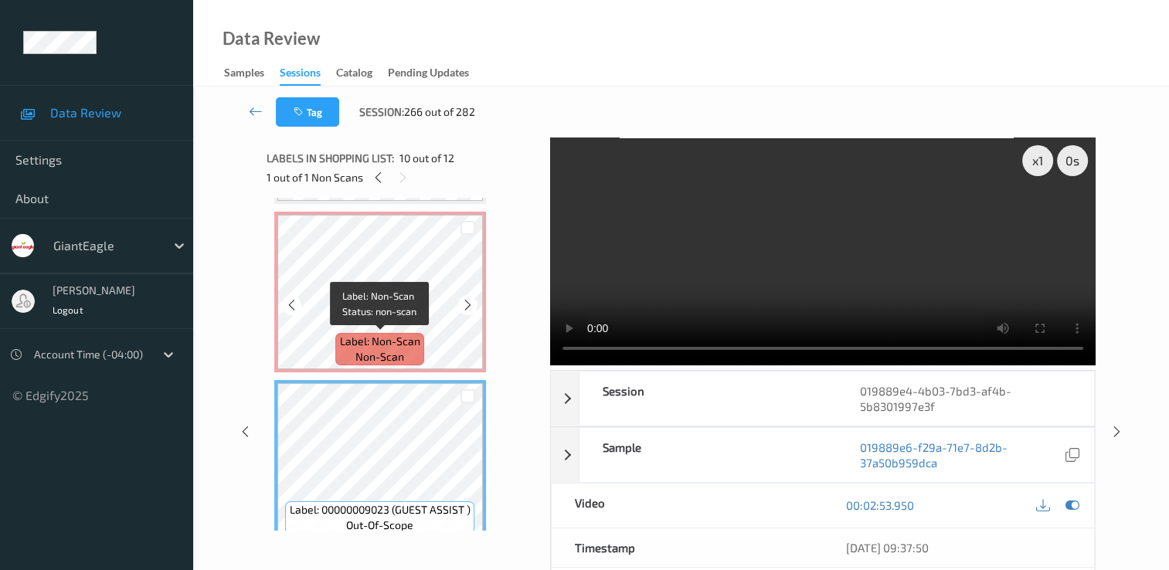
click at [395, 338] on span "Label: Non-Scan" at bounding box center [380, 341] width 80 height 15
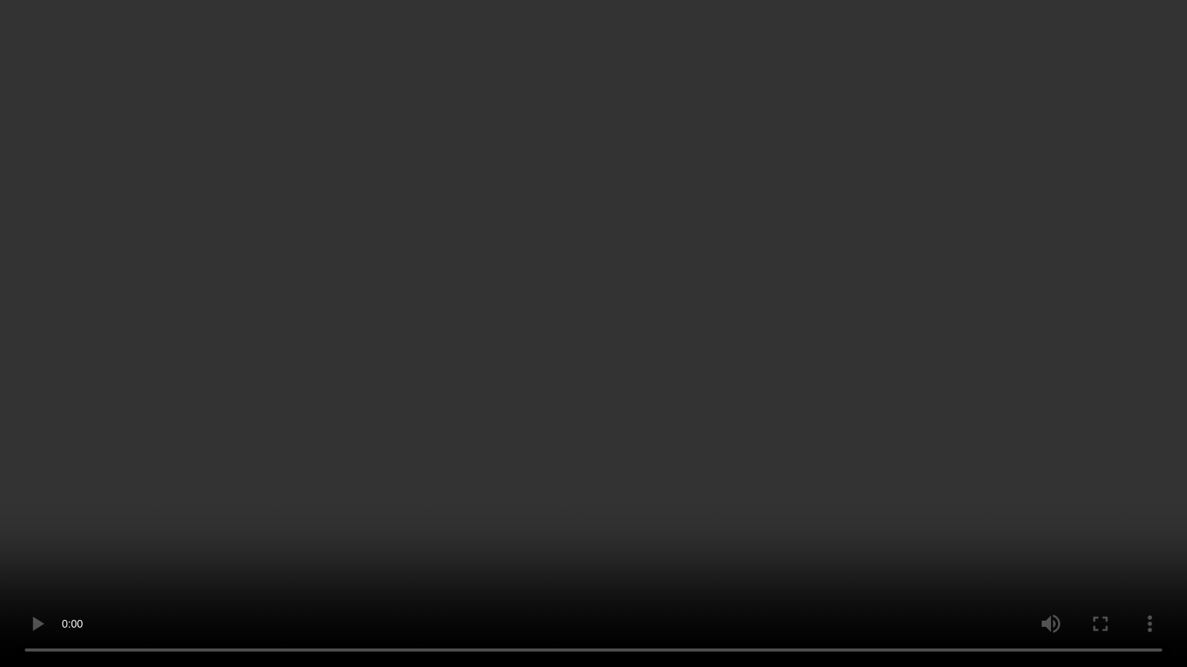
click at [1091, 464] on video at bounding box center [593, 333] width 1187 height 667
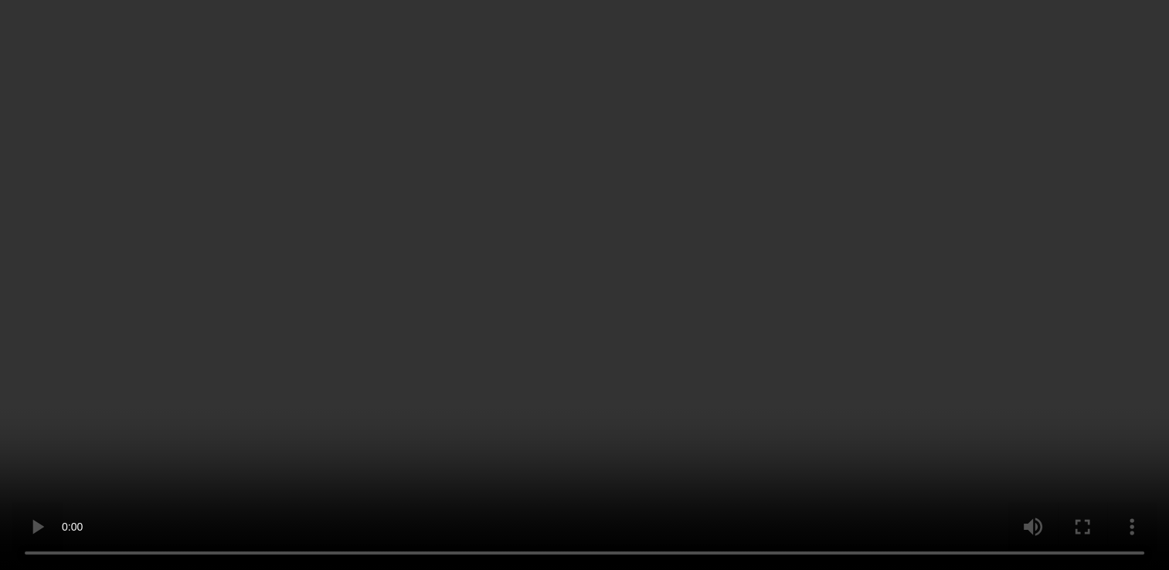
scroll to position [1264, 0]
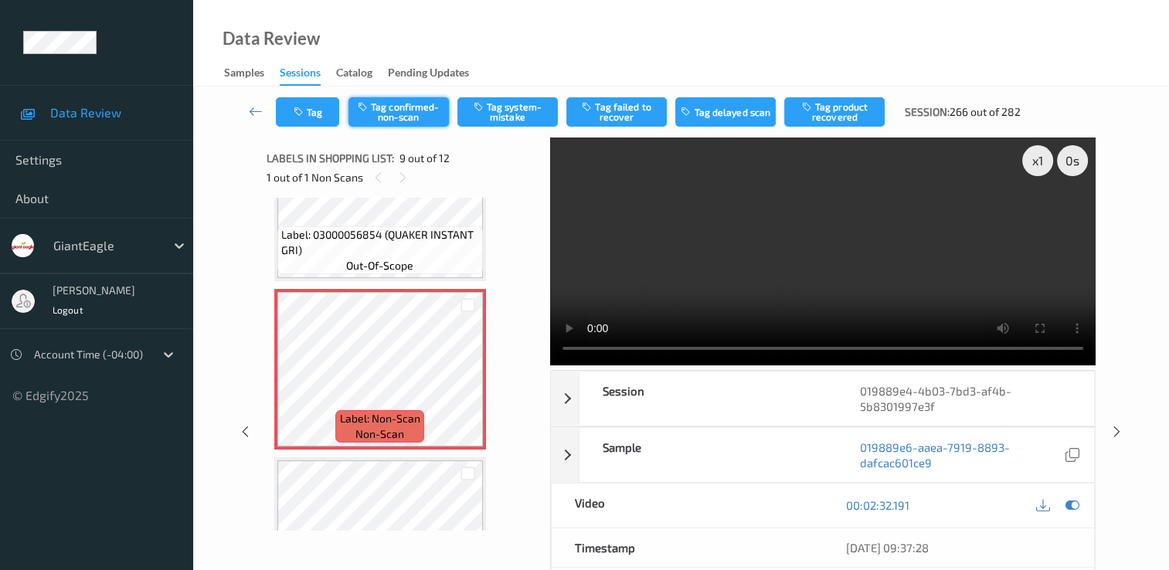
click at [422, 109] on button "Tag confirmed-non-scan" at bounding box center [398, 111] width 100 height 29
click at [832, 117] on button "Tag product recovered" at bounding box center [834, 111] width 100 height 29
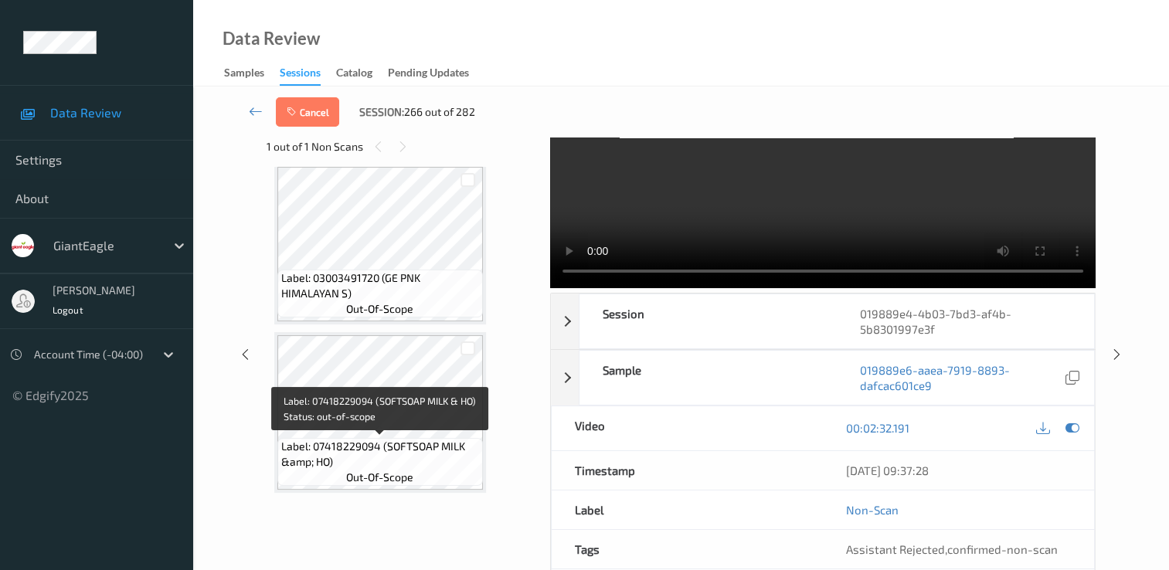
scroll to position [155, 0]
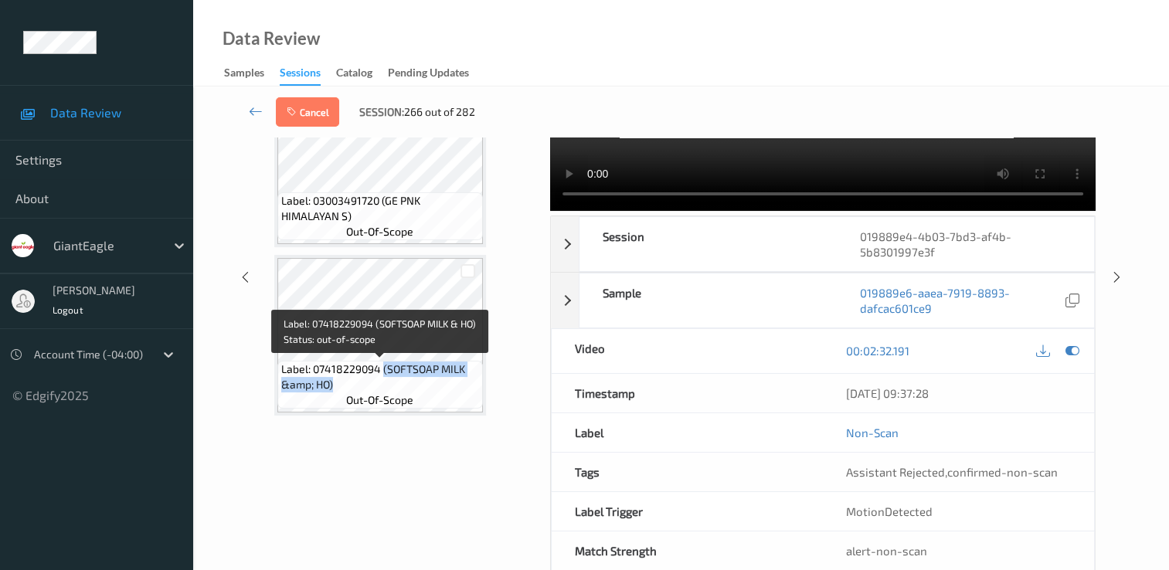
drag, startPoint x: 383, startPoint y: 371, endPoint x: 430, endPoint y: 381, distance: 47.4
click at [430, 381] on span "Label: 07418229094 (SOFTSOAP MILK &amp; HO)" at bounding box center [380, 377] width 198 height 31
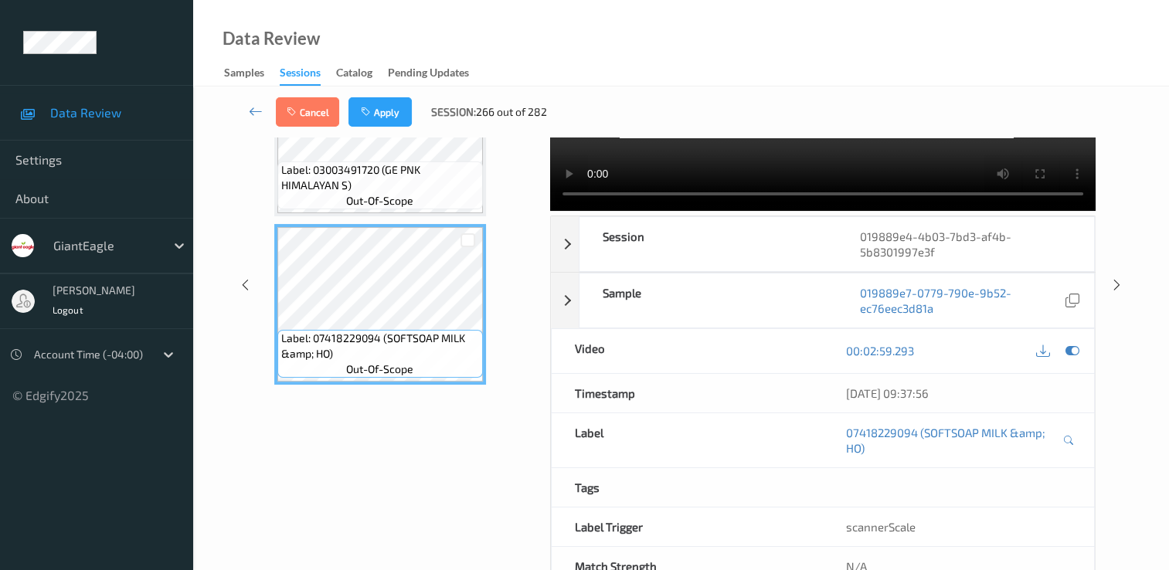
drag, startPoint x: 430, startPoint y: 381, endPoint x: 423, endPoint y: 411, distance: 30.8
click at [423, 411] on div "Selecting reference for "product recovered" of item #8 Labels in shopping list:…" at bounding box center [403, 285] width 273 height 604
click at [467, 237] on div at bounding box center [467, 240] width 15 height 15
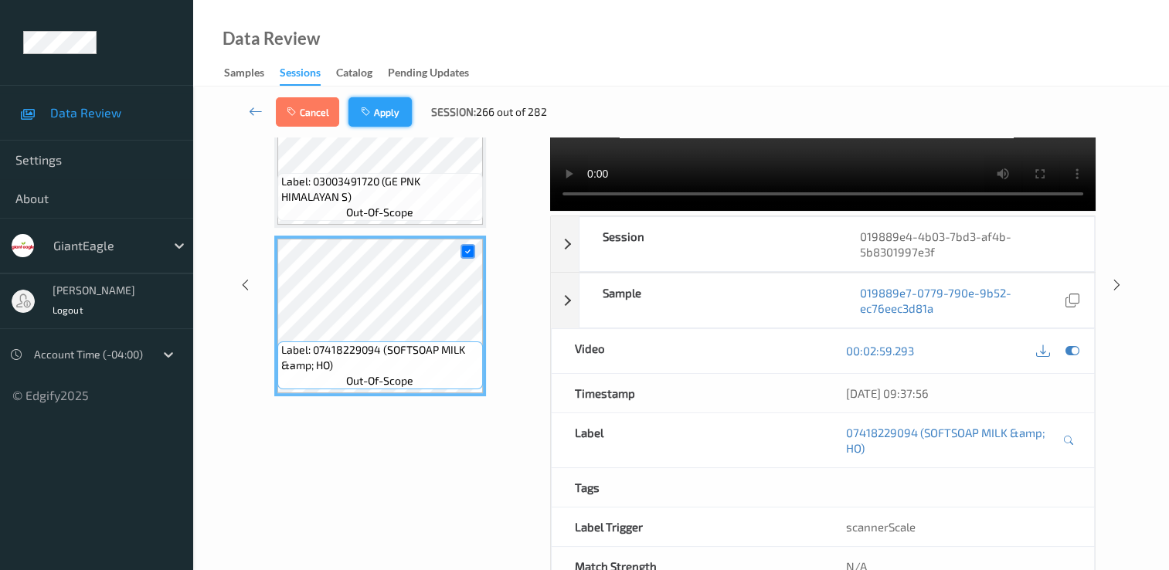
click at [388, 100] on button "Apply" at bounding box center [379, 111] width 63 height 29
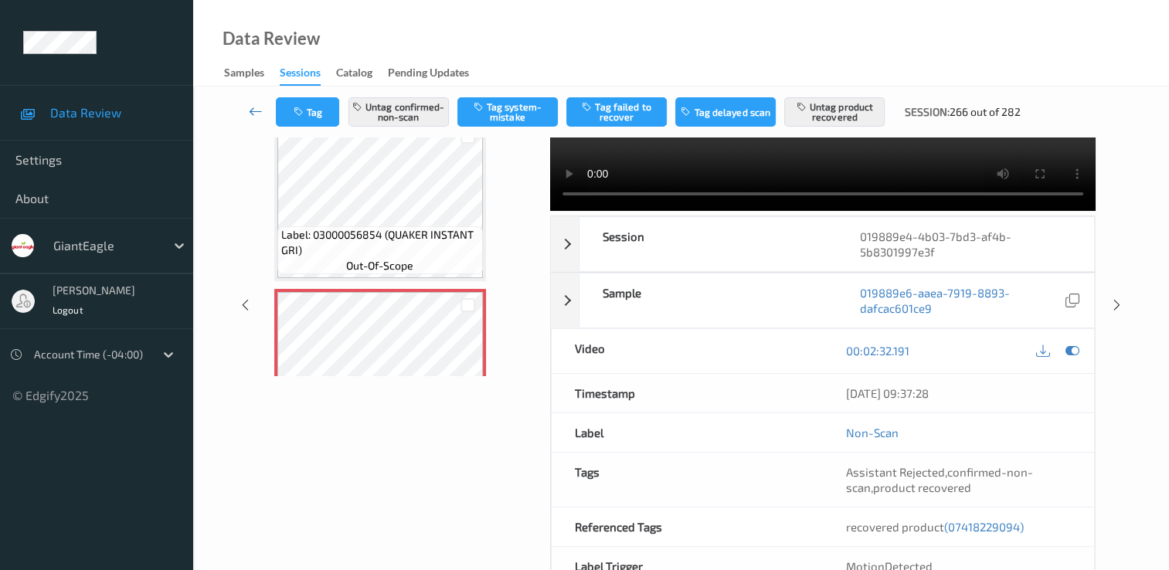
click at [258, 115] on icon at bounding box center [256, 111] width 14 height 15
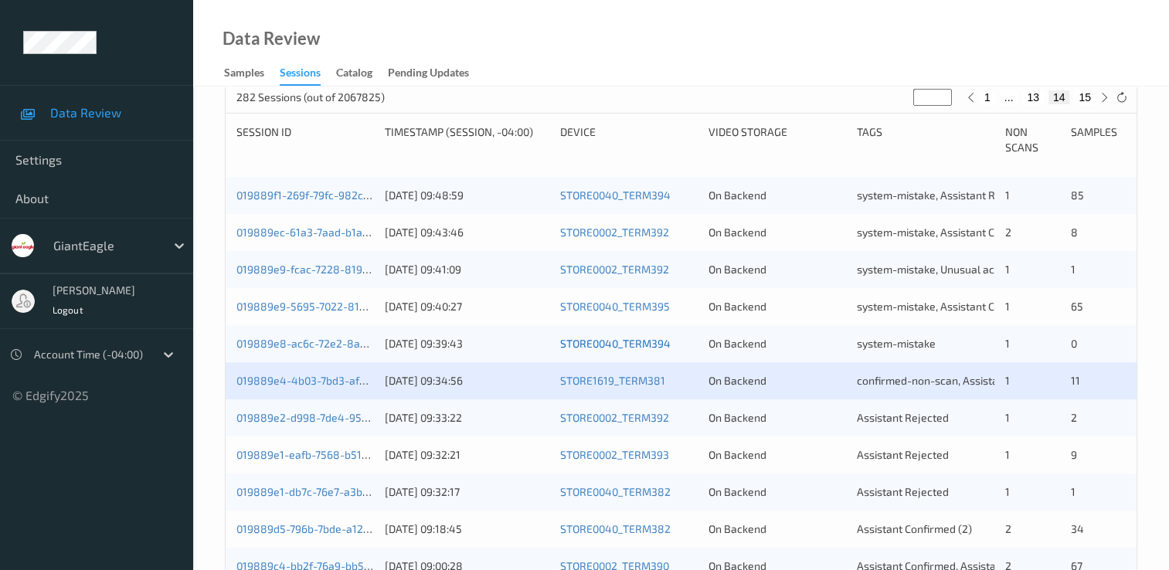
scroll to position [309, 0]
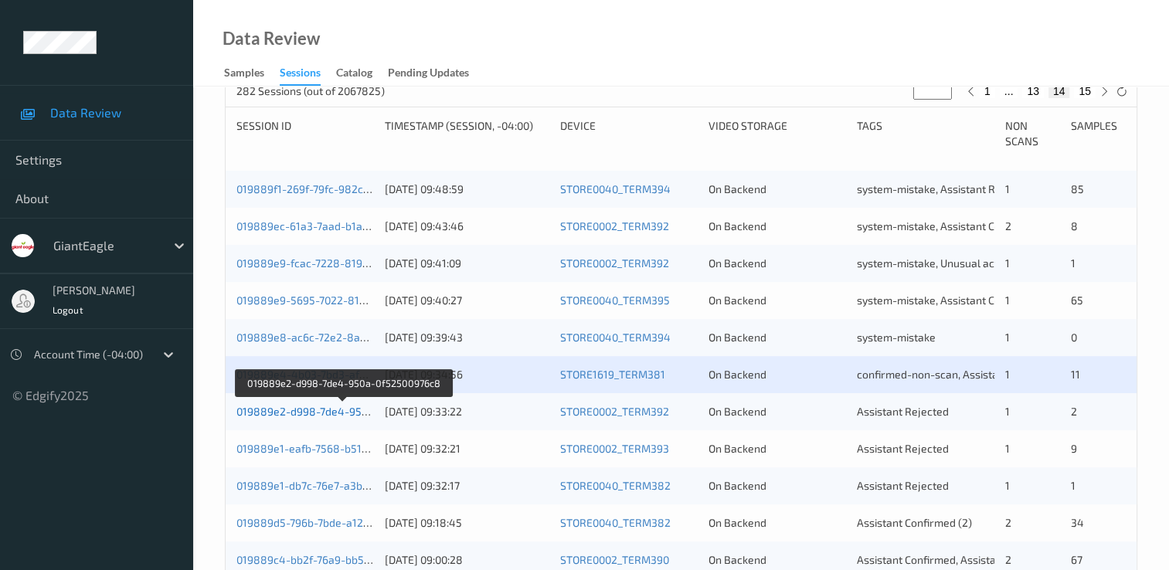
click at [342, 415] on link "019889e2-d998-7de4-950a-0f52500976c8" at bounding box center [342, 411] width 213 height 13
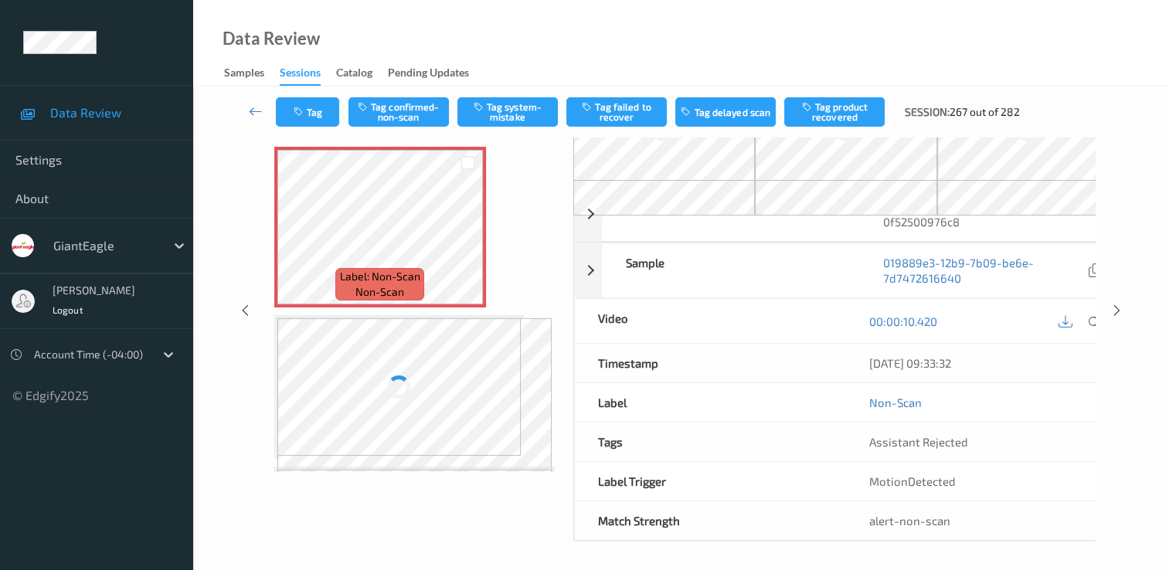
scroll to position [86, 0]
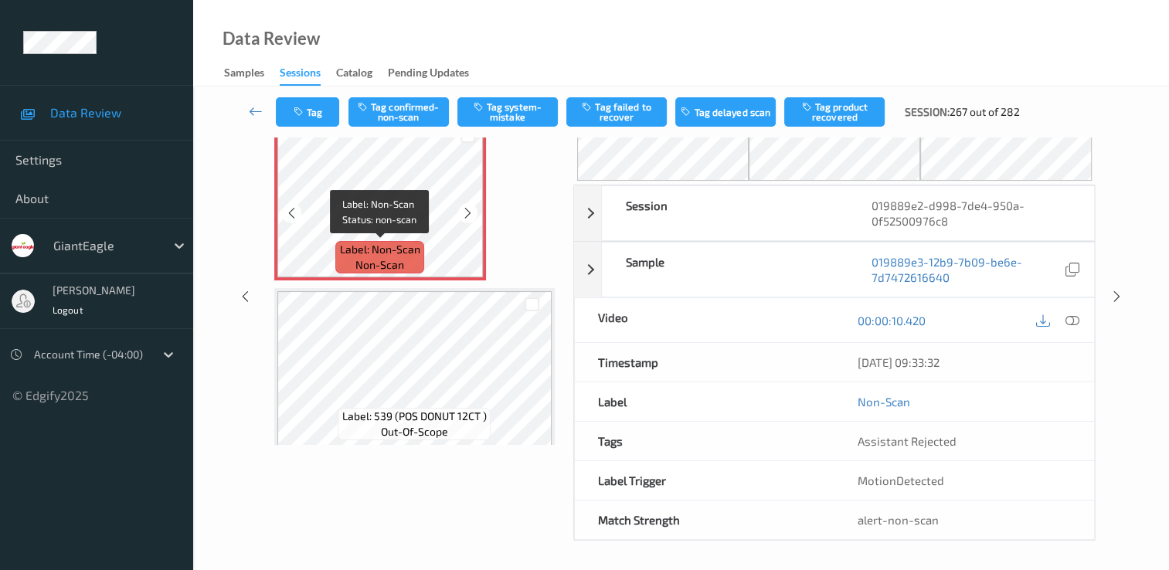
click at [402, 254] on span "Label: Non-Scan" at bounding box center [380, 249] width 80 height 15
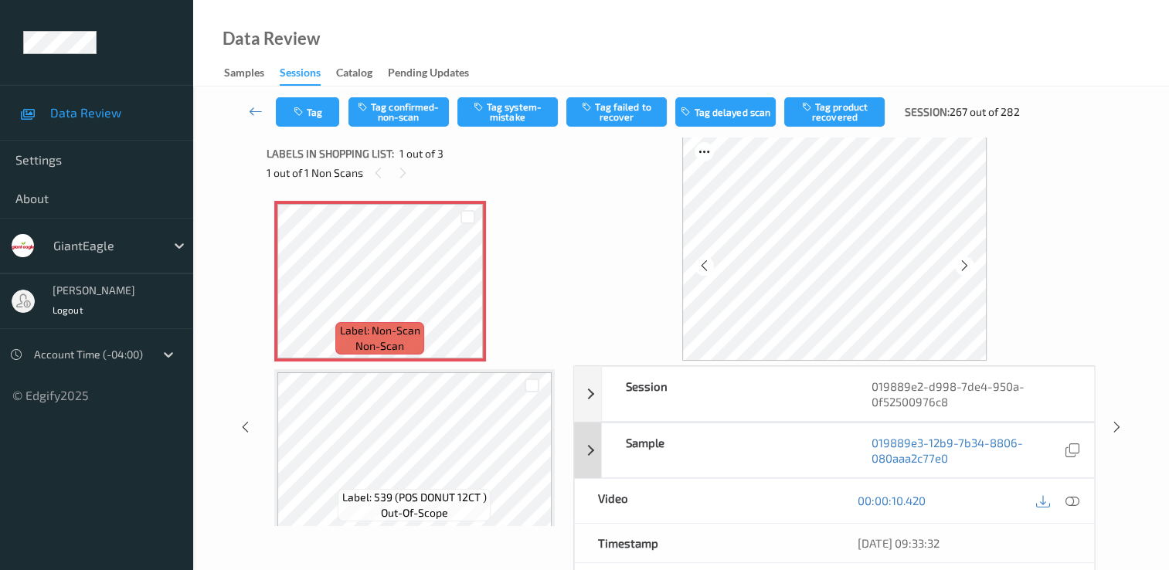
scroll to position [0, 0]
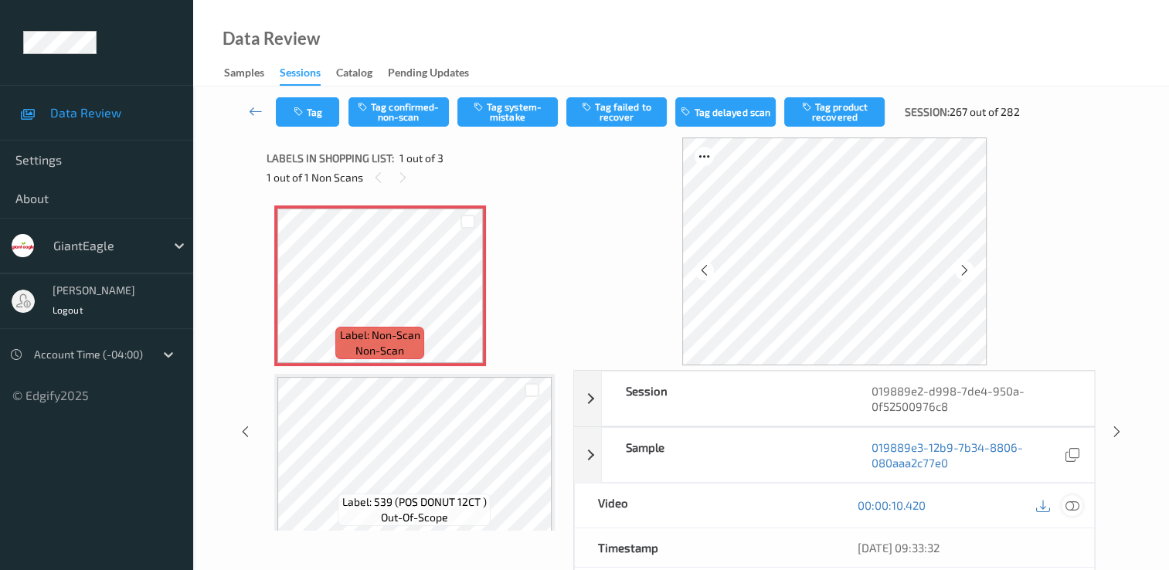
click at [1066, 508] on icon at bounding box center [1072, 505] width 14 height 14
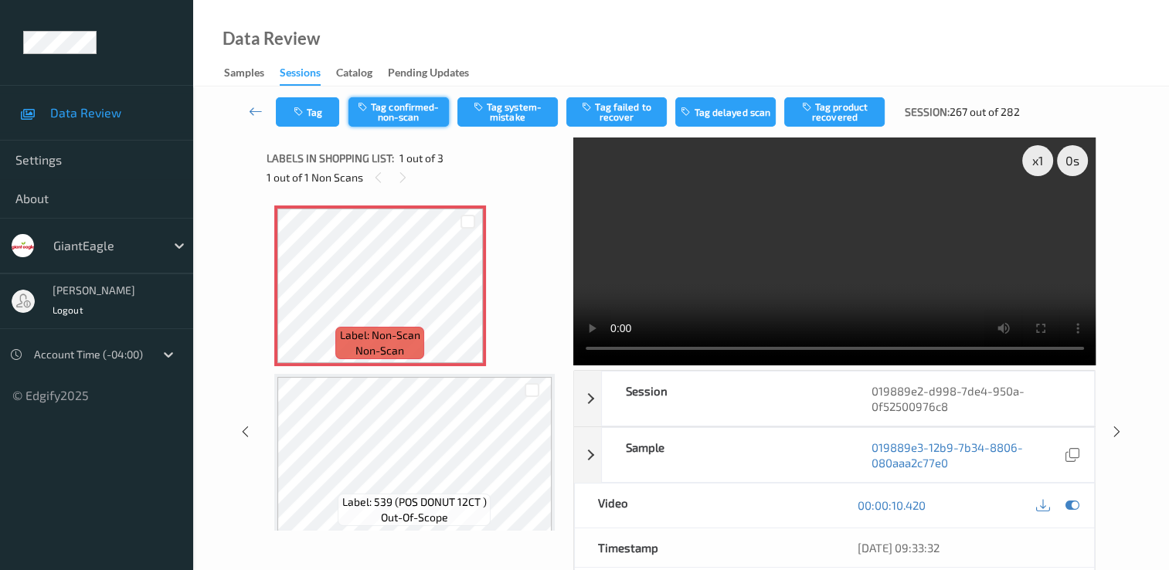
click at [406, 116] on button "Tag confirmed-non-scan" at bounding box center [398, 111] width 100 height 29
click at [260, 110] on icon at bounding box center [256, 111] width 14 height 15
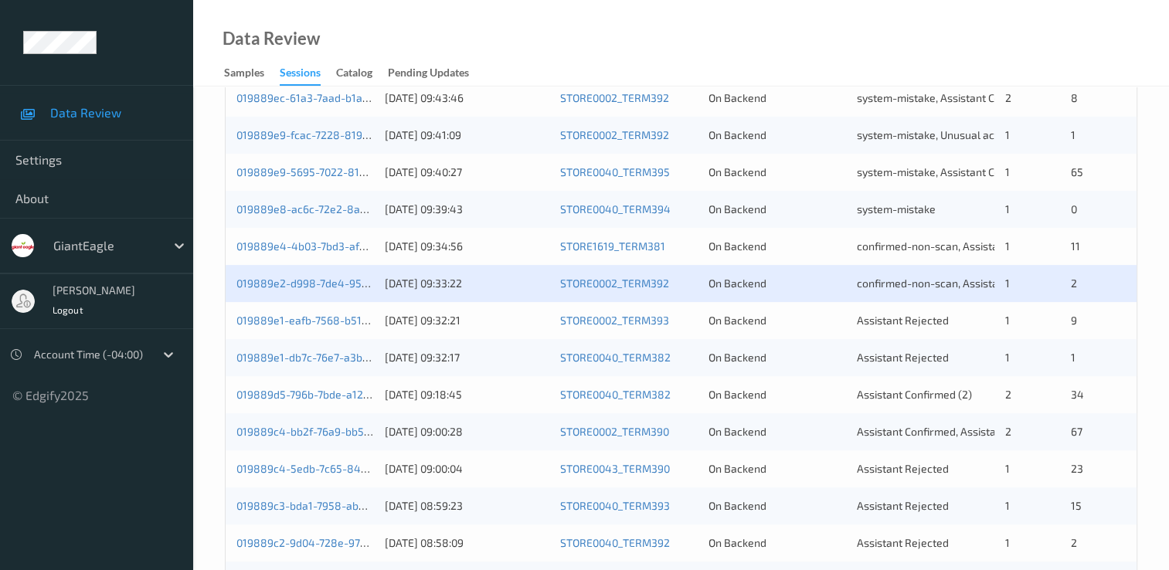
scroll to position [464, 0]
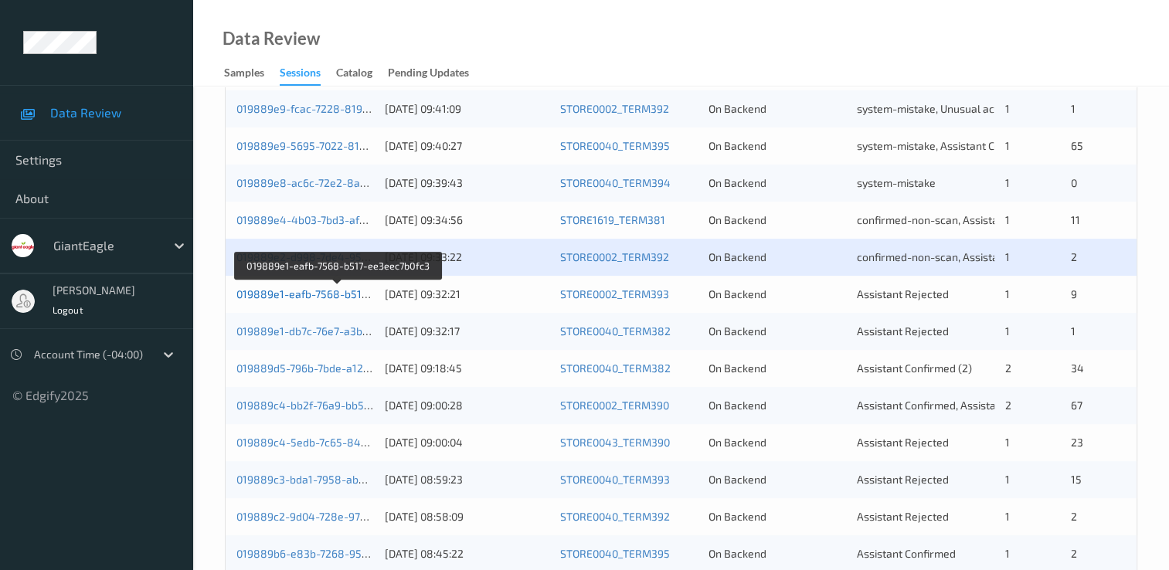
click at [354, 295] on link "019889e1-eafb-7568-b517-ee3eec7b0fc3" at bounding box center [338, 293] width 205 height 13
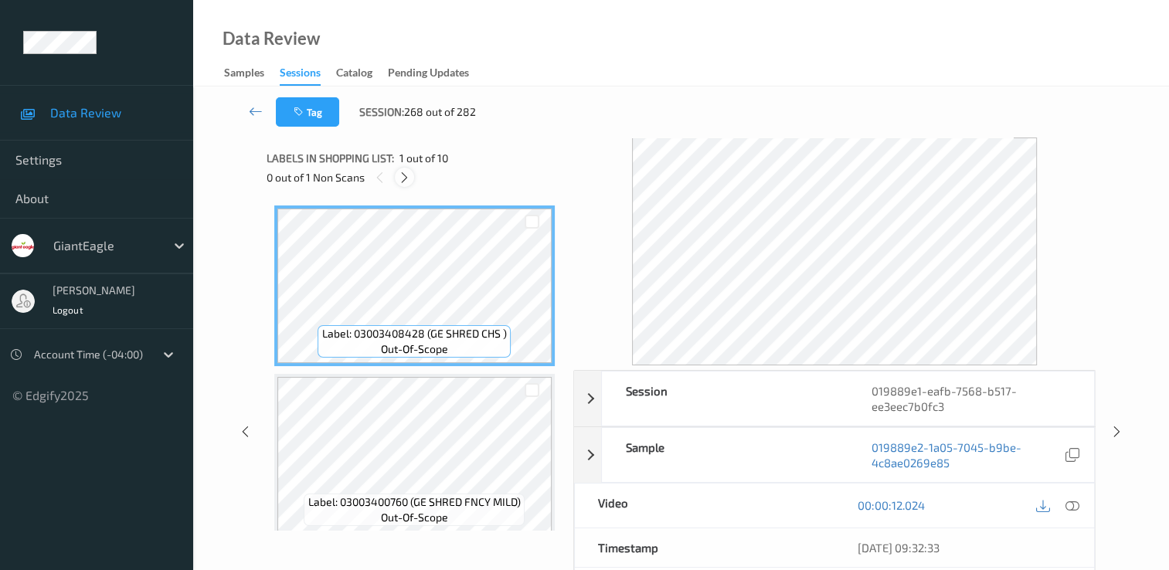
click at [406, 181] on icon at bounding box center [404, 178] width 13 height 14
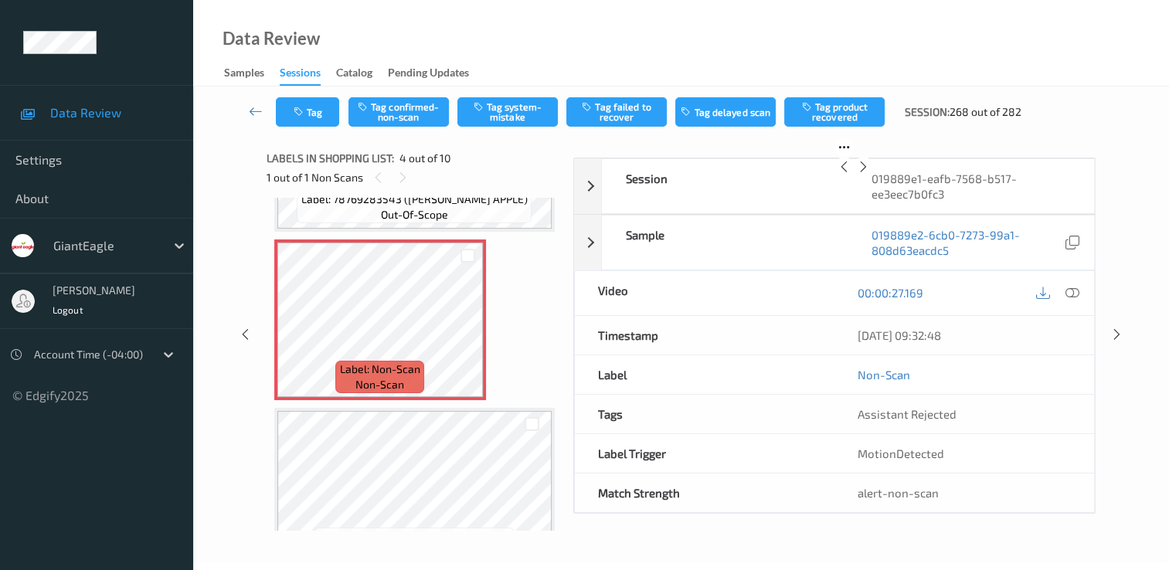
scroll to position [499, 0]
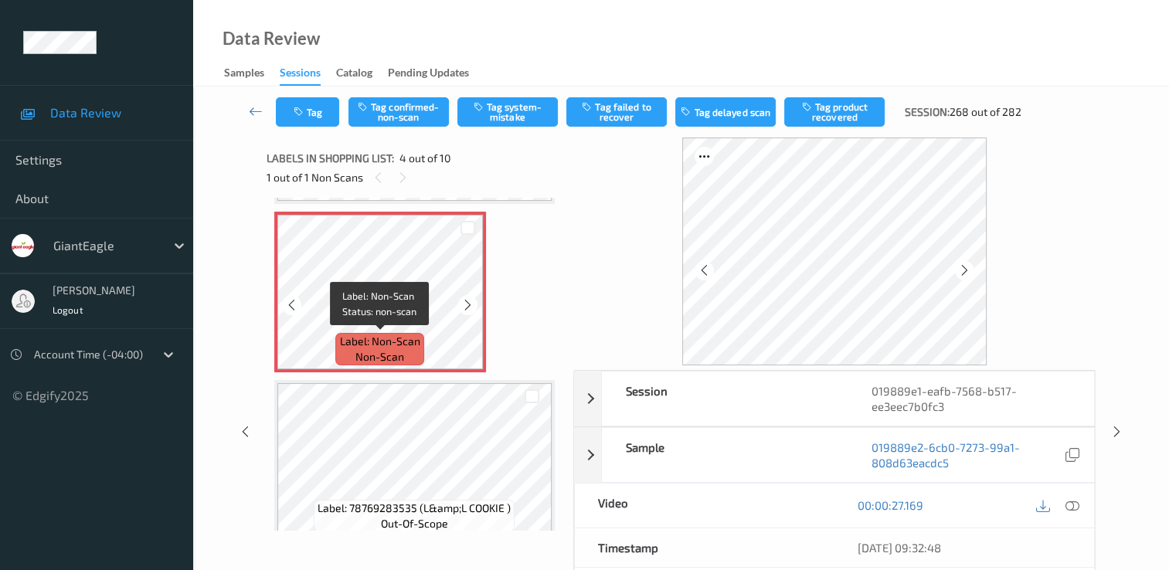
click at [392, 358] on span "non-scan" at bounding box center [379, 356] width 49 height 15
click at [1070, 502] on icon at bounding box center [1072, 505] width 14 height 14
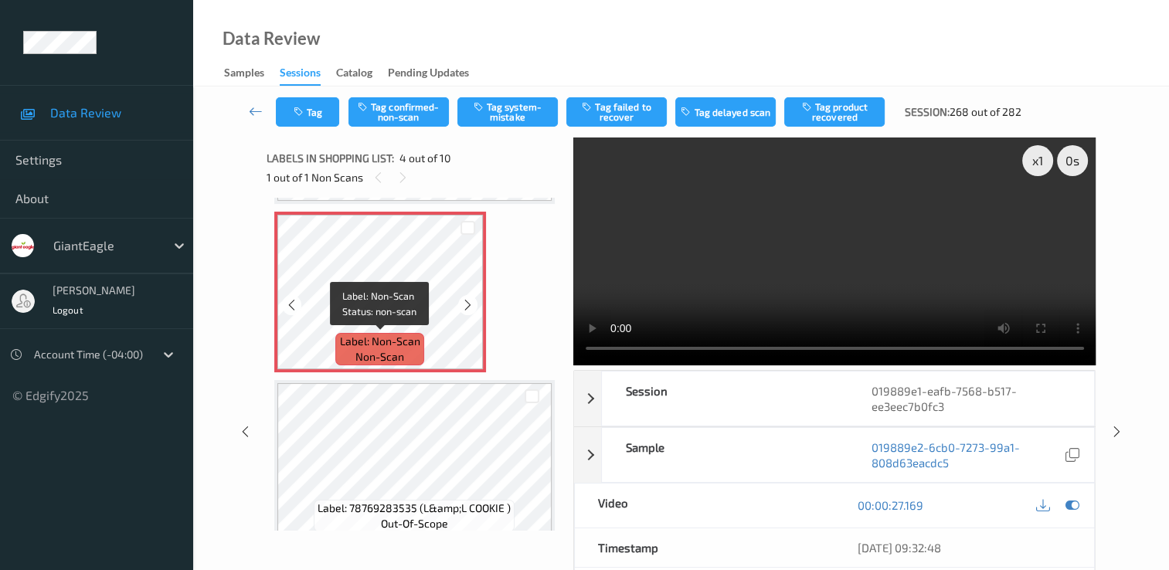
click at [355, 347] on span "Label: Non-Scan" at bounding box center [380, 341] width 80 height 15
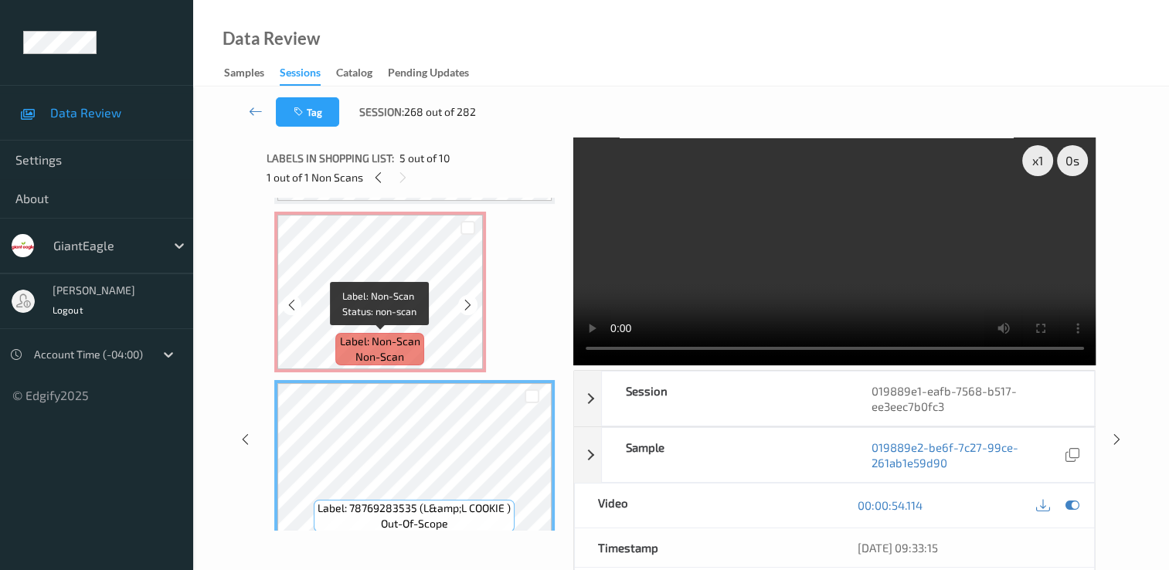
click at [375, 355] on span "non-scan" at bounding box center [379, 356] width 49 height 15
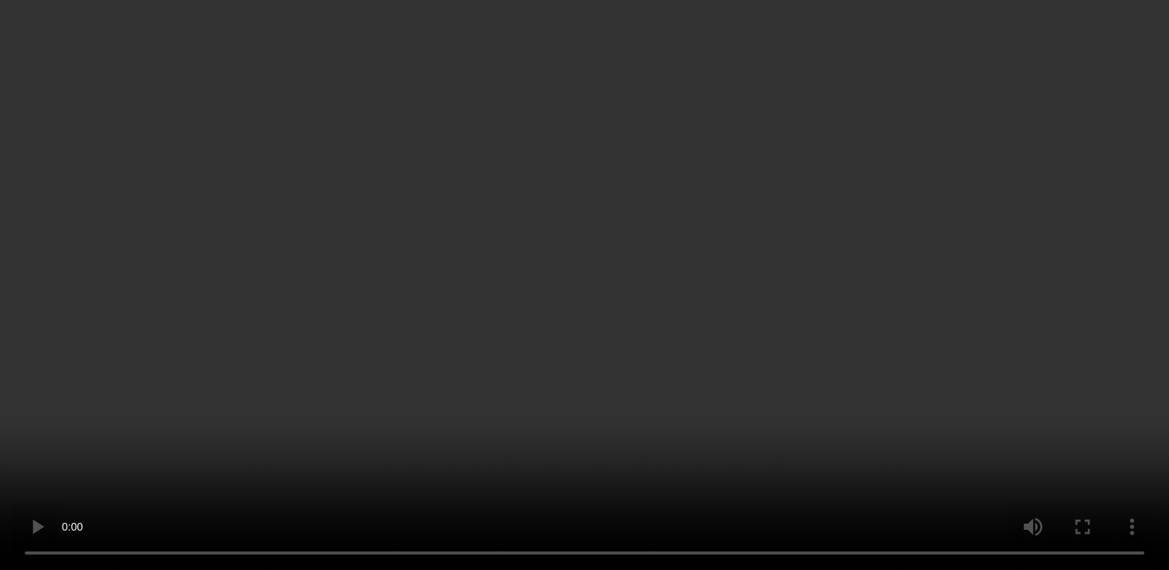
scroll to position [422, 0]
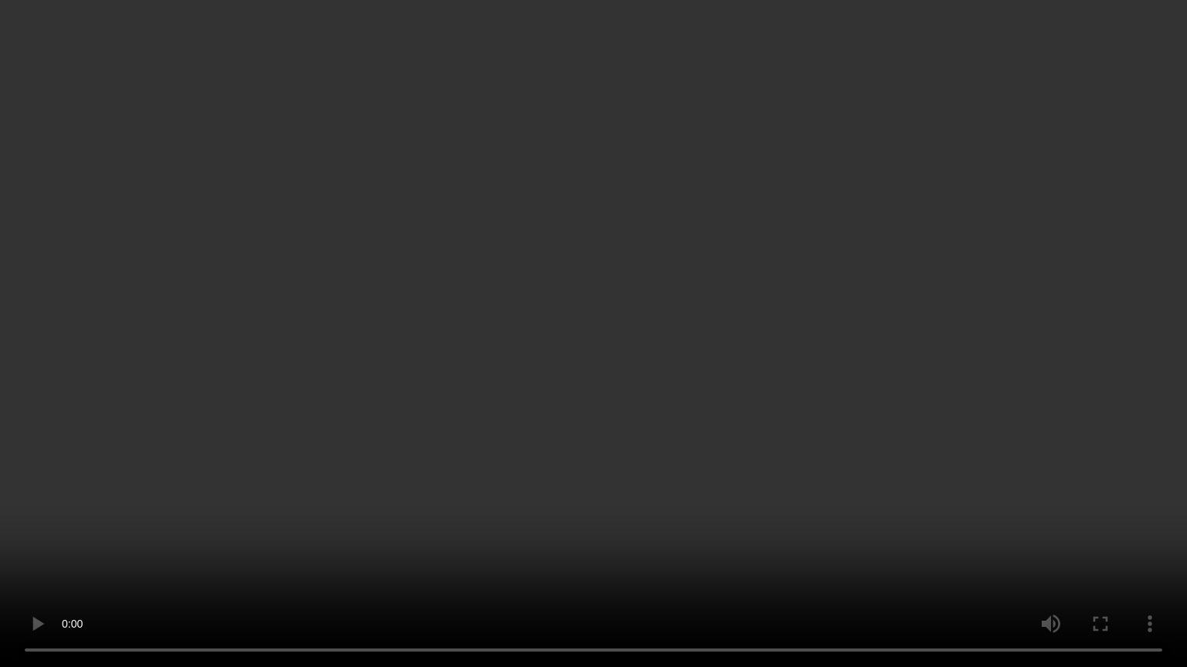
click at [975, 332] on video at bounding box center [593, 333] width 1187 height 667
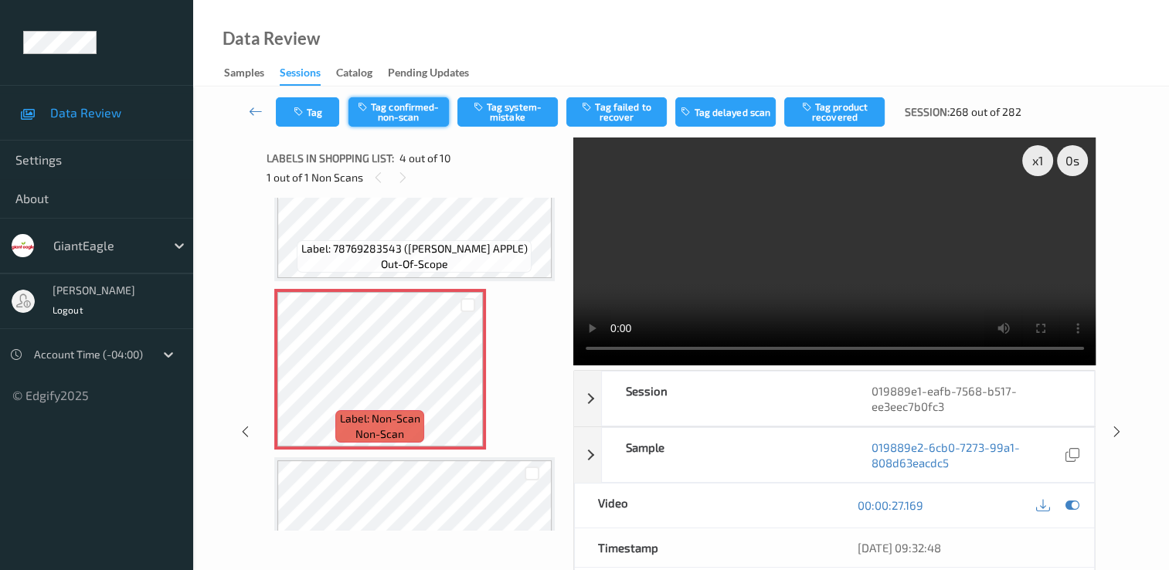
click at [423, 118] on button "Tag confirmed-non-scan" at bounding box center [398, 111] width 100 height 29
click at [834, 110] on button "Tag product recovered" at bounding box center [834, 111] width 100 height 29
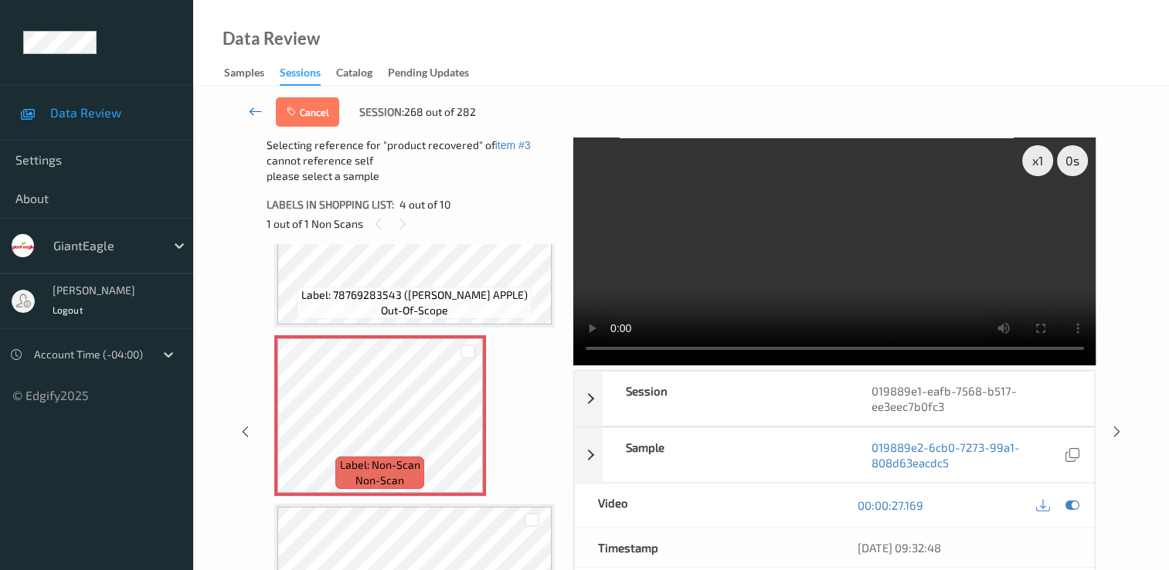
click at [260, 112] on icon at bounding box center [256, 111] width 14 height 15
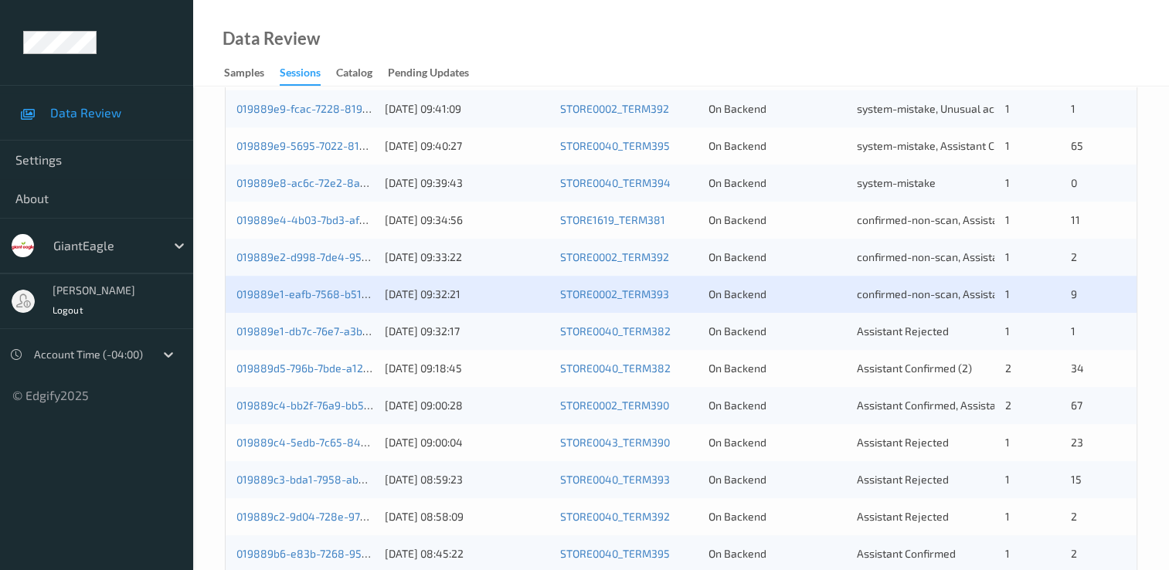
scroll to position [541, 0]
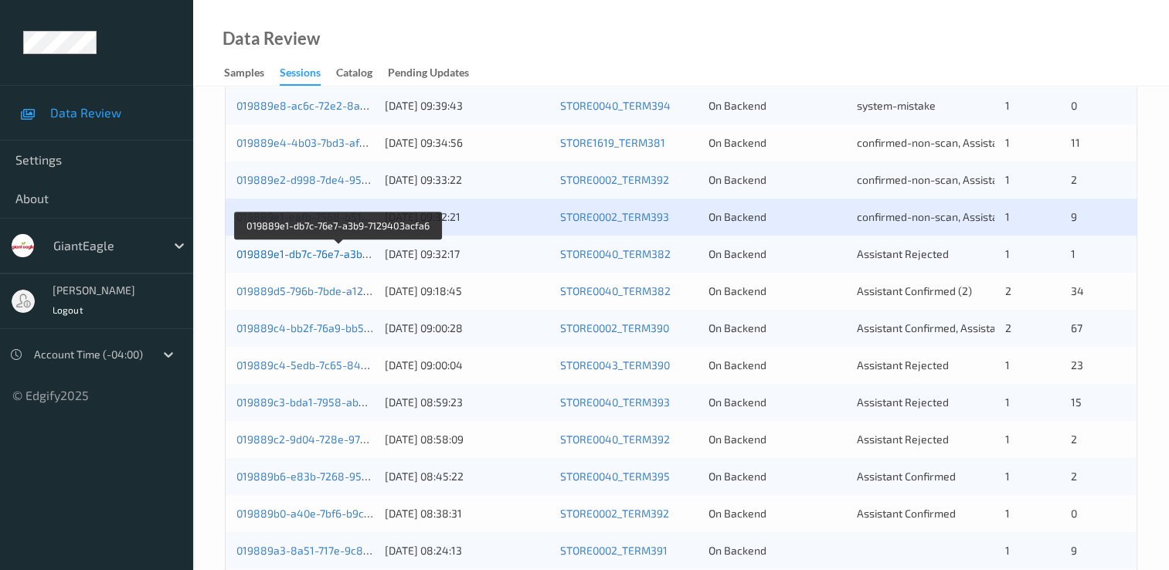
click at [304, 253] on link "019889e1-db7c-76e7-a3b9-7129403acfa6" at bounding box center [338, 253] width 205 height 13
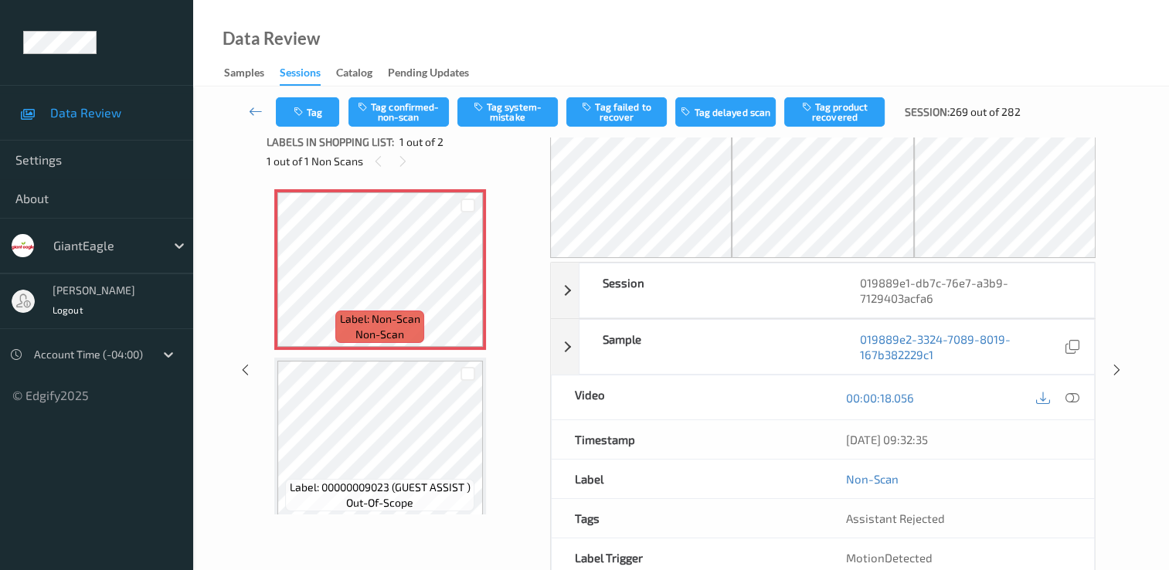
scroll to position [15, 0]
click at [382, 341] on span "non-scan" at bounding box center [379, 335] width 49 height 15
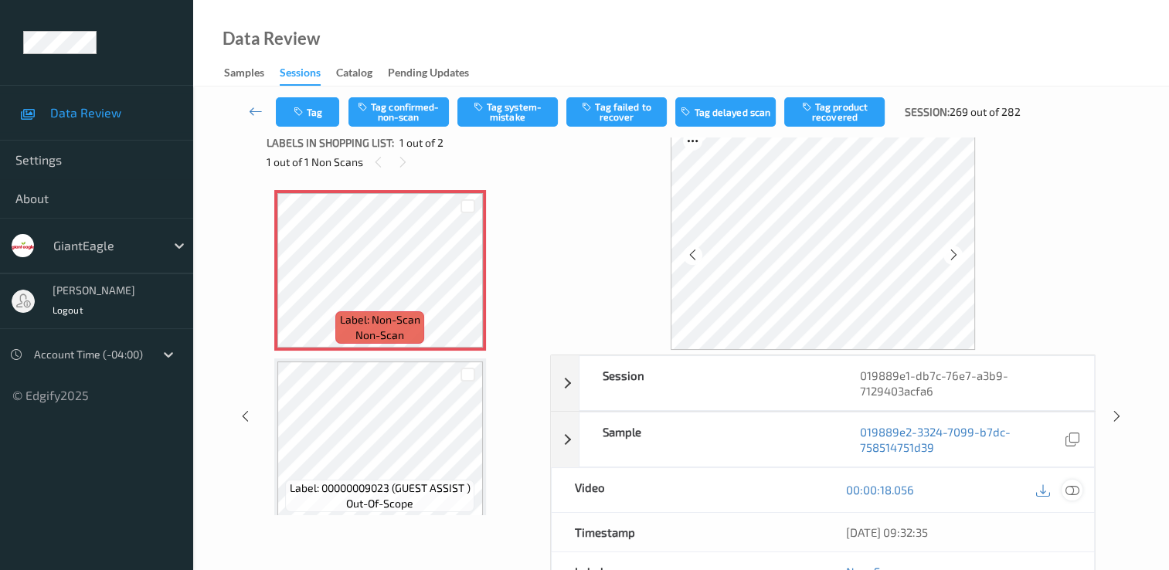
click at [1072, 487] on icon at bounding box center [1072, 490] width 14 height 14
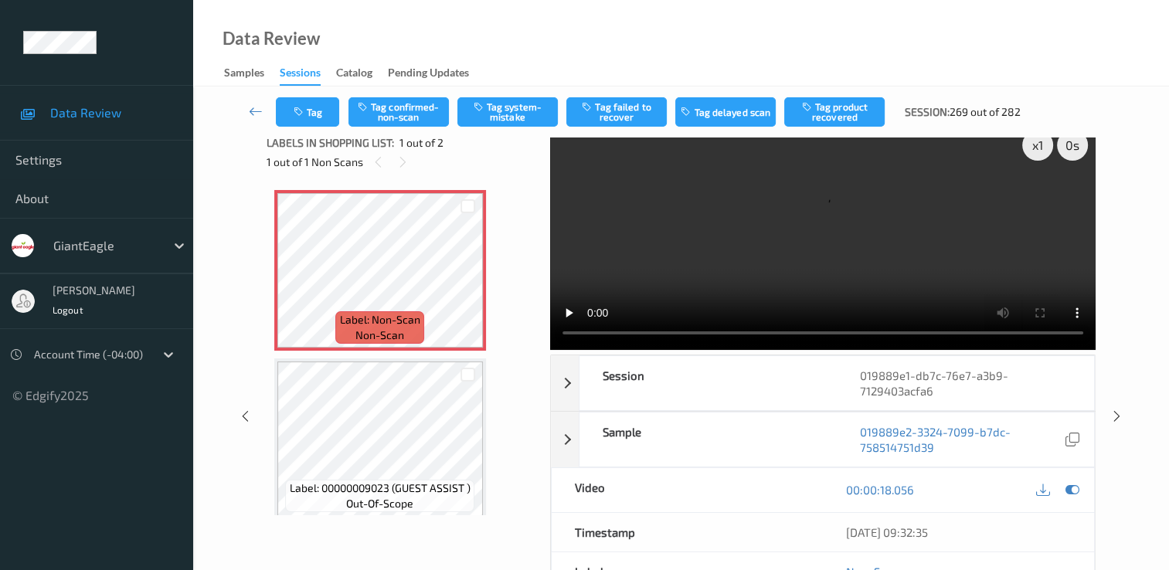
scroll to position [0, 0]
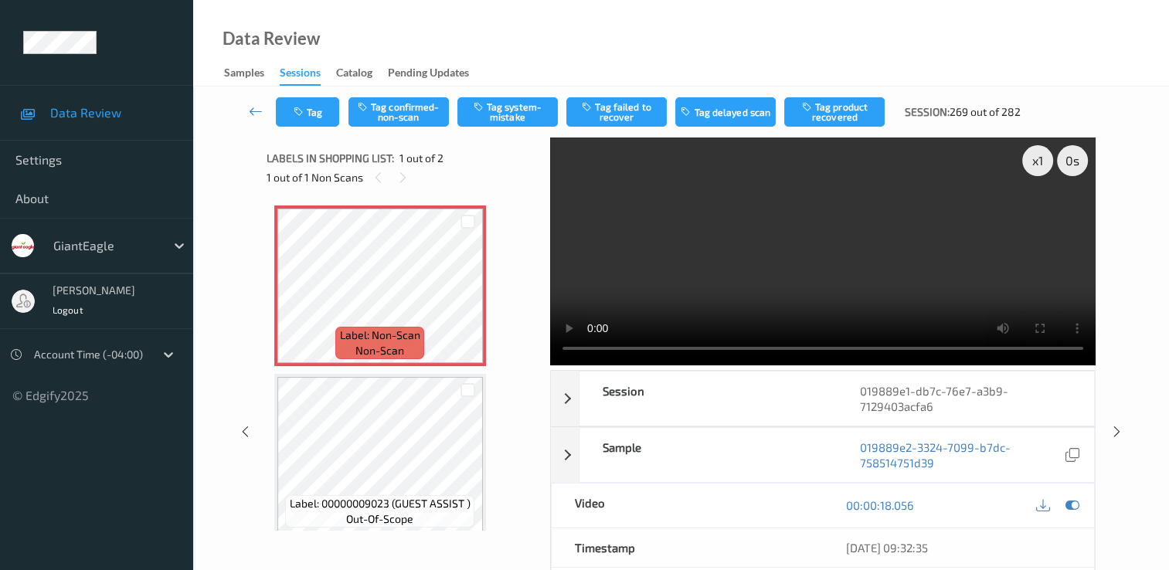
click at [1041, 218] on video at bounding box center [822, 252] width 545 height 228
click at [401, 105] on button "Tag confirmed-non-scan" at bounding box center [398, 111] width 100 height 29
click at [252, 113] on icon at bounding box center [256, 111] width 14 height 15
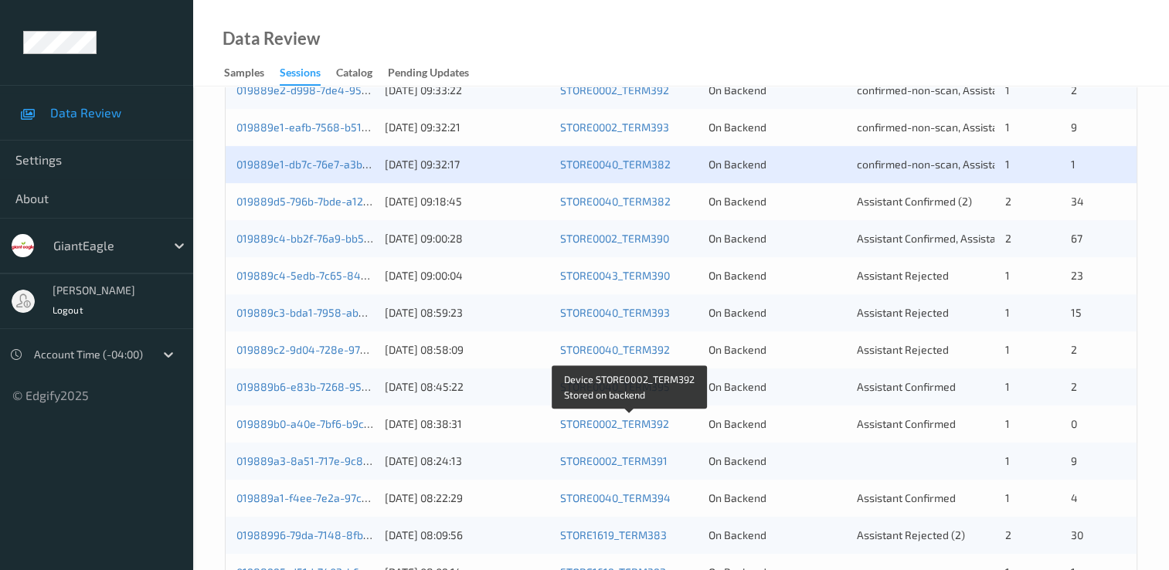
scroll to position [559, 0]
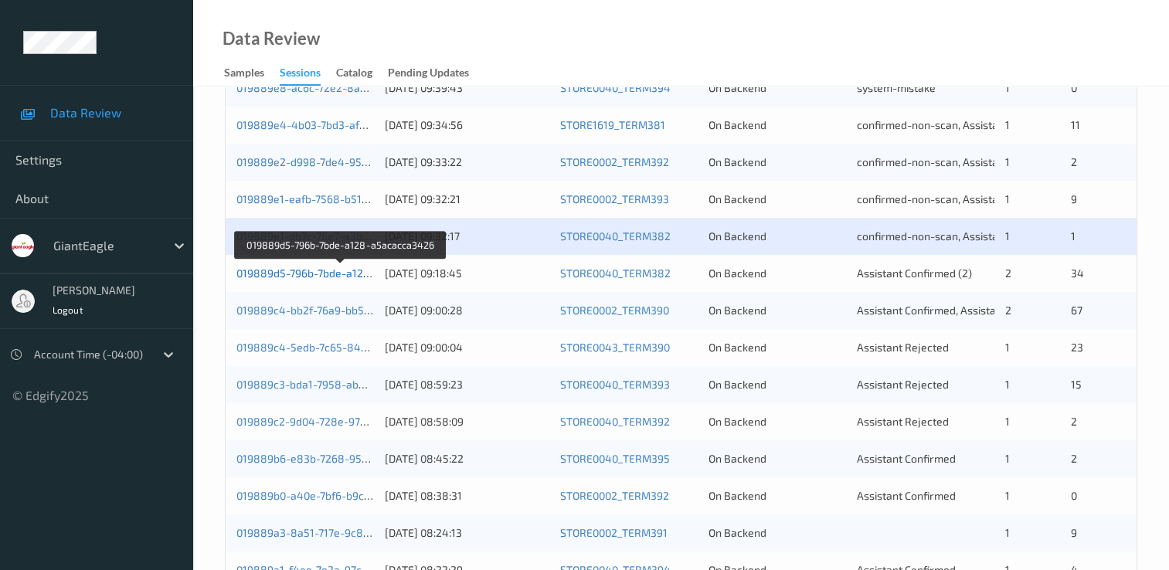
click at [325, 273] on link "019889d5-796b-7bde-a128-a5acacca3426" at bounding box center [341, 273] width 211 height 13
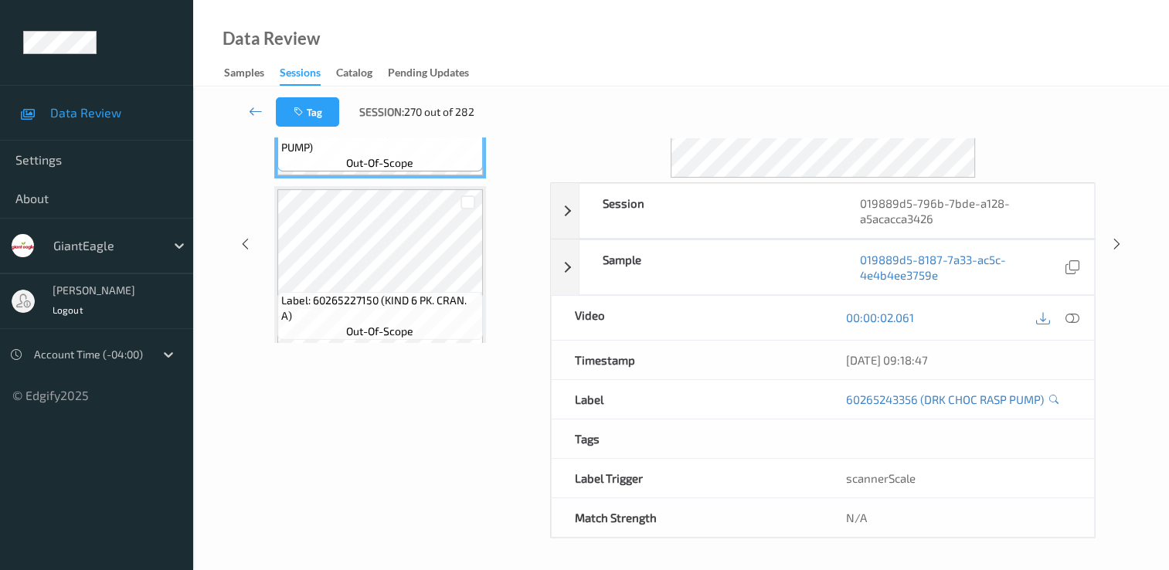
scroll to position [185, 0]
click at [253, 107] on icon at bounding box center [256, 111] width 14 height 15
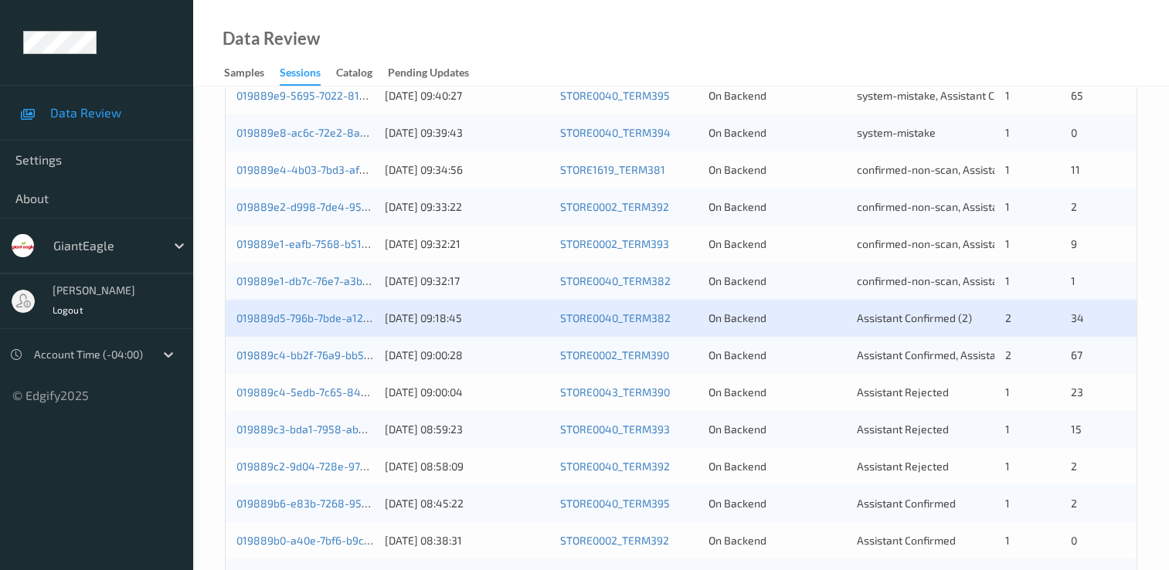
scroll to position [541, 0]
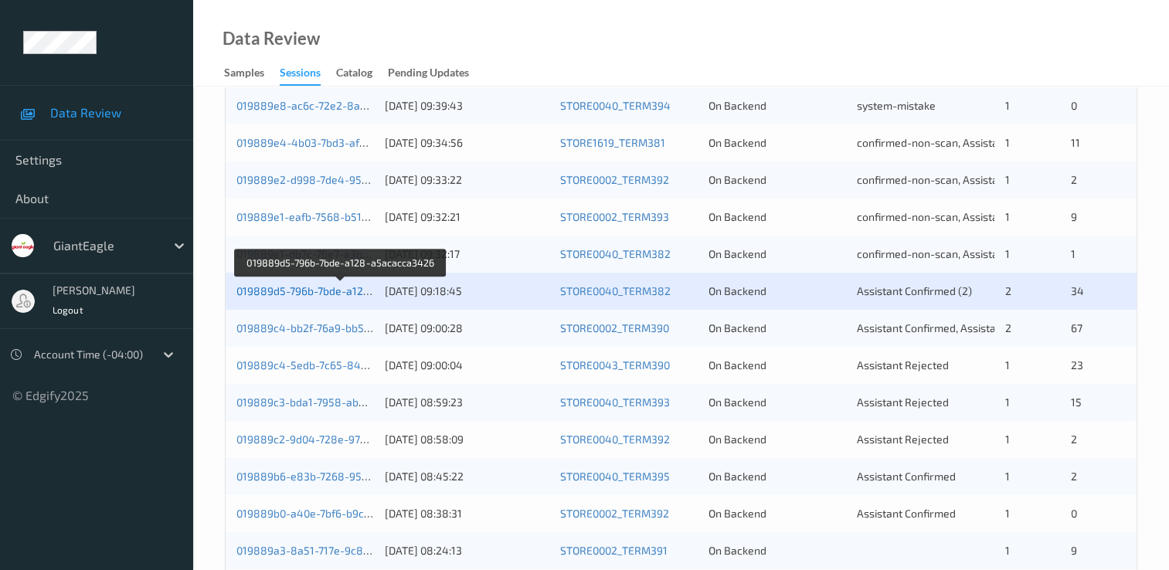
click at [309, 286] on link "019889d5-796b-7bde-a128-a5acacca3426" at bounding box center [341, 290] width 211 height 13
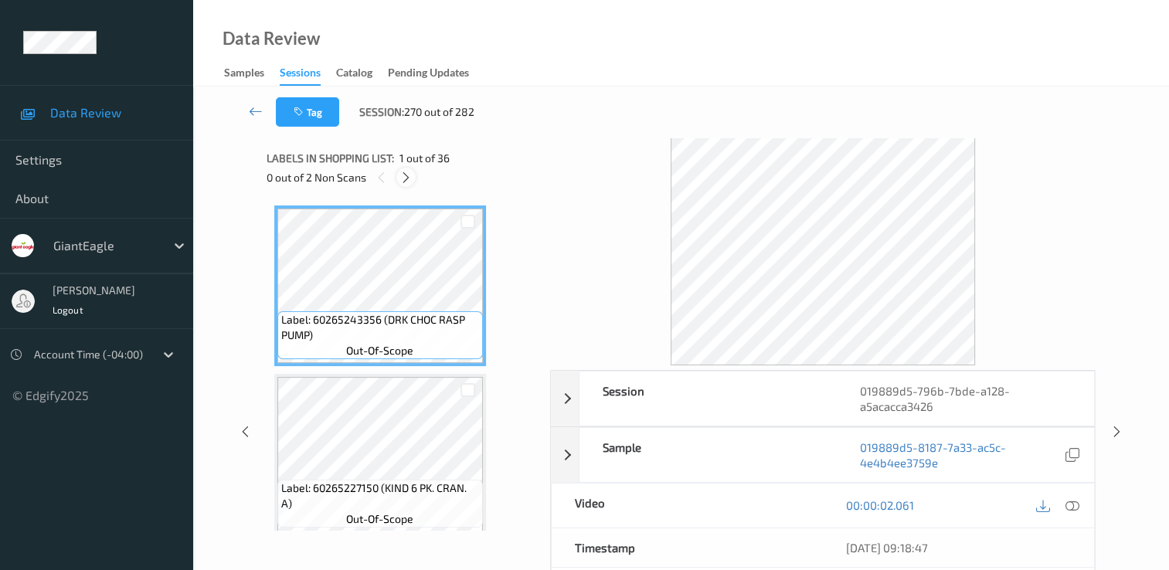
click at [409, 176] on icon at bounding box center [405, 178] width 13 height 14
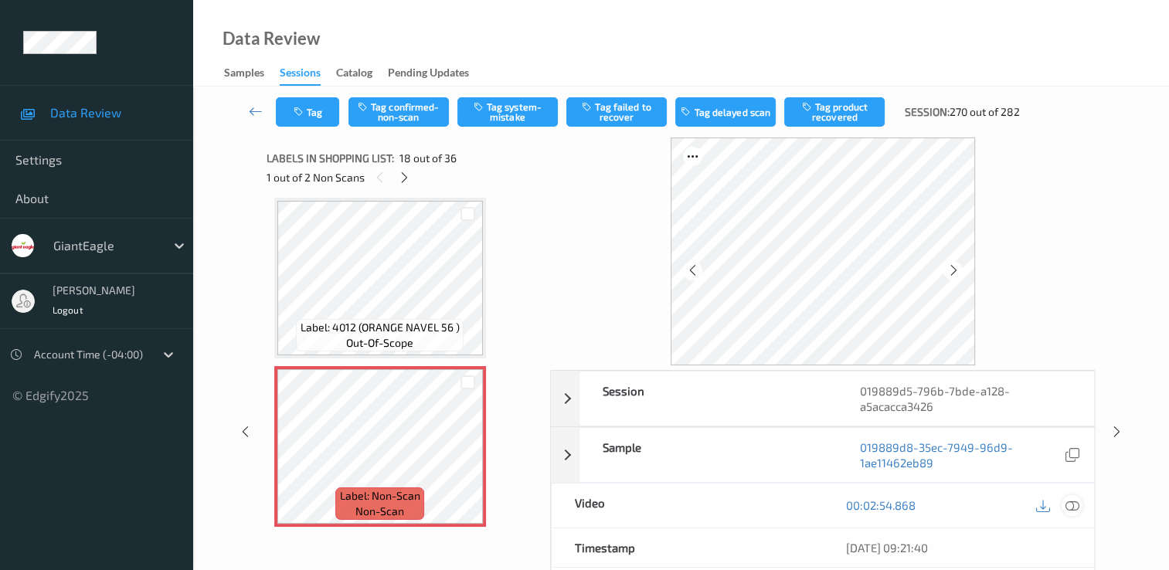
click at [1070, 496] on div at bounding box center [1071, 505] width 21 height 21
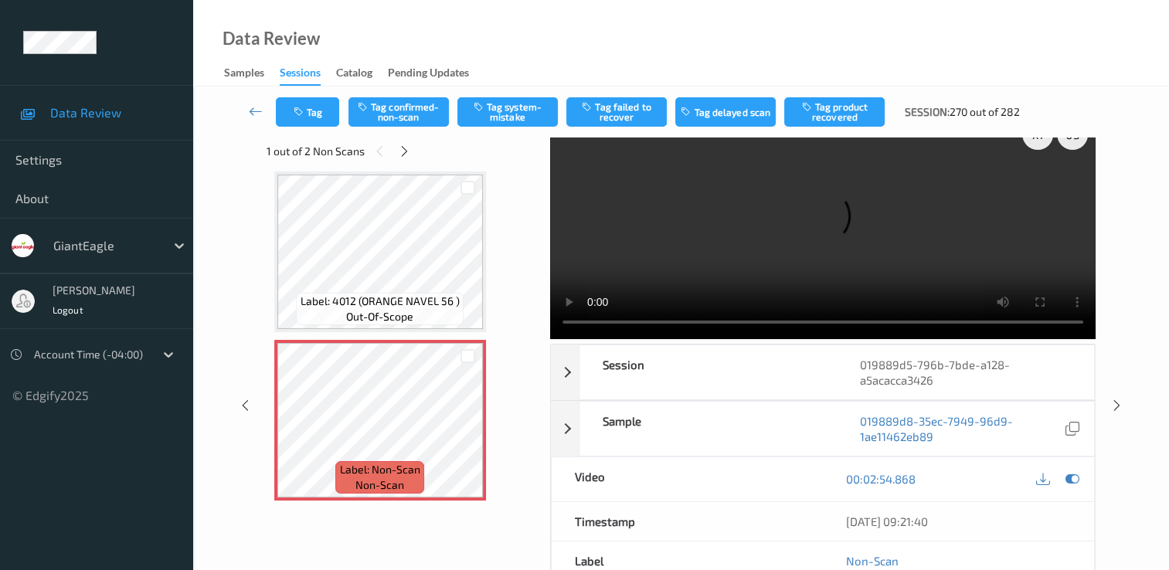
scroll to position [0, 0]
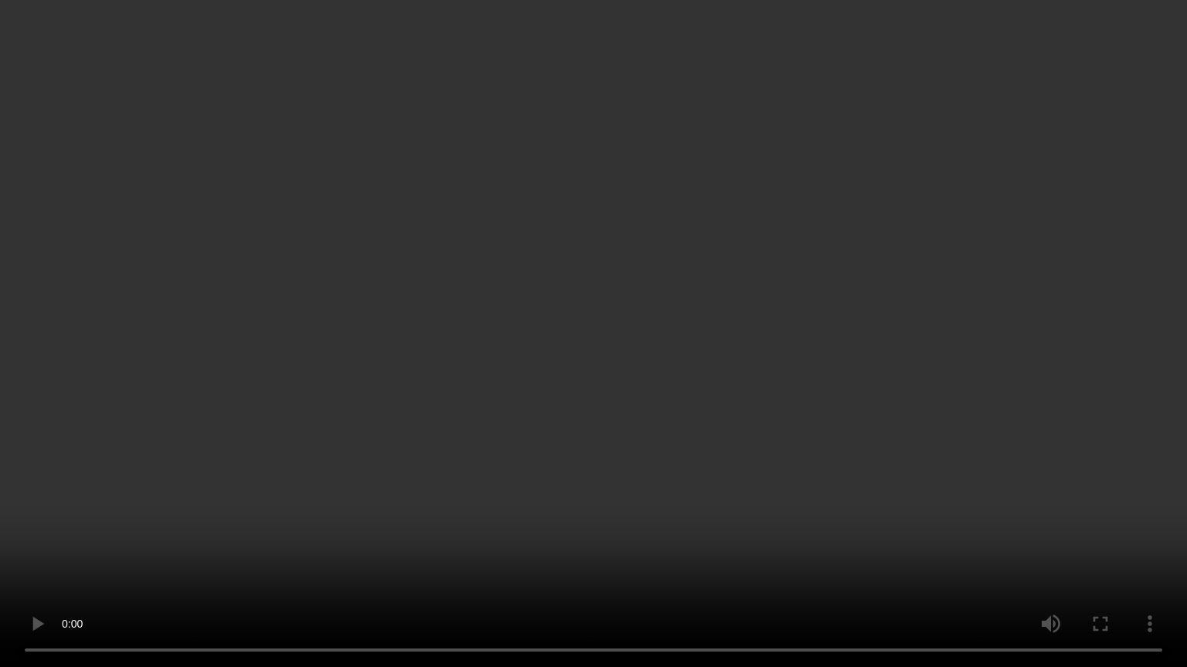
click at [1106, 494] on video at bounding box center [593, 333] width 1187 height 667
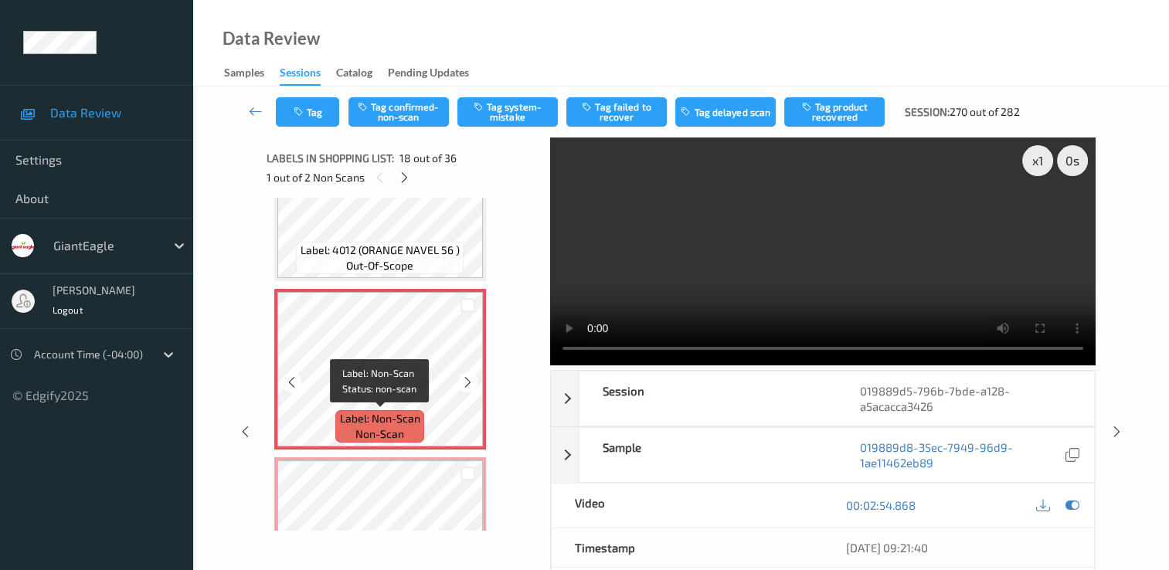
scroll to position [2857, 0]
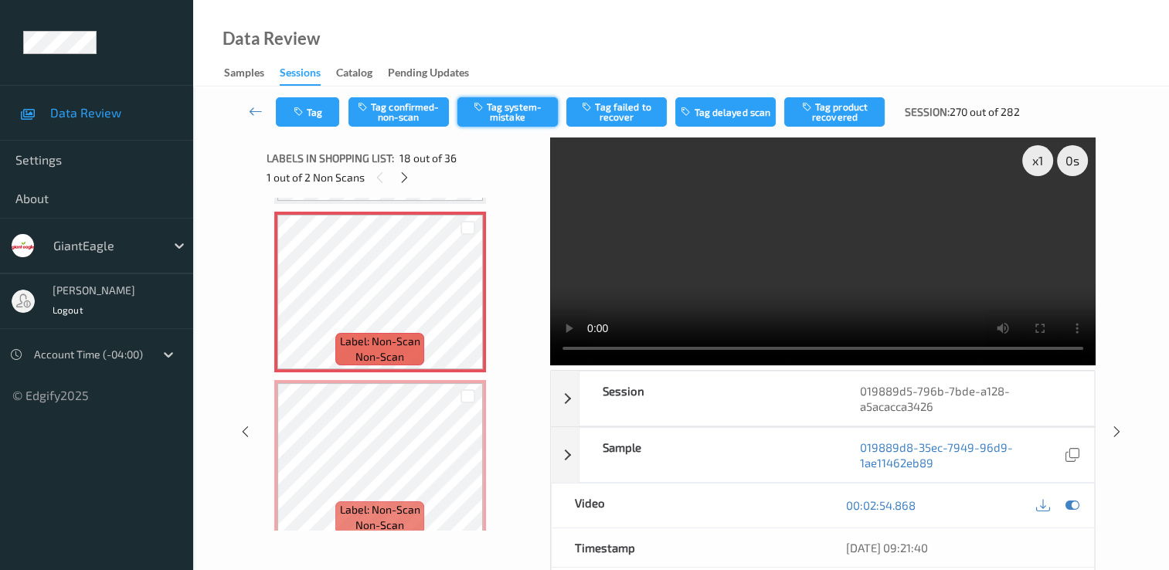
click at [521, 104] on button "Tag system-mistake" at bounding box center [507, 111] width 100 height 29
click at [516, 110] on button "Untag system-mistake" at bounding box center [507, 111] width 100 height 29
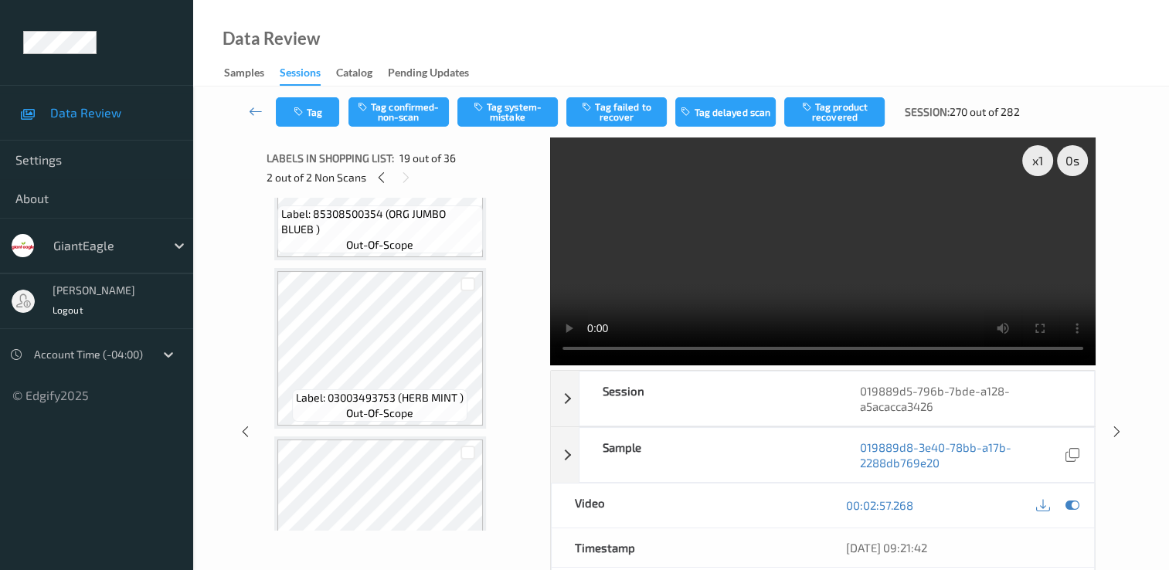
scroll to position [3475, 0]
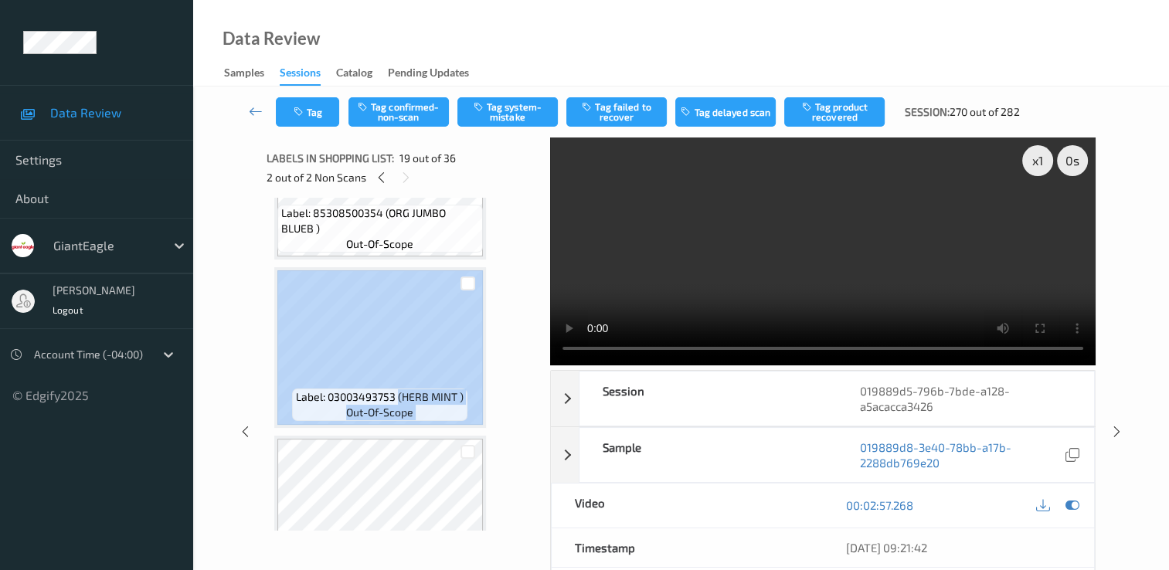
click at [470, 406] on div "Label: 03003493753 (HERB MINT ) out-of-scope" at bounding box center [380, 347] width 212 height 161
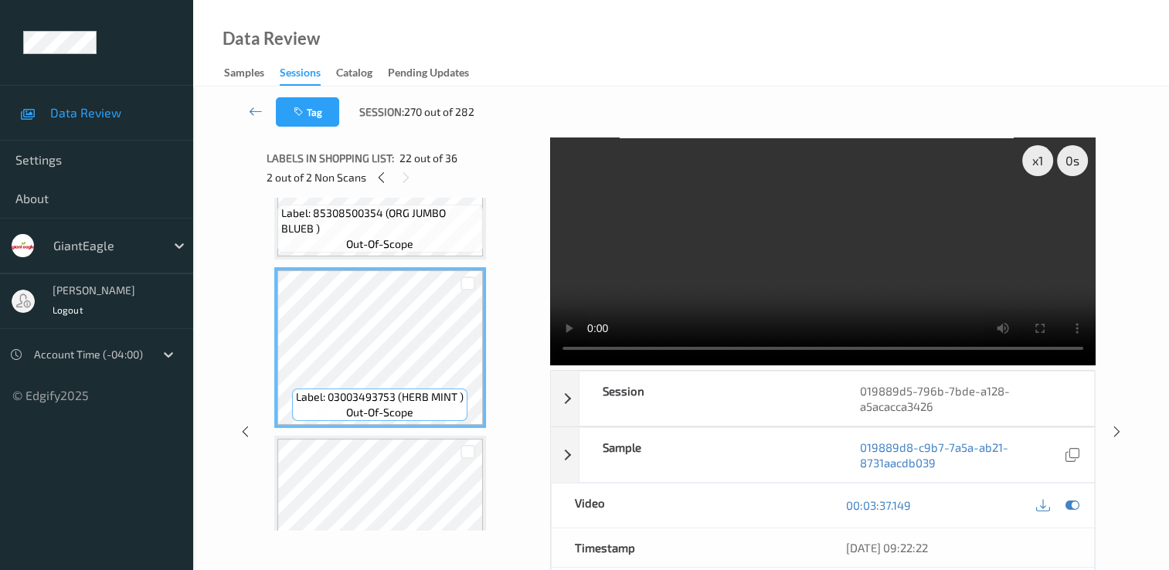
drag, startPoint x: 464, startPoint y: 406, endPoint x: 504, endPoint y: 459, distance: 65.7
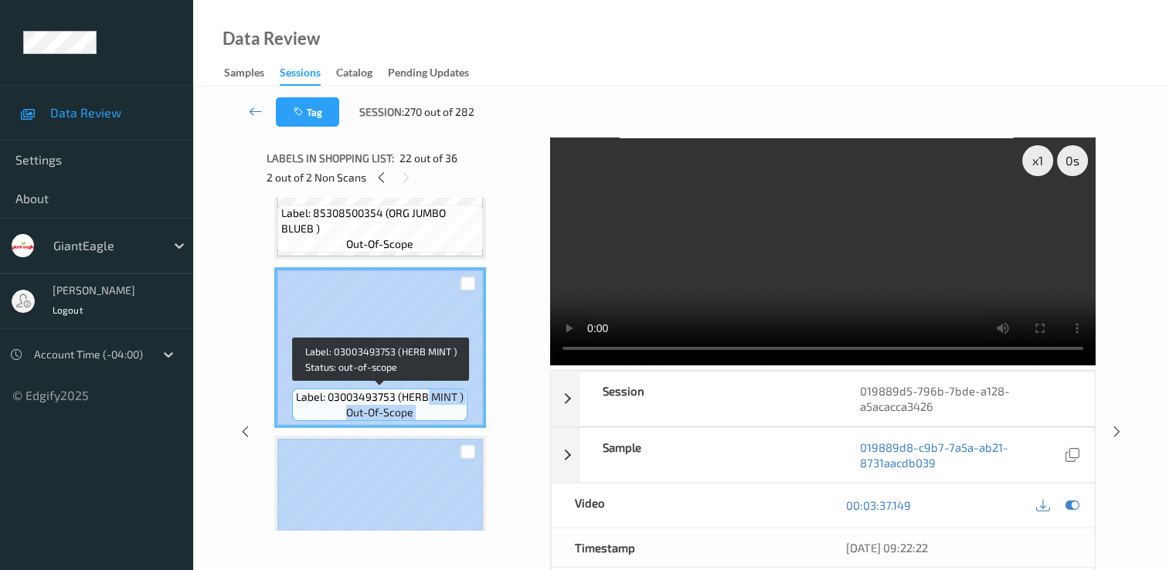
drag, startPoint x: 396, startPoint y: 396, endPoint x: 429, endPoint y: 409, distance: 35.0
click at [429, 409] on div "Label: 03003493753 (HERB MINT ) out-of-scope" at bounding box center [379, 405] width 175 height 32
copy div "MINT ) out-of-scope Label: 85000193400 (STRAWBERRIES ) out-of-scope"
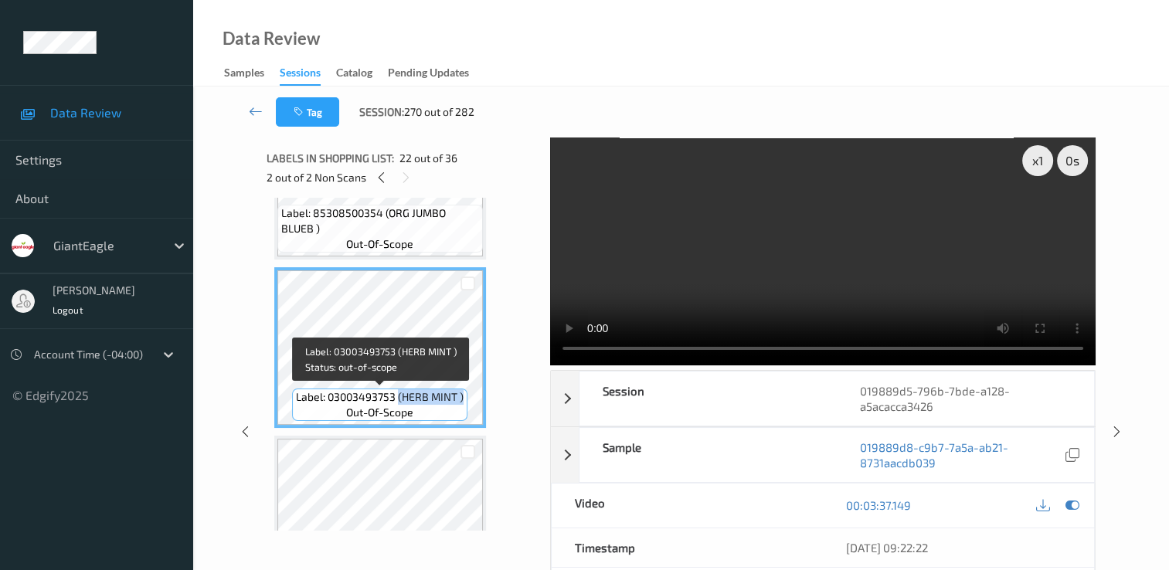
drag, startPoint x: 397, startPoint y: 399, endPoint x: 464, endPoint y: 405, distance: 66.7
click at [464, 405] on div "Label: 03003493753 (HERB MINT ) out-of-scope" at bounding box center [379, 405] width 175 height 32
copy span "(HERB MINT )"
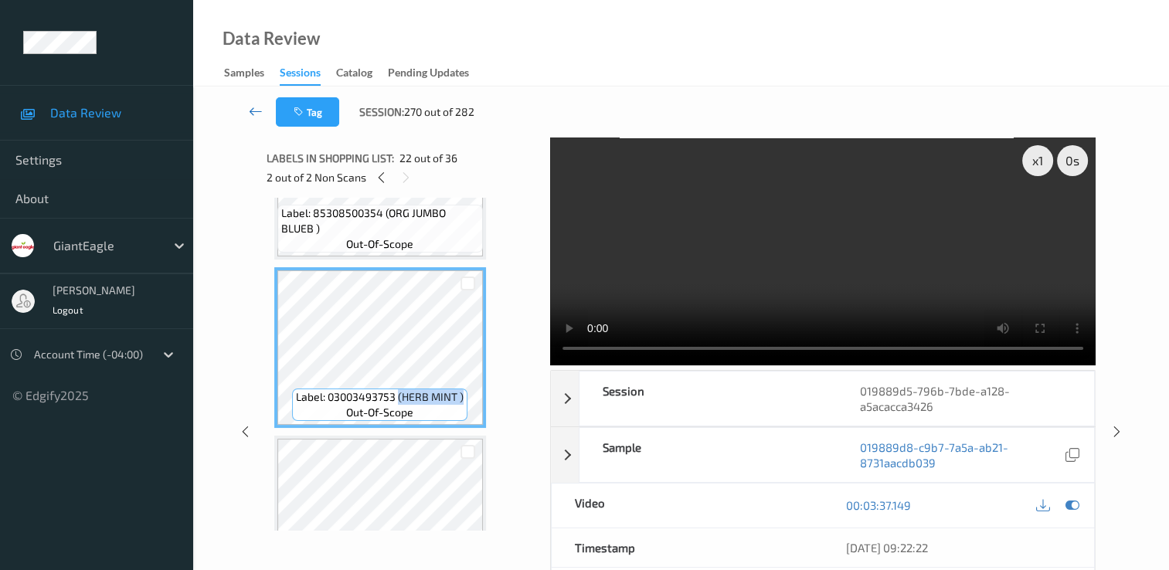
click at [256, 113] on icon at bounding box center [256, 111] width 14 height 15
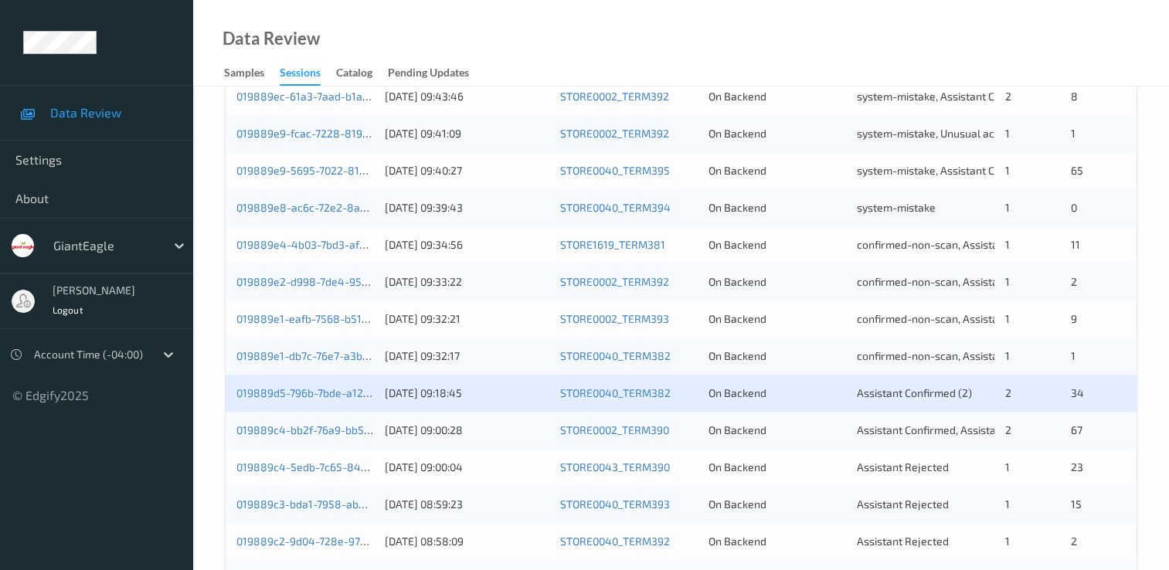
scroll to position [464, 0]
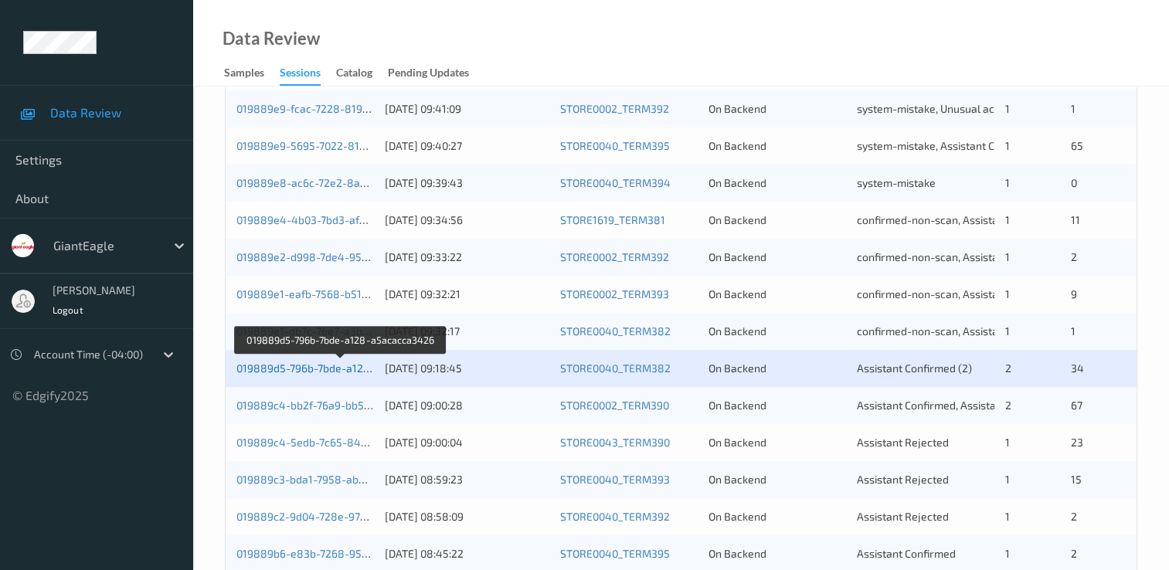
click at [322, 369] on link "019889d5-796b-7bde-a128-a5acacca3426" at bounding box center [341, 368] width 211 height 13
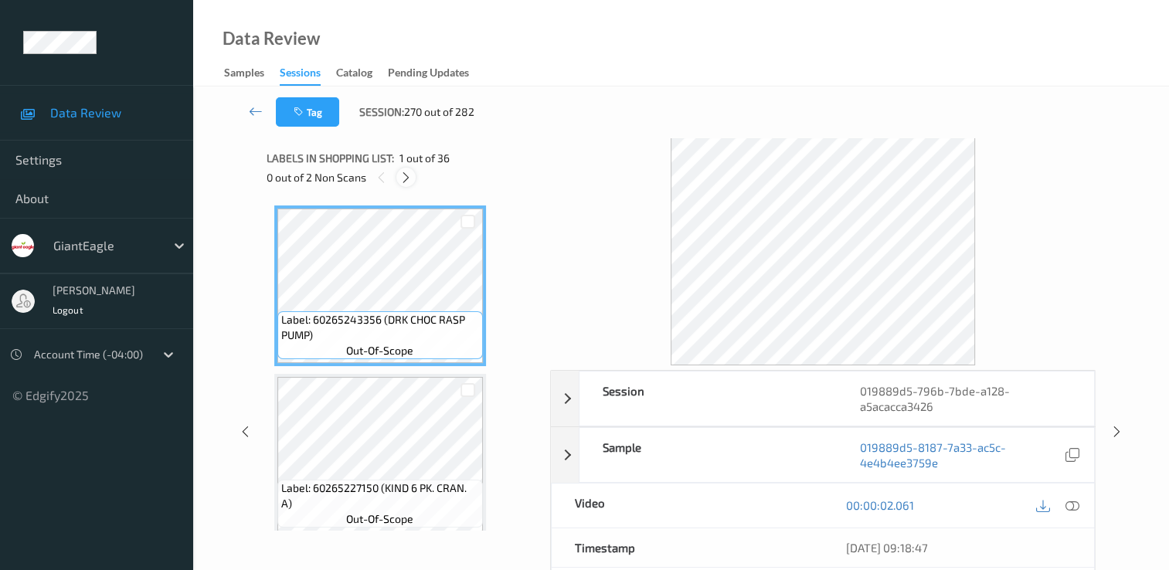
click at [405, 172] on icon at bounding box center [405, 178] width 13 height 14
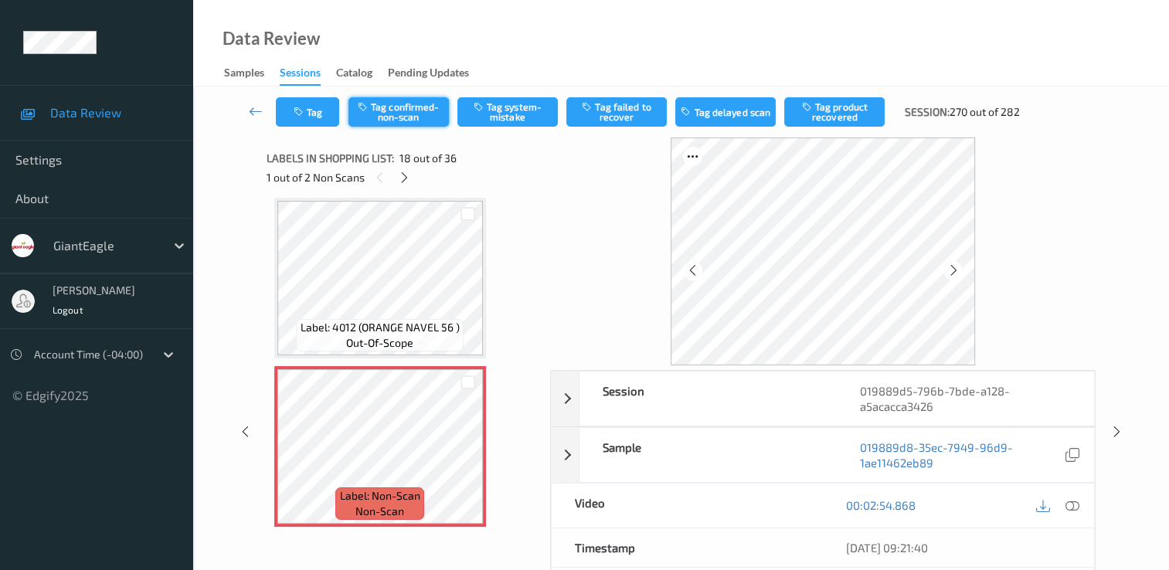
click at [396, 114] on button "Tag confirmed-non-scan" at bounding box center [398, 111] width 100 height 29
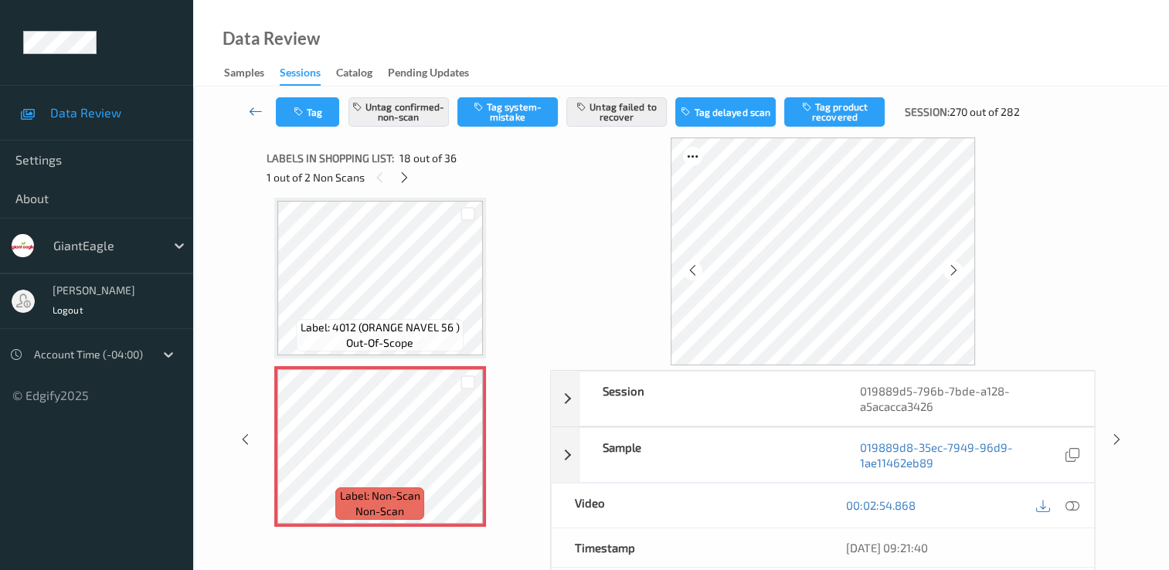
click at [256, 113] on icon at bounding box center [256, 111] width 14 height 15
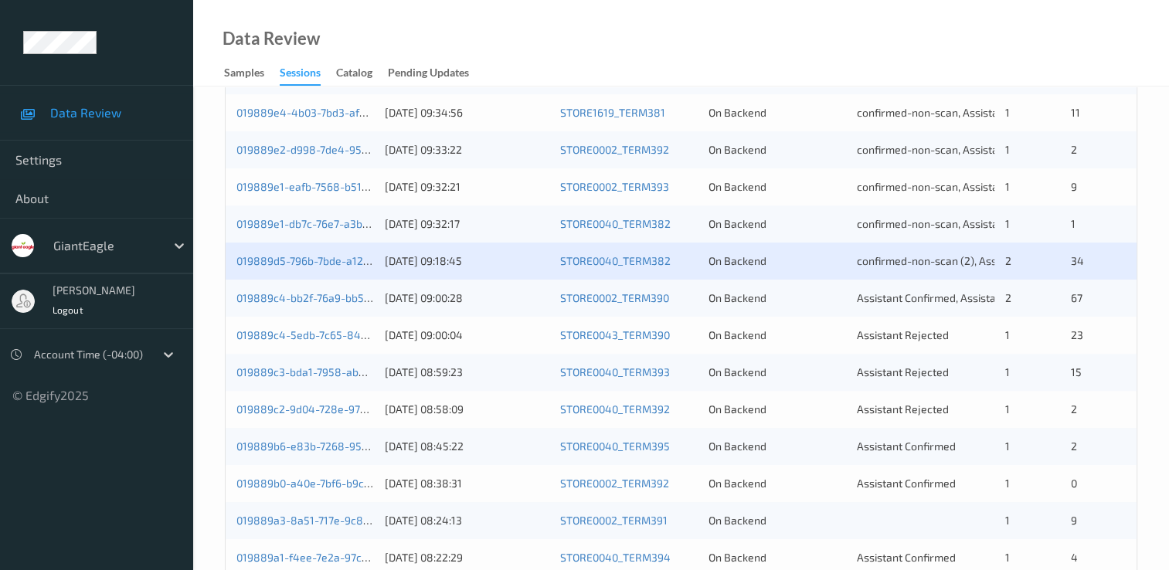
scroll to position [618, 0]
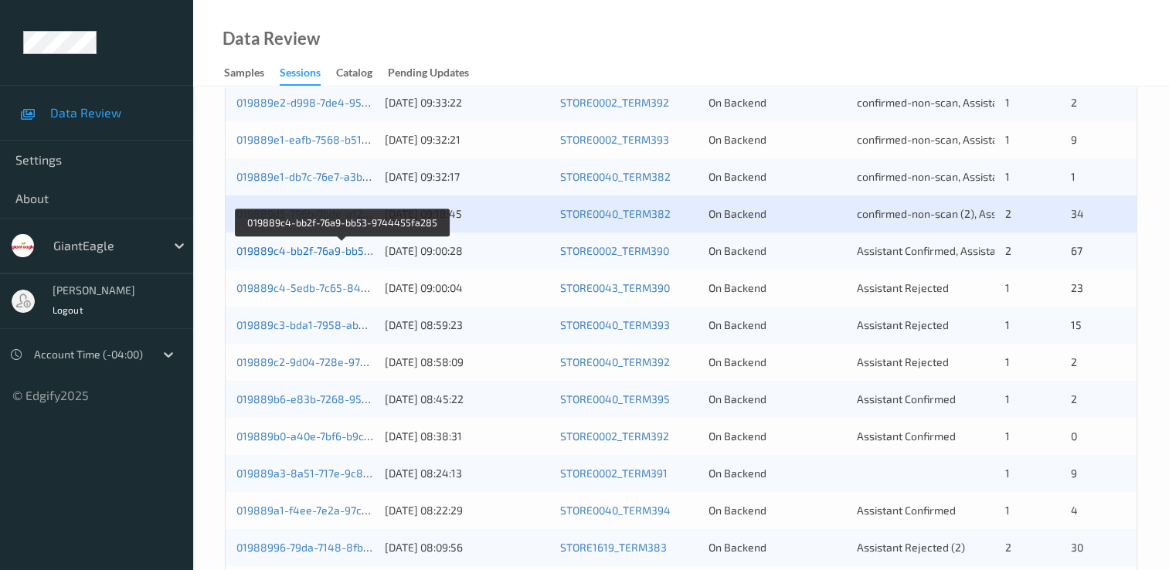
click at [303, 244] on link "019889c4-bb2f-76a9-bb53-9744455fa285" at bounding box center [342, 250] width 212 height 13
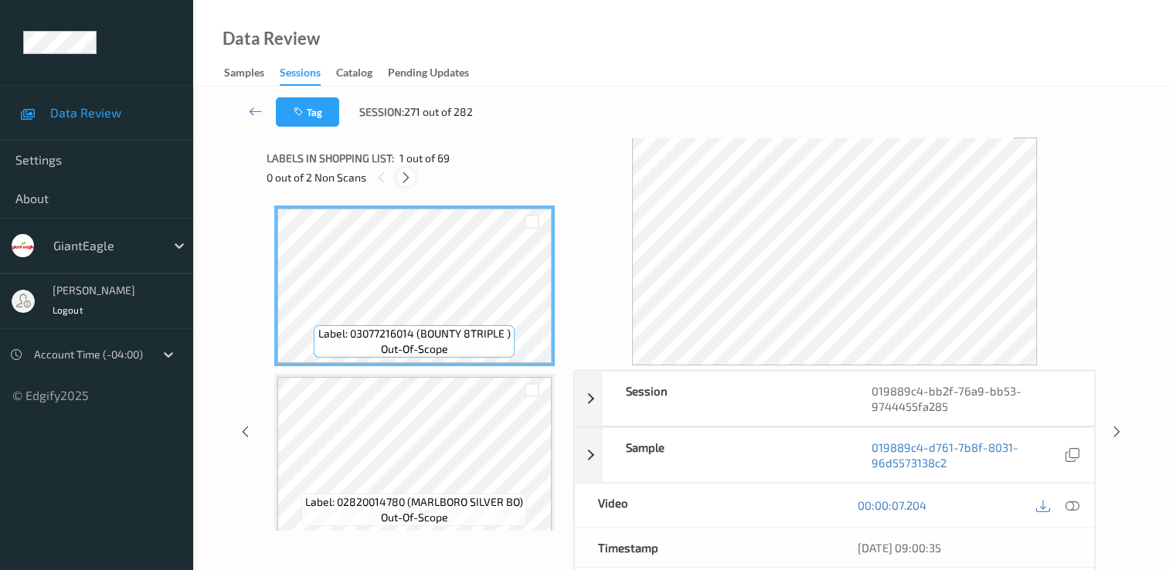
click at [406, 181] on icon at bounding box center [405, 178] width 13 height 14
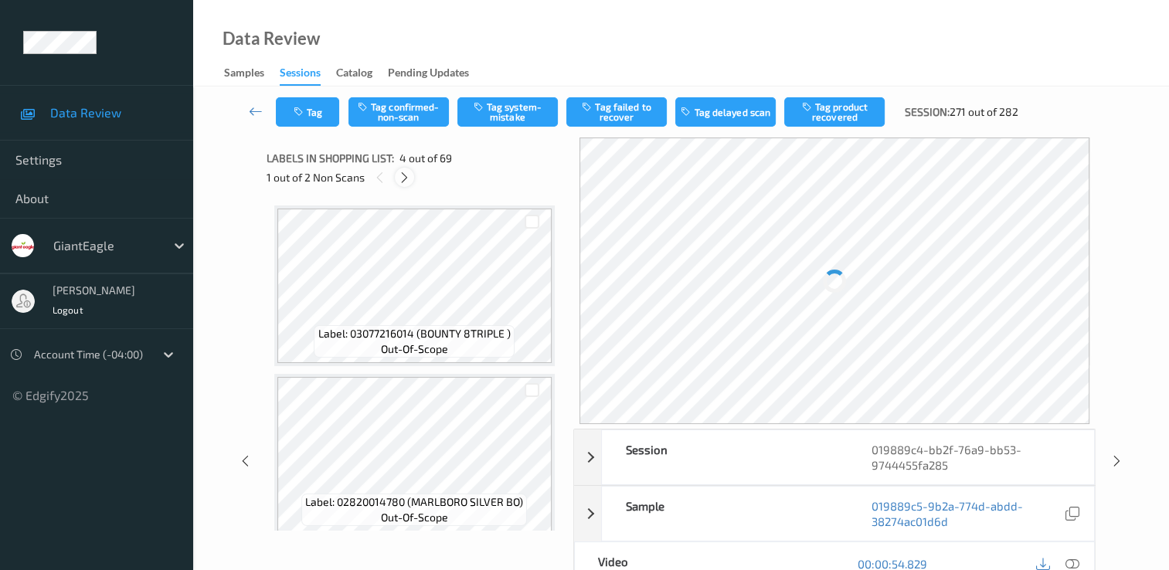
scroll to position [345, 0]
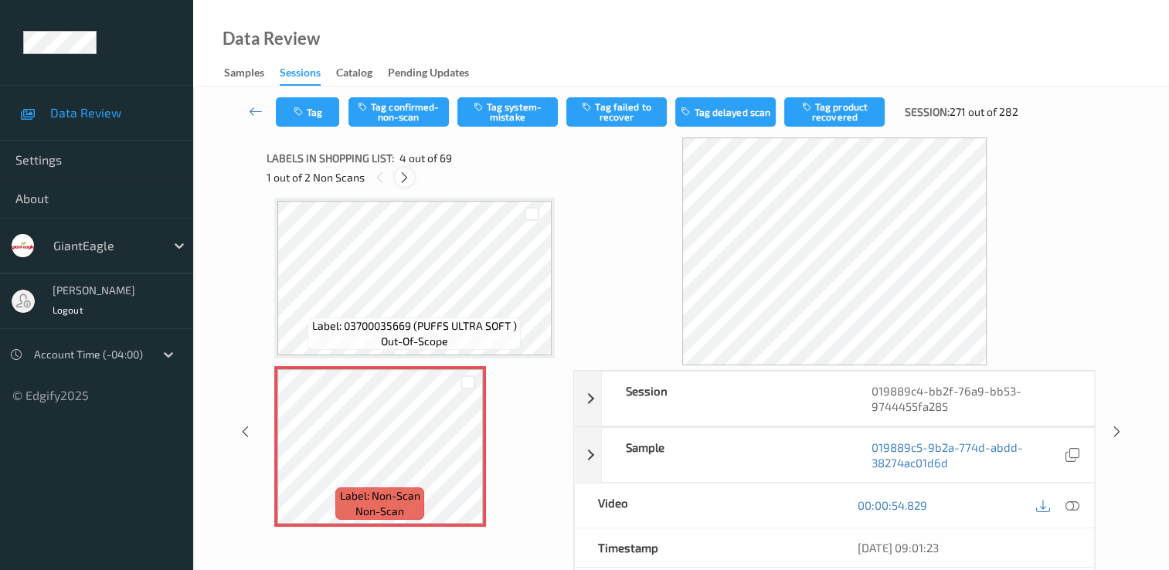
click at [407, 178] on icon at bounding box center [404, 178] width 13 height 14
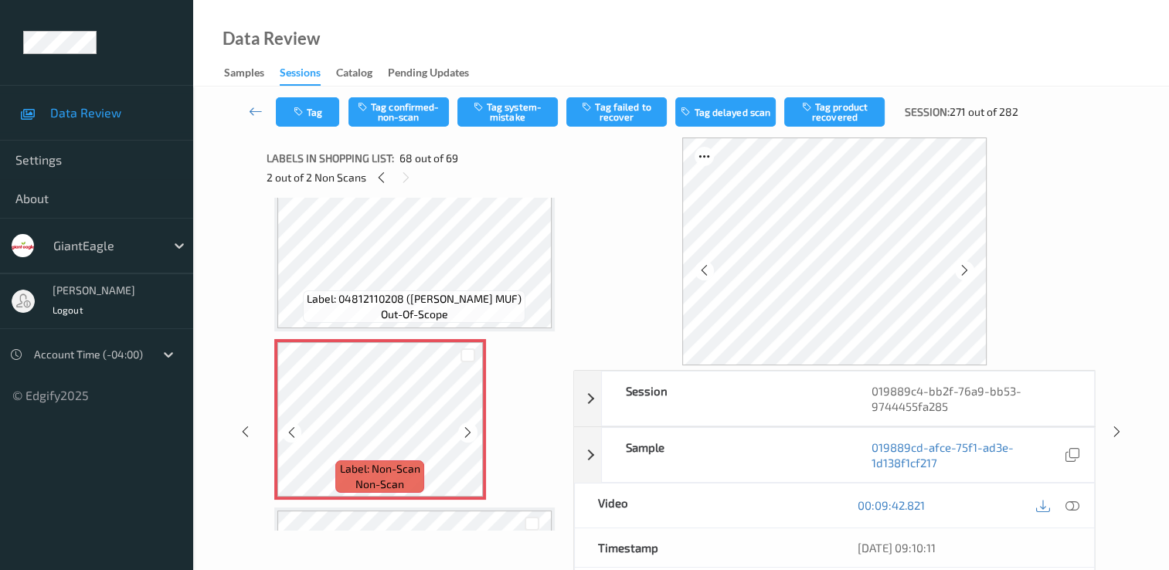
scroll to position [11140, 0]
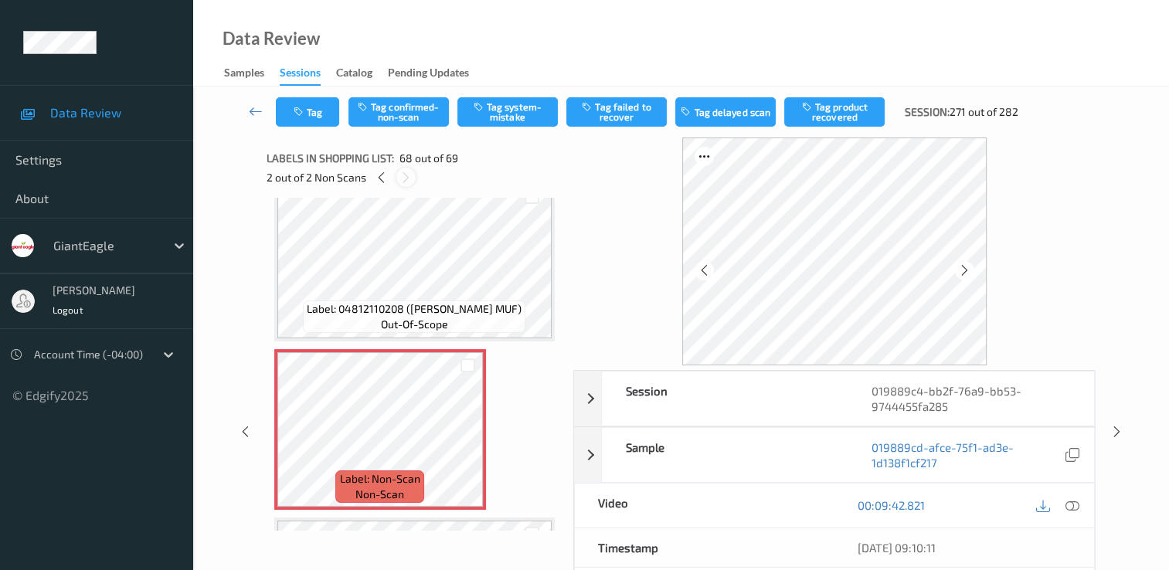
click at [403, 180] on icon at bounding box center [405, 178] width 13 height 14
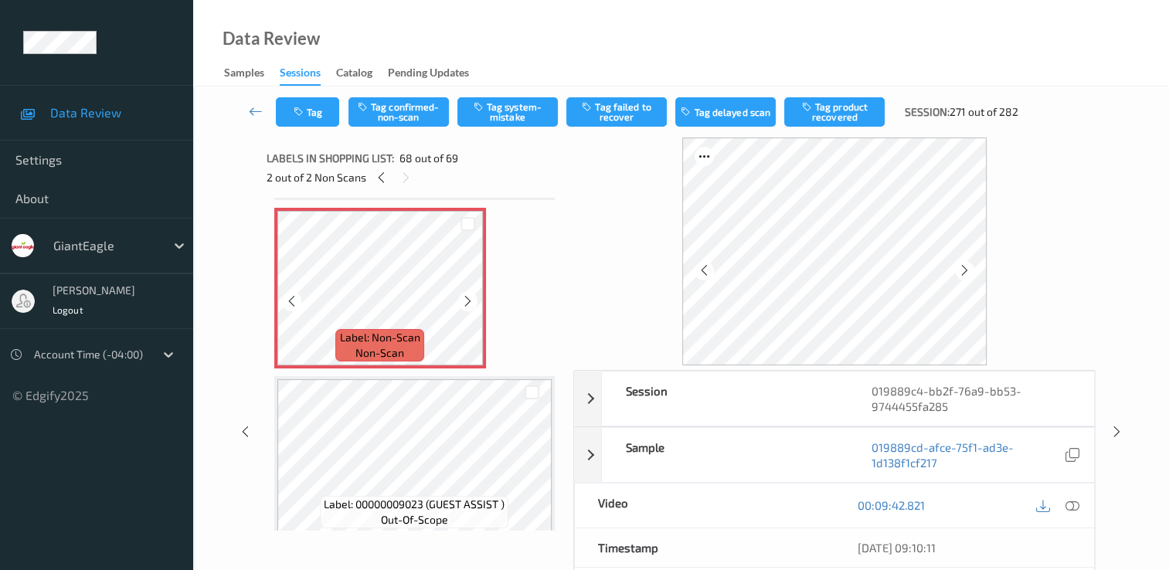
scroll to position [11295, 0]
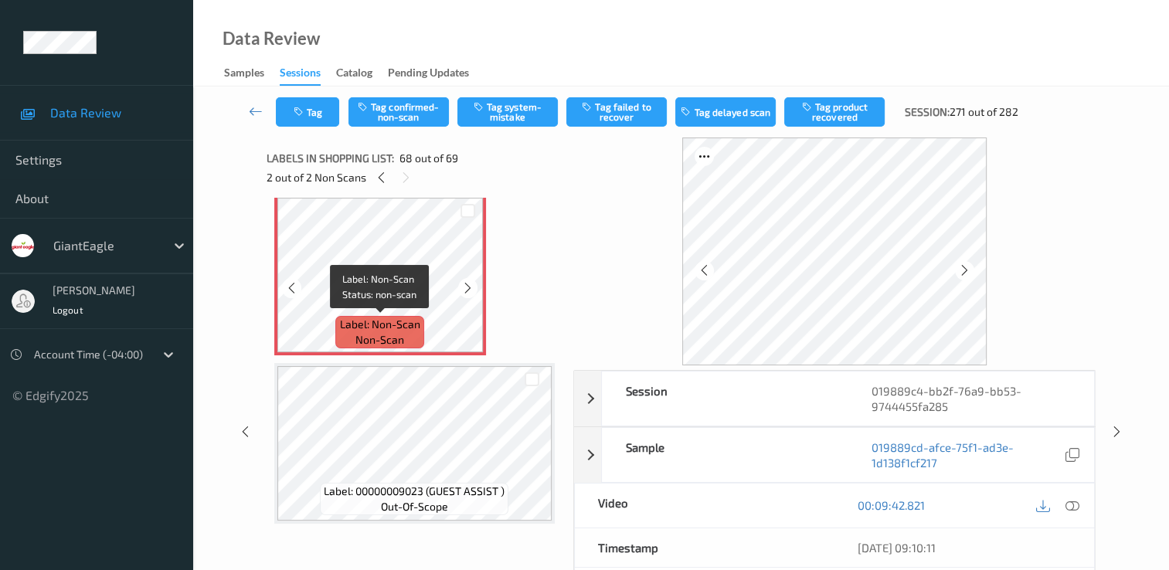
click at [418, 318] on span "Label: Non-Scan" at bounding box center [380, 324] width 80 height 15
click at [1109, 202] on div "Session 019889c4-bb2f-76a9-bb53-9744455fa285 Session ID 019889c4-bb2f-76a9-bb53…" at bounding box center [681, 432] width 912 height 589
drag, startPoint x: 1074, startPoint y: 500, endPoint x: 1063, endPoint y: 491, distance: 13.8
click at [1074, 500] on icon at bounding box center [1072, 505] width 14 height 14
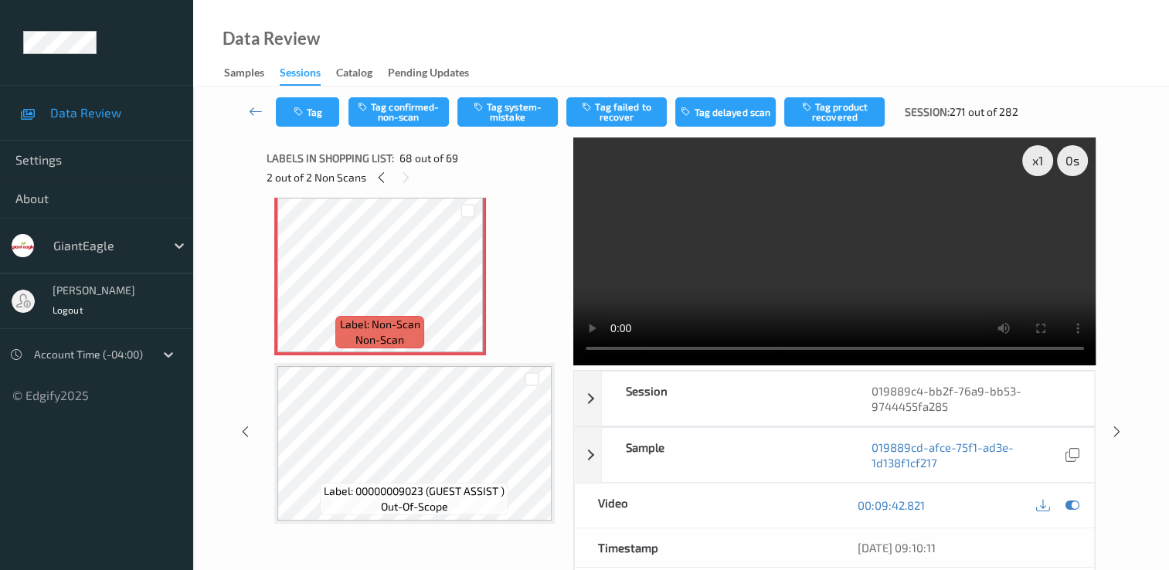
click at [714, 503] on div "Video" at bounding box center [705, 506] width 260 height 44
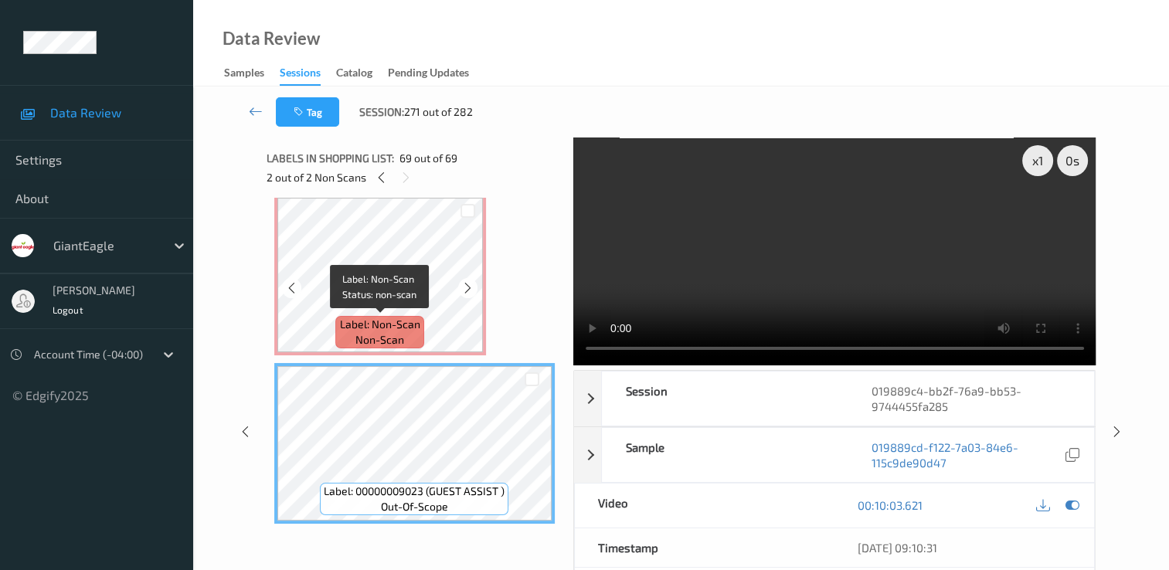
click at [384, 330] on span "Label: Non-Scan" at bounding box center [380, 324] width 80 height 15
click at [405, 335] on div "Label: Non-Scan non-scan" at bounding box center [379, 332] width 88 height 32
click at [396, 330] on span "Label: Non-Scan" at bounding box center [380, 324] width 80 height 15
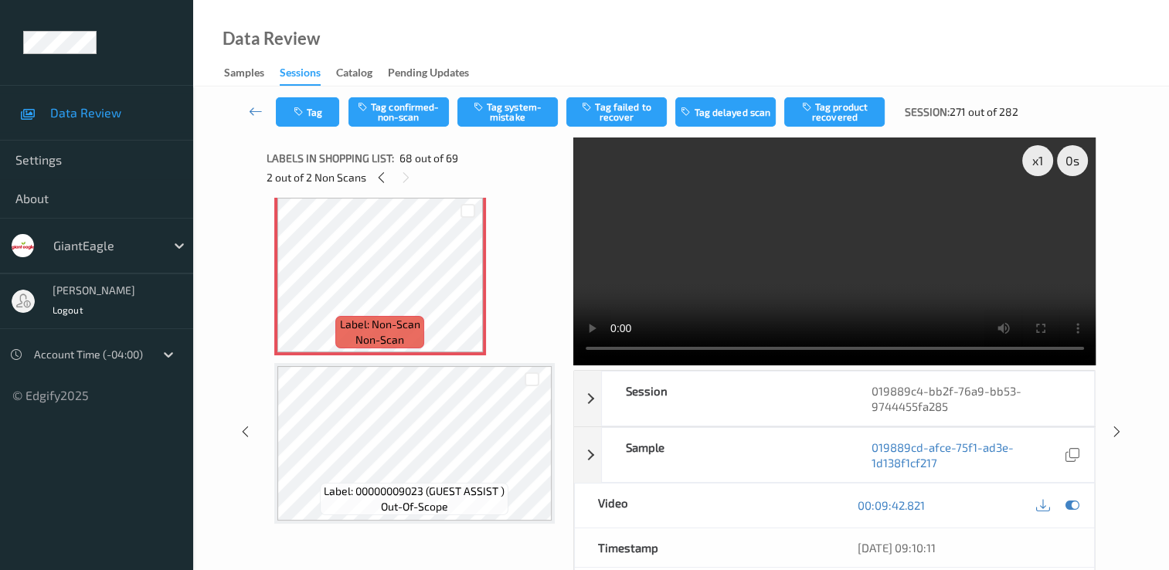
scroll to position [11198, 0]
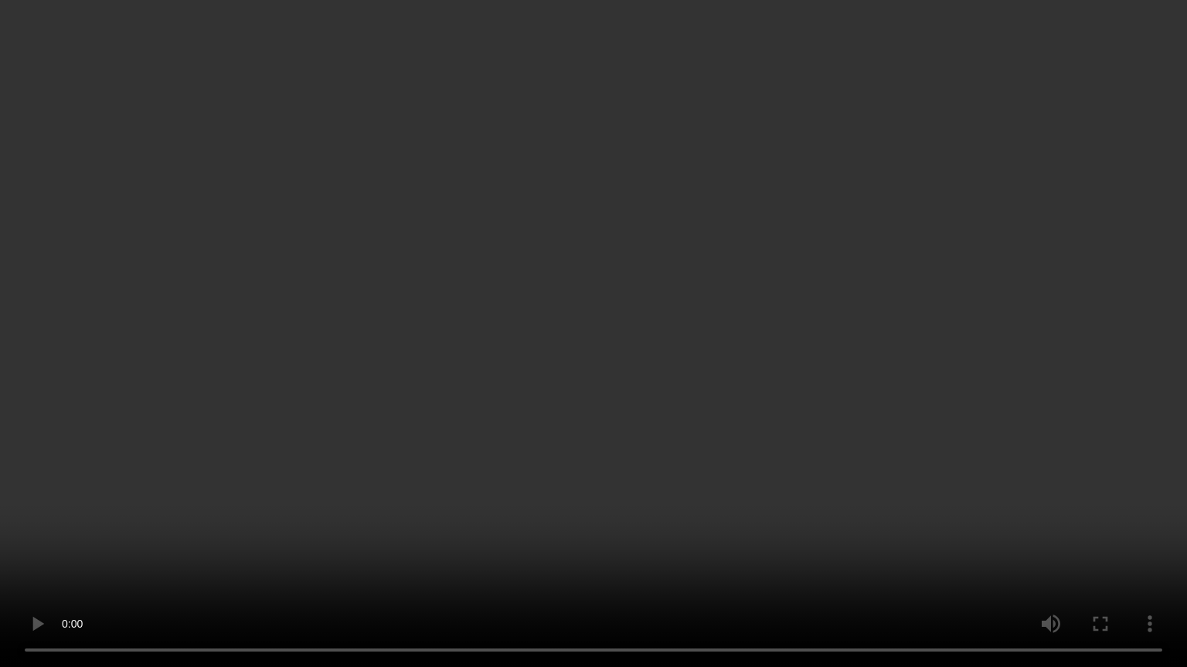
click at [899, 339] on video at bounding box center [593, 333] width 1187 height 667
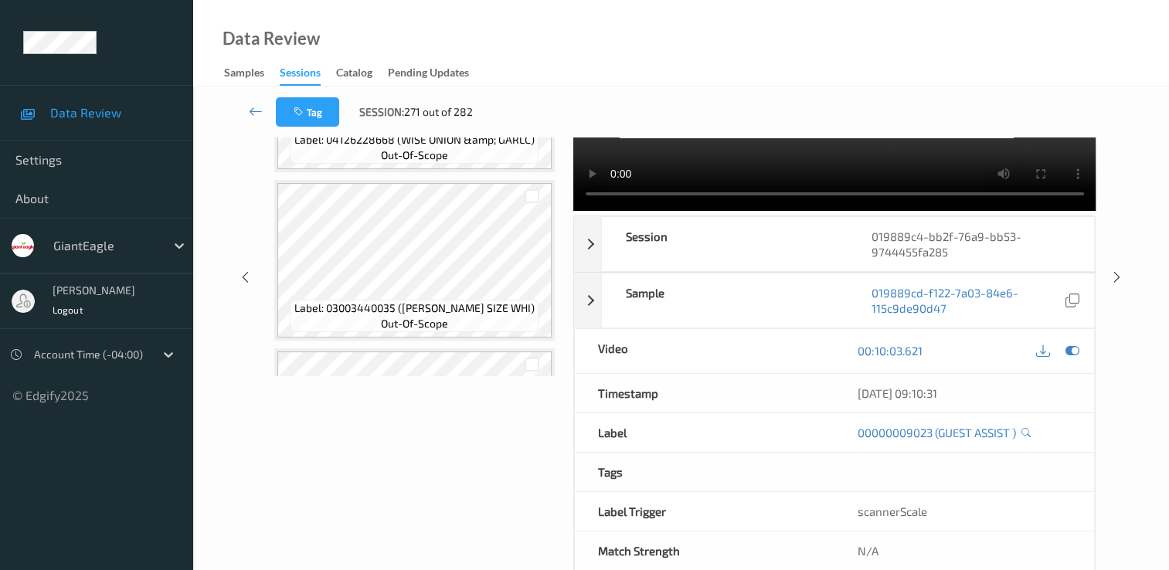
scroll to position [0, 0]
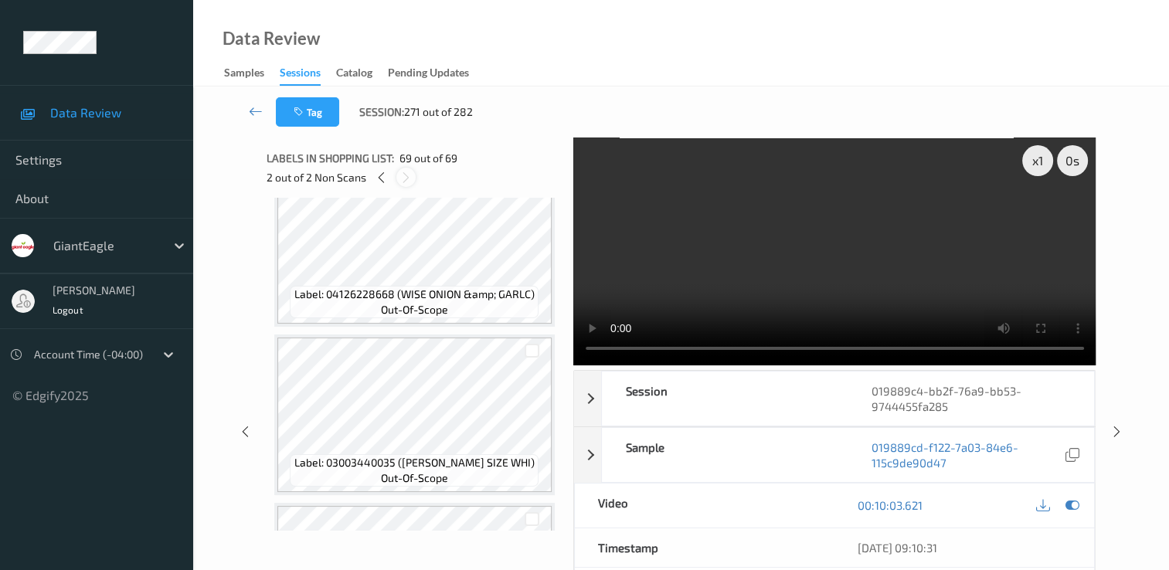
click at [411, 178] on icon at bounding box center [405, 178] width 13 height 14
click at [405, 179] on icon at bounding box center [405, 178] width 13 height 14
click at [404, 172] on icon at bounding box center [405, 178] width 13 height 14
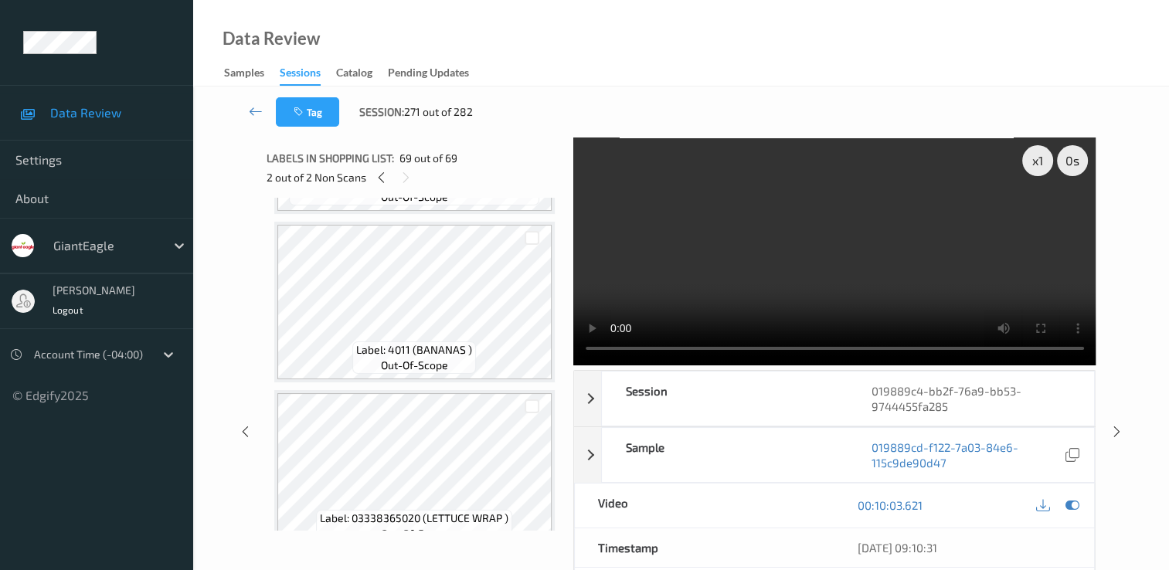
scroll to position [10657, 0]
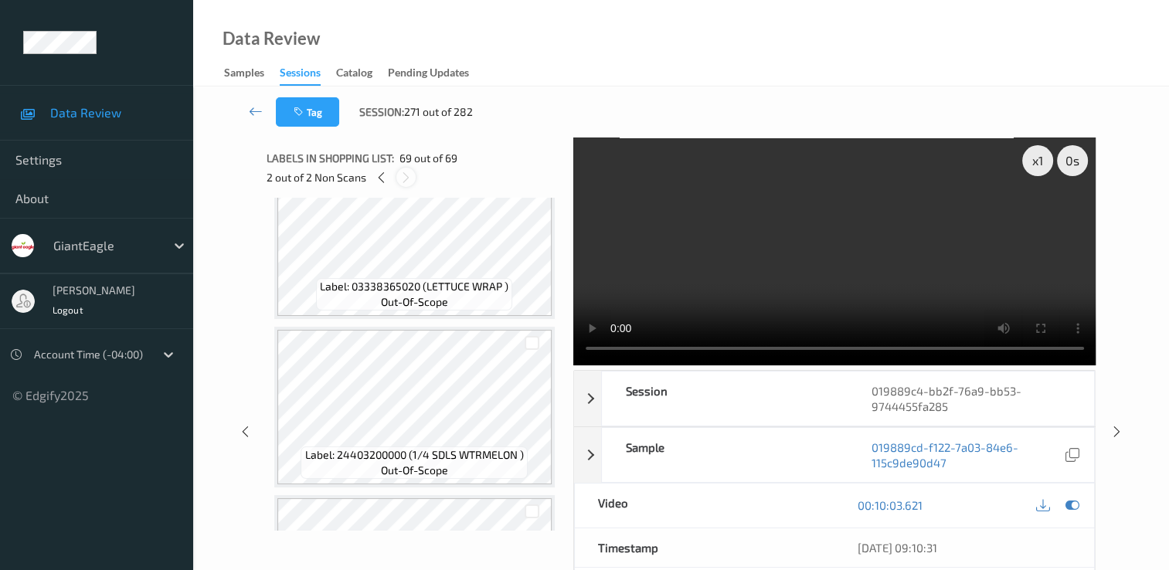
click at [409, 179] on icon at bounding box center [405, 178] width 13 height 14
click at [379, 180] on icon at bounding box center [381, 178] width 13 height 14
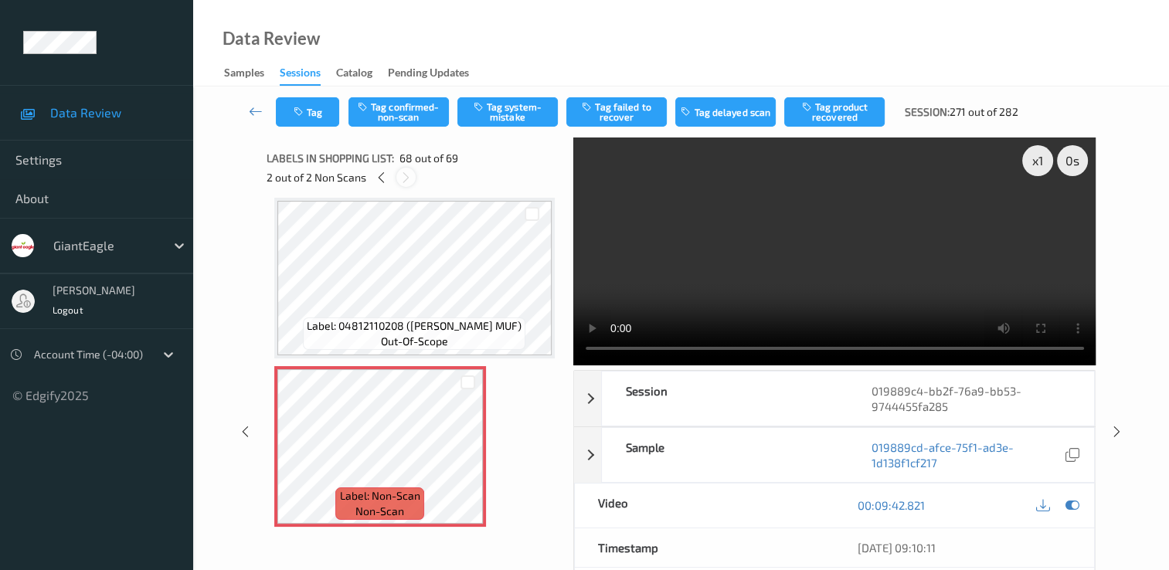
click at [405, 175] on icon at bounding box center [405, 178] width 13 height 14
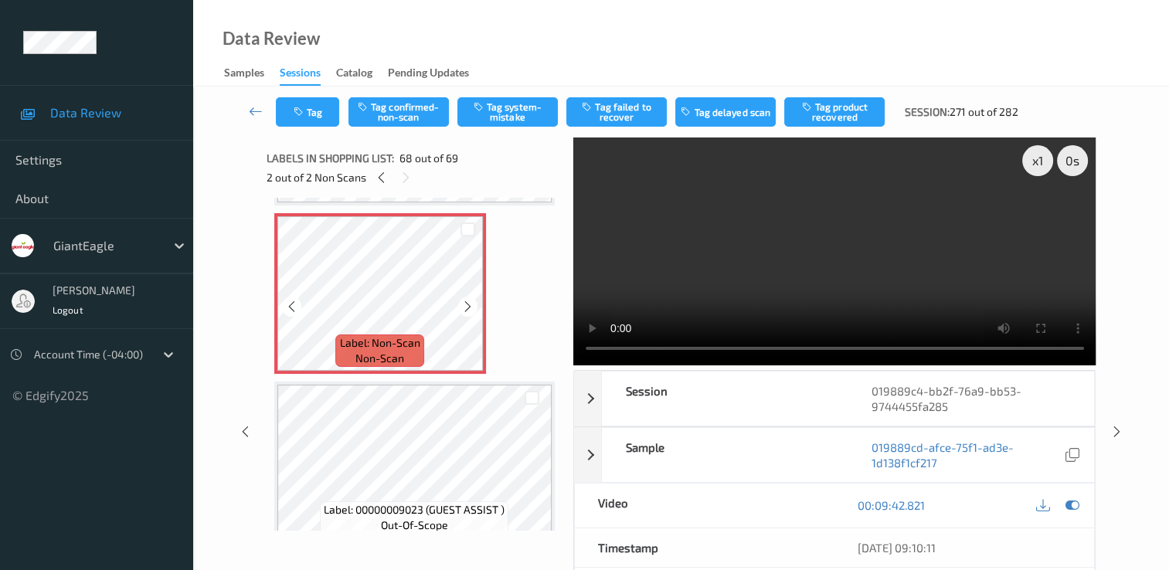
scroll to position [11278, 0]
click at [407, 175] on icon at bounding box center [405, 178] width 13 height 14
click at [411, 175] on icon at bounding box center [405, 178] width 13 height 14
click at [382, 354] on span "non-scan" at bounding box center [379, 356] width 49 height 15
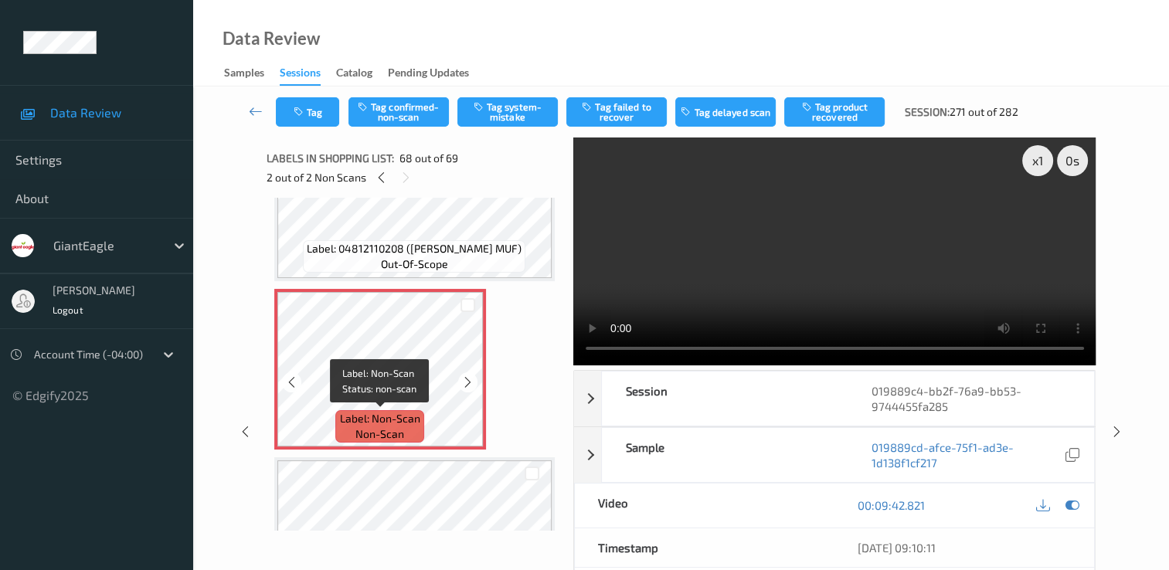
click at [412, 426] on span "Label: Non-Scan" at bounding box center [380, 418] width 80 height 15
click at [413, 423] on span "Label: Non-Scan" at bounding box center [380, 418] width 80 height 15
click at [407, 426] on div "Label: Non-Scan non-scan" at bounding box center [379, 426] width 88 height 32
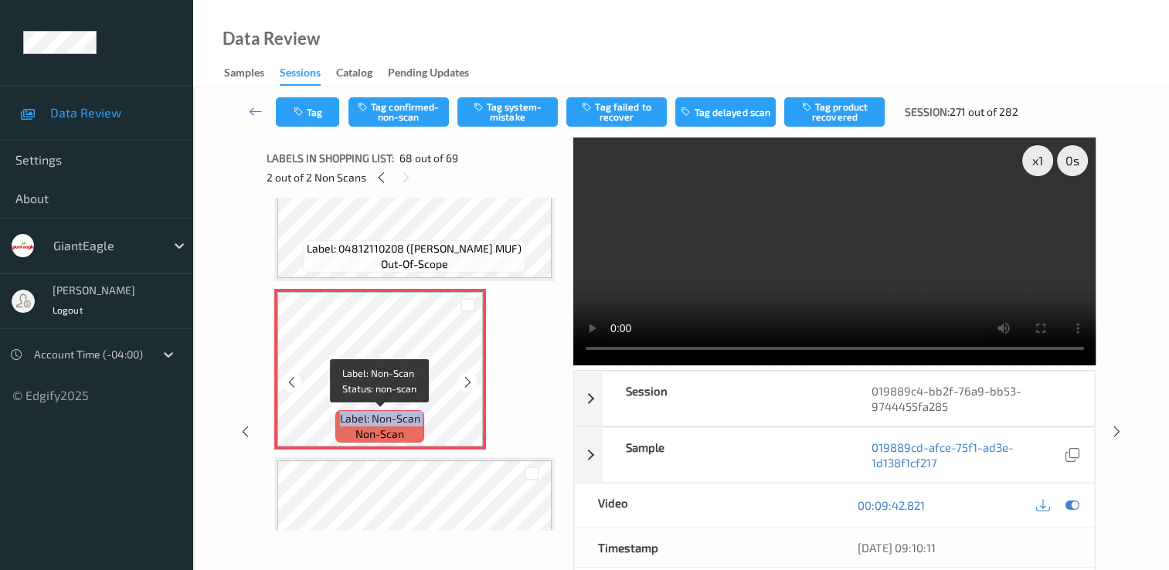
click at [407, 426] on div "Label: Non-Scan non-scan" at bounding box center [379, 426] width 88 height 32
drag, startPoint x: 407, startPoint y: 426, endPoint x: 403, endPoint y: 434, distance: 8.6
click at [403, 434] on span "non-scan" at bounding box center [379, 433] width 49 height 15
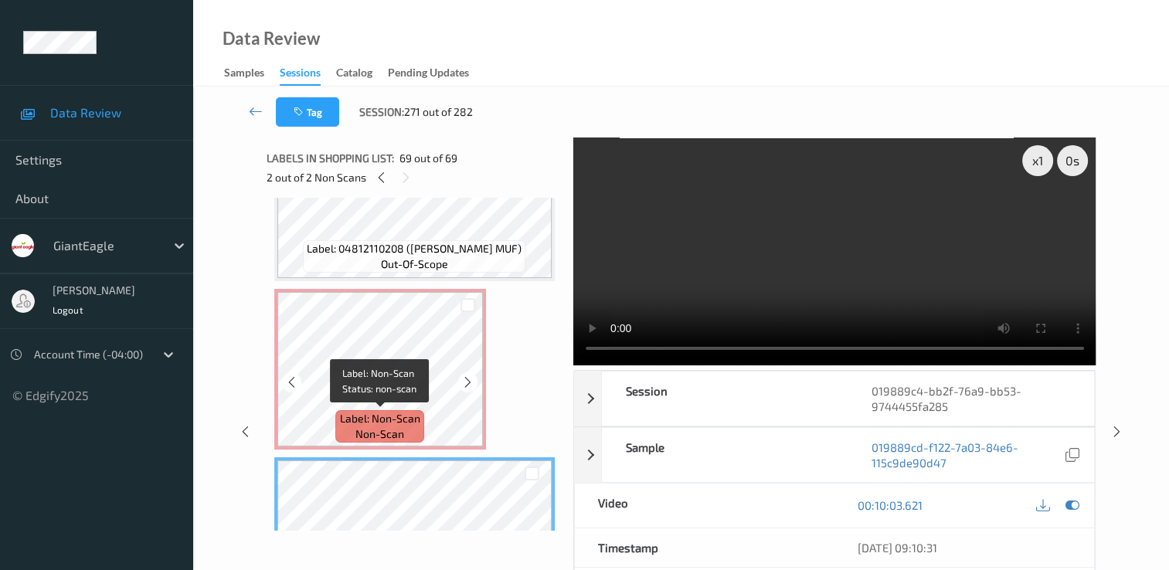
click at [400, 431] on span "non-scan" at bounding box center [379, 433] width 49 height 15
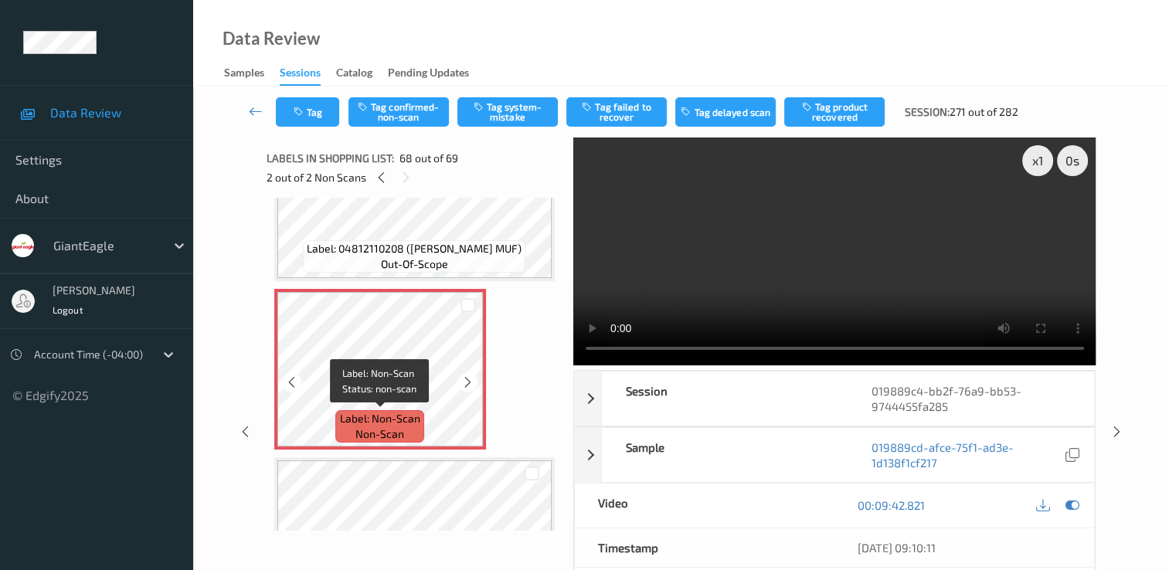
click at [402, 430] on span "non-scan" at bounding box center [379, 433] width 49 height 15
click at [402, 178] on icon at bounding box center [405, 178] width 13 height 14
click at [402, 177] on icon at bounding box center [405, 178] width 13 height 14
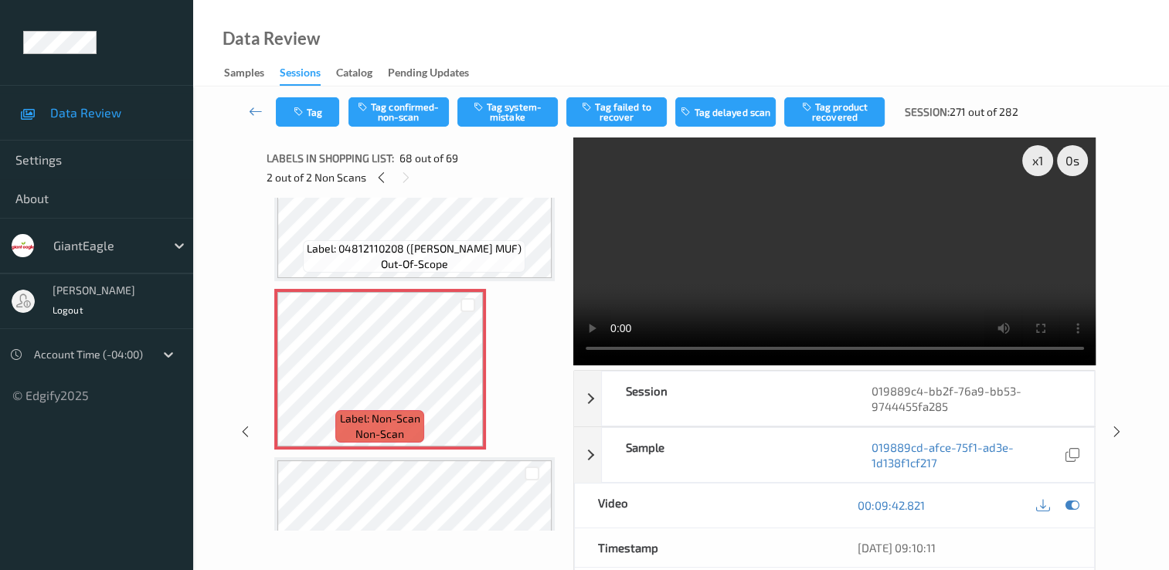
click at [408, 178] on icon at bounding box center [405, 178] width 13 height 14
click at [409, 181] on icon at bounding box center [405, 178] width 13 height 14
drag, startPoint x: 409, startPoint y: 181, endPoint x: 396, endPoint y: 178, distance: 13.3
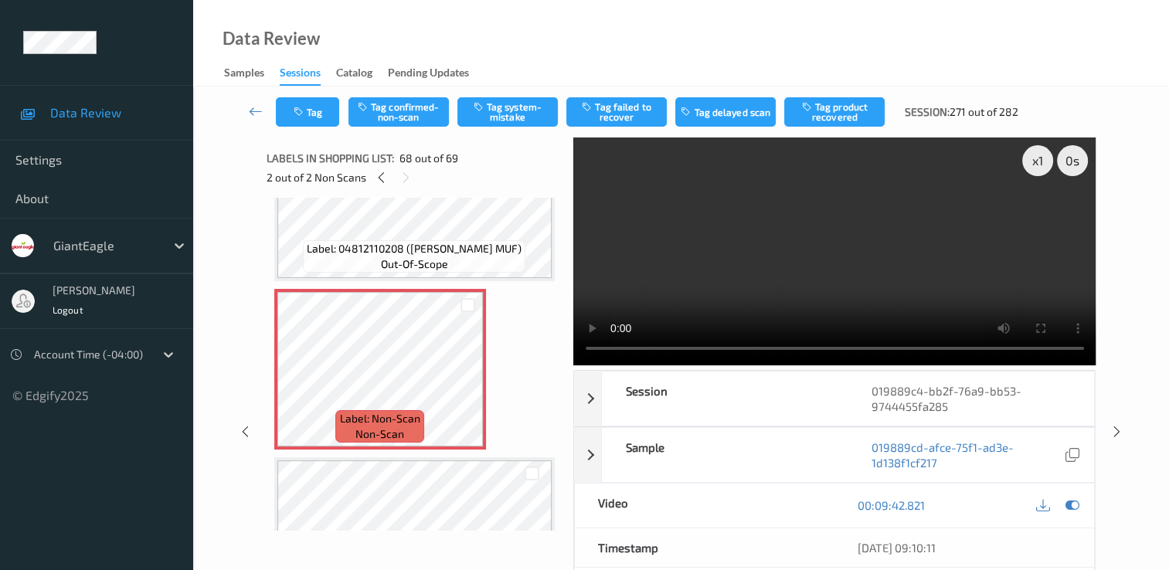
click at [408, 181] on icon at bounding box center [405, 178] width 13 height 14
click at [375, 178] on icon at bounding box center [381, 178] width 13 height 14
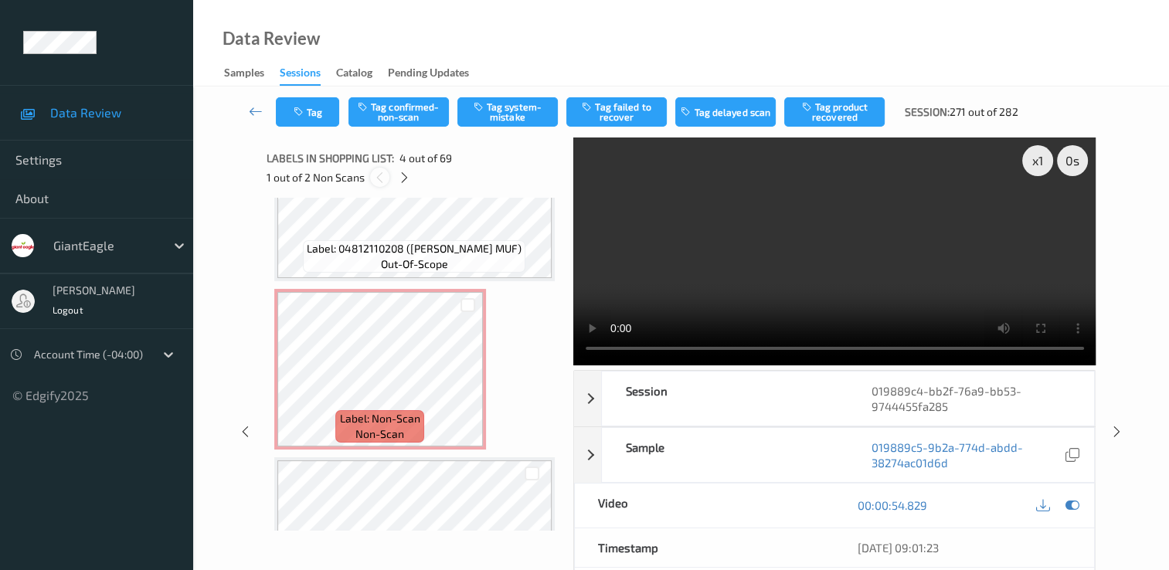
scroll to position [345, 0]
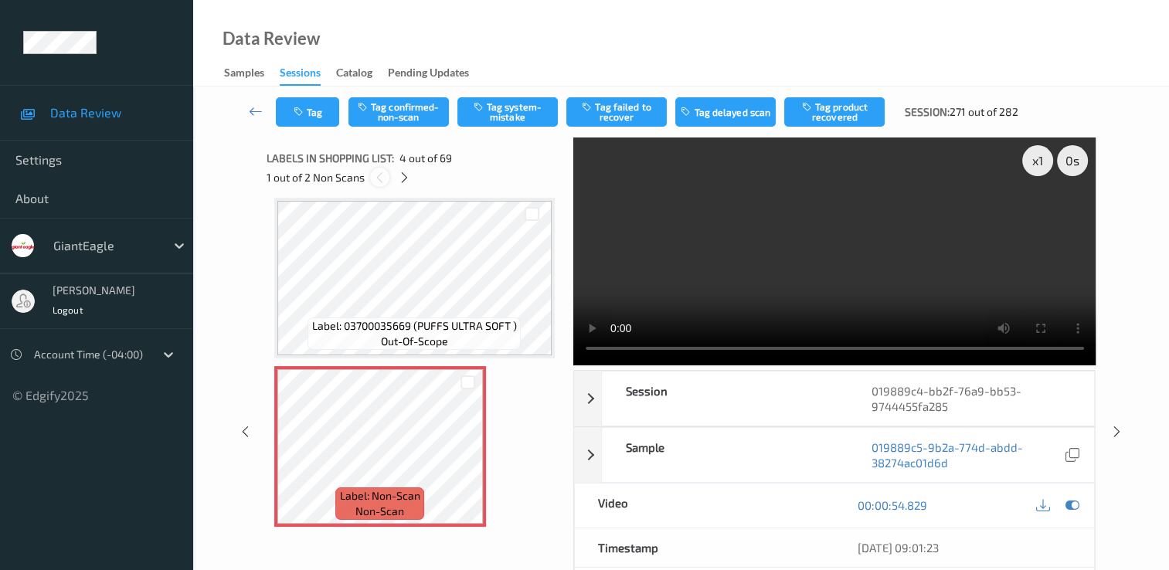
click at [377, 178] on icon at bounding box center [379, 178] width 13 height 14
click at [405, 175] on icon at bounding box center [404, 178] width 13 height 14
click at [405, 175] on icon at bounding box center [405, 178] width 13 height 14
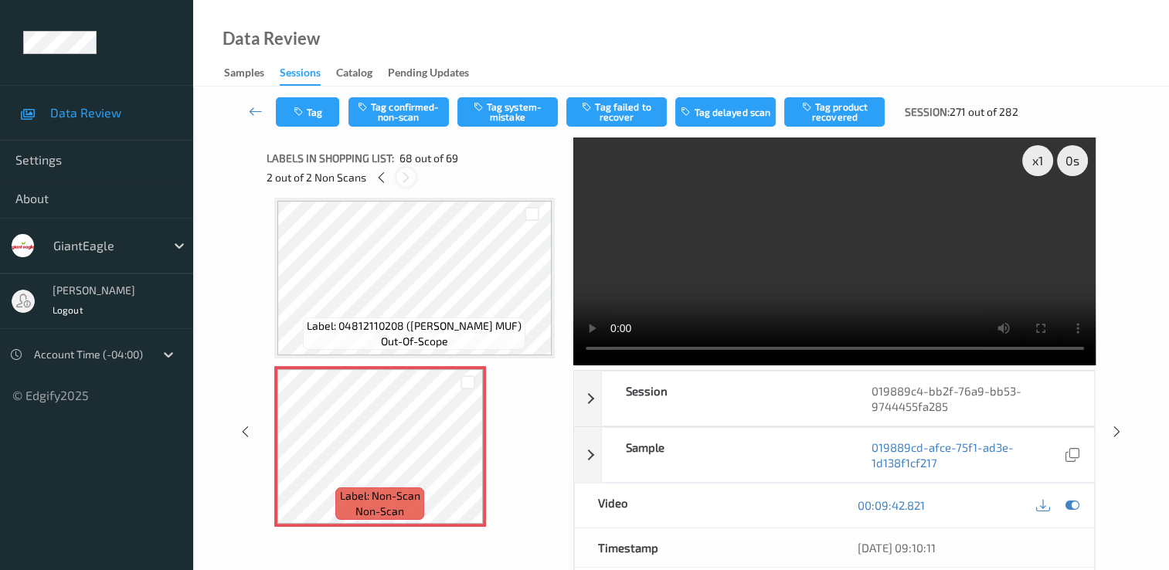
click at [405, 182] on icon at bounding box center [405, 178] width 13 height 14
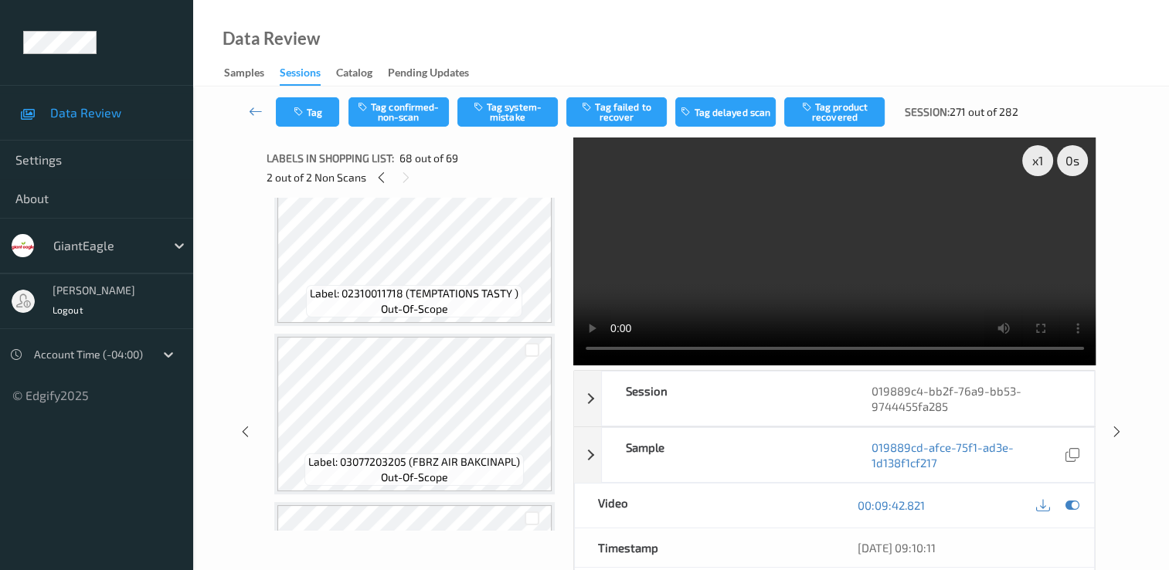
scroll to position [2627, 0]
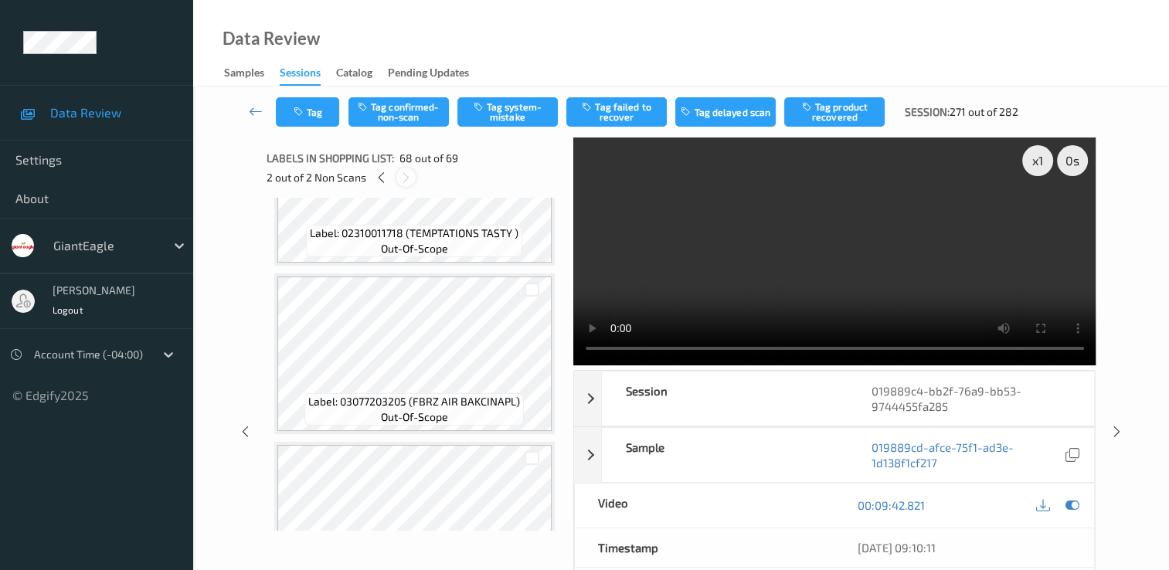
click at [400, 175] on icon at bounding box center [405, 178] width 13 height 14
click at [379, 178] on icon at bounding box center [381, 178] width 13 height 14
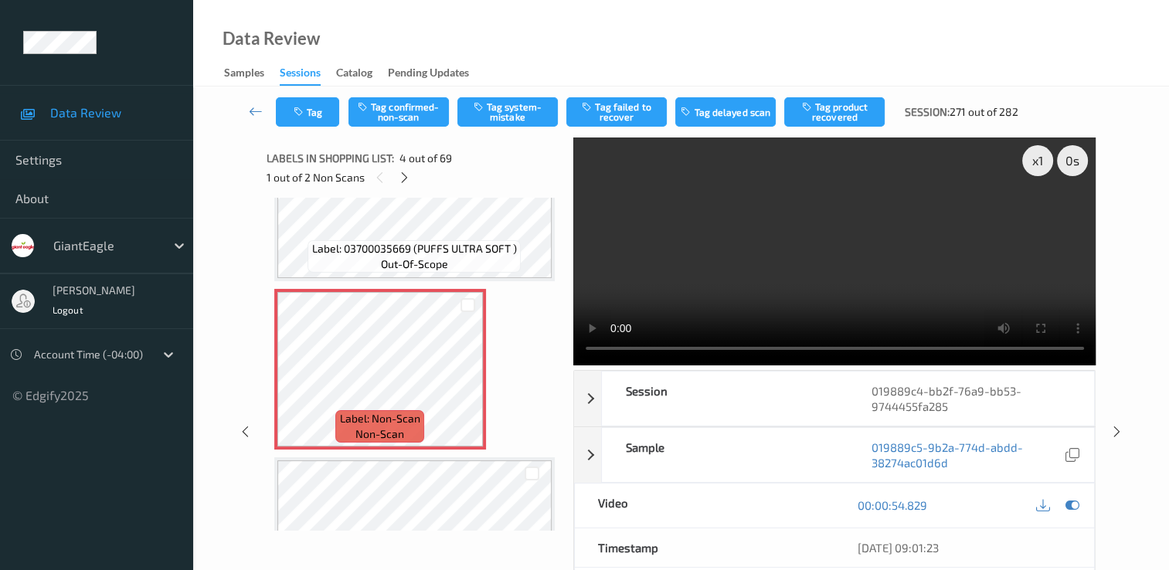
scroll to position [499, 0]
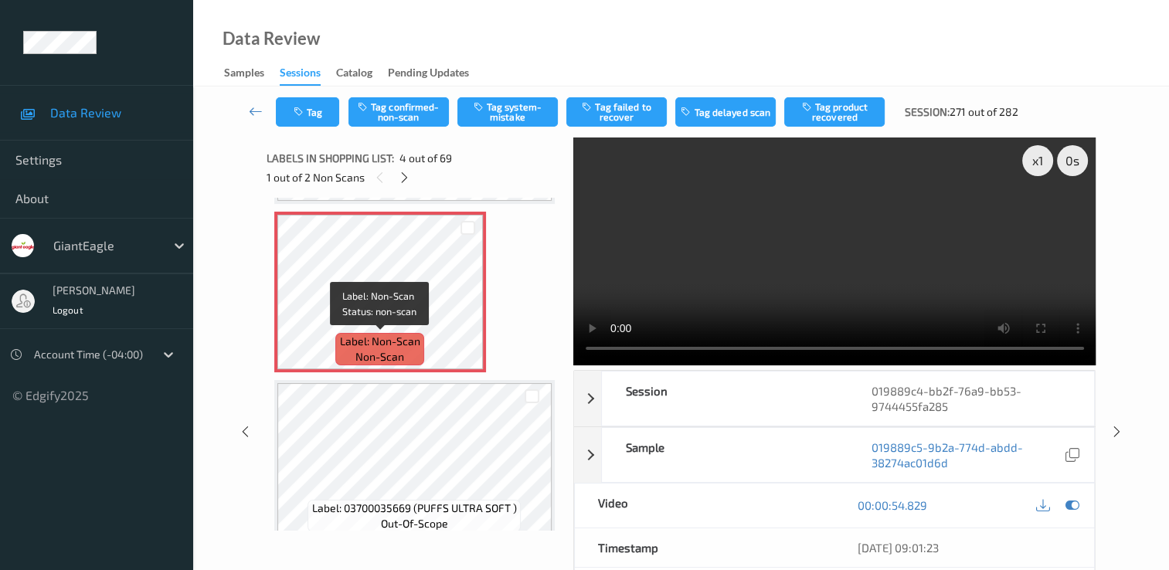
click at [419, 341] on span "Label: Non-Scan" at bounding box center [380, 341] width 80 height 15
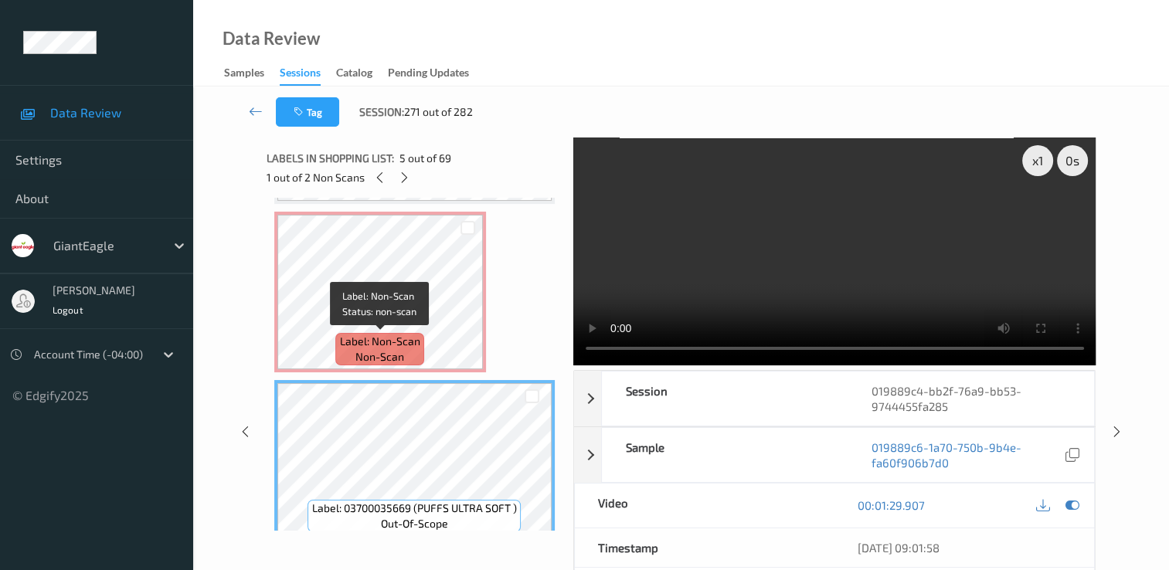
click at [421, 335] on div "Label: Non-Scan non-scan" at bounding box center [379, 349] width 88 height 32
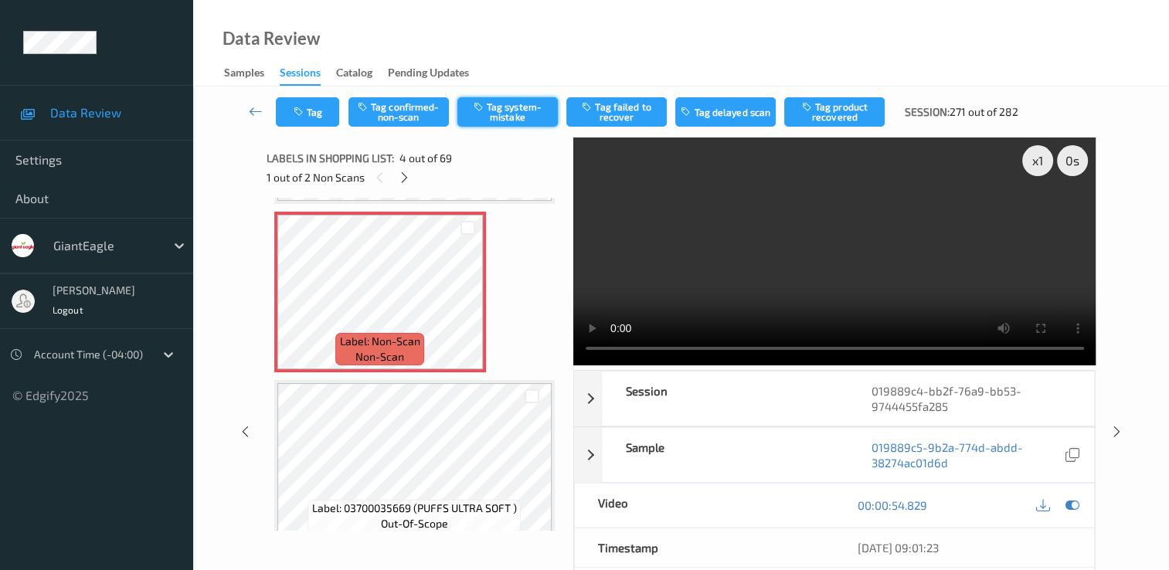
click at [526, 111] on button "Tag system-mistake" at bounding box center [507, 111] width 100 height 29
click at [404, 179] on icon at bounding box center [404, 178] width 13 height 14
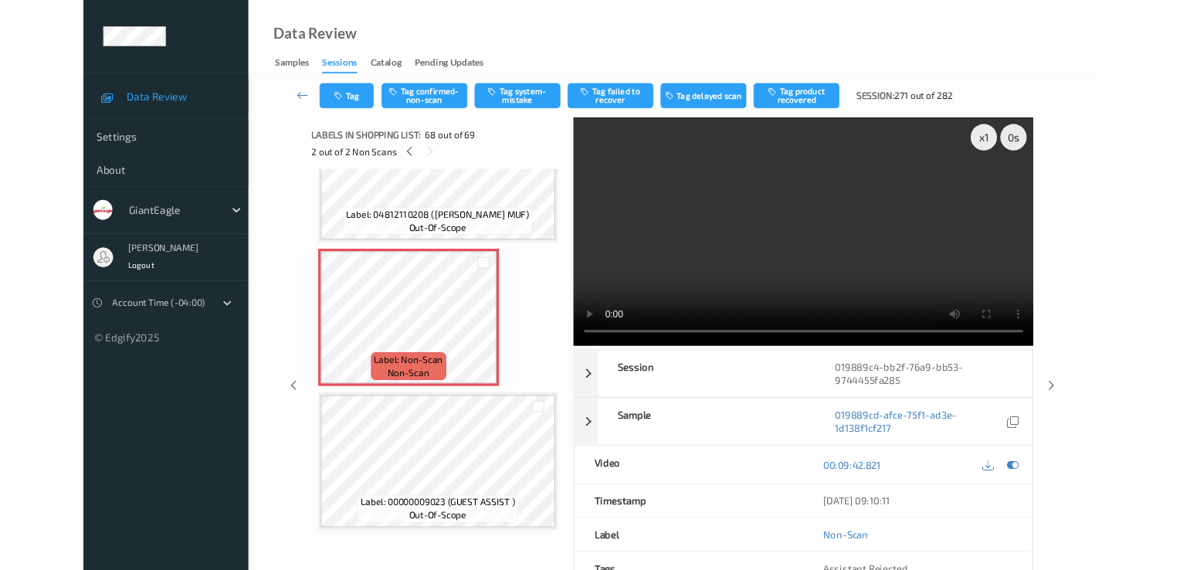
scroll to position [11198, 0]
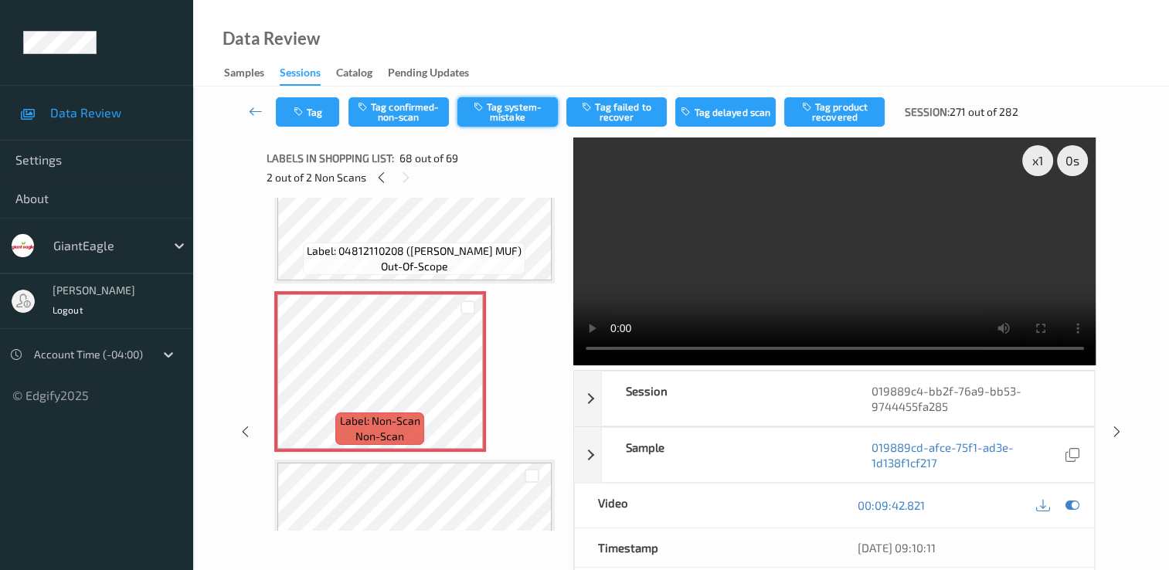
click at [507, 110] on button "Tag system-mistake" at bounding box center [507, 111] width 100 height 29
click at [295, 111] on icon "button" at bounding box center [300, 112] width 13 height 11
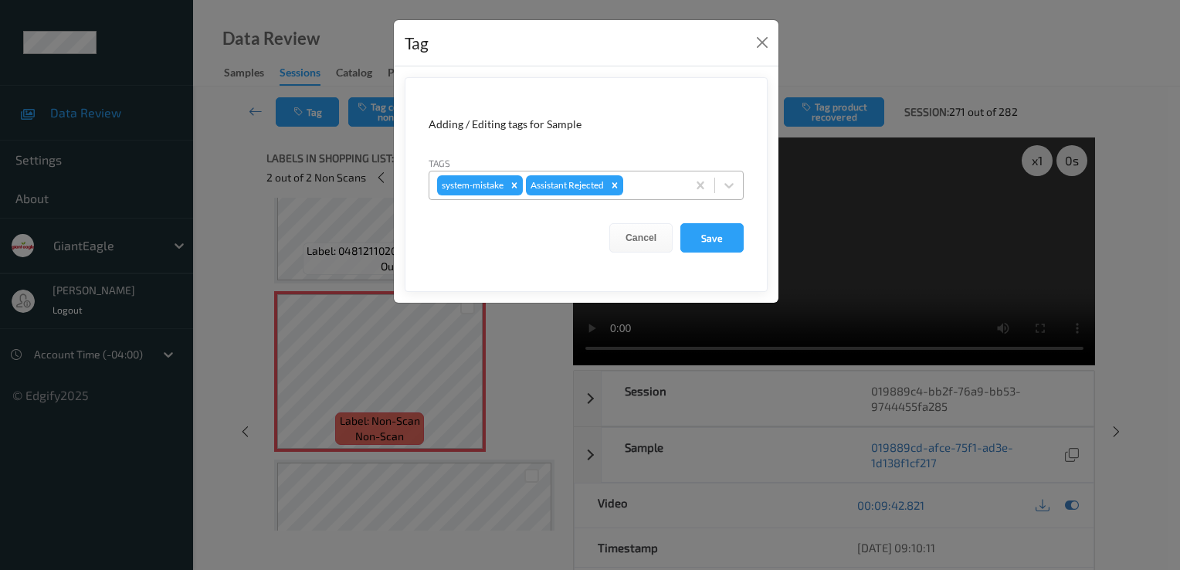
click at [671, 180] on div at bounding box center [653, 185] width 53 height 19
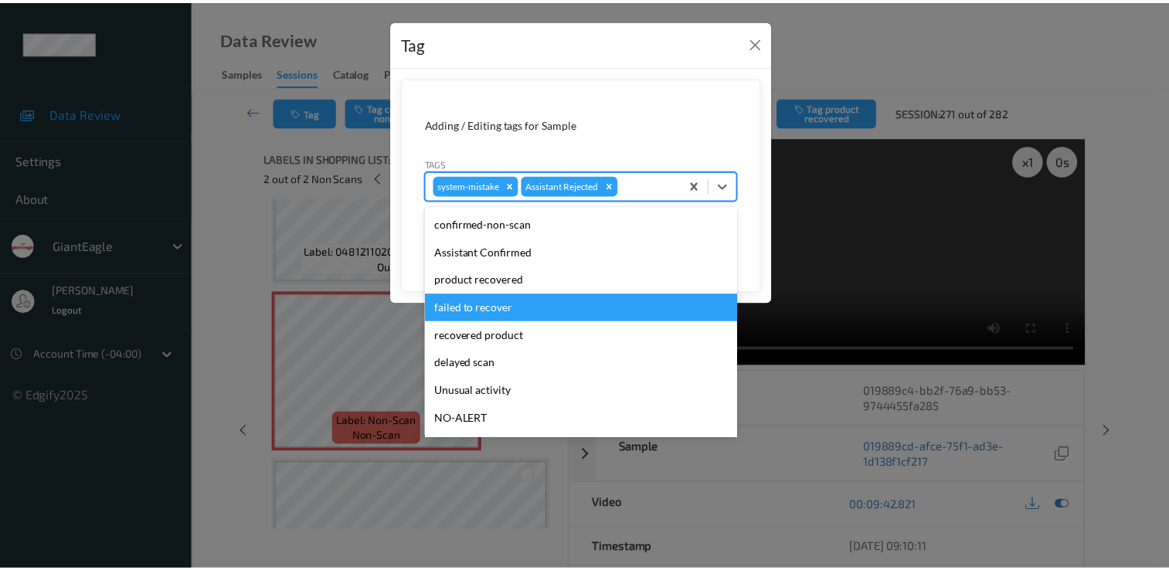
scroll to position [77, 0]
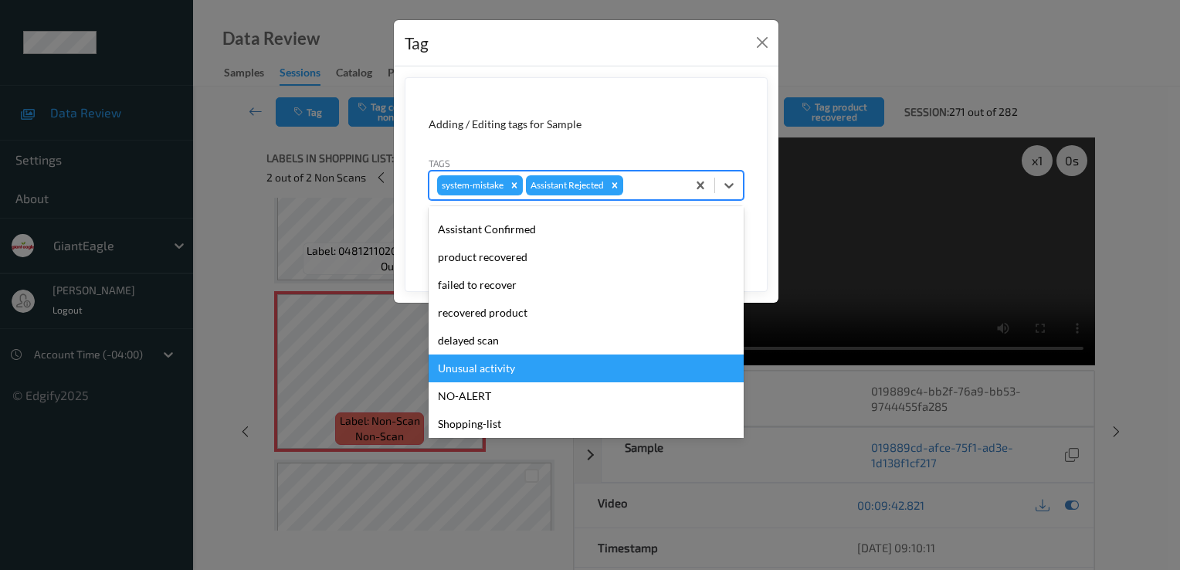
click at [555, 365] on div "Unusual activity" at bounding box center [586, 369] width 315 height 28
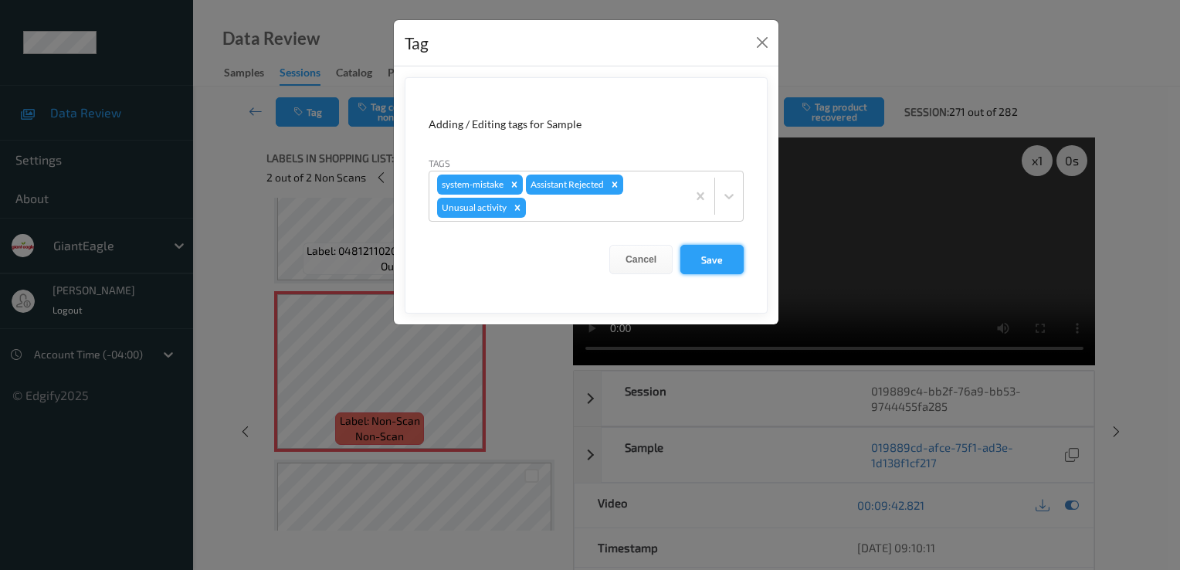
click at [702, 248] on button "Save" at bounding box center [712, 259] width 63 height 29
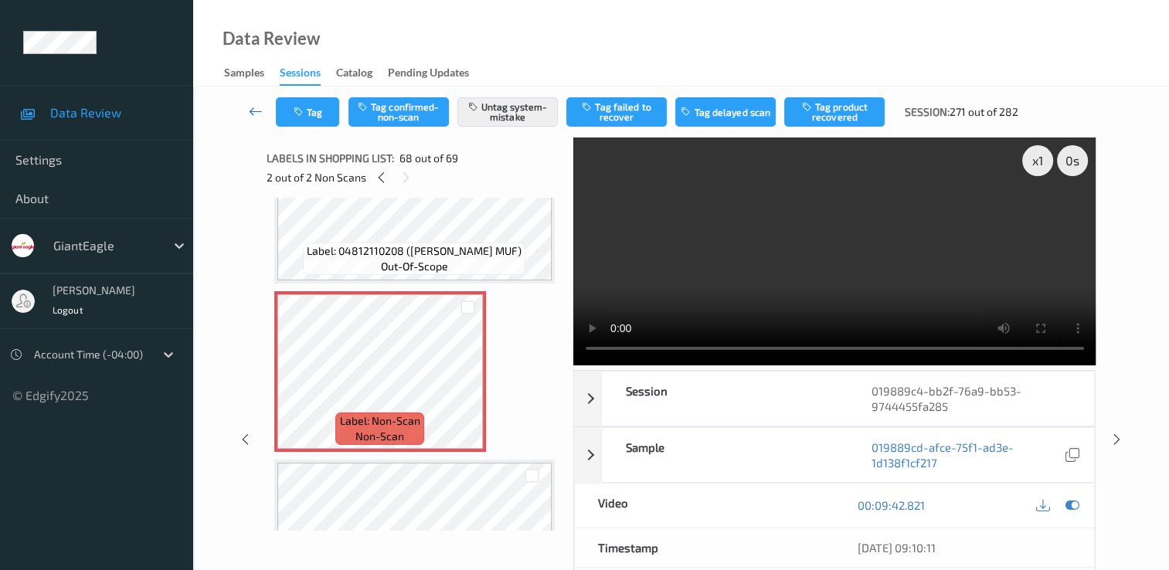
click at [263, 110] on link at bounding box center [256, 111] width 40 height 29
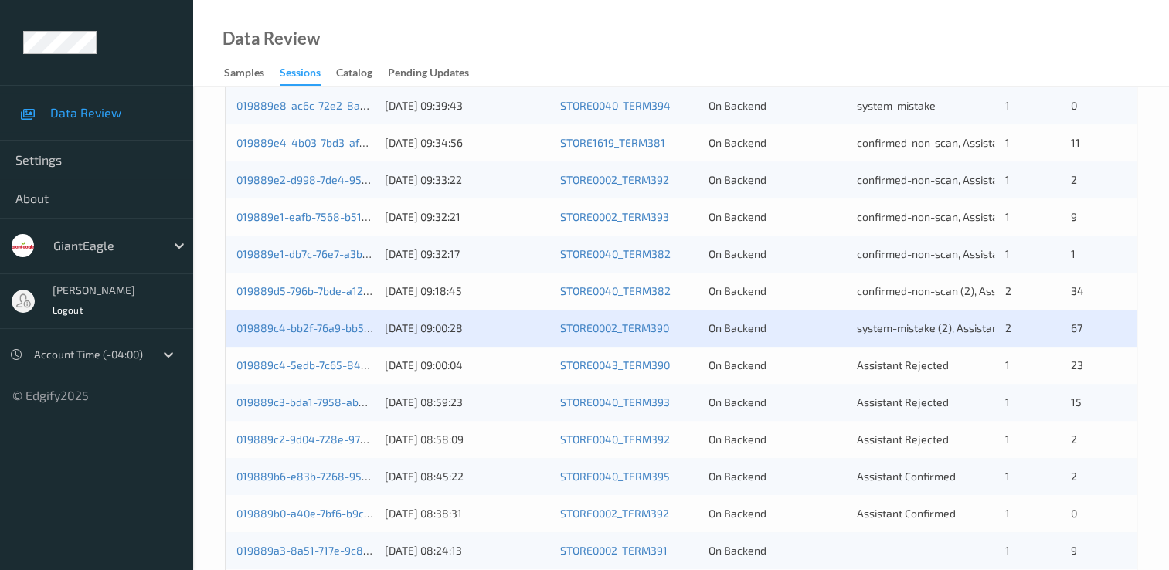
scroll to position [618, 0]
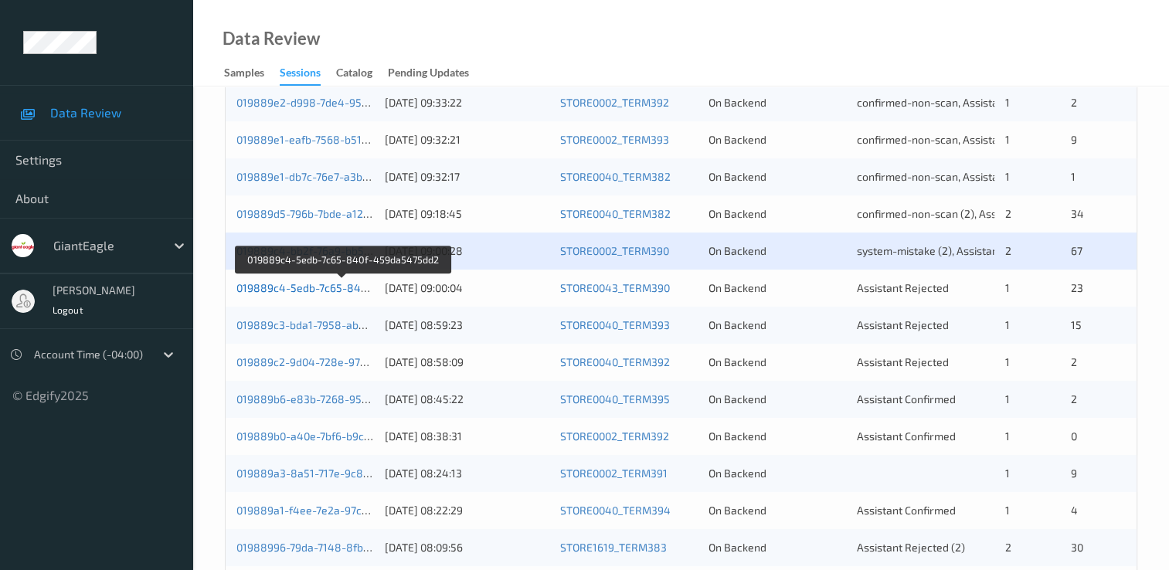
click at [337, 287] on link "019889c4-5edb-7c65-840f-459da5475dd2" at bounding box center [343, 287] width 214 height 13
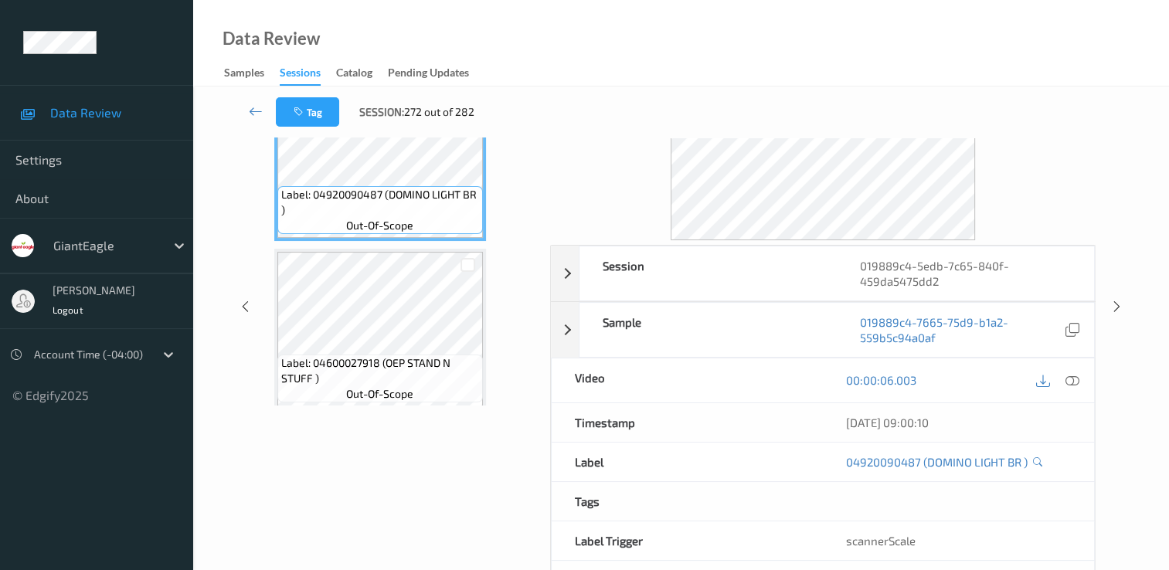
scroll to position [31, 0]
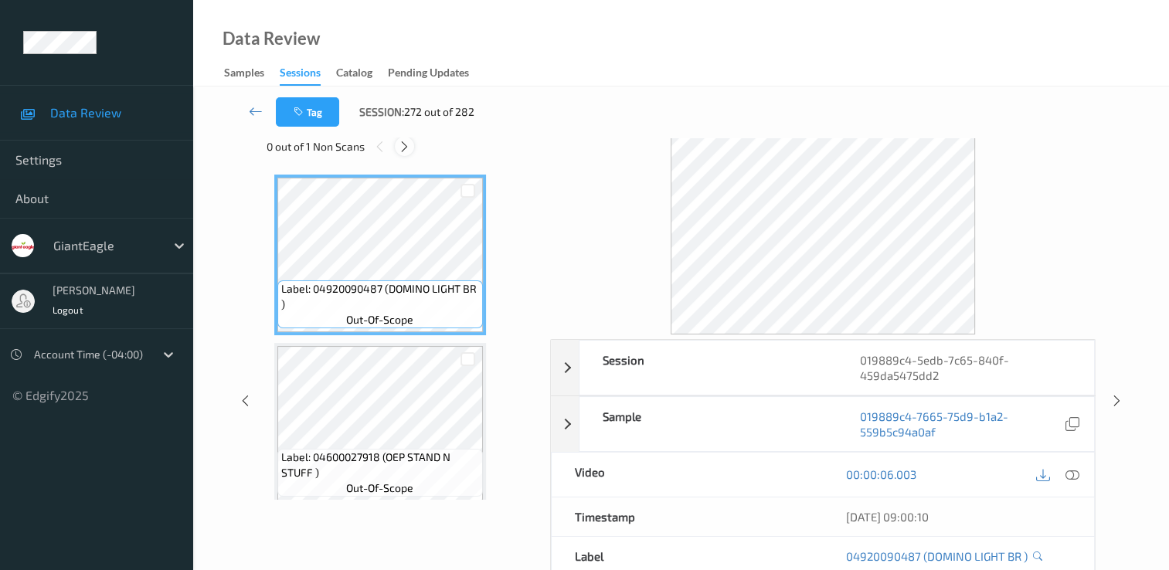
click at [407, 147] on icon at bounding box center [404, 147] width 13 height 14
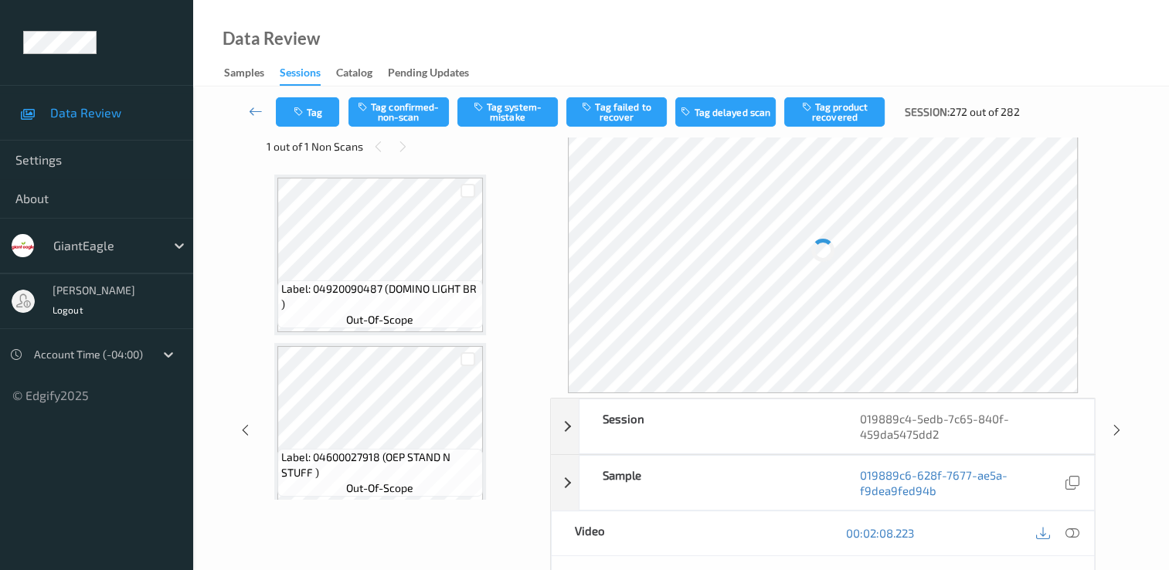
scroll to position [2702, 0]
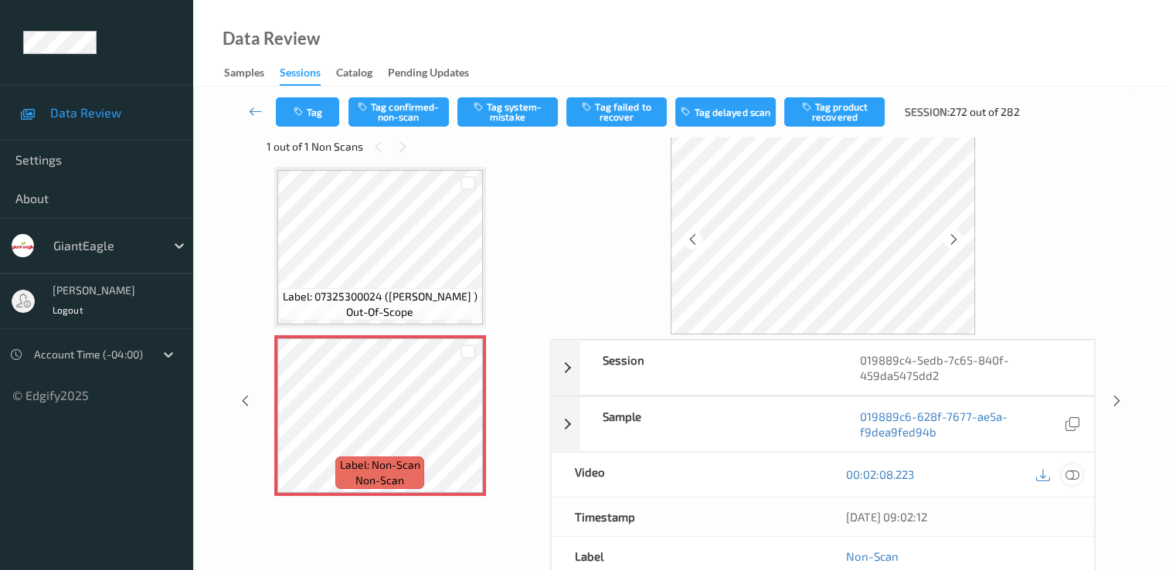
click at [1074, 471] on icon at bounding box center [1072, 474] width 14 height 14
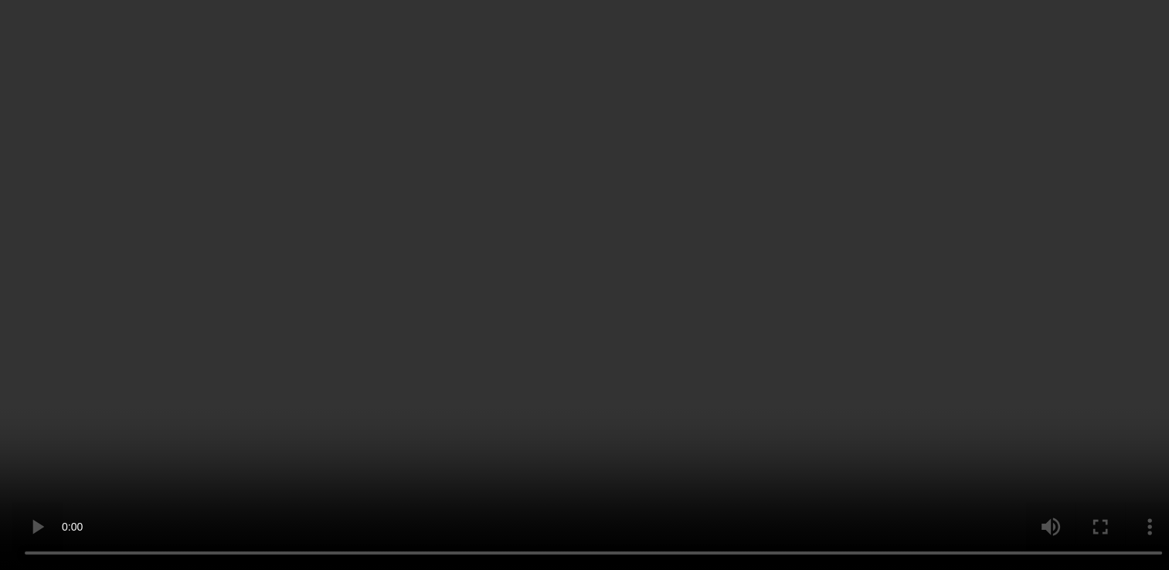
scroll to position [2780, 0]
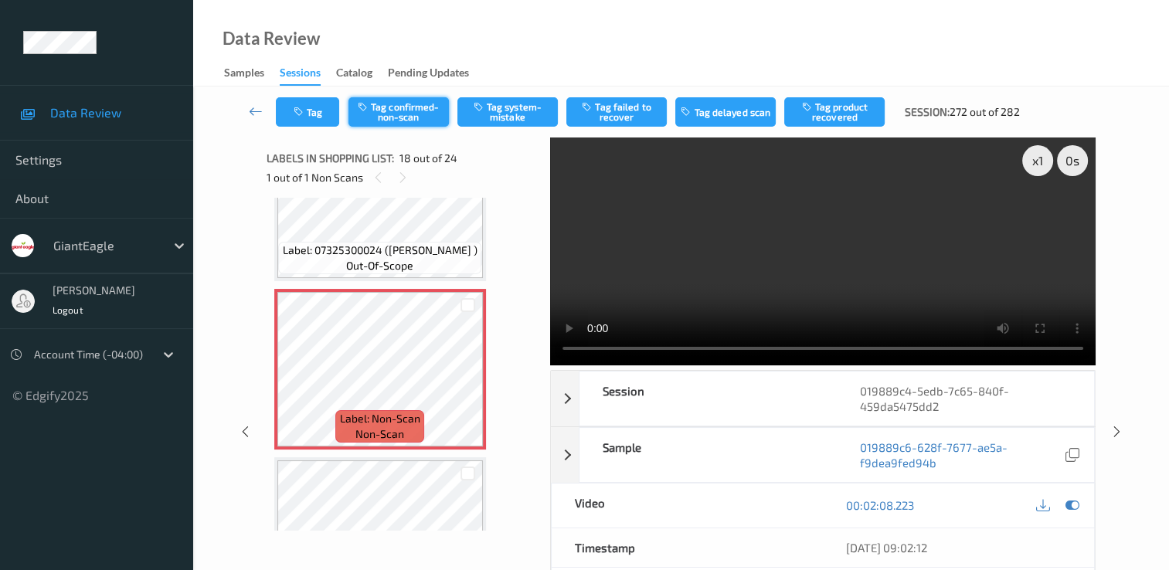
click at [411, 116] on button "Tag confirmed-non-scan" at bounding box center [398, 111] width 100 height 29
click at [623, 110] on button "Tag failed to recover" at bounding box center [616, 111] width 100 height 29
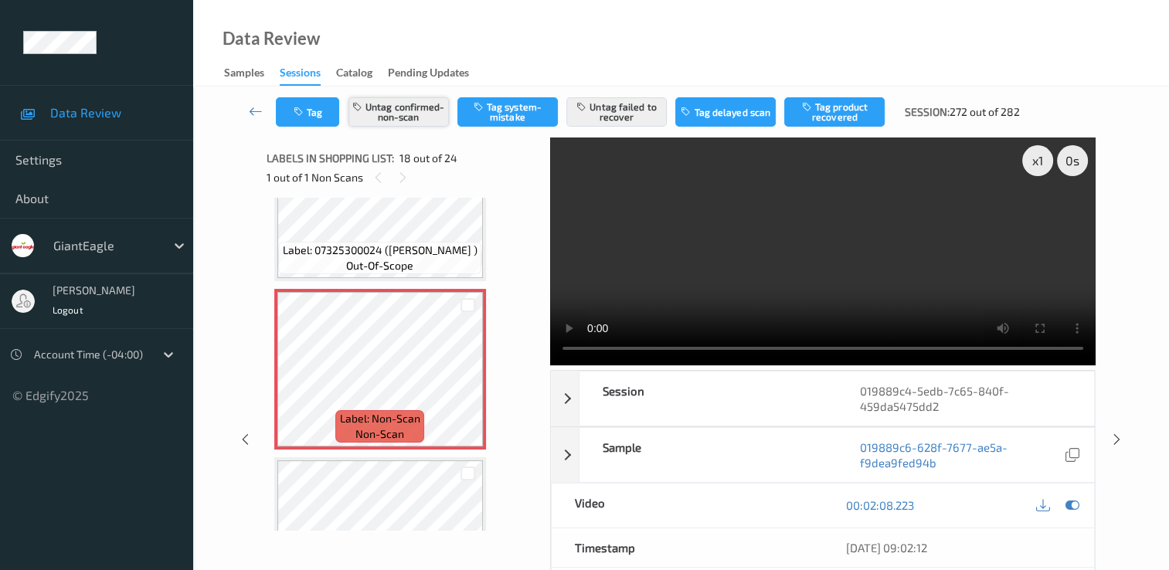
click at [393, 105] on button "Untag confirmed-non-scan" at bounding box center [398, 111] width 100 height 29
click at [653, 117] on button "Untag failed to recover" at bounding box center [616, 111] width 100 height 29
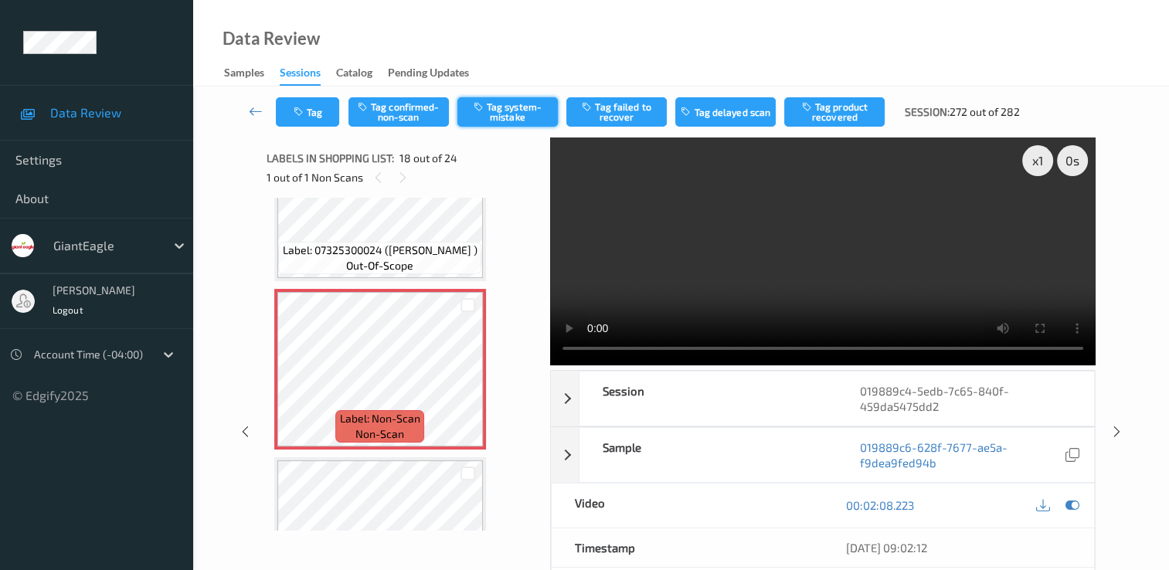
click at [510, 114] on button "Tag system-mistake" at bounding box center [507, 111] width 100 height 29
click at [295, 112] on icon "button" at bounding box center [300, 112] width 13 height 11
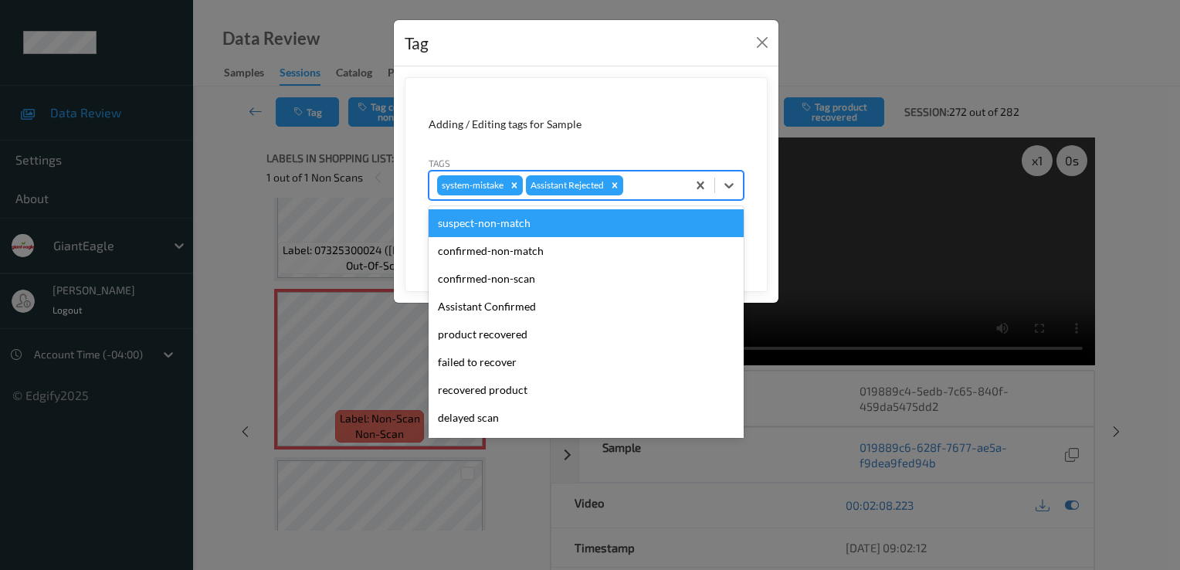
click at [644, 182] on div at bounding box center [653, 185] width 53 height 19
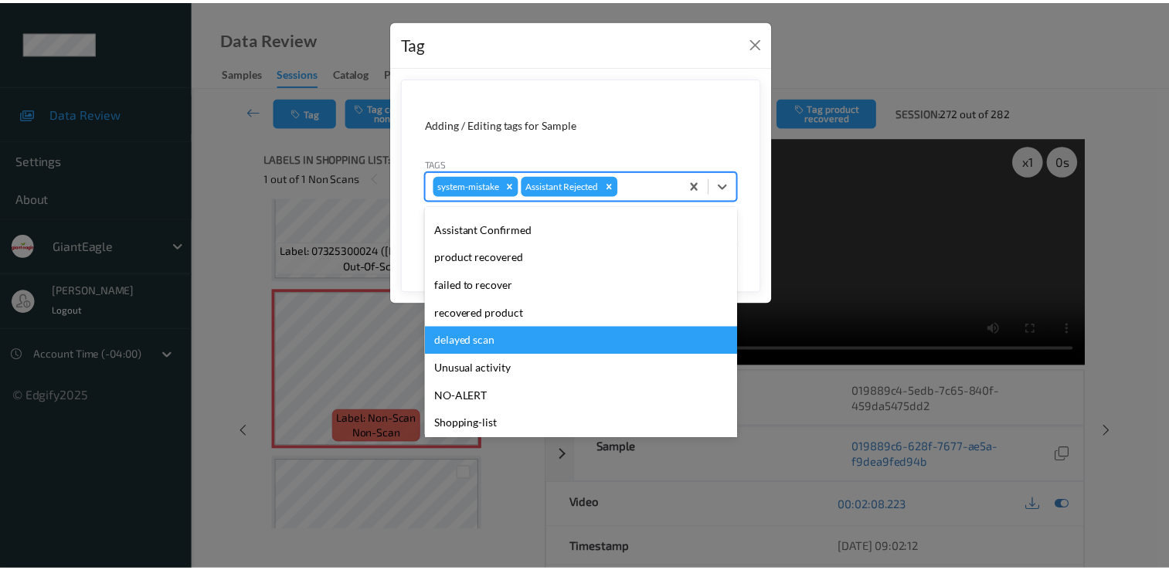
scroll to position [108, 0]
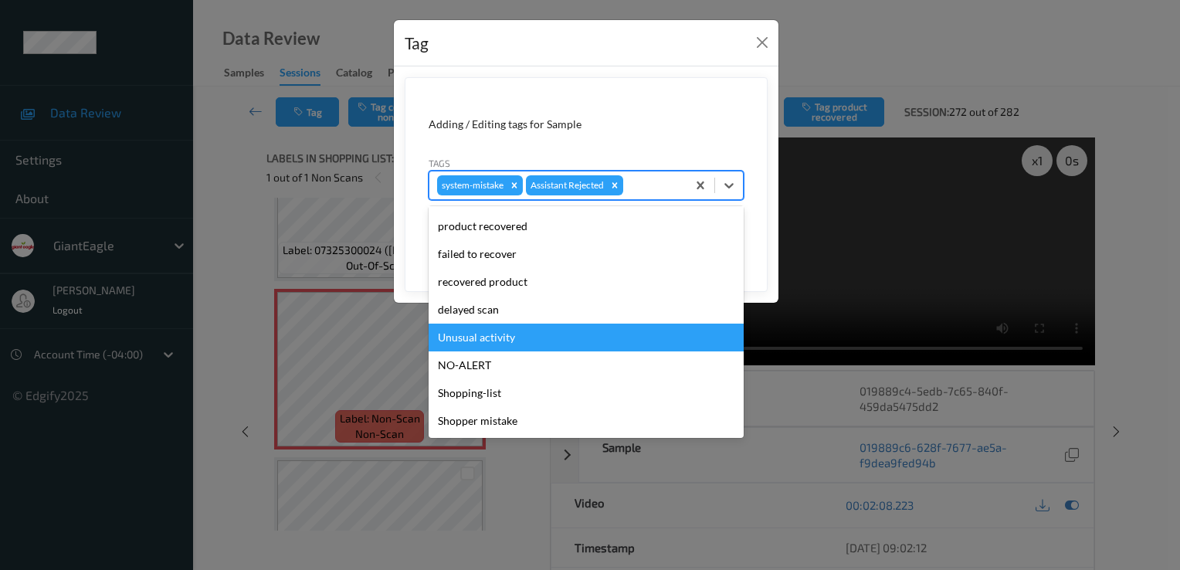
click at [498, 338] on div "Unusual activity" at bounding box center [586, 338] width 315 height 28
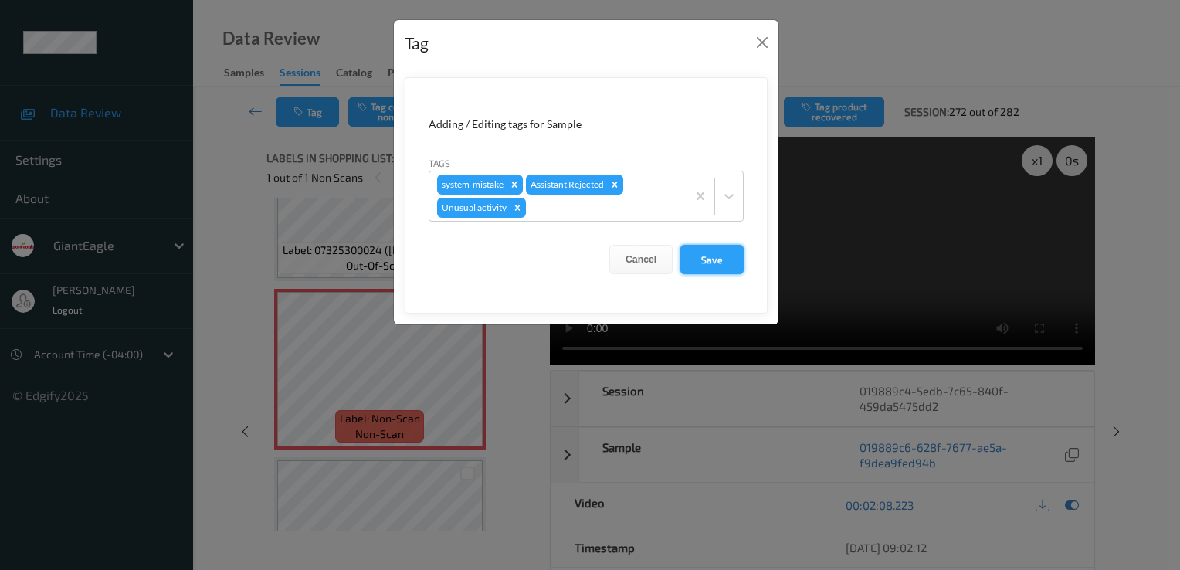
click at [723, 256] on button "Save" at bounding box center [712, 259] width 63 height 29
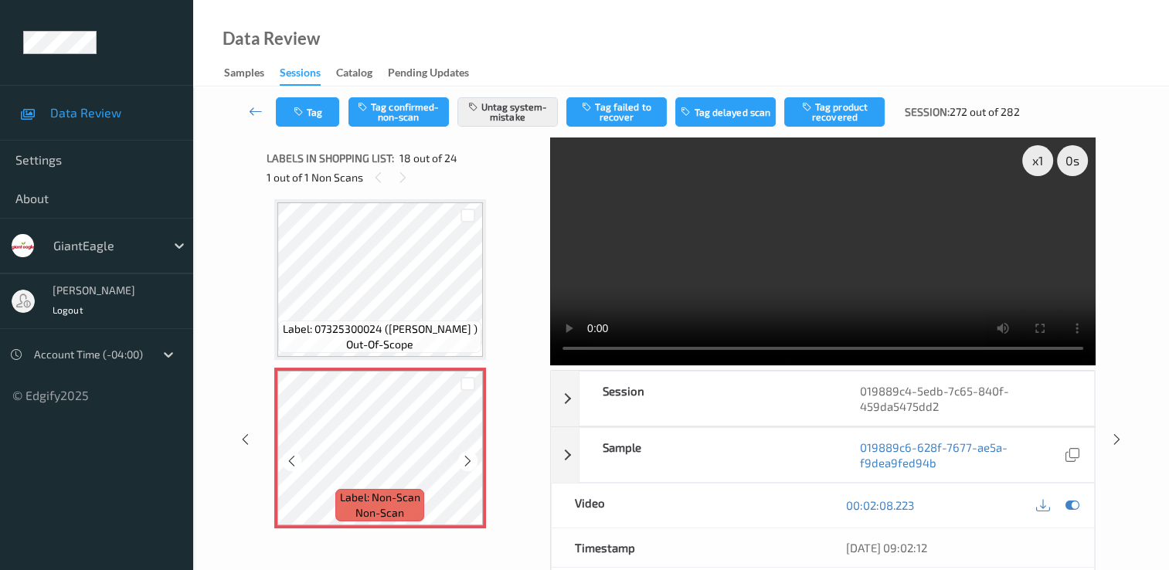
scroll to position [2625, 0]
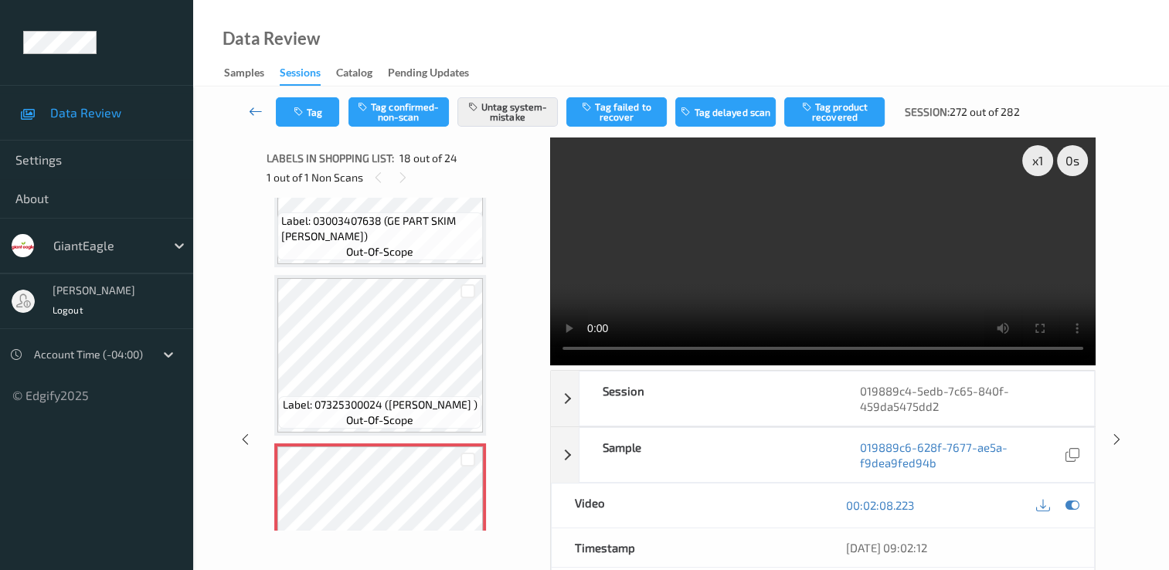
click at [253, 110] on icon at bounding box center [256, 111] width 14 height 15
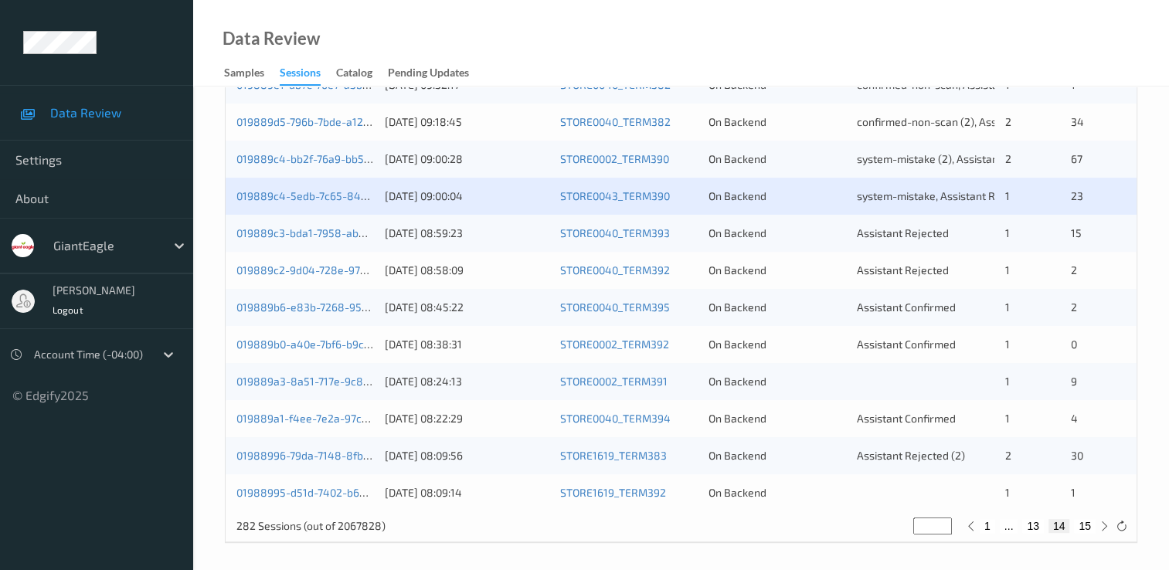
scroll to position [713, 0]
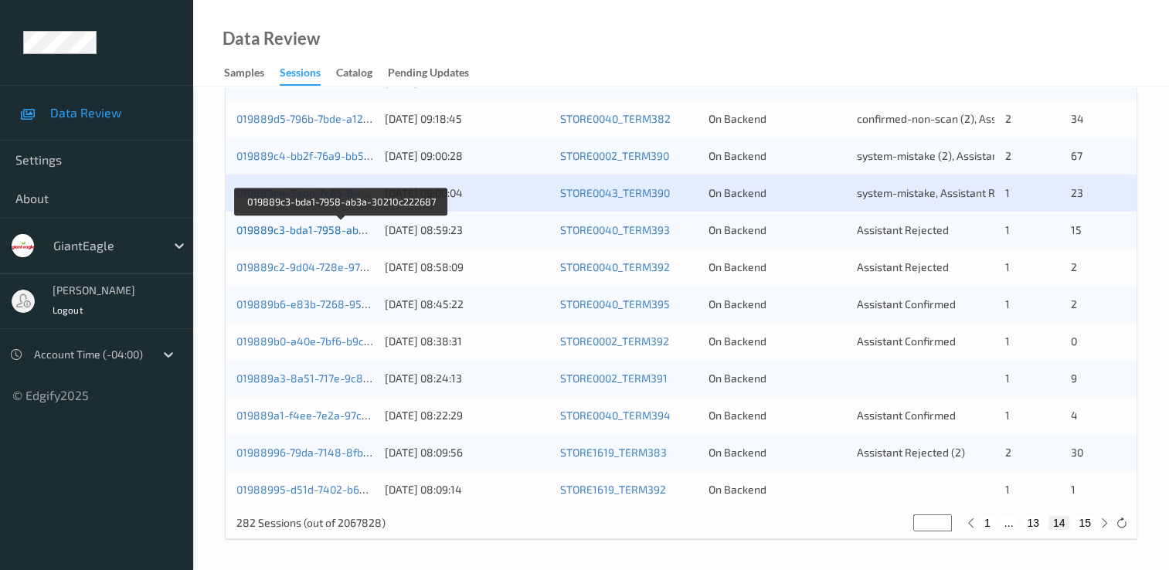
click at [340, 233] on link "019889c3-bda1-7958-ab3a-30210c222687" at bounding box center [341, 229] width 211 height 13
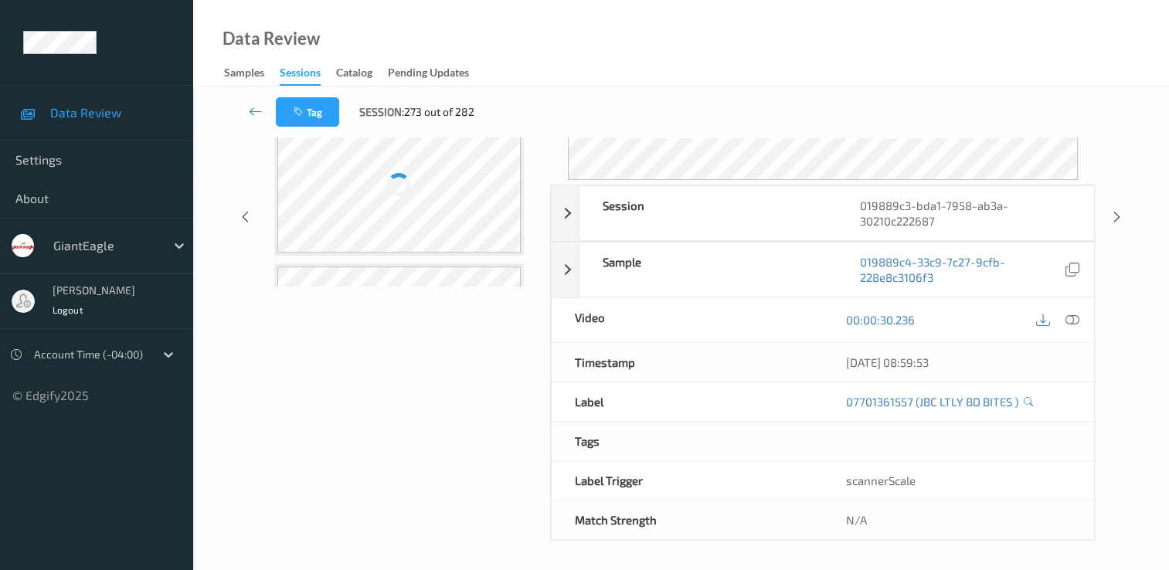
scroll to position [185, 0]
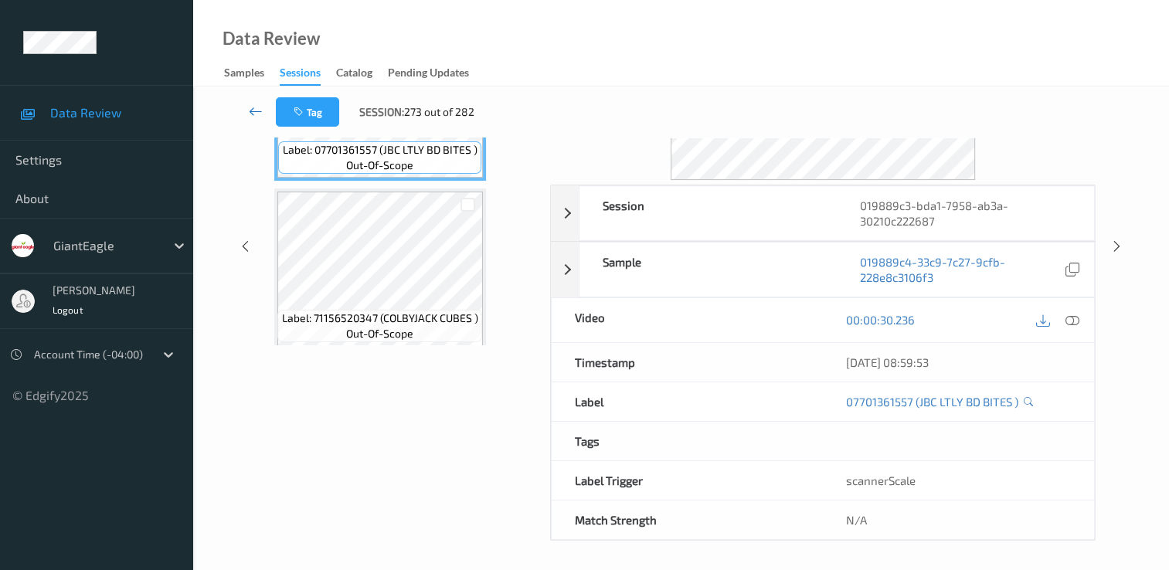
click at [258, 110] on icon at bounding box center [256, 111] width 14 height 15
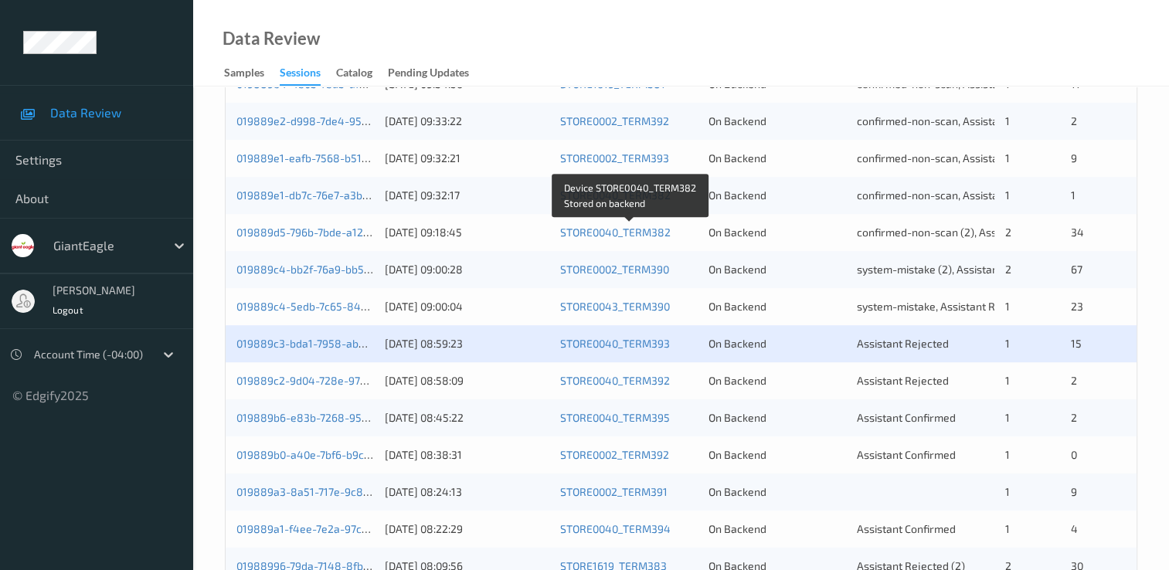
scroll to position [618, 0]
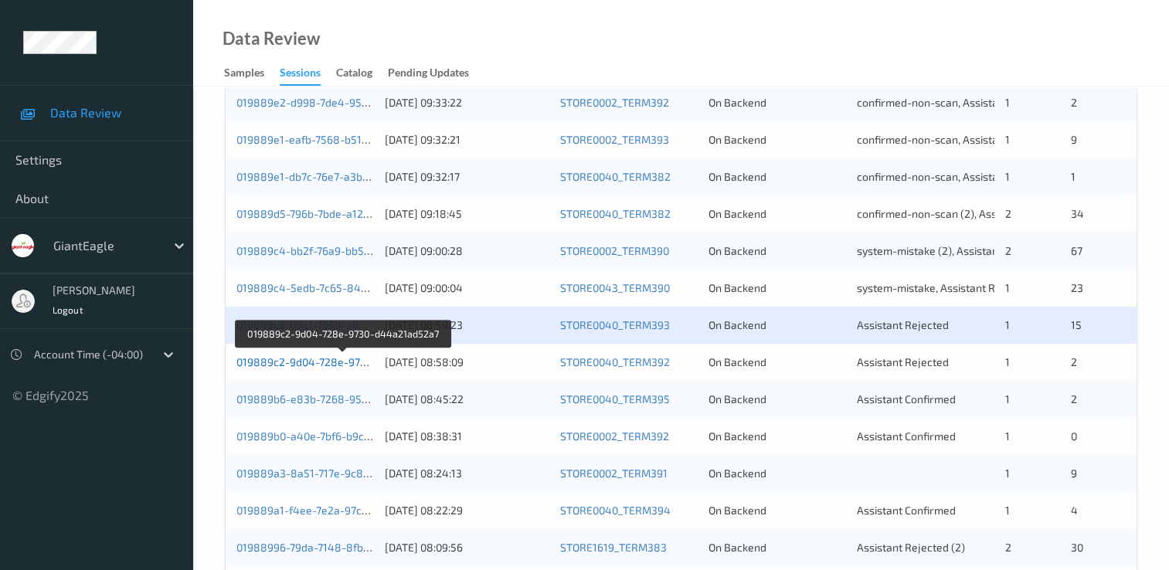
click at [312, 366] on link "019889c2-9d04-728e-9730-d44a21ad52a7" at bounding box center [343, 361] width 214 height 13
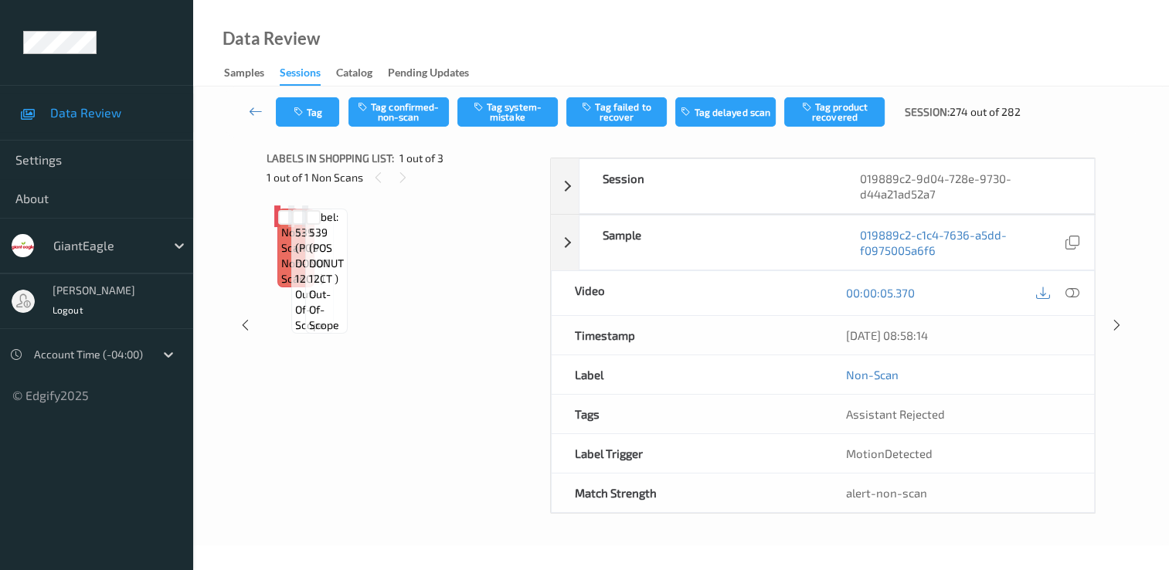
scroll to position [93, 0]
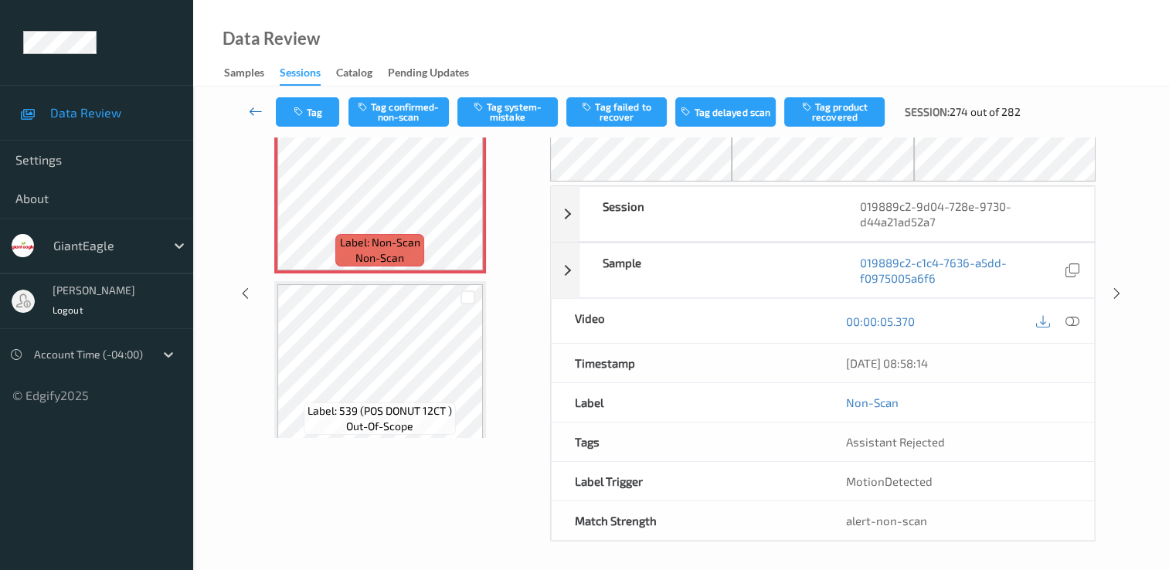
click at [257, 113] on icon at bounding box center [256, 111] width 14 height 15
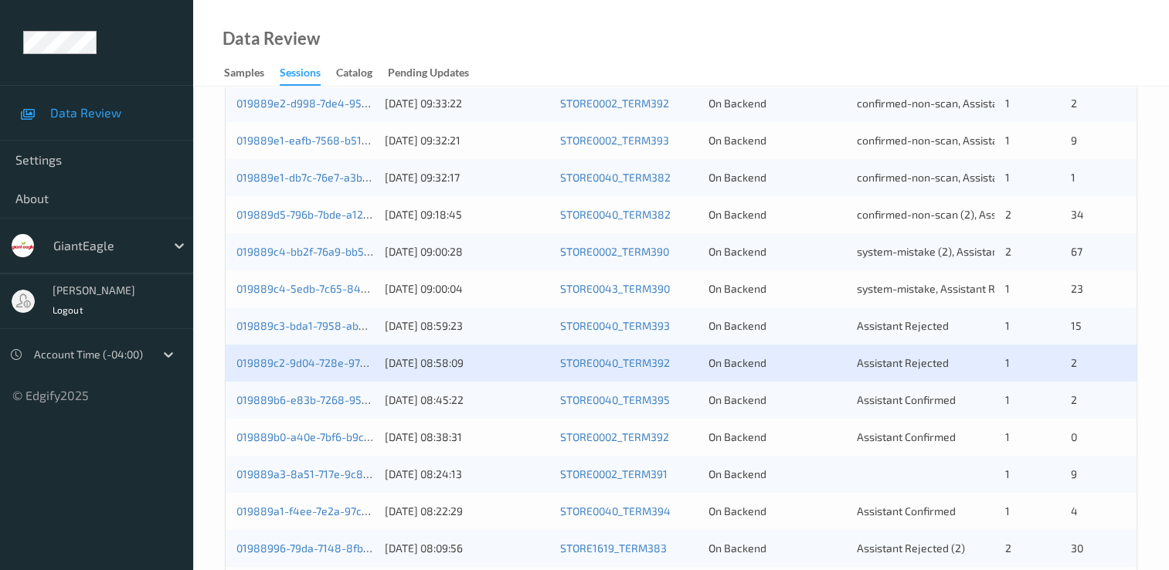
scroll to position [618, 0]
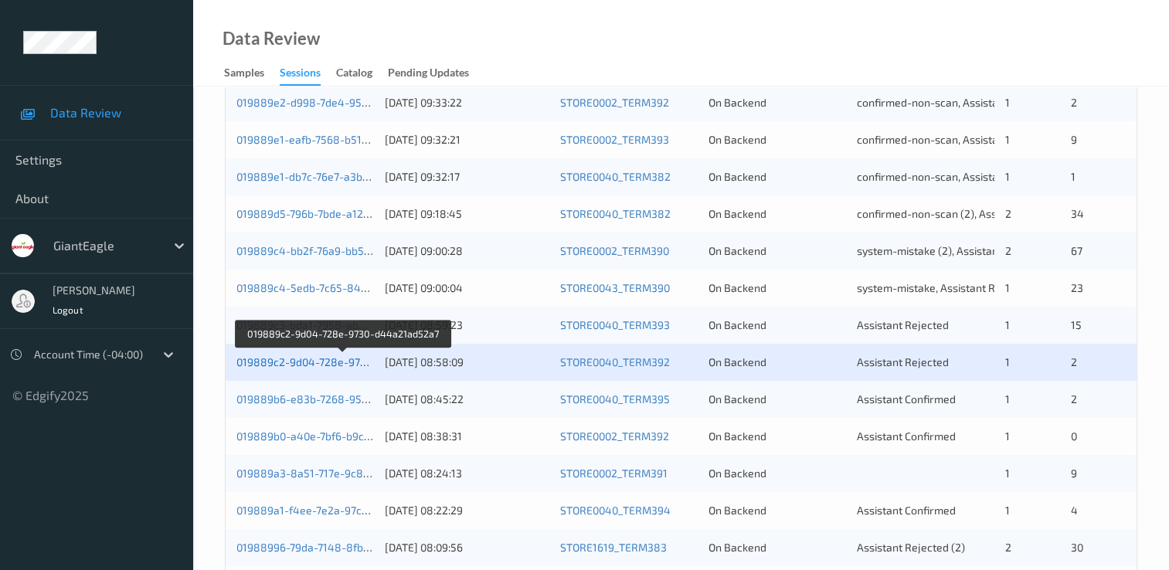
click at [315, 365] on link "019889c2-9d04-728e-9730-d44a21ad52a7" at bounding box center [343, 361] width 214 height 13
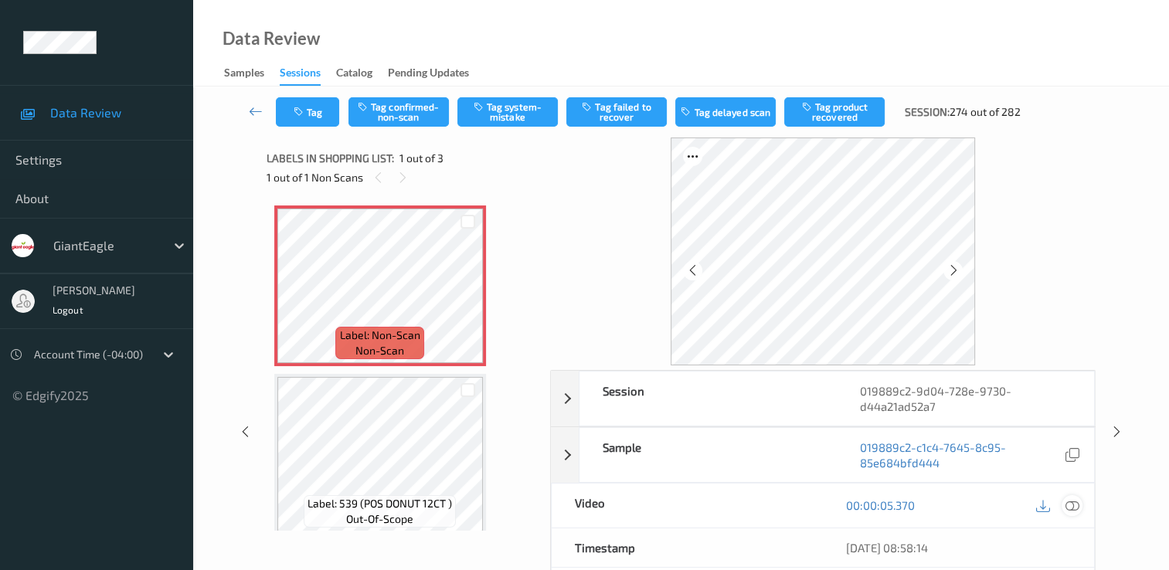
click at [1072, 502] on icon at bounding box center [1072, 505] width 14 height 14
